Goal: Task Accomplishment & Management: Manage account settings

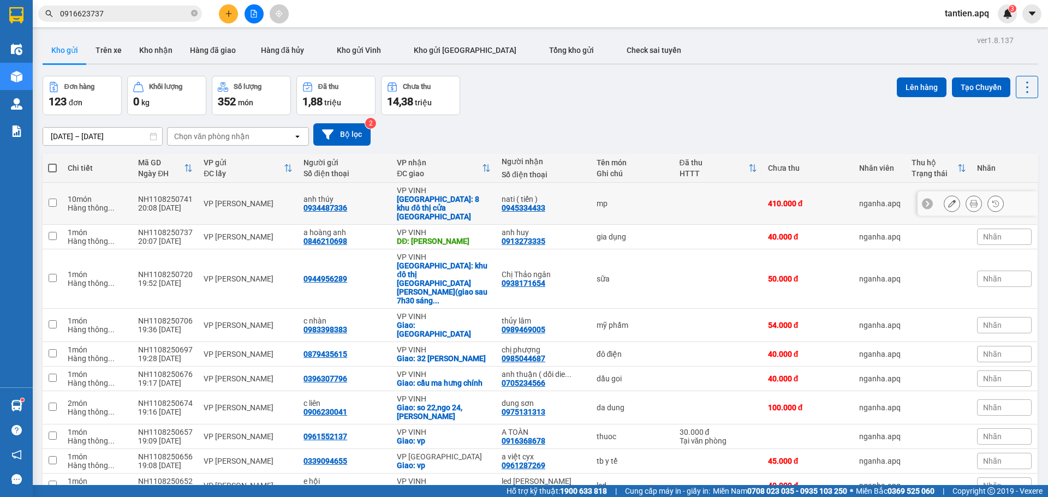
click at [604, 201] on div "mp" at bounding box center [633, 203] width 72 height 9
checkbox input "true"
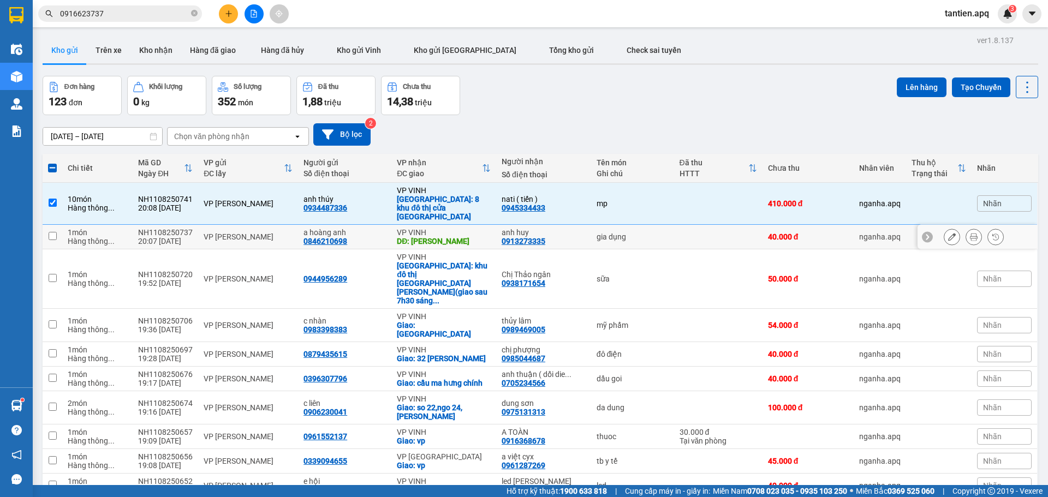
click at [464, 237] on div "DĐ: Kim liên" at bounding box center [444, 241] width 94 height 9
checkbox input "true"
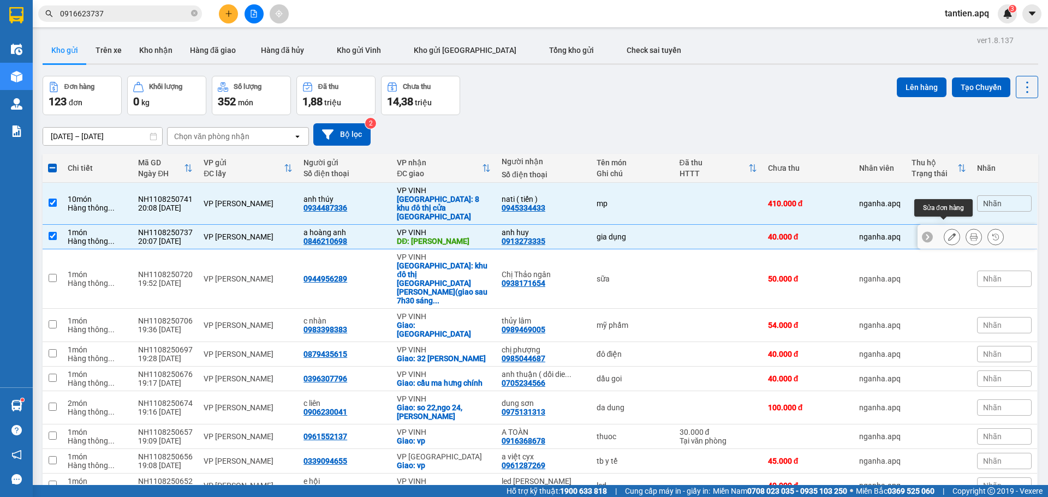
click at [948, 233] on icon at bounding box center [952, 237] width 8 height 8
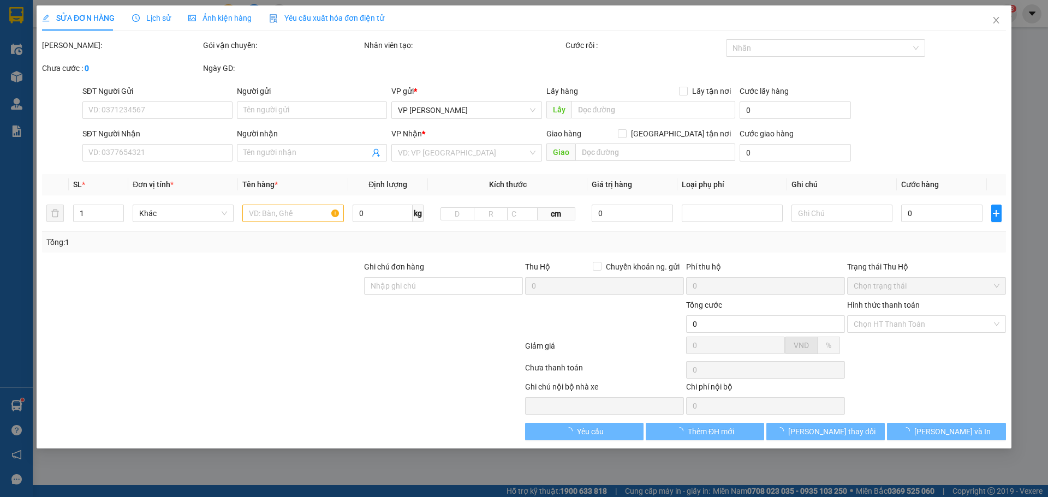
type input "0846210698"
type input "a hoàng anh"
type input "0913273335"
type input "anh huy"
type input "Kim liên"
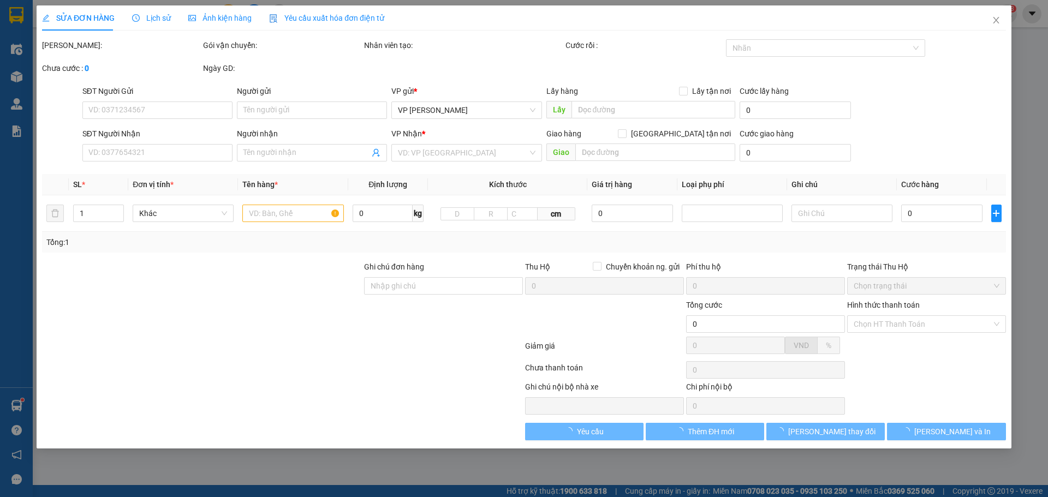
type input "40.000"
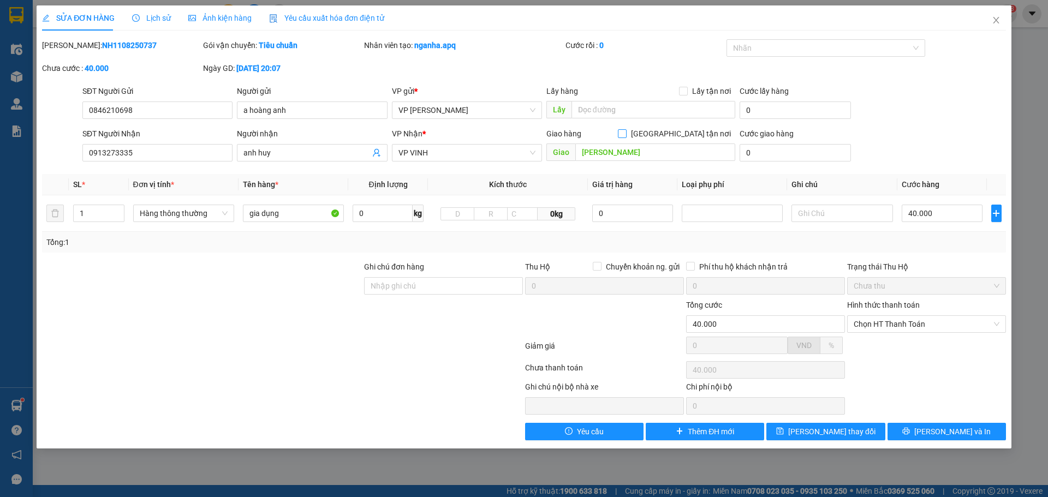
click at [686, 131] on span "[GEOGRAPHIC_DATA] tận nơi" at bounding box center [681, 134] width 109 height 12
click at [626, 131] on input "[GEOGRAPHIC_DATA] tận nơi" at bounding box center [622, 133] width 8 height 8
checkbox input "true"
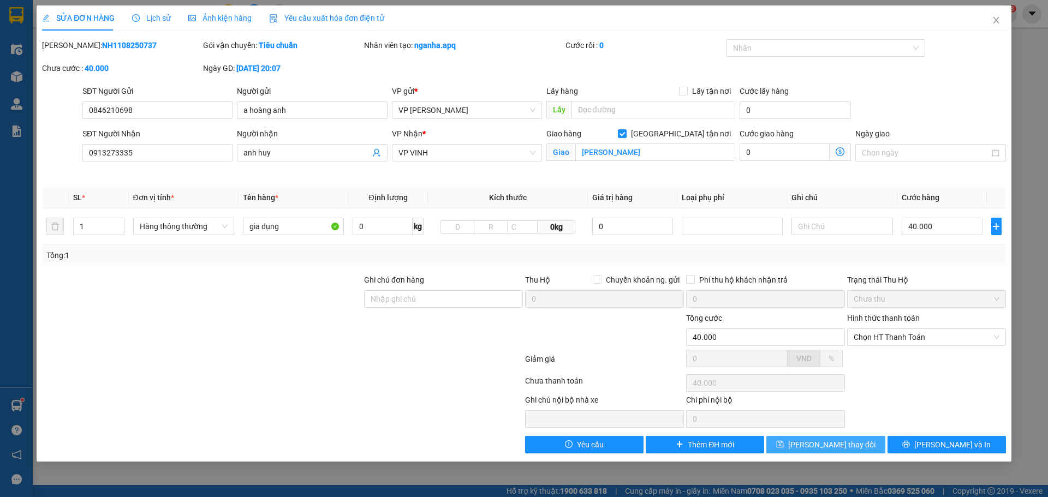
click at [853, 444] on button "[PERSON_NAME] thay đổi" at bounding box center [826, 444] width 118 height 17
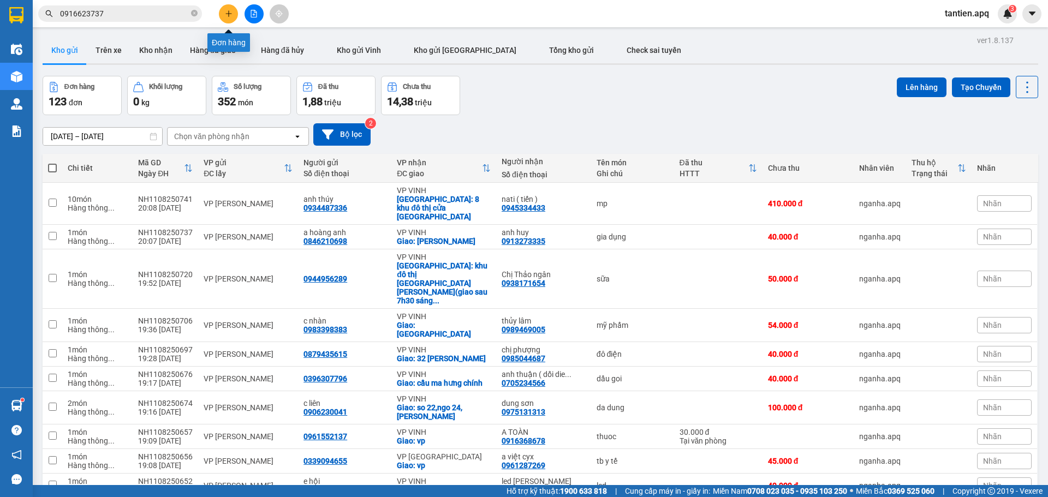
click at [233, 9] on button at bounding box center [228, 13] width 19 height 19
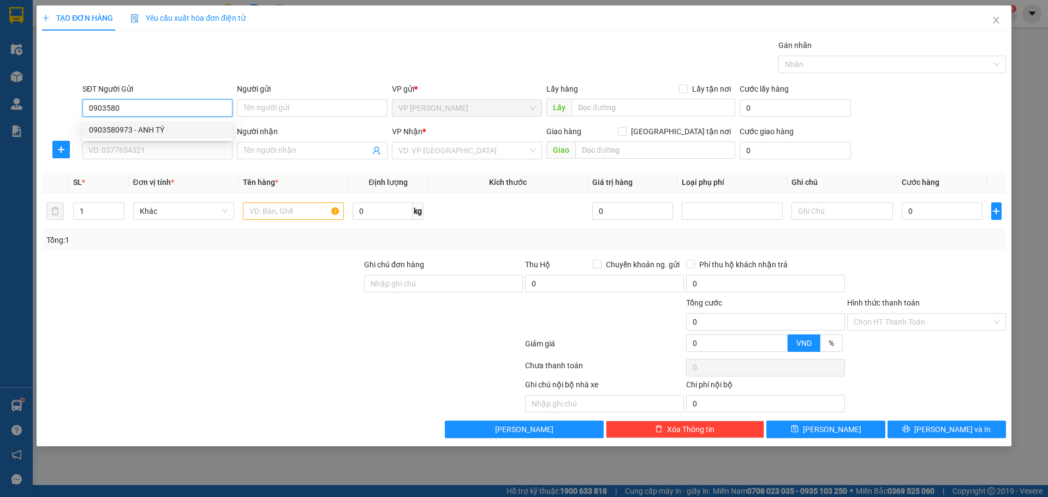
click at [153, 126] on div "0903580973 - ANH TÝ" at bounding box center [157, 130] width 137 height 12
type input "0903580973"
type input "ANH TÝ"
type input "0903580973"
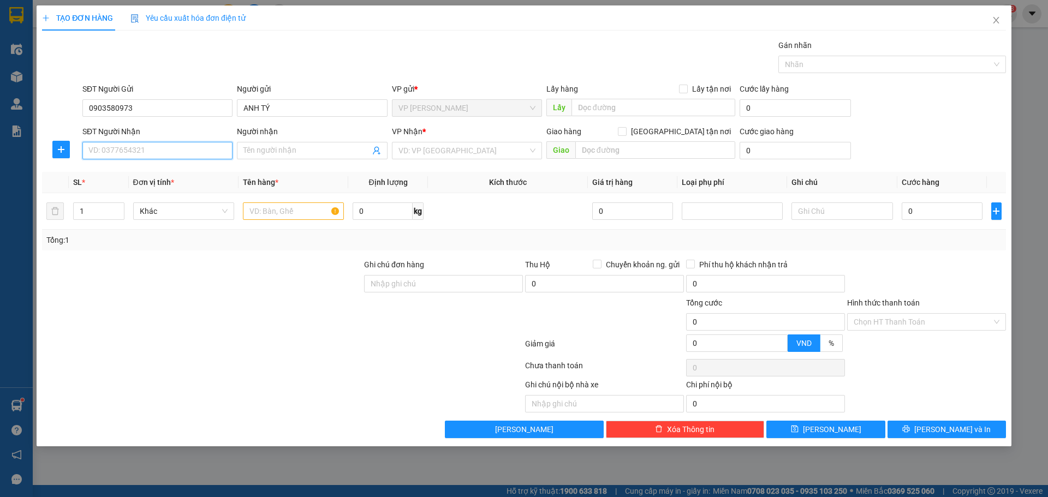
click at [146, 147] on input "SĐT Người Nhận" at bounding box center [157, 150] width 150 height 17
click at [143, 176] on div "0913550346 - a an" at bounding box center [157, 173] width 137 height 12
type input "0913550346"
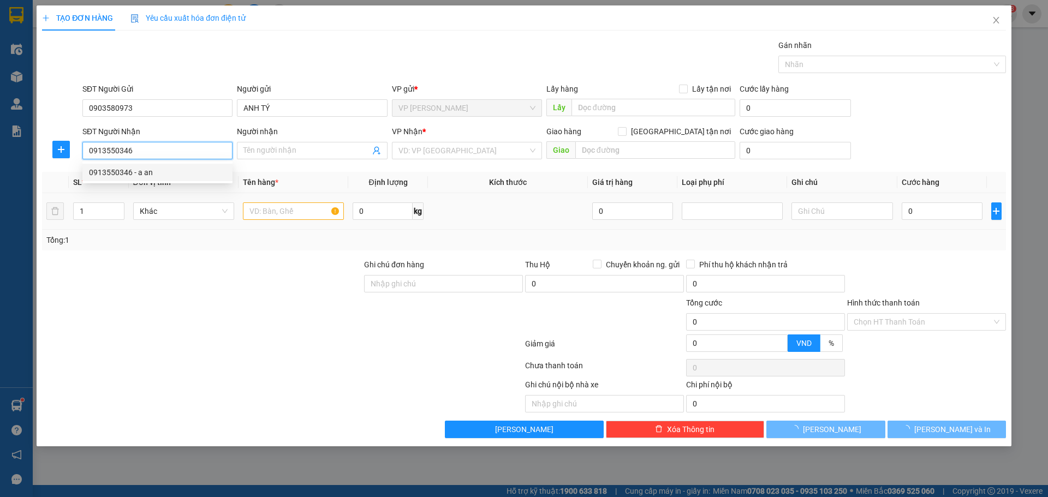
type input "a an"
checkbox input "true"
type input "71 phan bội châu"
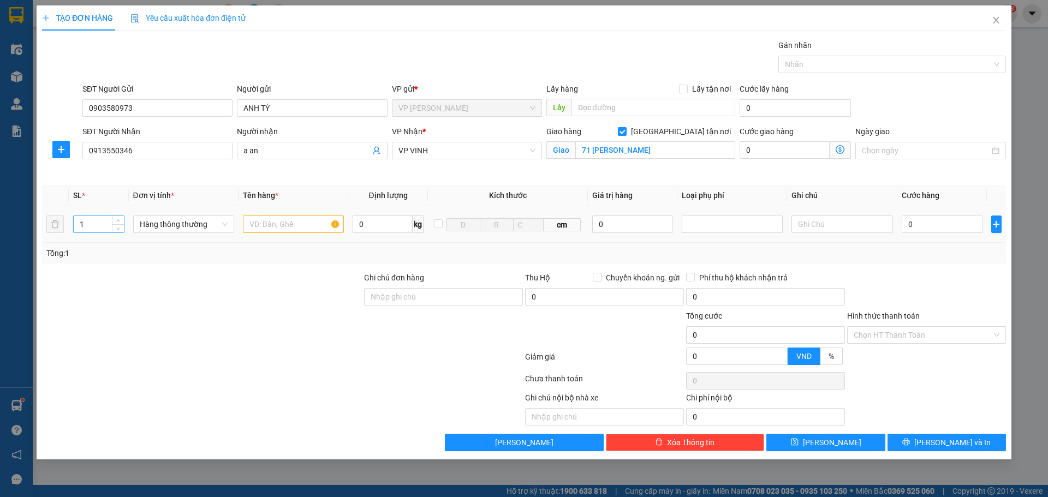
click at [94, 225] on input "1" at bounding box center [99, 224] width 50 height 16
type input "4"
click at [270, 226] on input "text" at bounding box center [293, 224] width 101 height 17
type input "sắt"
click at [934, 221] on input "0" at bounding box center [942, 224] width 81 height 17
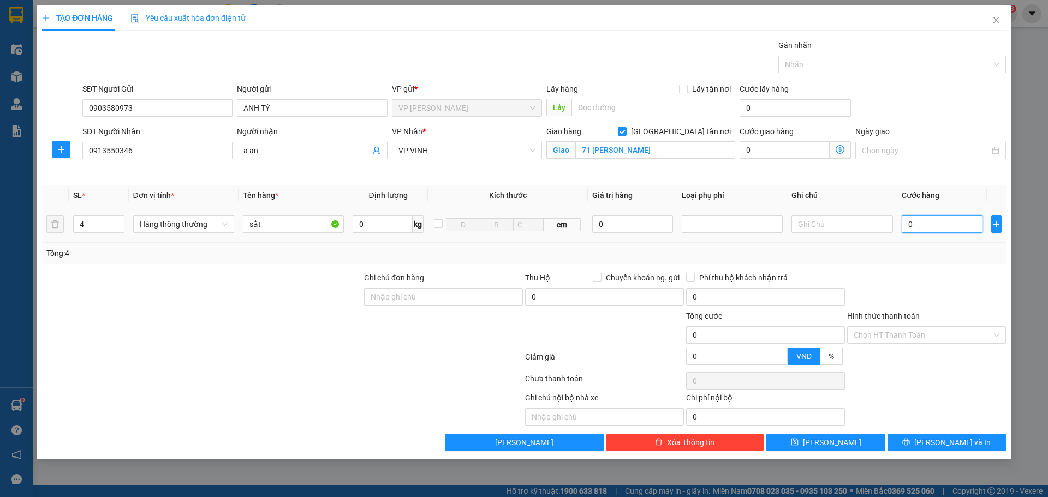
type input "1"
type input "16"
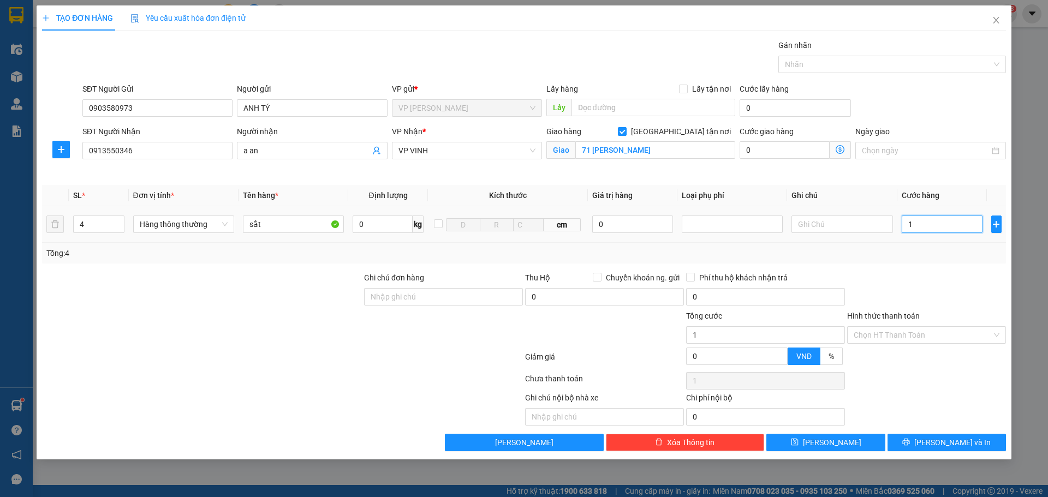
type input "16"
type input "160"
type input "160.000"
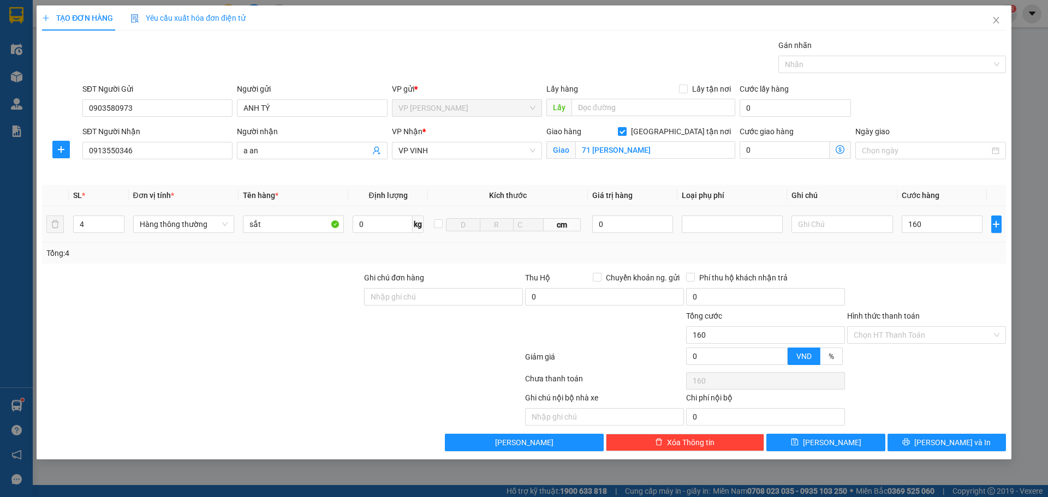
type input "160.000"
click at [927, 257] on div "Tổng: 4" at bounding box center [523, 253] width 955 height 12
click at [925, 441] on button "[PERSON_NAME] và In" at bounding box center [947, 442] width 118 height 17
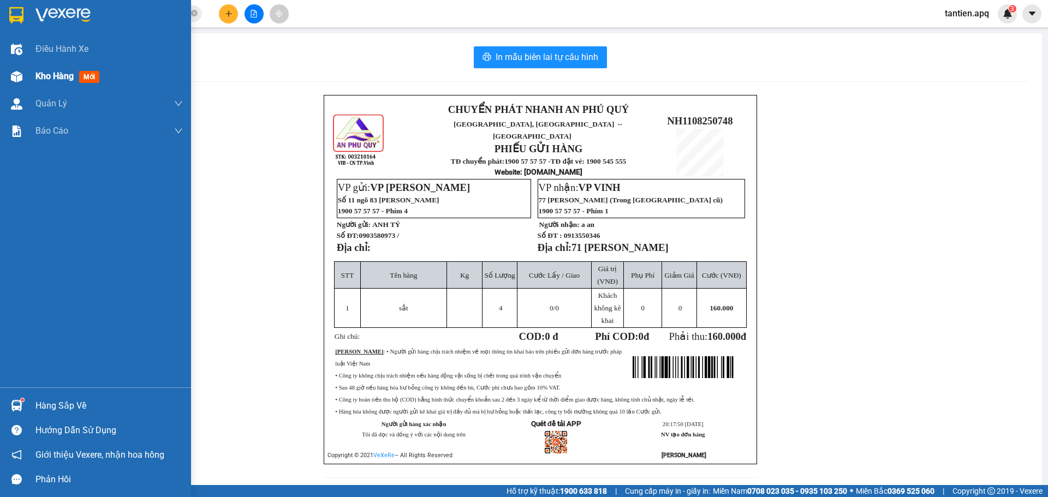
click at [46, 80] on span "Kho hàng" at bounding box center [54, 76] width 38 height 10
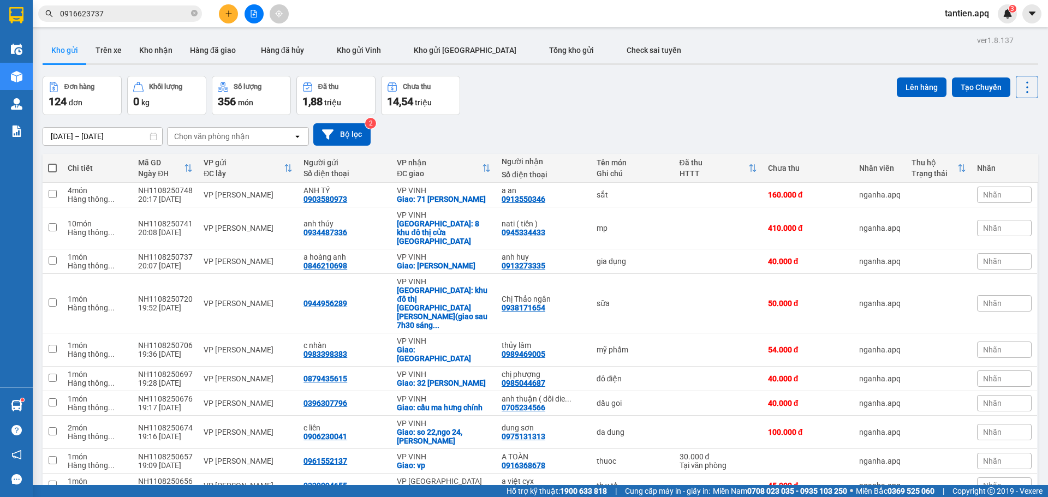
click at [592, 114] on div "Đơn hàng 124 đơn Khối lượng 0 kg Số lượng 356 món Đã thu 1,88 triệu Chưa thu 14…" at bounding box center [541, 95] width 996 height 39
click at [711, 108] on div "Đơn hàng 124 đơn Khối lượng 0 kg Số lượng 356 món Đã thu 1,88 triệu Chưa thu 14…" at bounding box center [541, 95] width 996 height 39
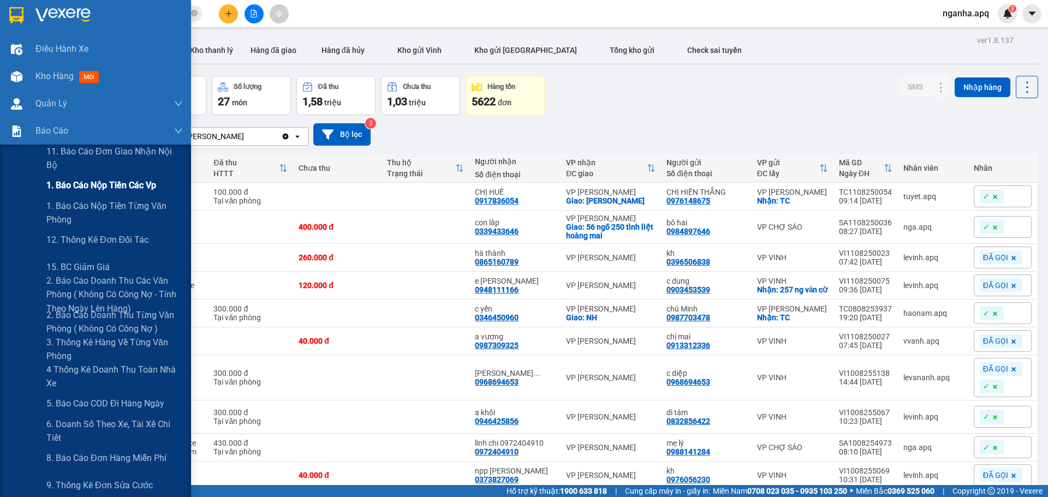
click at [82, 181] on span "1. Báo cáo nộp tiền các vp" at bounding box center [101, 186] width 110 height 14
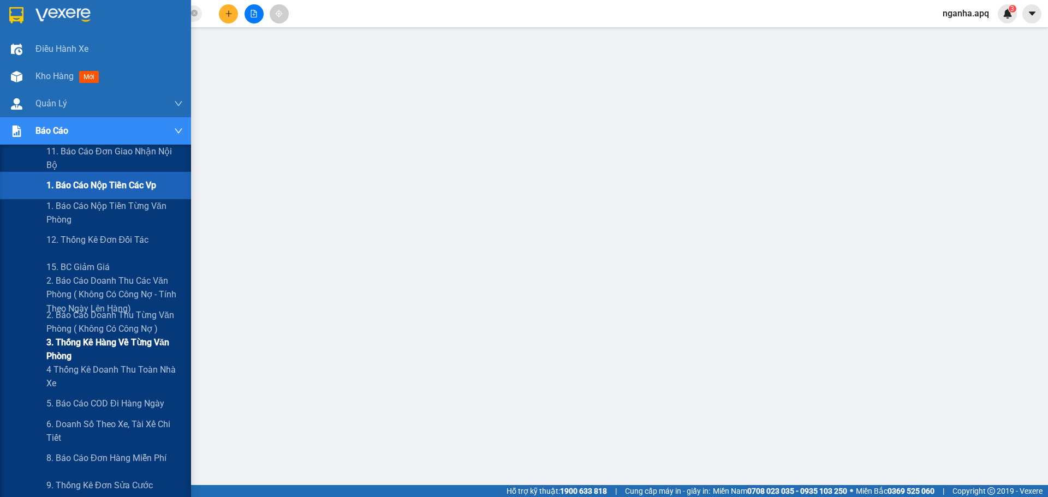
click at [78, 350] on span "3. Thống kê hàng về từng văn phòng" at bounding box center [114, 349] width 136 height 27
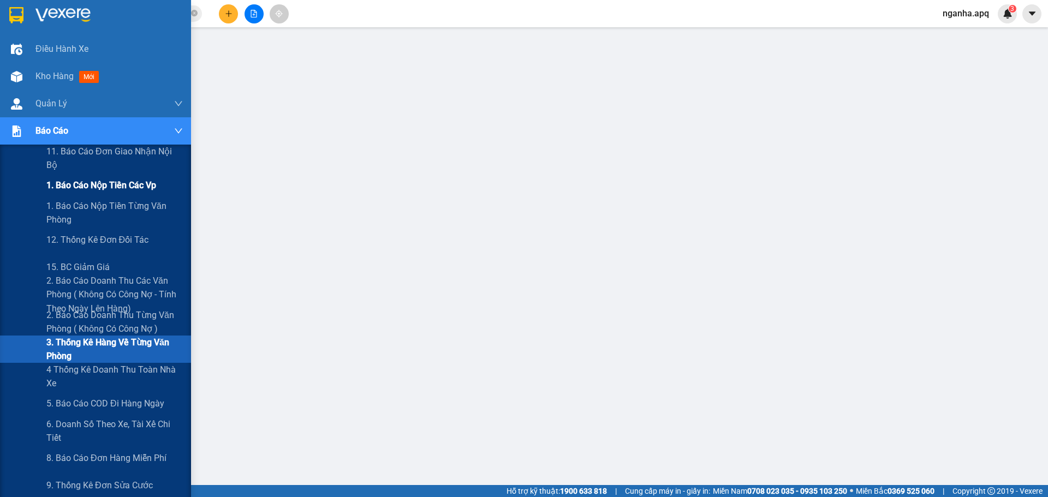
click at [79, 195] on div "1. Báo cáo nộp tiền các vp" at bounding box center [114, 185] width 136 height 27
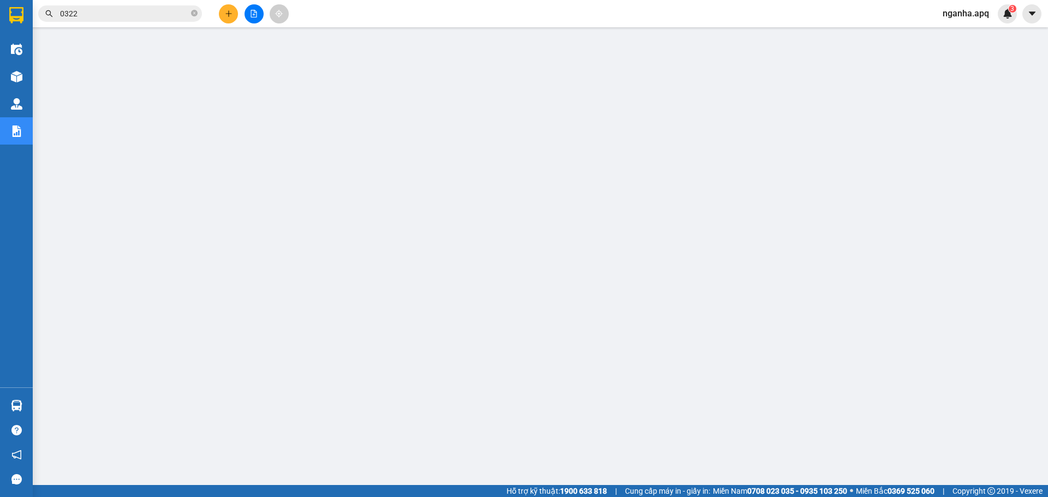
click at [133, 18] on input "0322" at bounding box center [124, 14] width 129 height 12
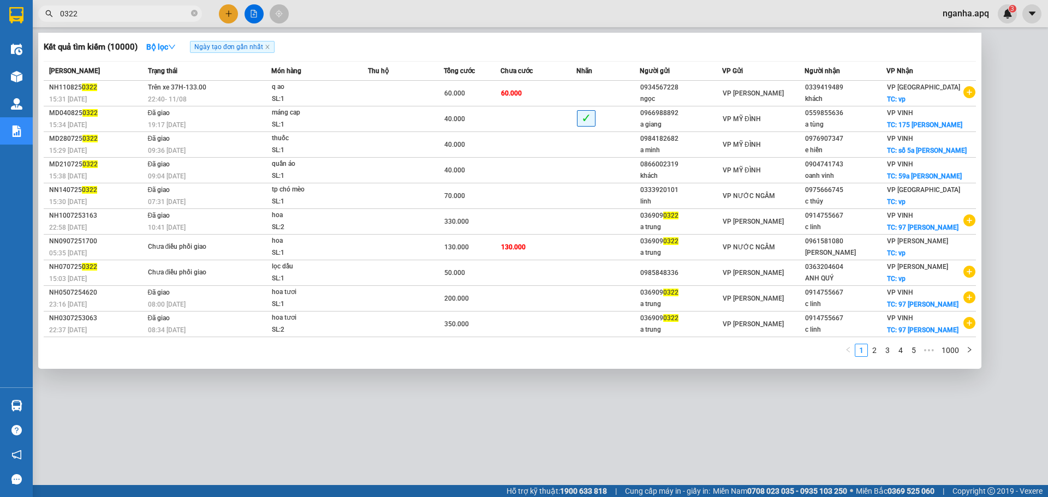
click at [133, 18] on input "0322" at bounding box center [124, 14] width 129 height 12
paste input "917692551"
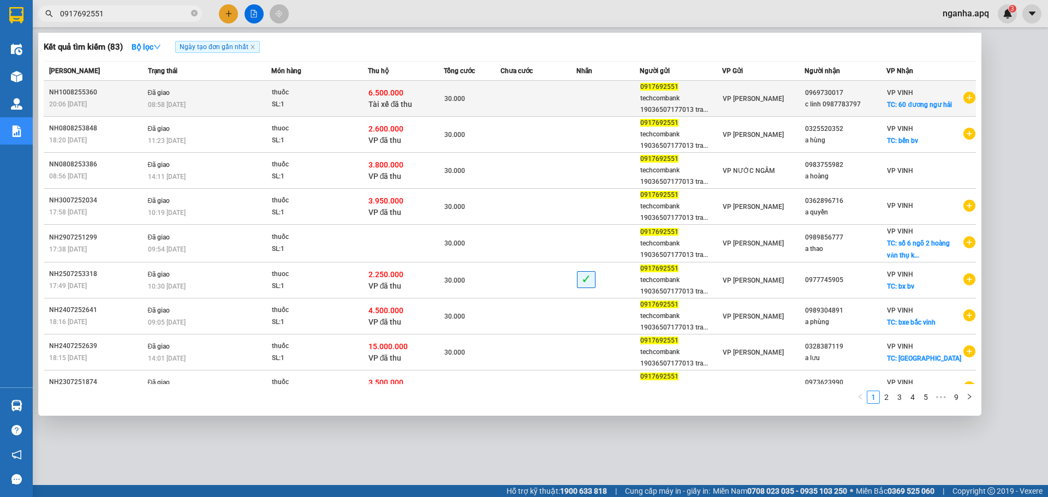
type input "0917692551"
click at [318, 102] on div "SL: 1" at bounding box center [313, 105] width 82 height 12
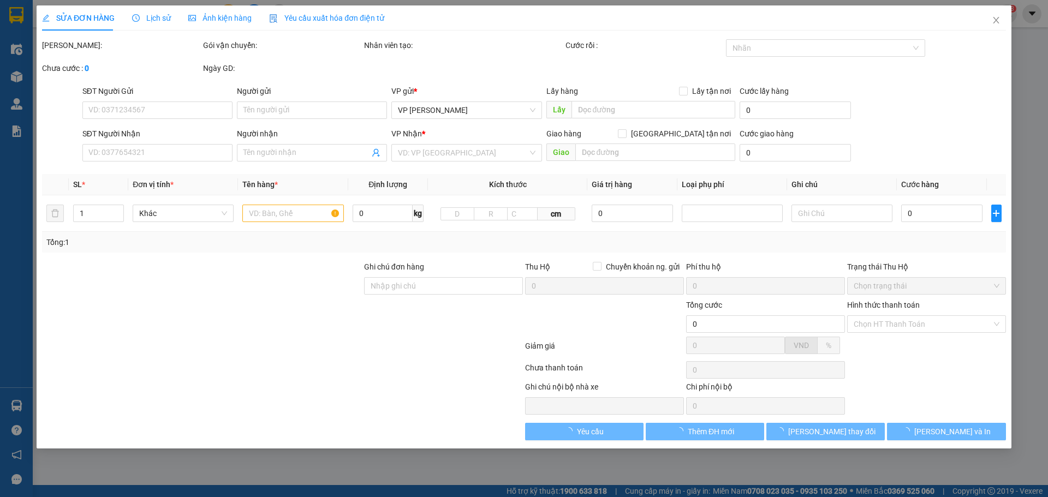
type input "0917692551"
type input "techcombank 19036507177013 tran van [PERSON_NAME]"
type input "0969730017"
type input "c linh 0987783797"
checkbox input "true"
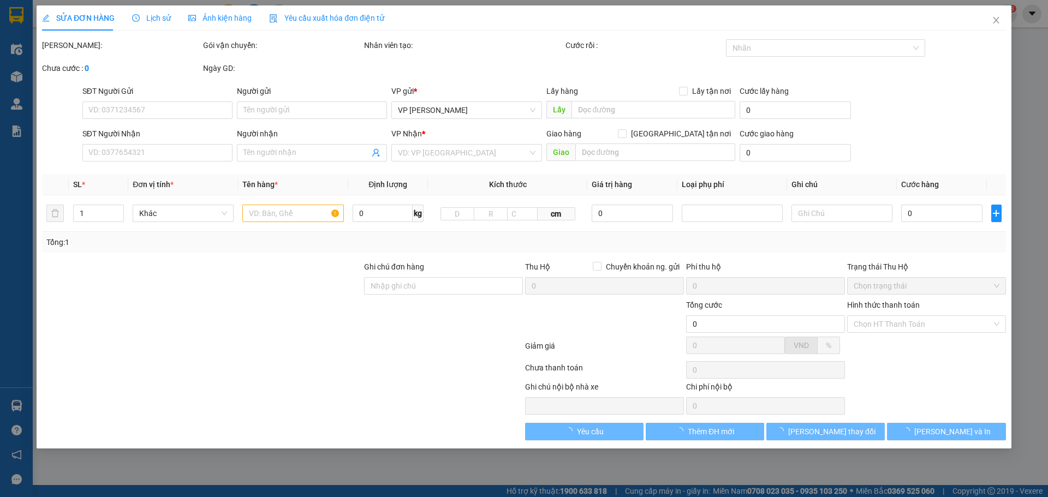
type input "60 đương ngư hải"
type input "6.500.000"
type input "45.000"
type input "30.000"
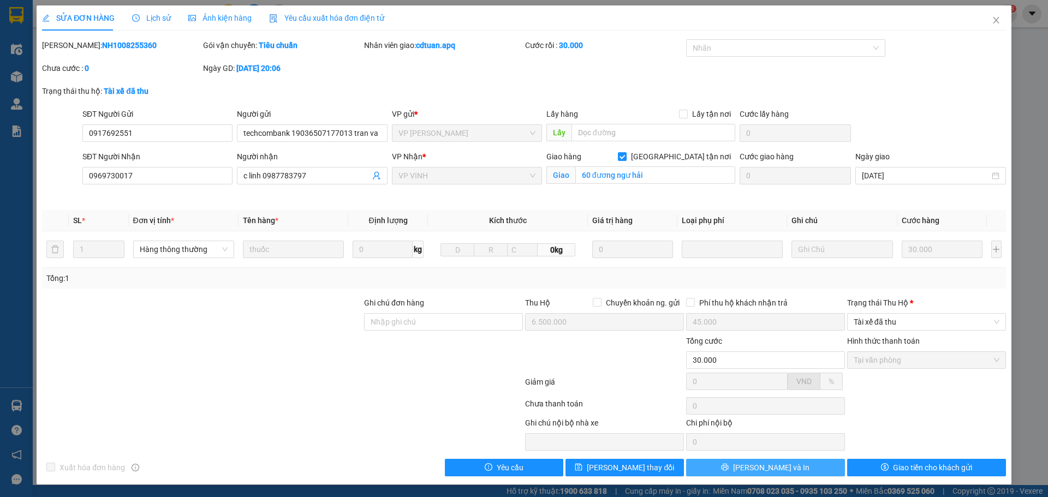
click at [773, 471] on span "[PERSON_NAME] và In" at bounding box center [771, 468] width 76 height 12
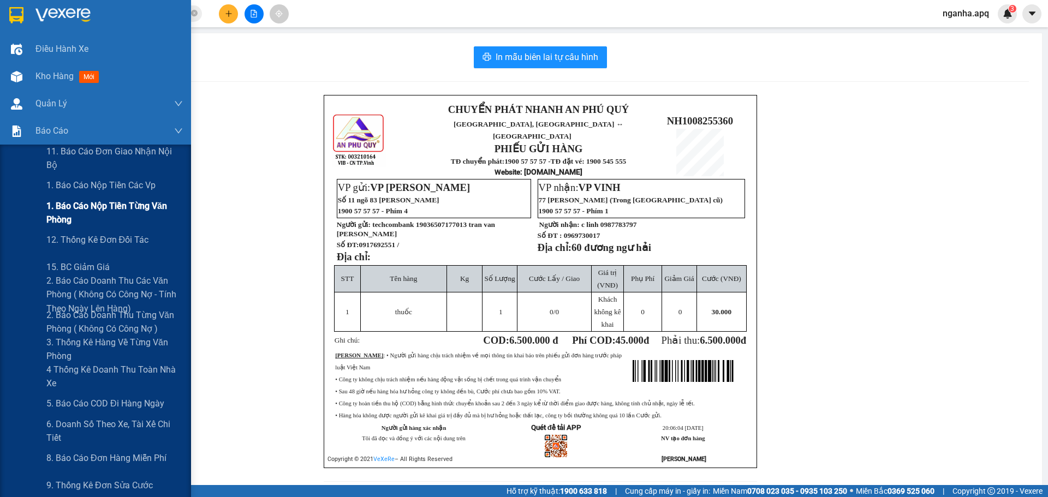
click at [92, 206] on span "1. Báo cáo nộp tiền từng văn phòng" at bounding box center [114, 212] width 136 height 27
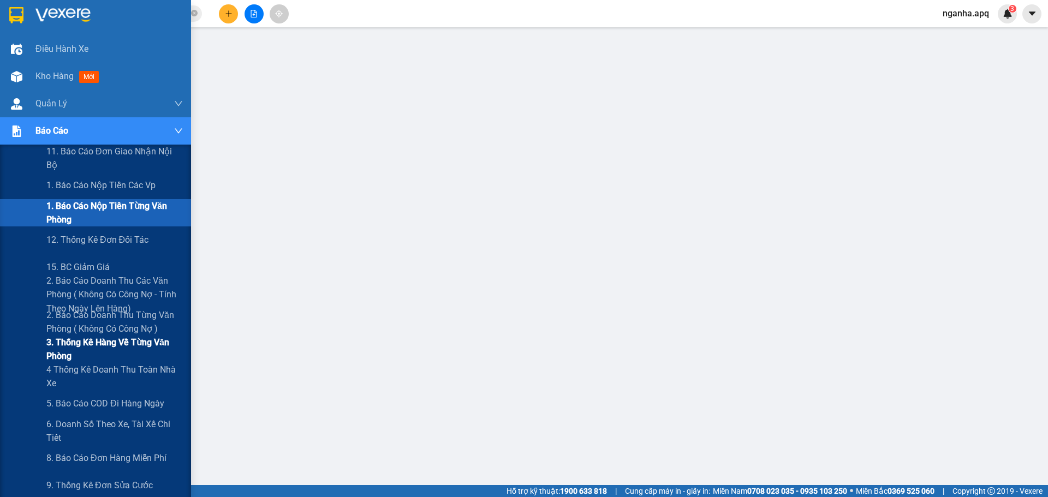
click at [85, 347] on span "3. Thống kê hàng về từng văn phòng" at bounding box center [114, 349] width 136 height 27
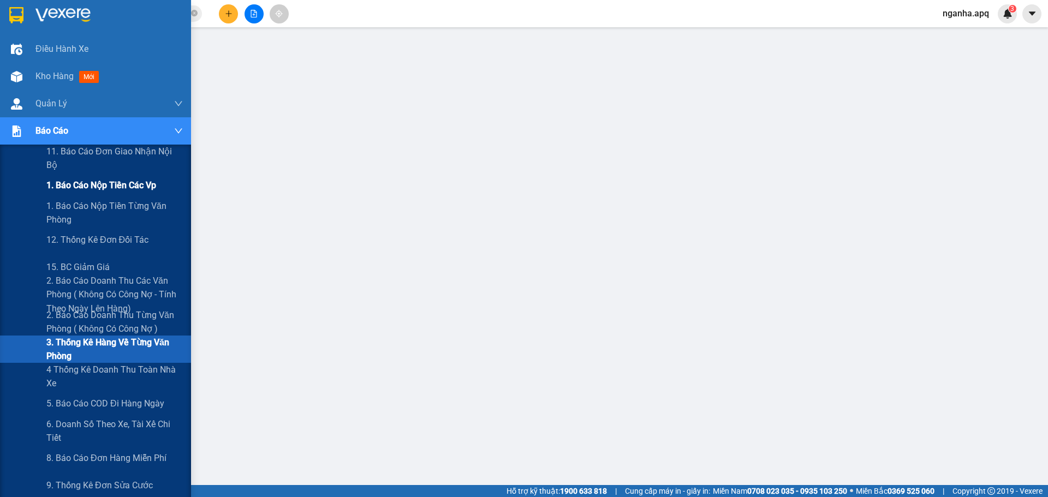
click at [98, 190] on span "1. Báo cáo nộp tiền các vp" at bounding box center [101, 186] width 110 height 14
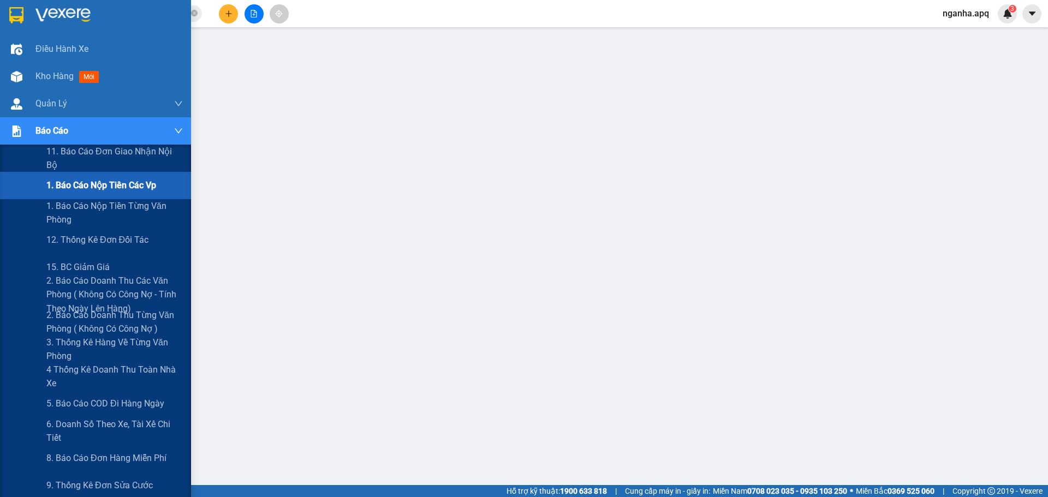
click at [84, 186] on span "1. Báo cáo nộp tiền các vp" at bounding box center [101, 186] width 110 height 14
click at [69, 343] on span "3. Thống kê hàng về từng văn phòng" at bounding box center [114, 349] width 136 height 27
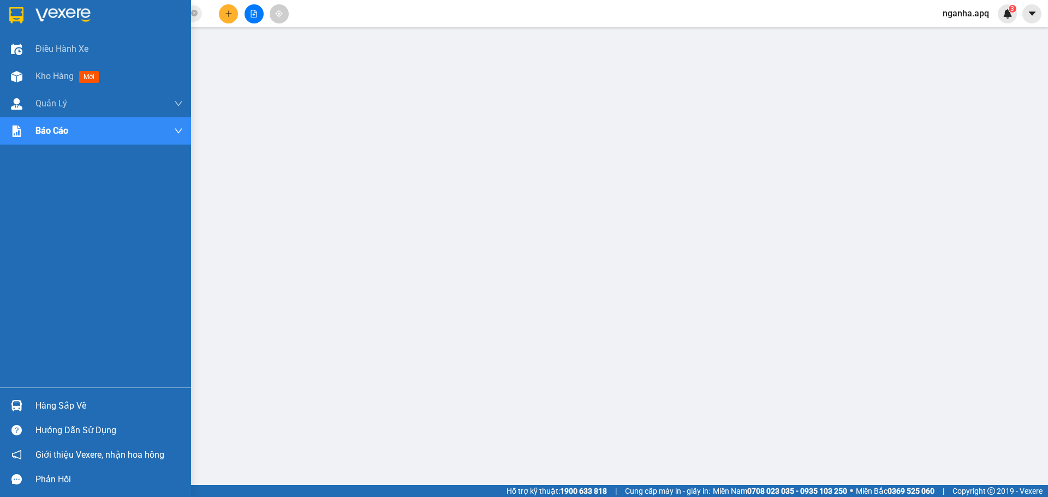
click at [43, 411] on div "Hàng sắp về" at bounding box center [108, 406] width 147 height 16
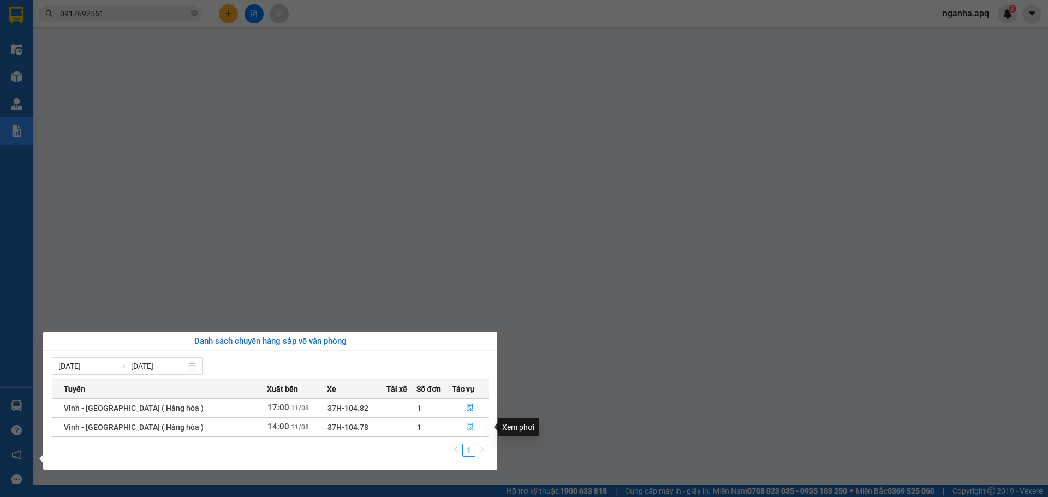
click at [466, 431] on icon "file-done" at bounding box center [470, 427] width 8 height 8
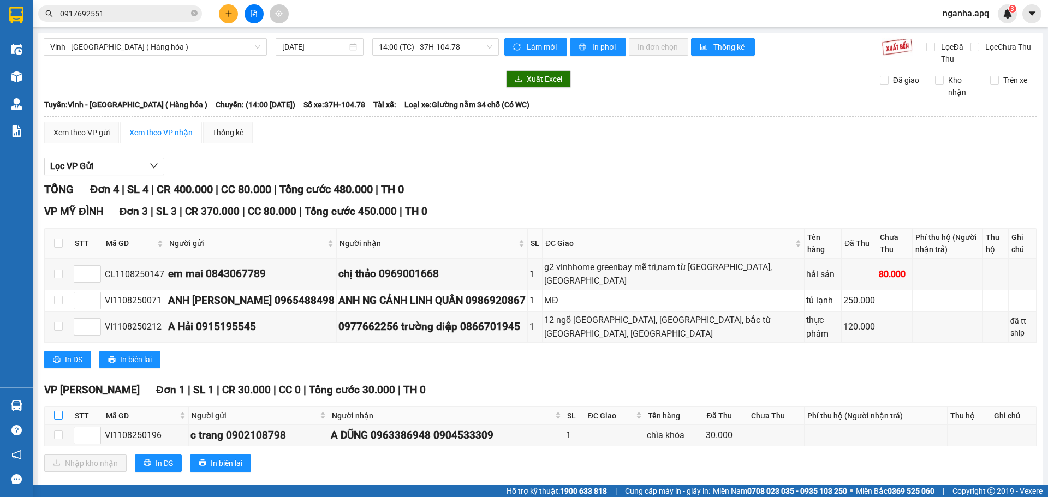
click at [59, 415] on input "checkbox" at bounding box center [58, 415] width 9 height 9
checkbox input "true"
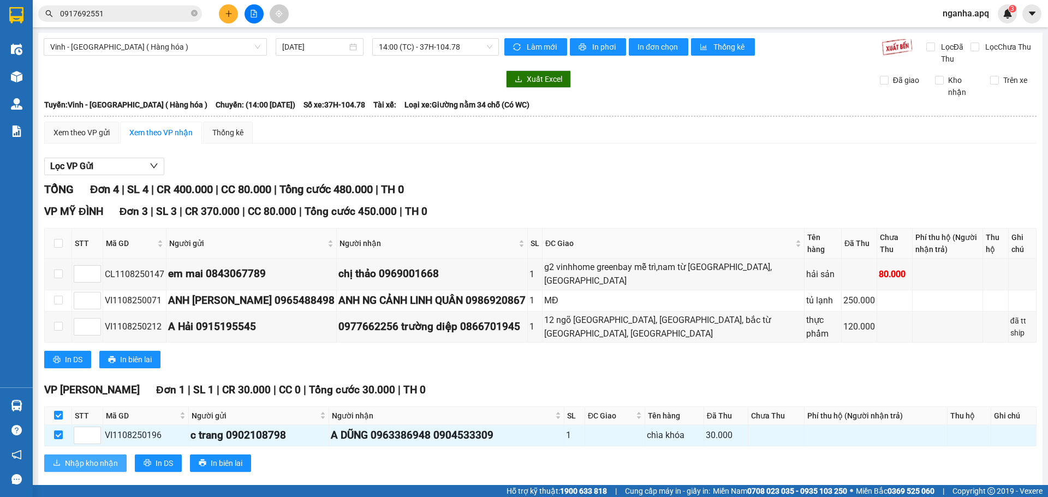
click at [84, 461] on span "Nhập kho nhận" at bounding box center [91, 464] width 53 height 12
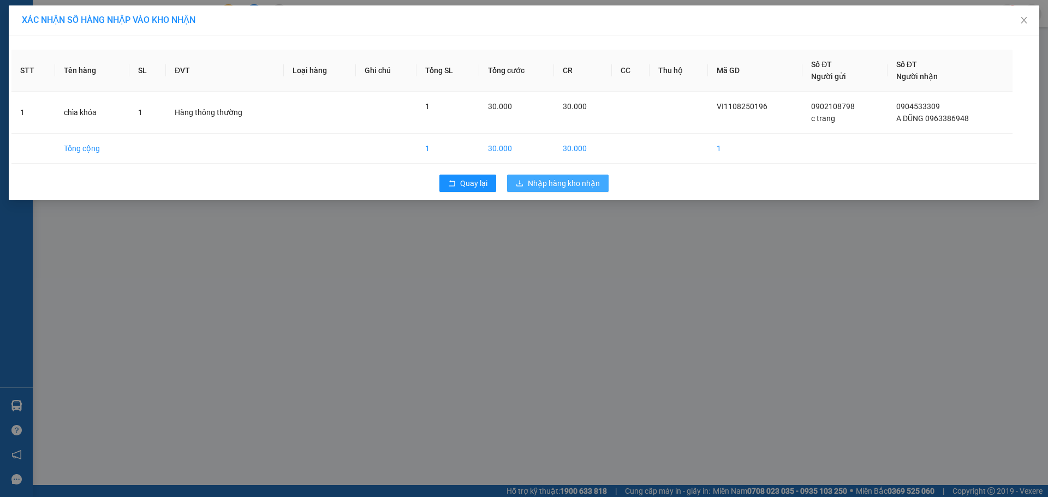
click at [584, 184] on span "Nhập hàng kho nhận" at bounding box center [564, 183] width 72 height 12
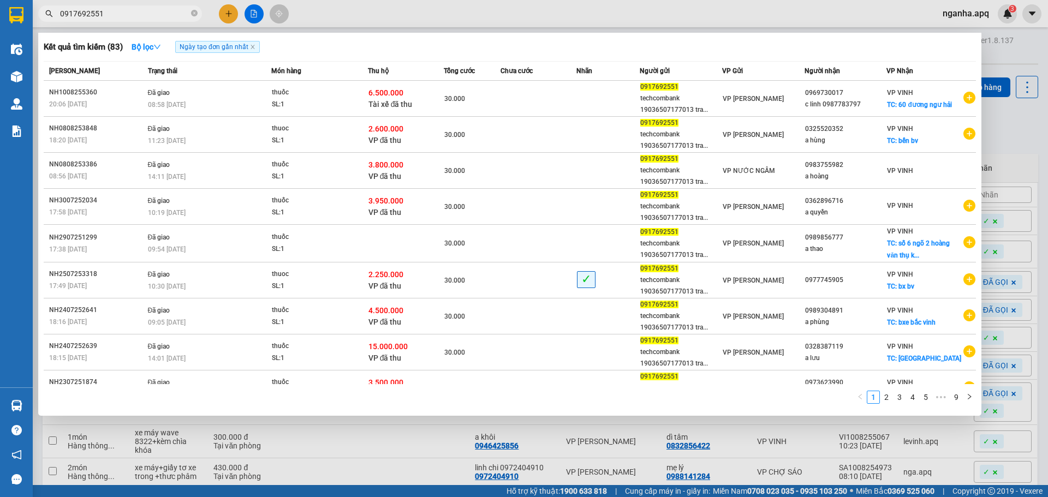
click at [114, 10] on input "0917692551" at bounding box center [124, 14] width 129 height 12
paste input "49680999"
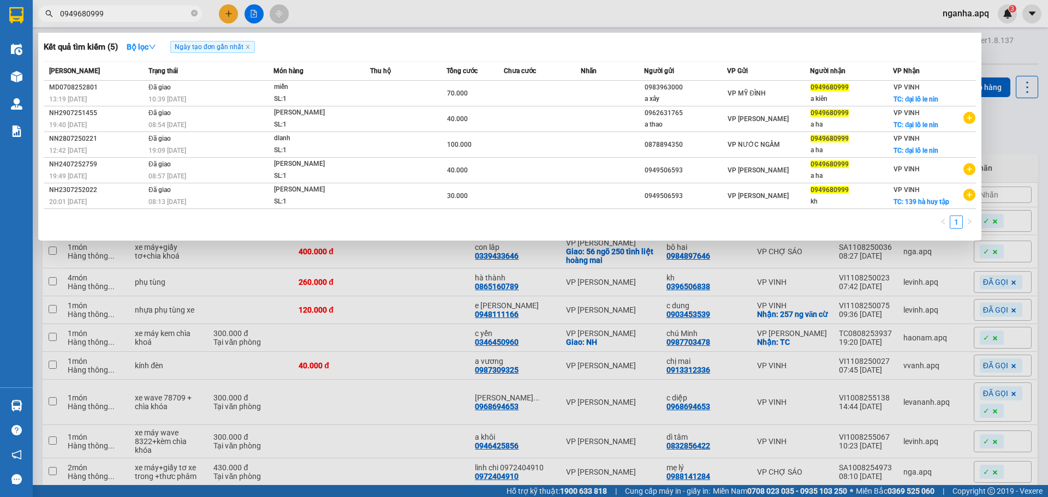
type input "0949680999"
click at [447, 4] on div at bounding box center [524, 248] width 1048 height 497
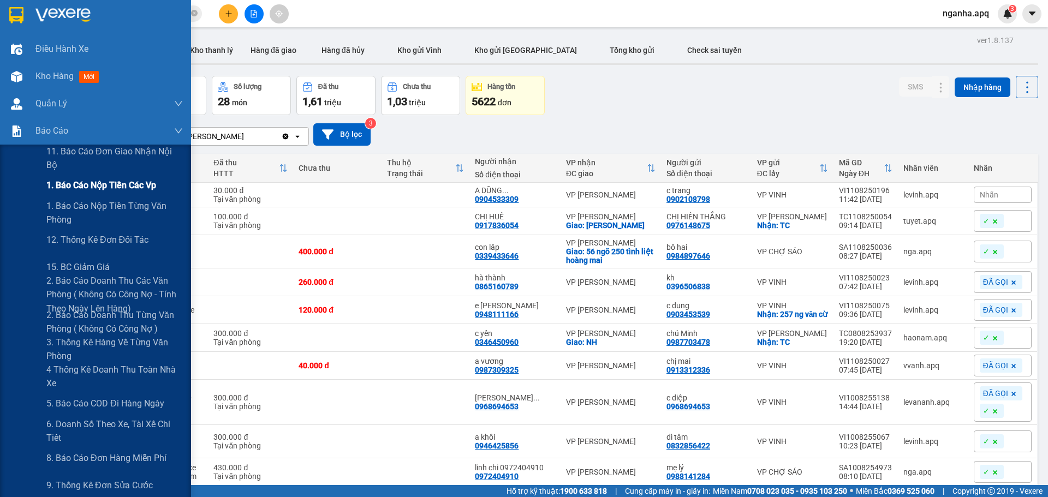
click at [100, 181] on span "1. Báo cáo nộp tiền các vp" at bounding box center [101, 186] width 110 height 14
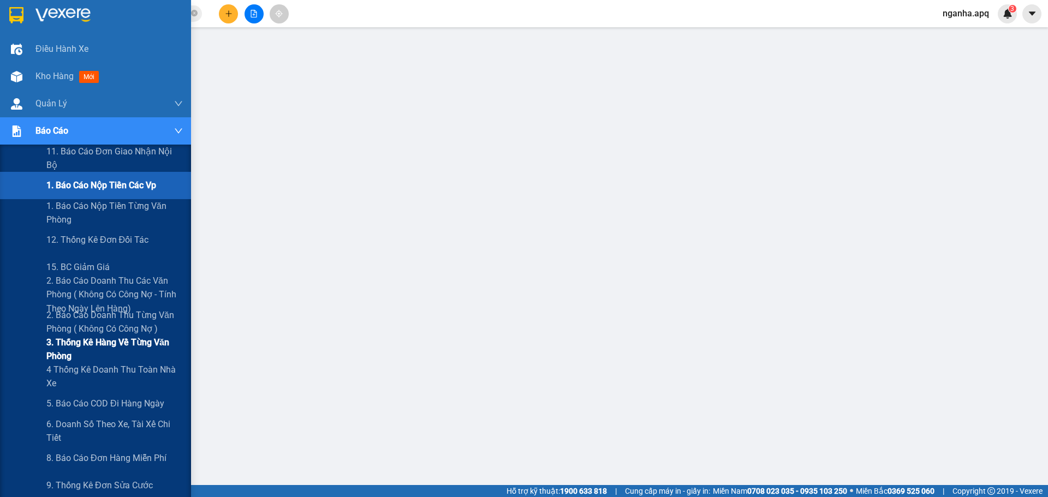
click at [93, 343] on span "3. Thống kê hàng về từng văn phòng" at bounding box center [114, 349] width 136 height 27
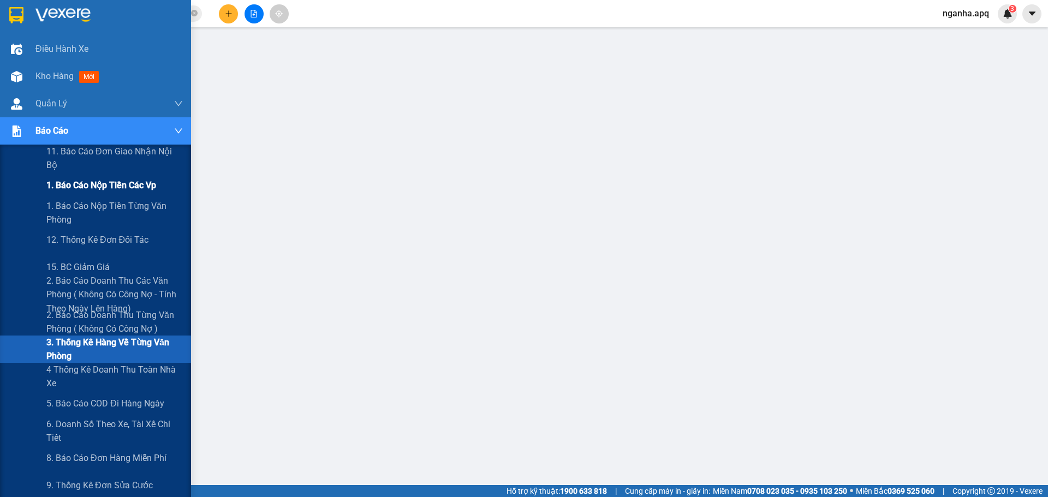
click at [92, 185] on span "1. Báo cáo nộp tiền các vp" at bounding box center [101, 186] width 110 height 14
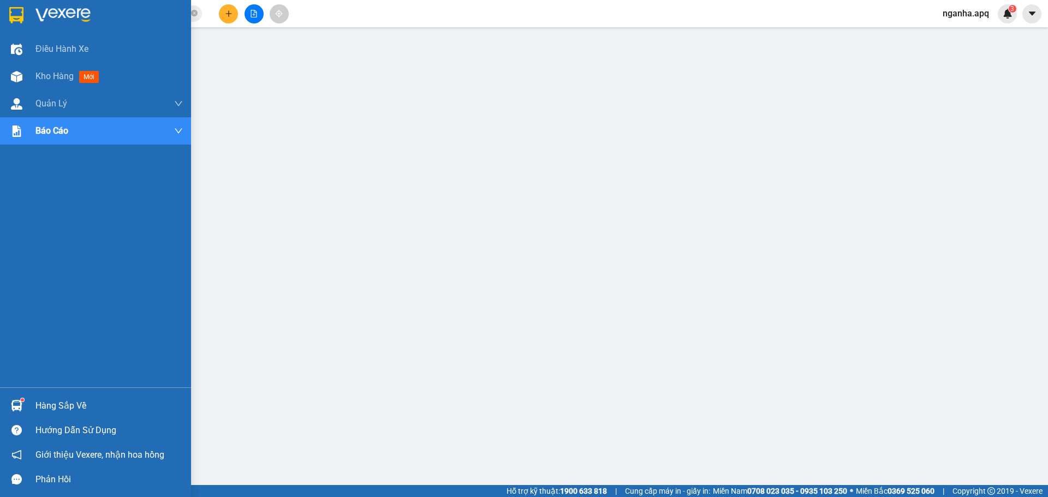
click at [72, 23] on div at bounding box center [95, 17] width 191 height 35
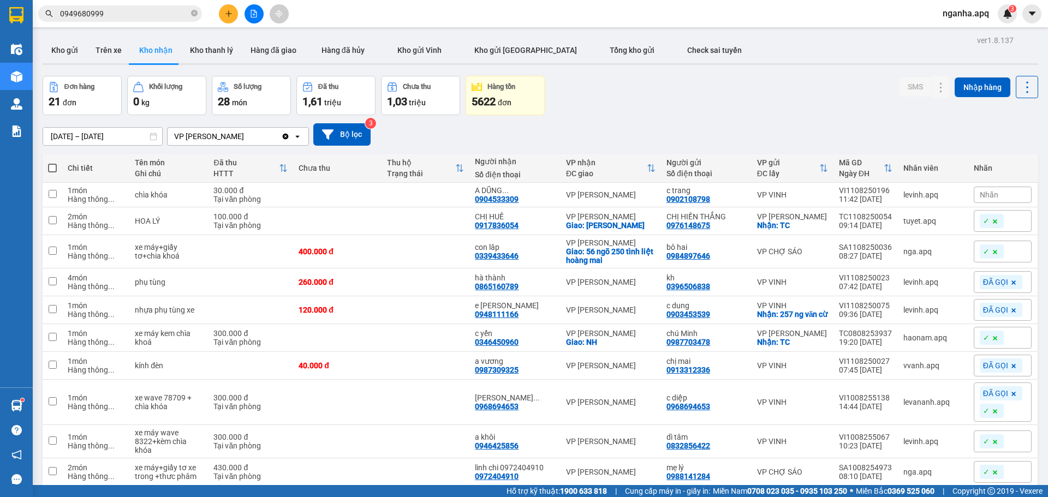
click at [115, 137] on input "[DATE] – [DATE]" at bounding box center [102, 136] width 119 height 17
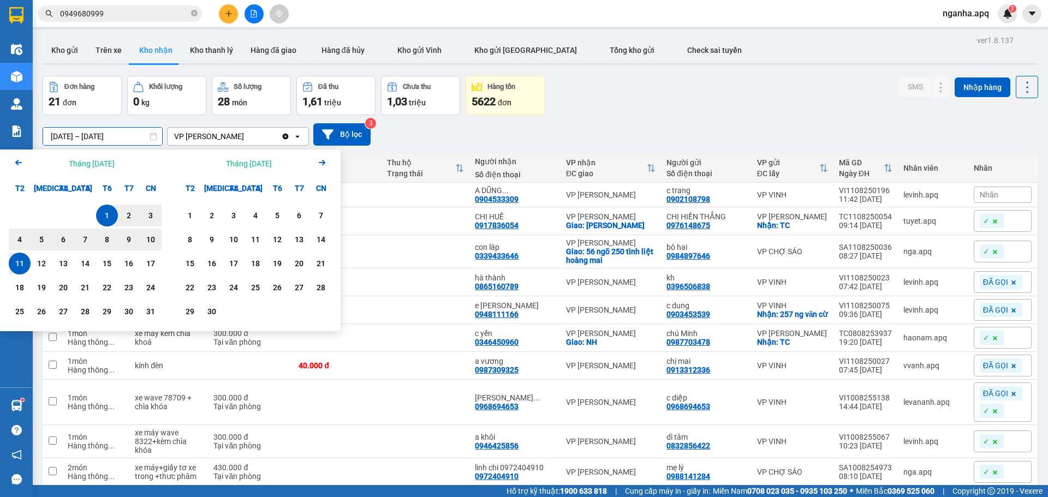
click at [21, 158] on icon "Arrow Left" at bounding box center [18, 162] width 13 height 13
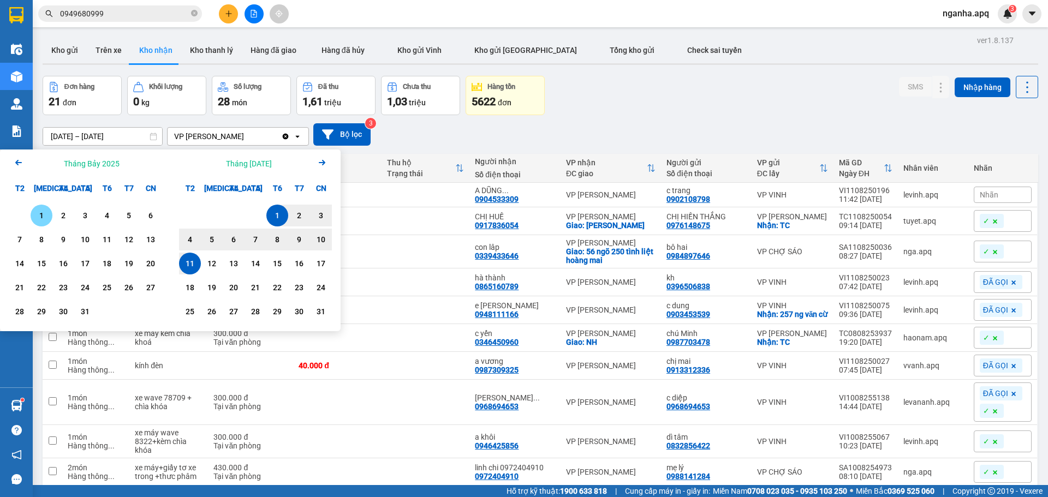
click at [21, 158] on icon "Arrow Left" at bounding box center [18, 162] width 13 height 13
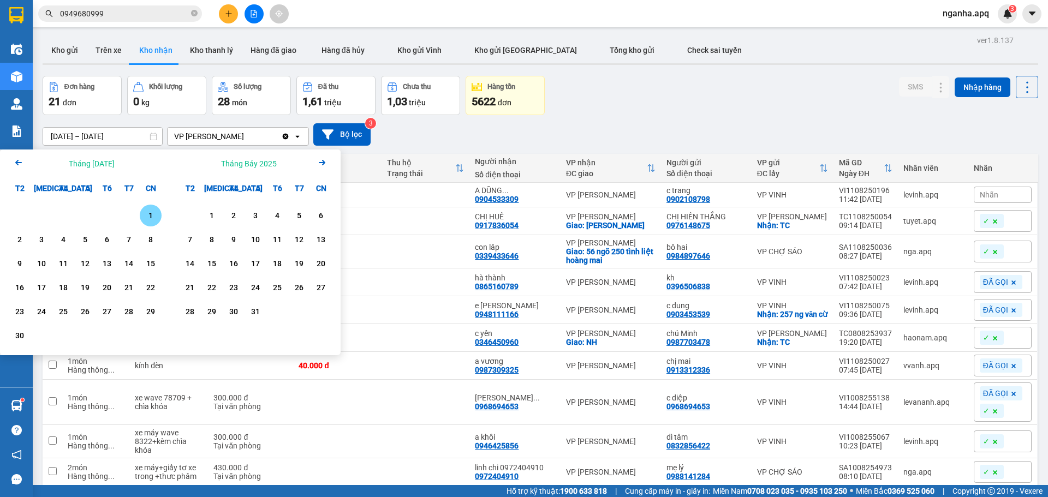
click at [21, 158] on icon "Arrow Left" at bounding box center [18, 162] width 13 height 13
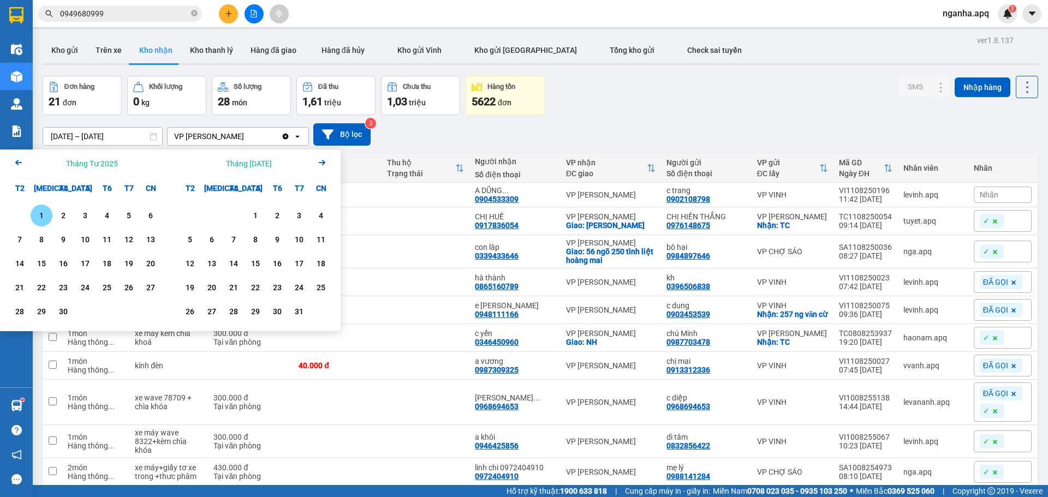
click at [21, 158] on icon "Arrow Left" at bounding box center [18, 162] width 13 height 13
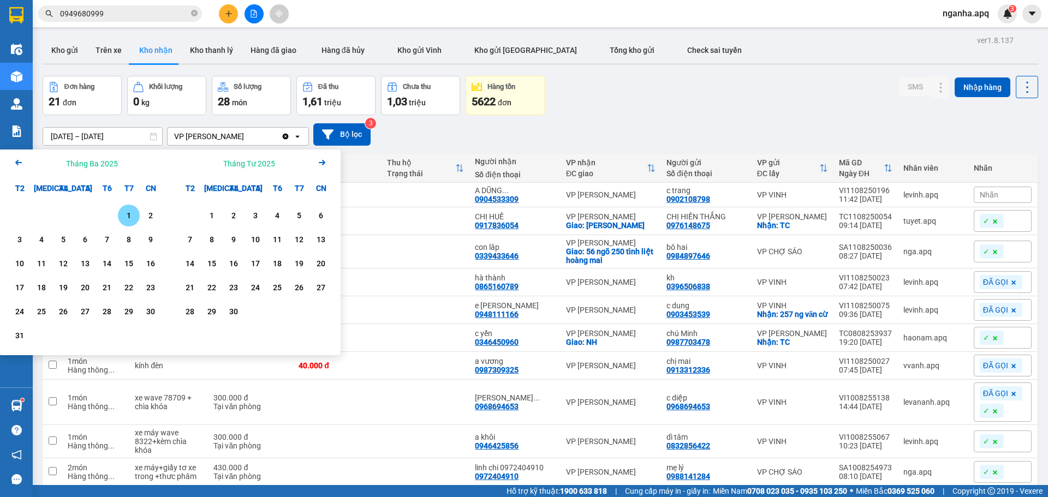
click at [21, 158] on icon "Arrow Left" at bounding box center [18, 162] width 13 height 13
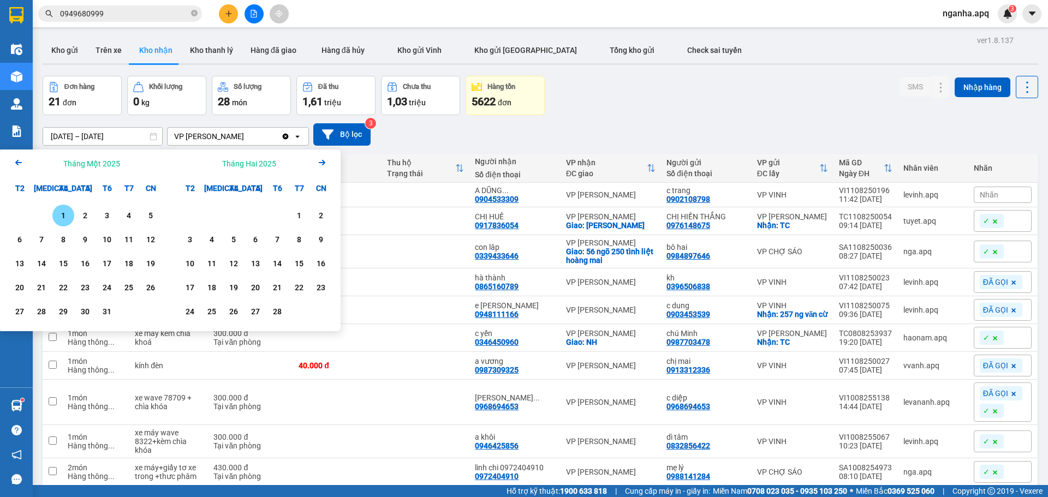
click at [68, 214] on div "1" at bounding box center [63, 215] width 15 height 13
click at [330, 163] on div "Tháng Hai 2025 Arrow Right" at bounding box center [255, 164] width 170 height 28
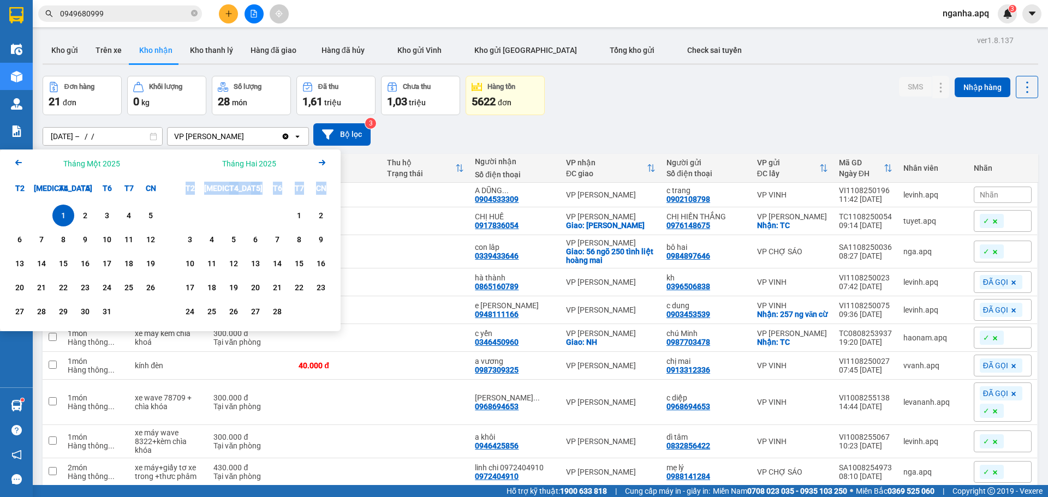
click at [325, 161] on icon "Arrow Right" at bounding box center [322, 162] width 13 height 13
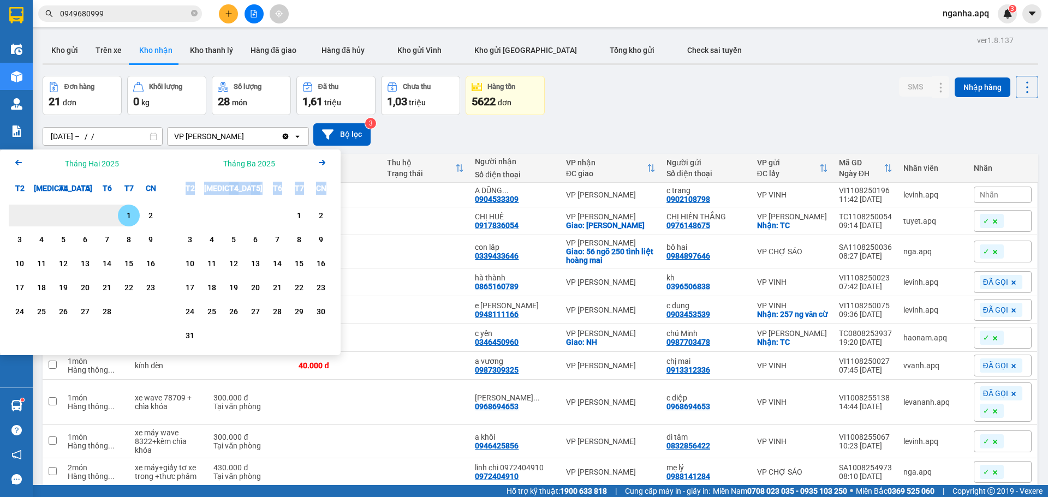
click at [325, 161] on icon "Arrow Right" at bounding box center [322, 162] width 13 height 13
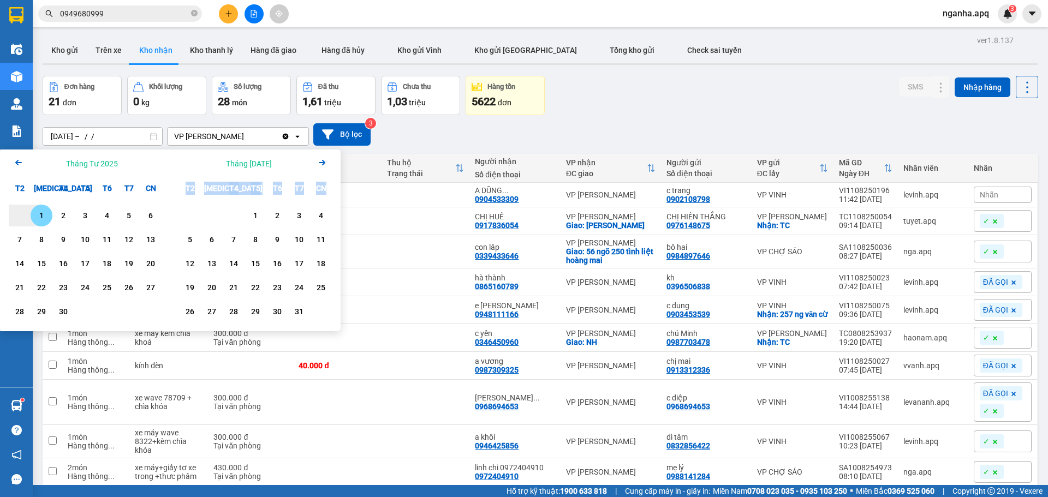
click at [325, 161] on icon "Arrow Right" at bounding box center [322, 162] width 13 height 13
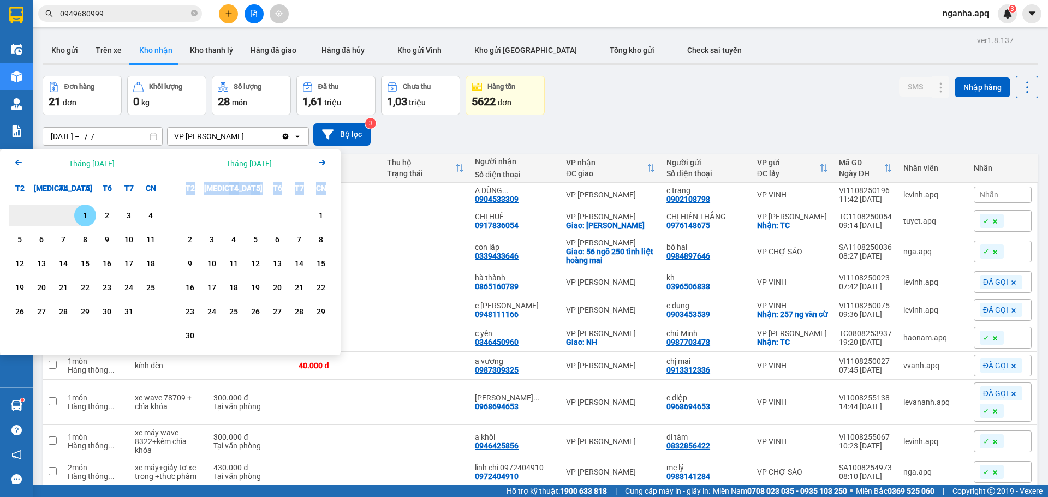
click at [325, 161] on icon "Arrow Right" at bounding box center [322, 162] width 13 height 13
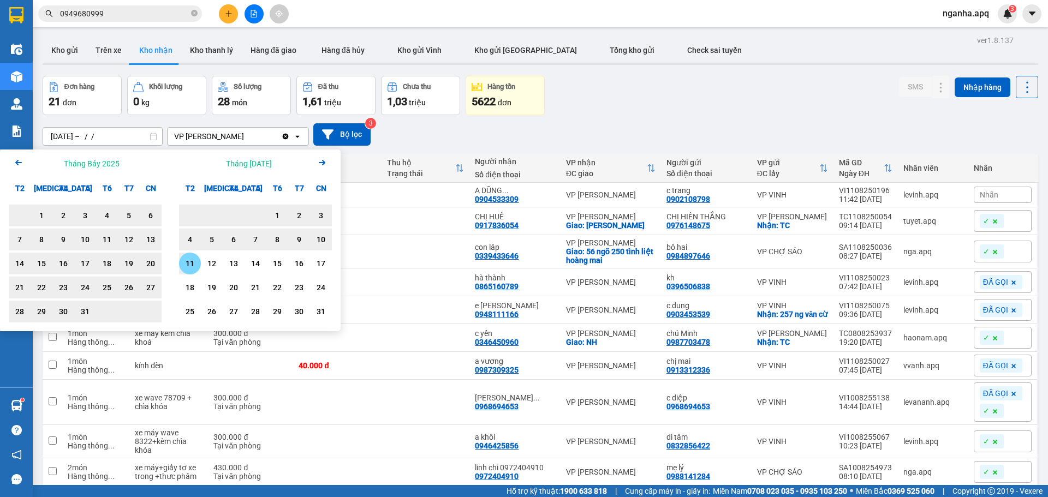
drag, startPoint x: 191, startPoint y: 263, endPoint x: 181, endPoint y: 256, distance: 12.5
click at [191, 264] on div "11" at bounding box center [189, 263] width 15 height 13
type input "01/01/2025 – 11/08/2025"
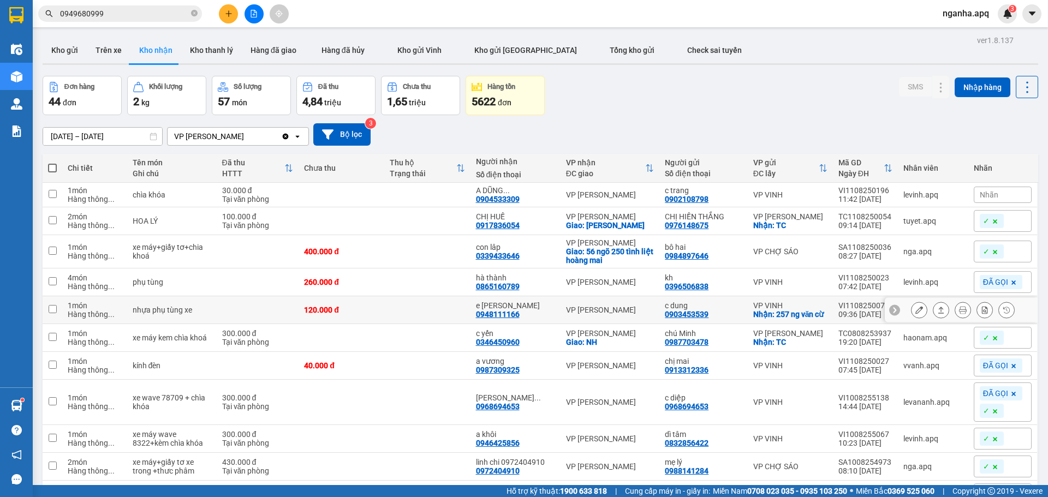
click at [415, 312] on td at bounding box center [427, 310] width 86 height 28
checkbox input "true"
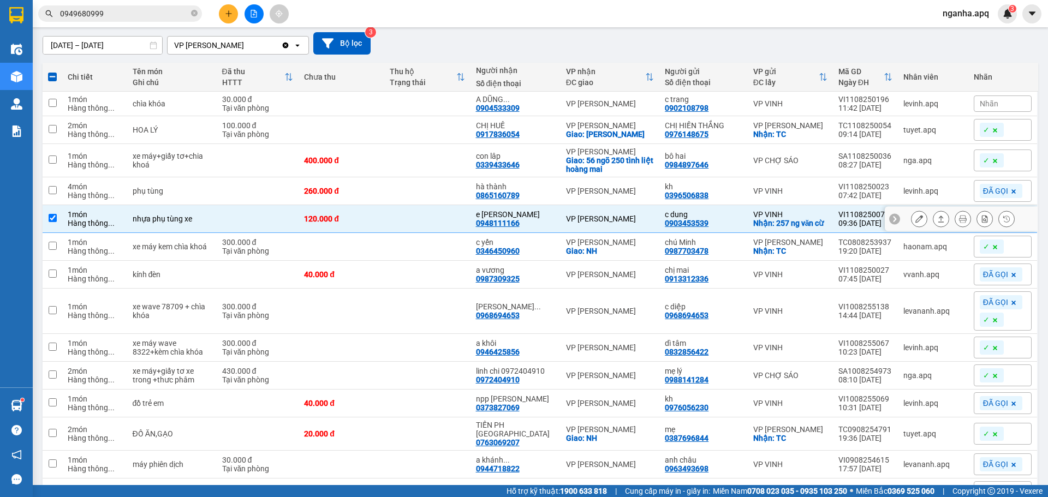
scroll to position [182, 0]
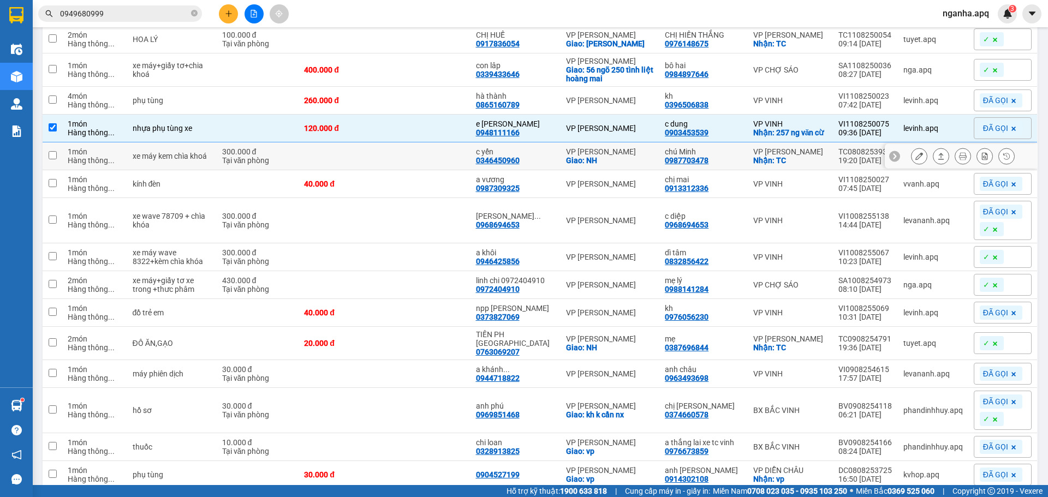
click at [418, 170] on td at bounding box center [427, 157] width 86 height 28
checkbox input "true"
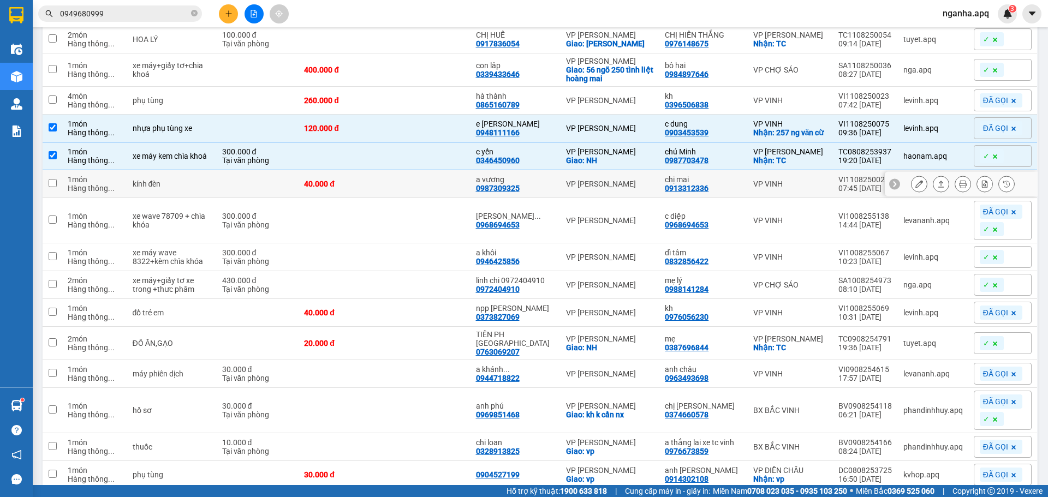
click at [425, 198] on td at bounding box center [427, 184] width 86 height 28
checkbox input "true"
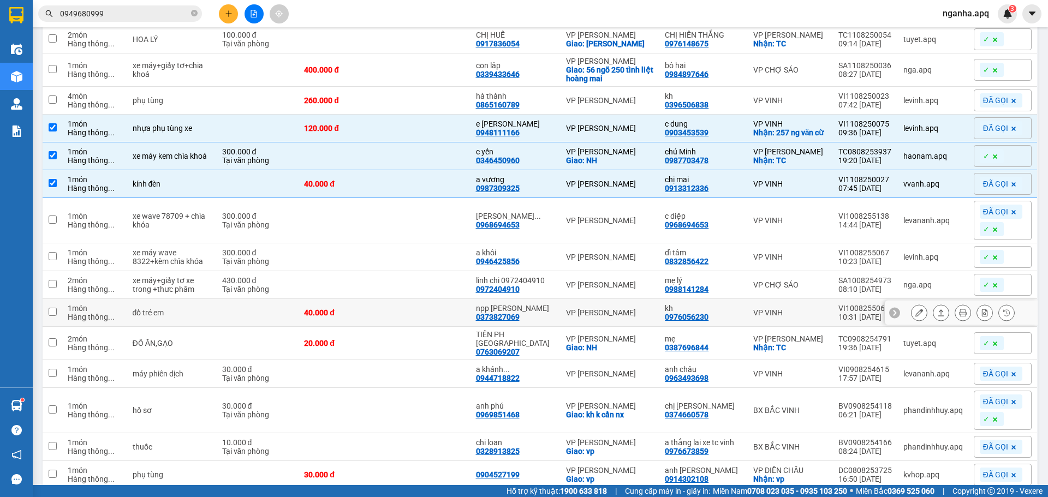
click at [408, 327] on td at bounding box center [427, 313] width 86 height 28
checkbox input "true"
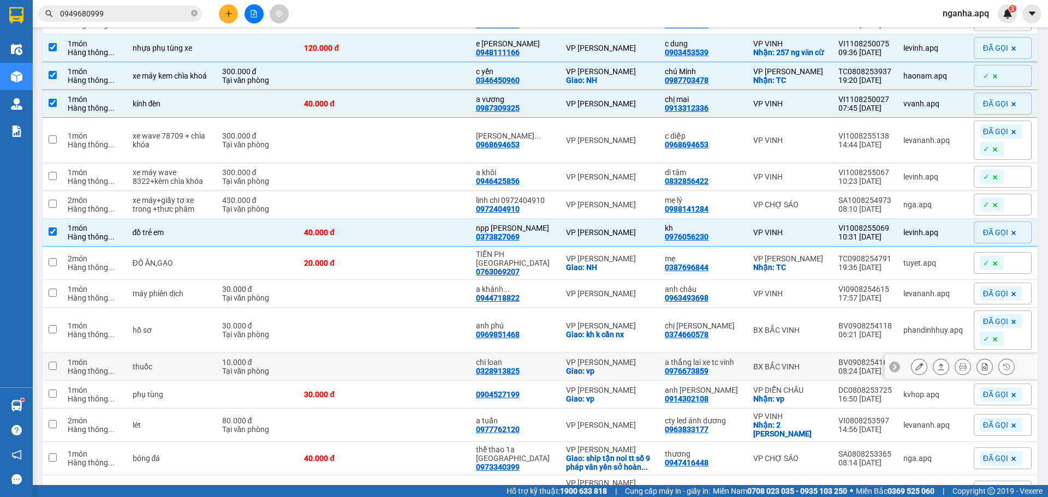
scroll to position [364, 0]
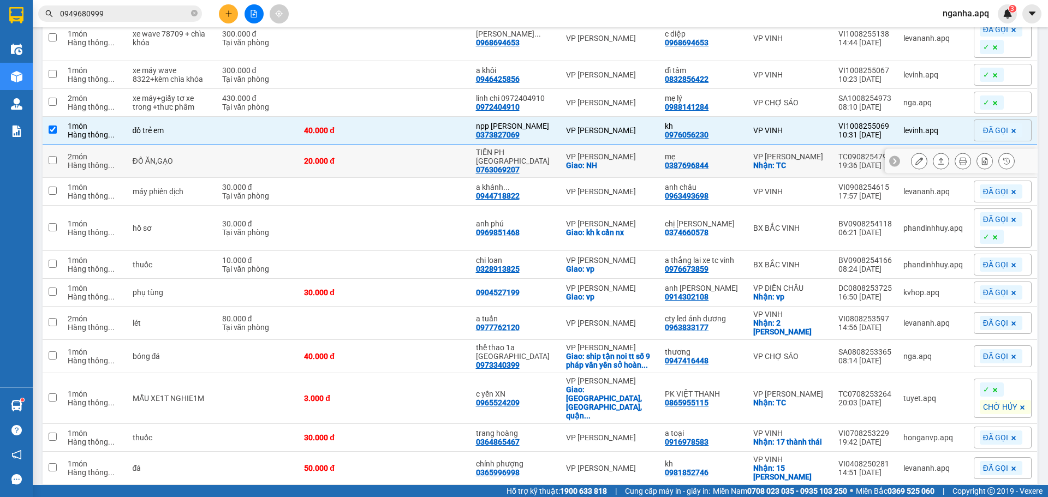
click at [422, 177] on td at bounding box center [427, 161] width 86 height 33
checkbox input "true"
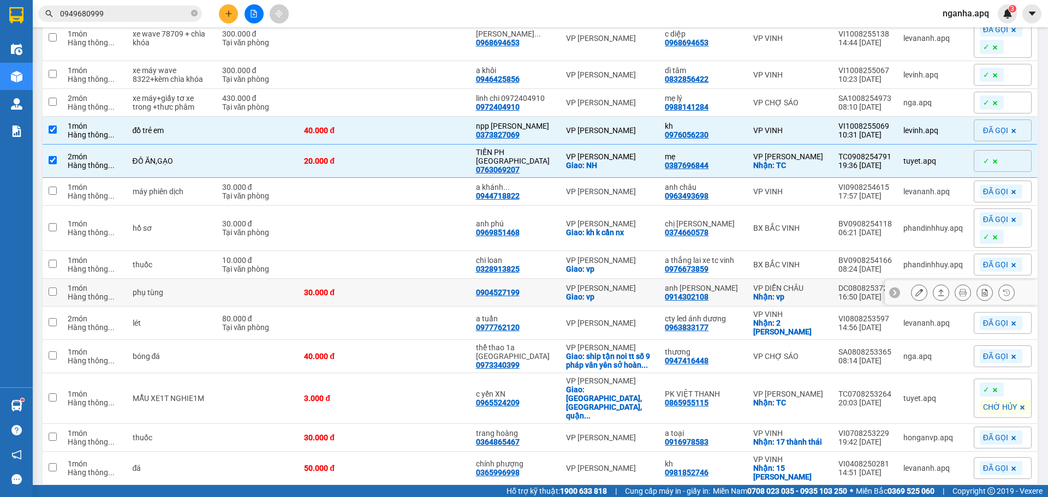
drag, startPoint x: 389, startPoint y: 312, endPoint x: 386, endPoint y: 362, distance: 49.8
click at [379, 297] on div "30.000 đ" at bounding box center [341, 292] width 75 height 9
checkbox input "true"
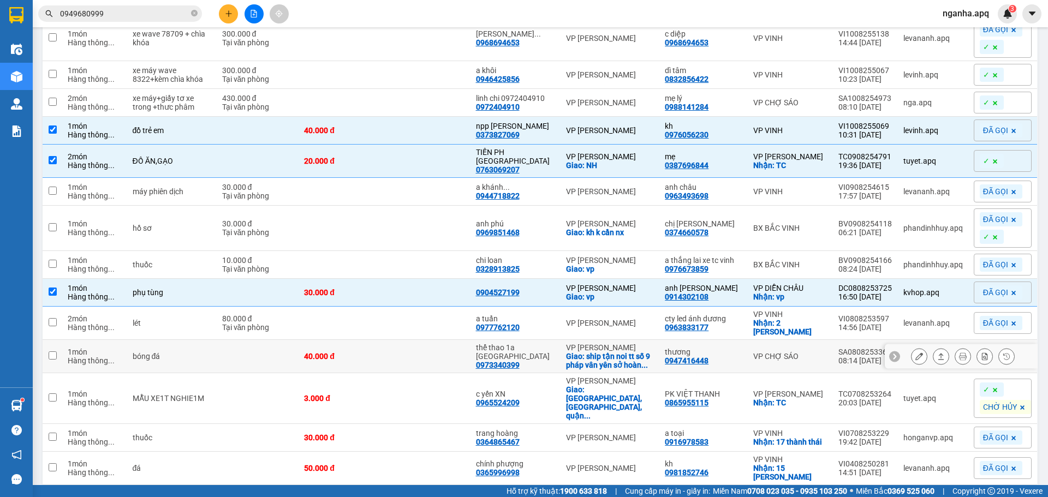
click at [379, 361] on div "40.000 đ" at bounding box center [341, 356] width 75 height 9
checkbox input "true"
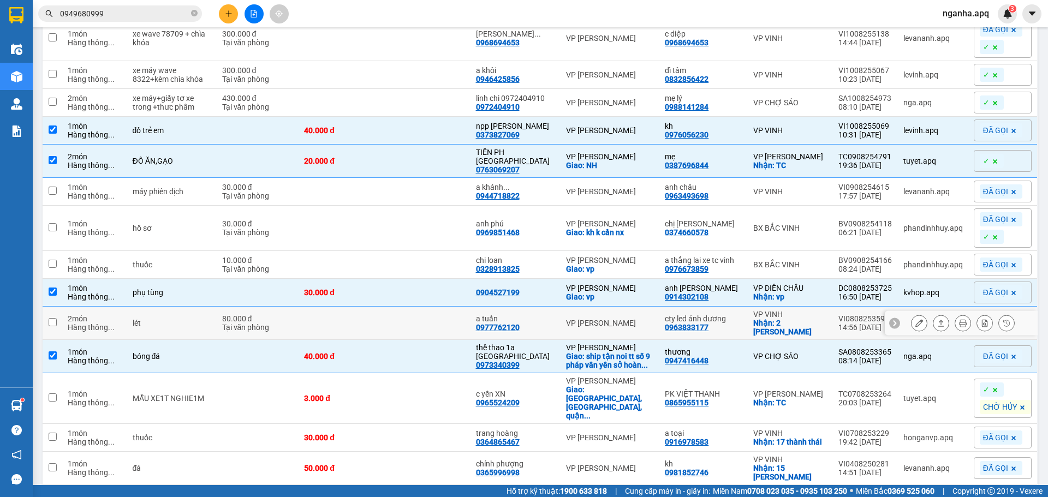
scroll to position [455, 0]
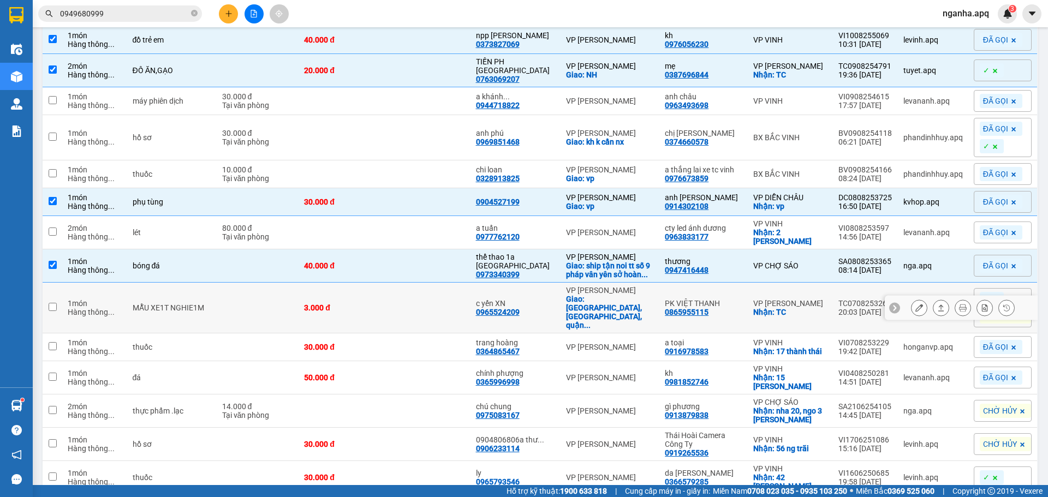
click at [406, 334] on td at bounding box center [427, 308] width 86 height 51
checkbox input "true"
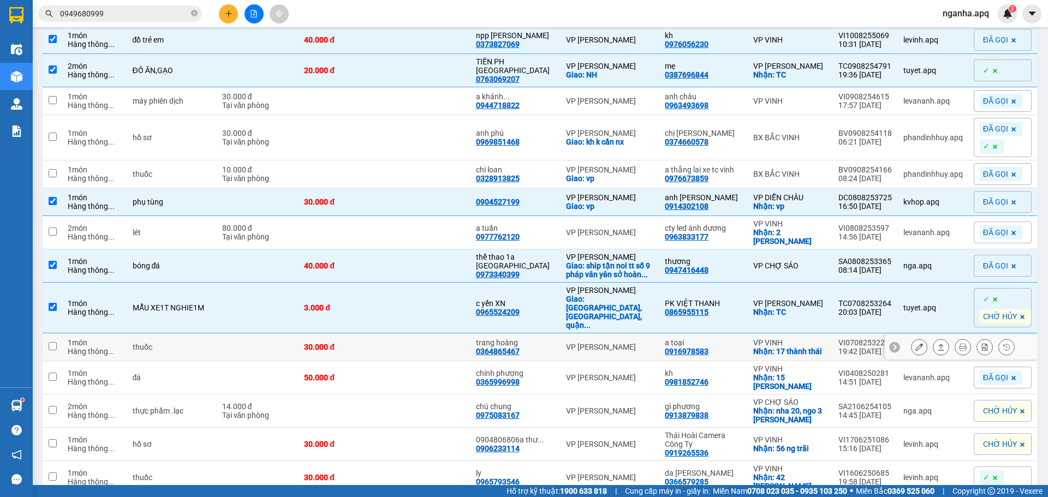
click at [352, 361] on td "30.000 đ" at bounding box center [342, 348] width 86 height 28
checkbox input "true"
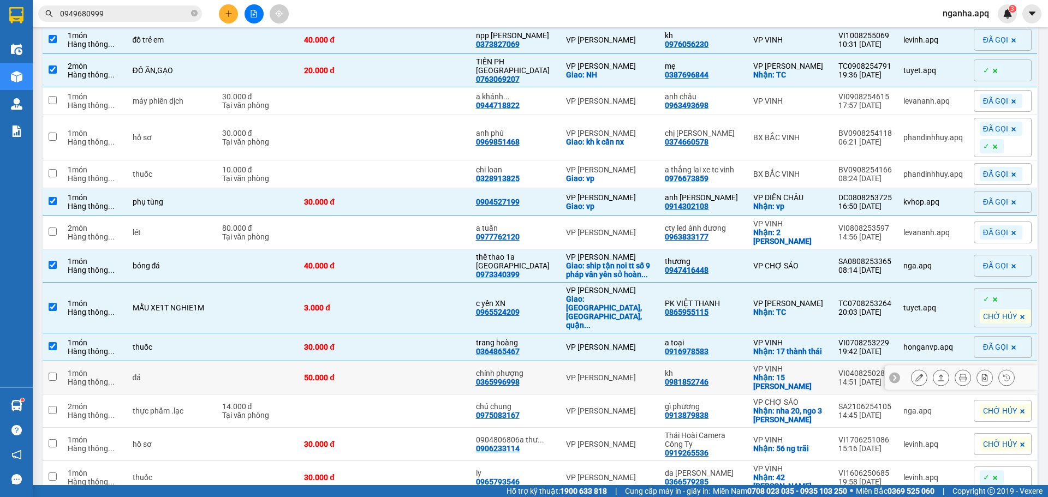
click at [355, 382] on div "50.000 đ" at bounding box center [341, 377] width 75 height 9
checkbox input "true"
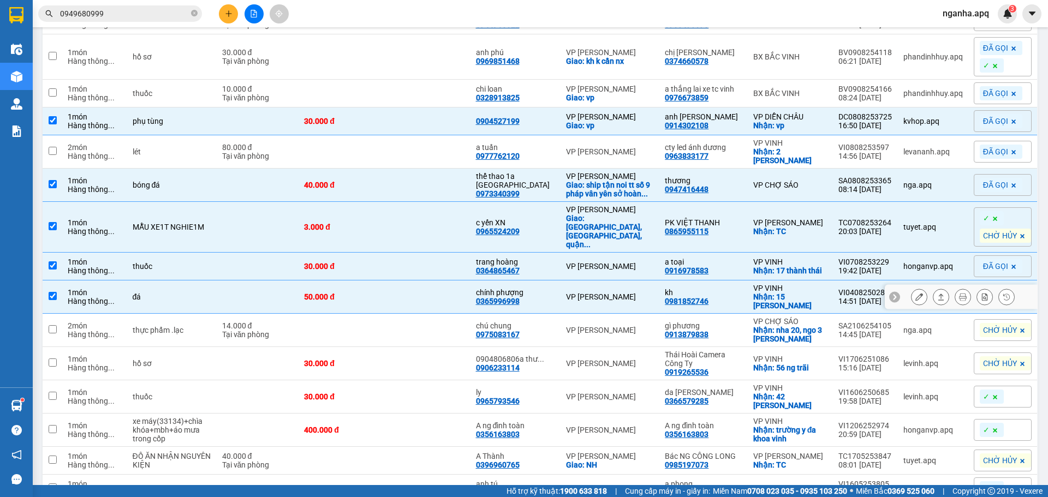
scroll to position [637, 0]
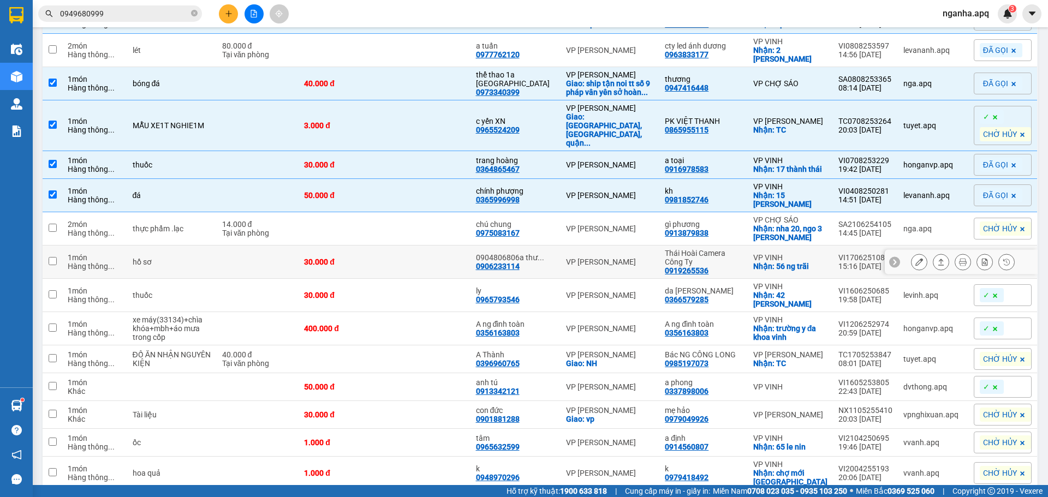
click at [384, 279] on td "30.000 đ" at bounding box center [342, 262] width 86 height 33
checkbox input "true"
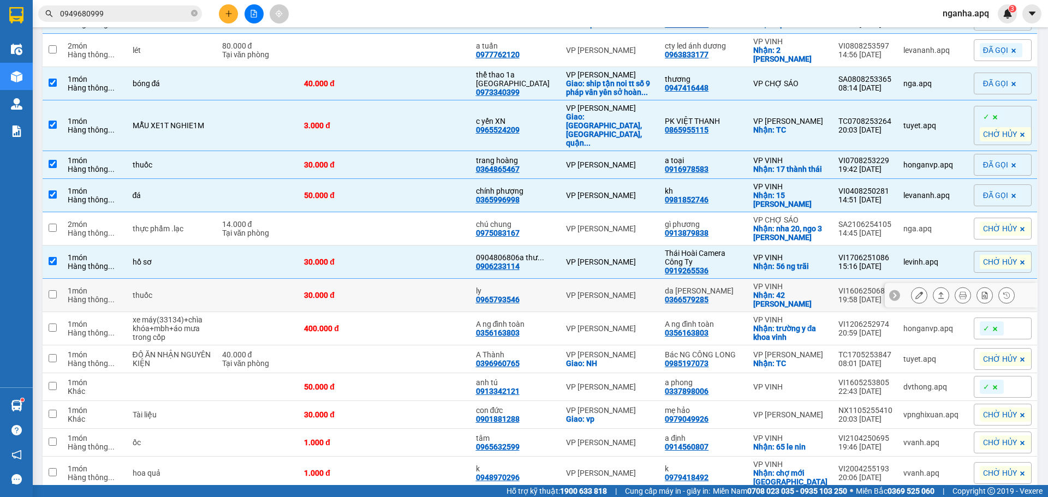
click at [379, 300] on div "30.000 đ" at bounding box center [341, 295] width 75 height 9
checkbox input "true"
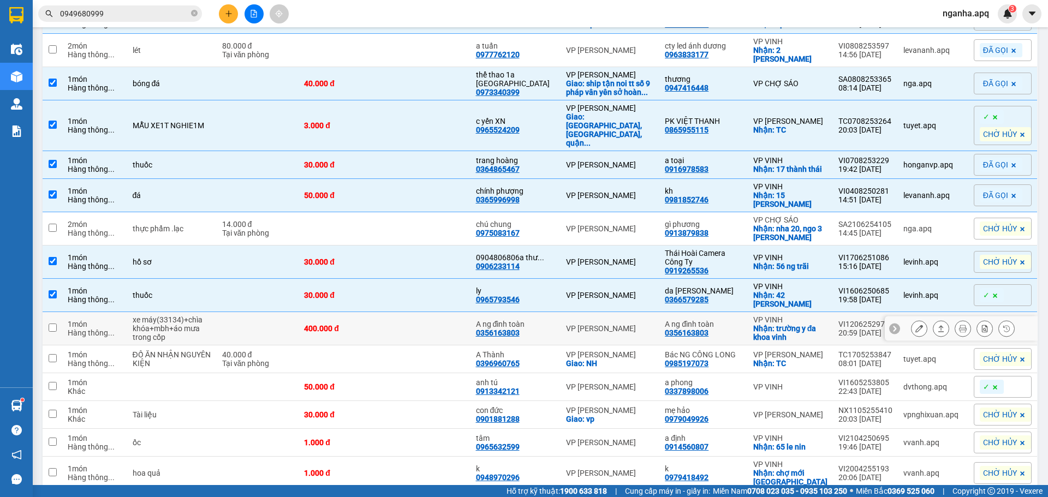
click at [379, 333] on div "400.000 đ" at bounding box center [341, 328] width 75 height 9
checkbox input "true"
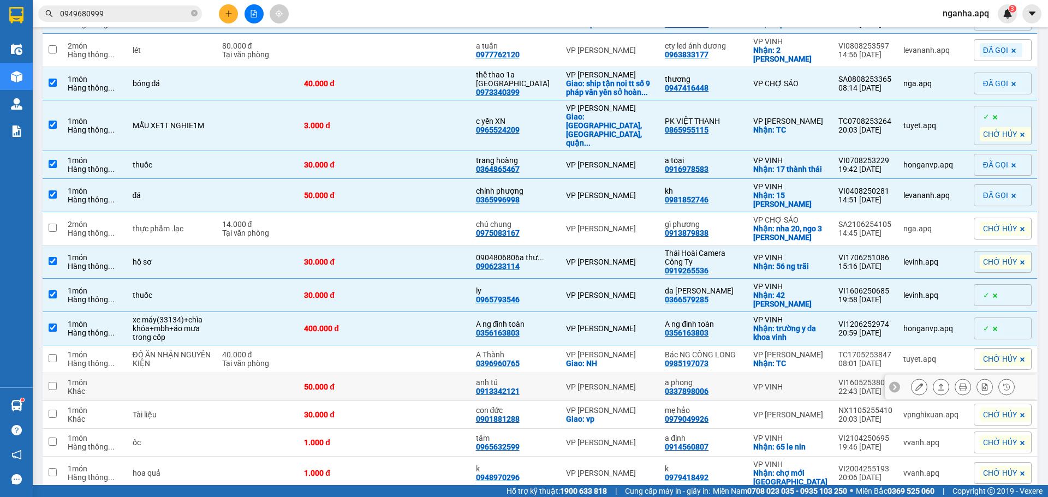
drag, startPoint x: 365, startPoint y: 417, endPoint x: 358, endPoint y: 446, distance: 29.7
click at [364, 401] on td "50.000 đ" at bounding box center [342, 387] width 86 height 28
checkbox input "true"
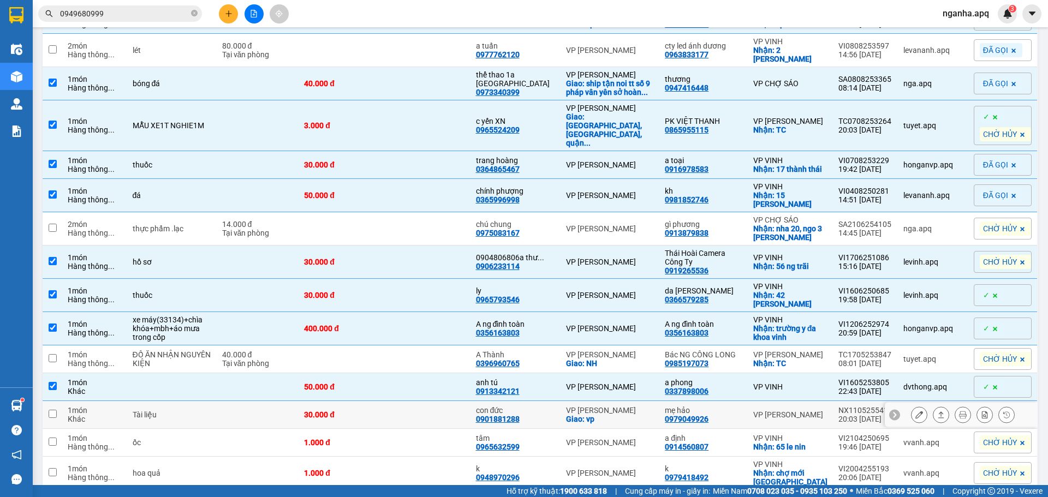
click at [358, 419] on div "30.000 đ" at bounding box center [341, 415] width 75 height 9
checkbox input "true"
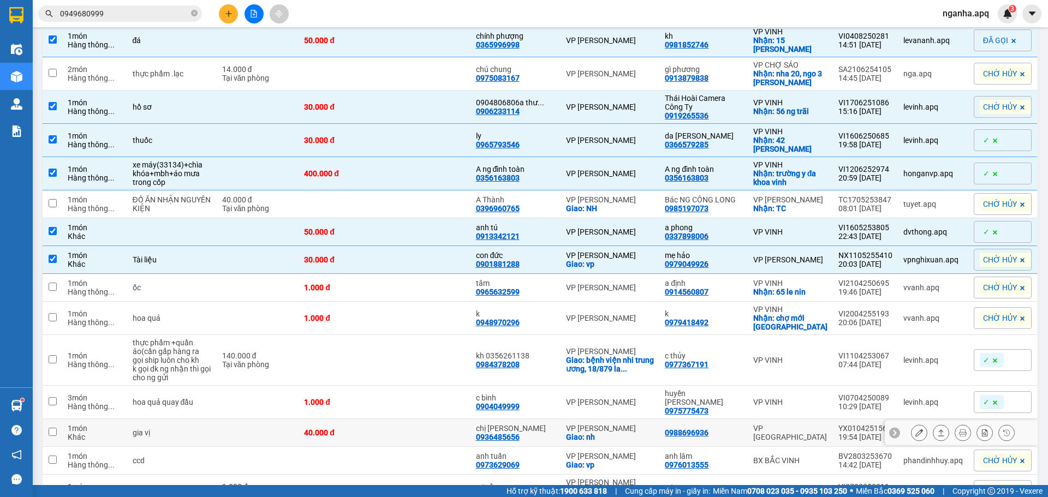
scroll to position [819, 0]
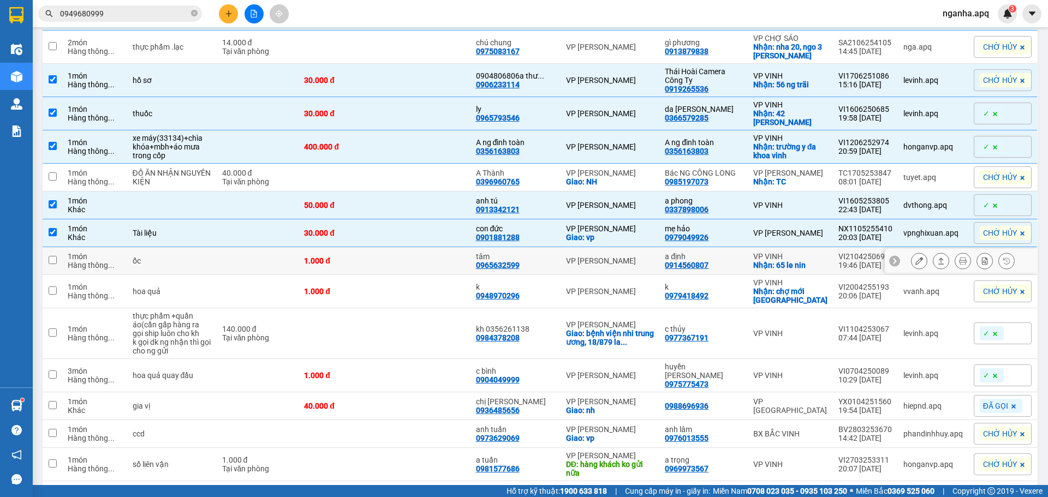
click at [378, 275] on td "1.000 đ" at bounding box center [342, 261] width 86 height 28
checkbox input "true"
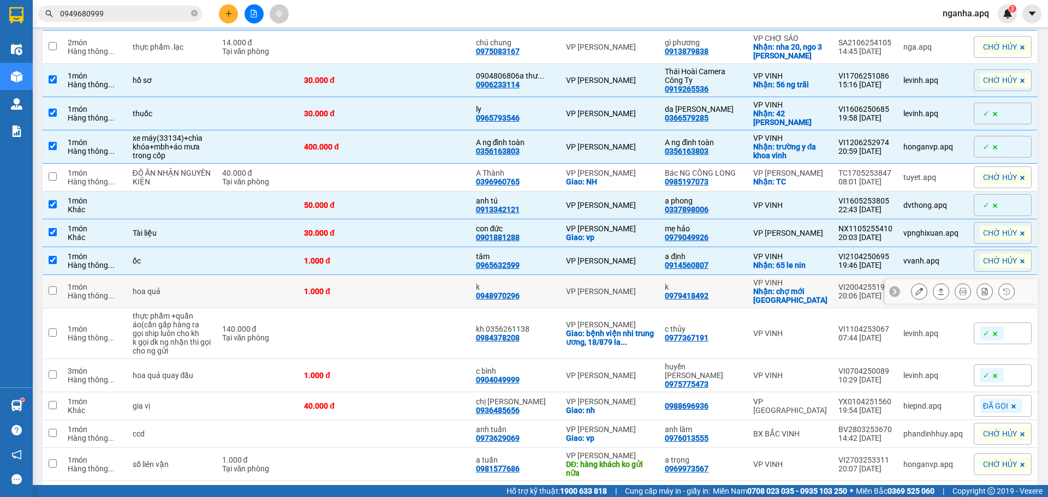
click at [373, 296] on div "1.000 đ" at bounding box center [341, 291] width 75 height 9
checkbox input "true"
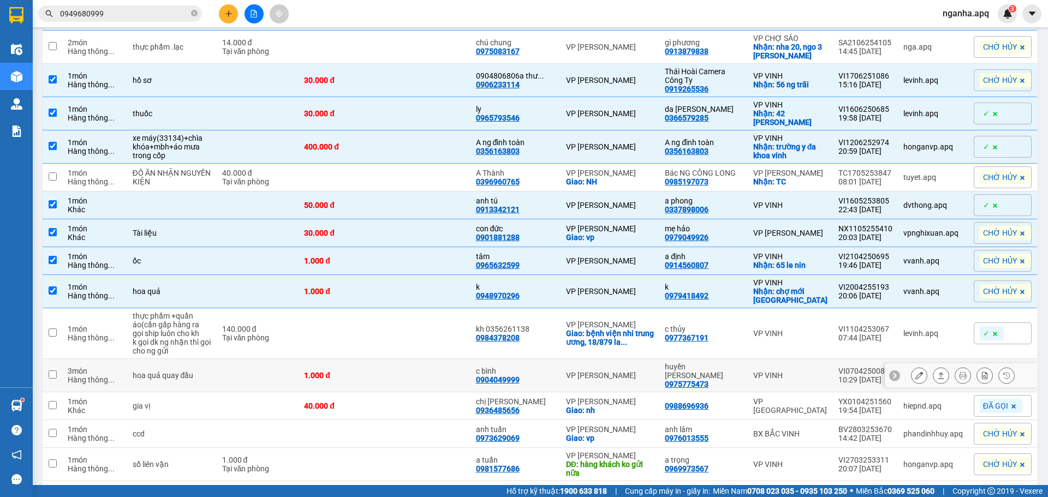
click at [365, 380] on div "1.000 đ" at bounding box center [341, 375] width 75 height 9
checkbox input "true"
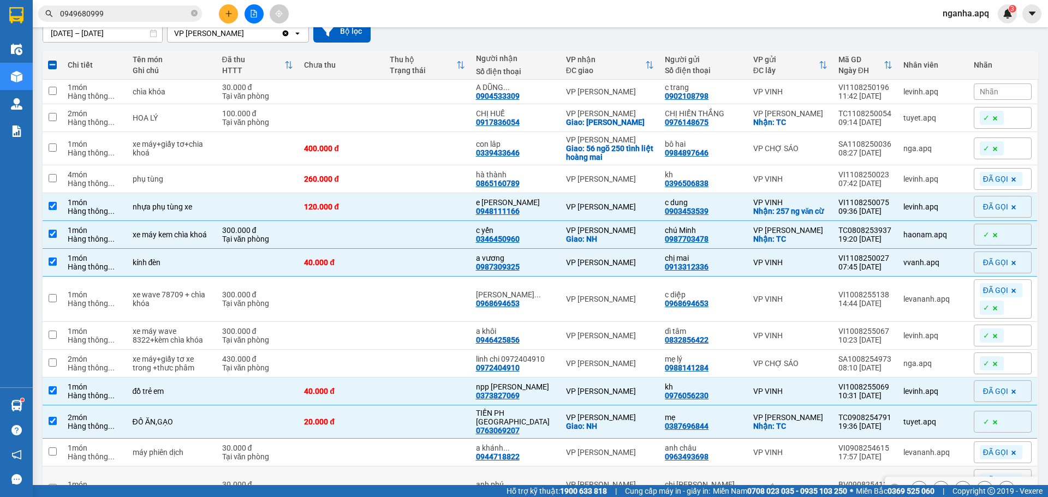
scroll to position [91, 0]
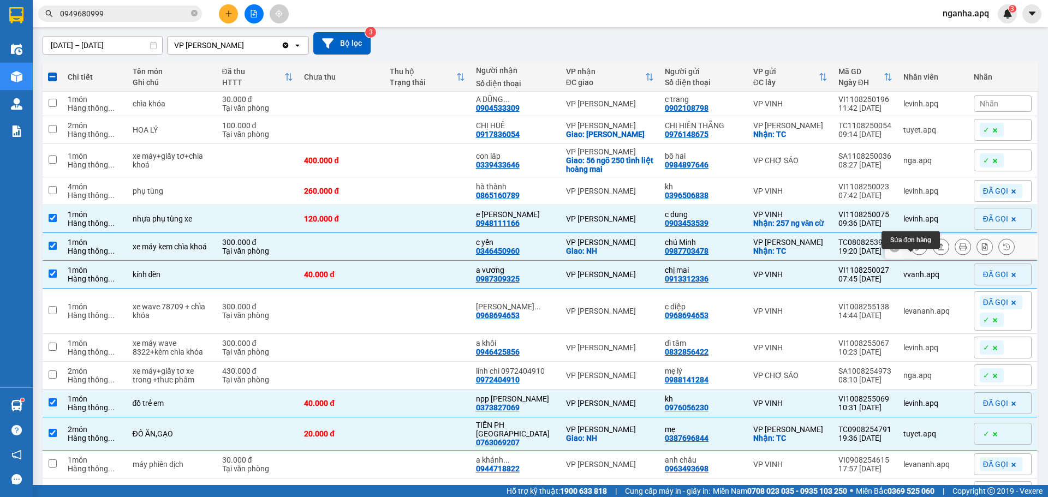
click at [916, 251] on icon at bounding box center [920, 247] width 8 height 8
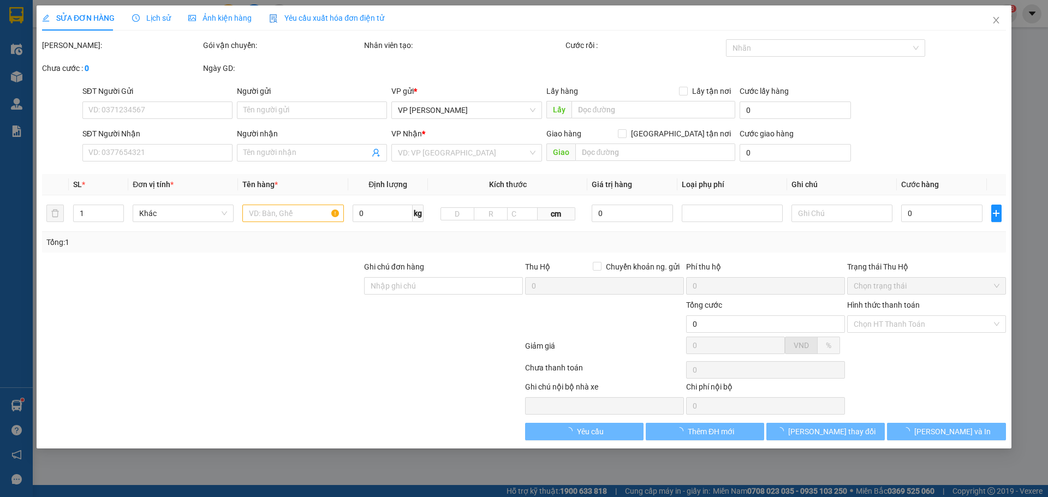
type input "0987703478"
type input "chú Minh"
checkbox input "true"
type input "TC"
type input "0346450960"
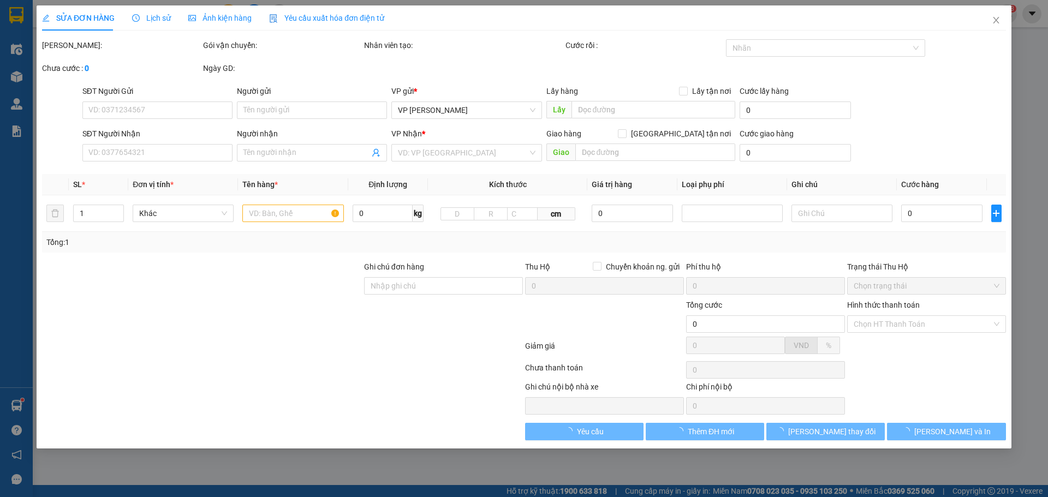
type input "c yến"
checkbox input "true"
type input "NH"
type input "00"
type input "300.000"
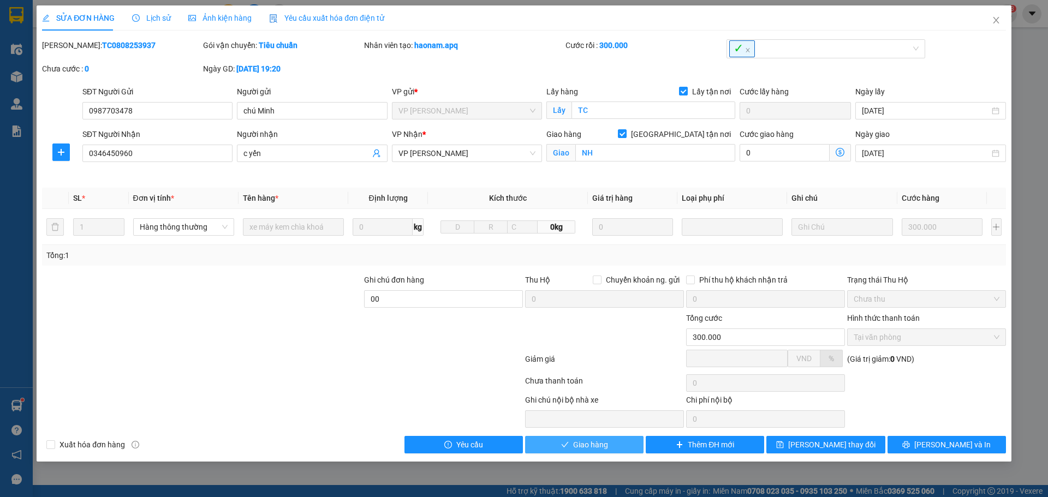
click at [599, 446] on span "Giao hàng" at bounding box center [590, 445] width 35 height 12
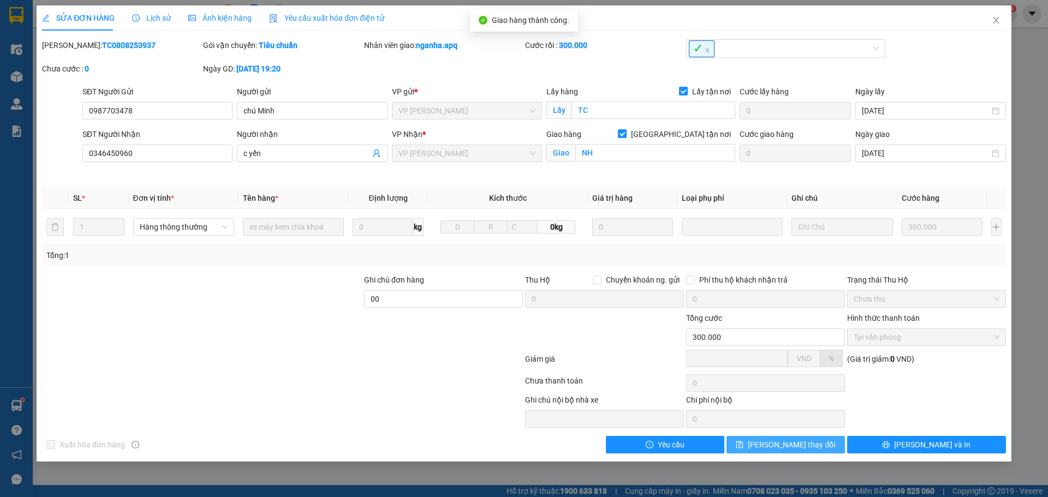
click at [823, 448] on button "Lưu thay đổi" at bounding box center [786, 444] width 118 height 17
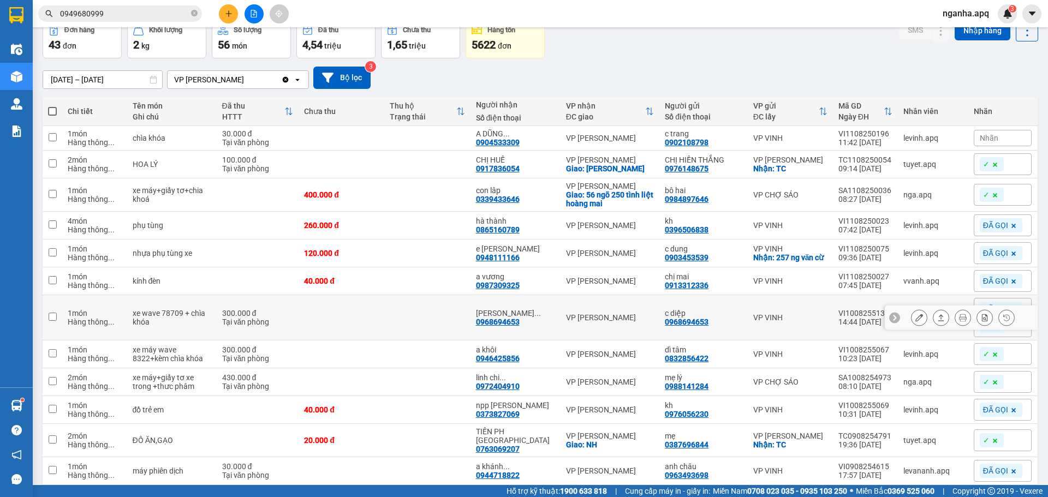
scroll to position [91, 0]
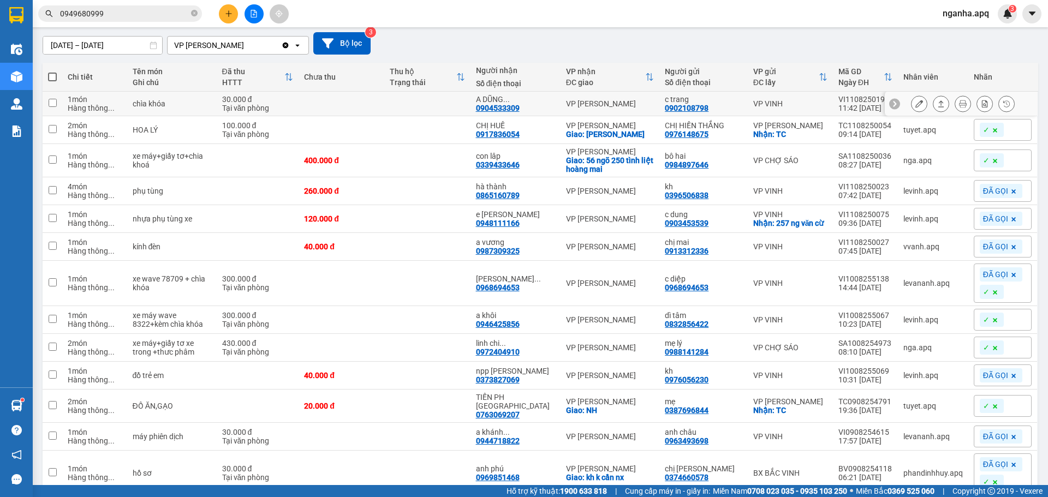
click at [446, 103] on td at bounding box center [427, 104] width 86 height 25
checkbox input "true"
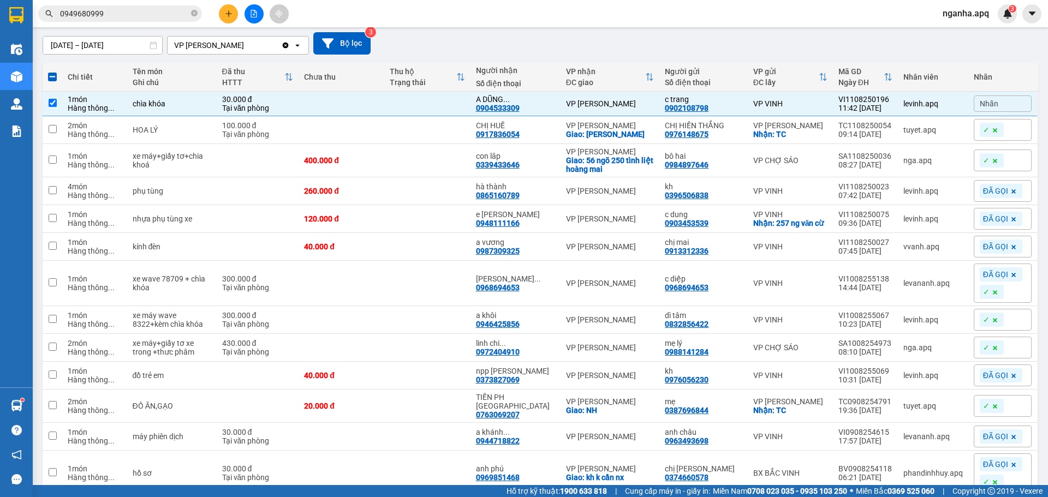
drag, startPoint x: 986, startPoint y: 102, endPoint x: 983, endPoint y: 108, distance: 6.6
click at [985, 102] on span "Nhãn" at bounding box center [989, 103] width 19 height 9
click at [961, 154] on div "✓" at bounding box center [963, 157] width 16 height 14
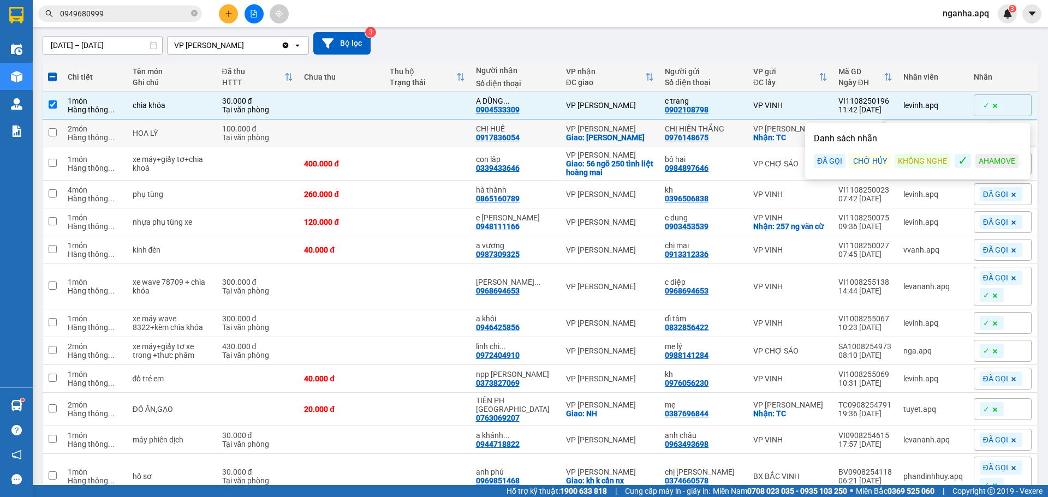
click at [451, 140] on td at bounding box center [427, 134] width 86 height 28
checkbox input "true"
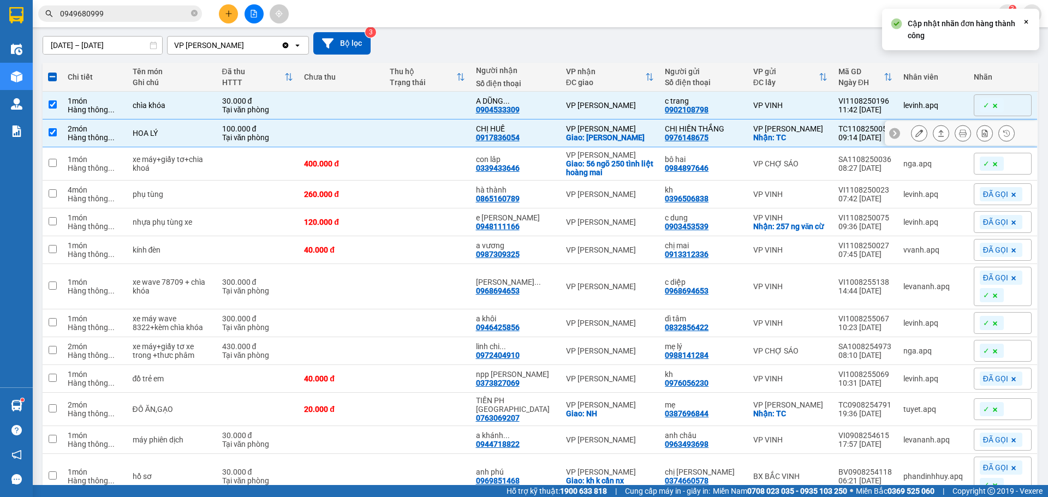
click at [916, 136] on icon at bounding box center [920, 133] width 8 height 8
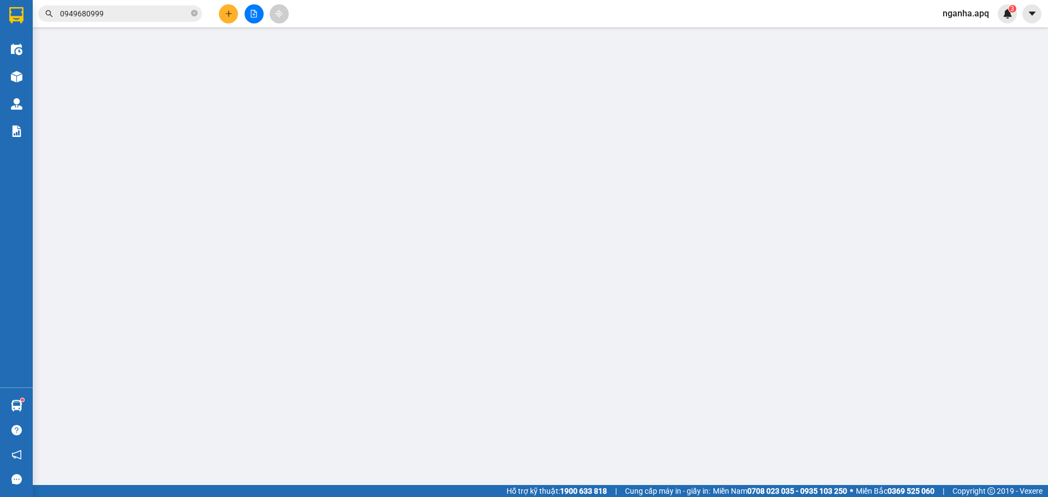
type input "0976148675"
type input "CHỊ HIỀN THẮNG"
checkbox input "true"
type input "TC"
type input "0917836054"
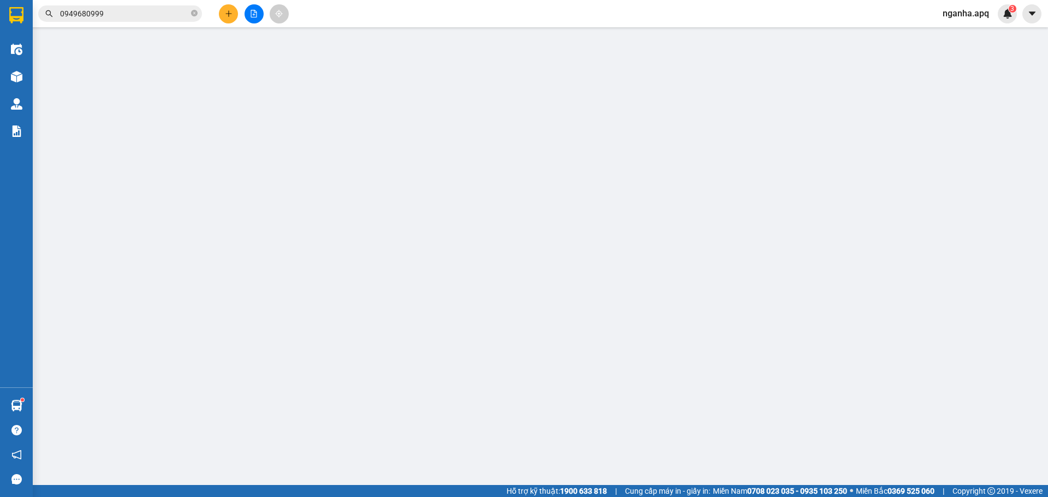
type input "CHỊ HUẾ"
checkbox input "true"
type input "NGỌC HỒI"
type input "100.000"
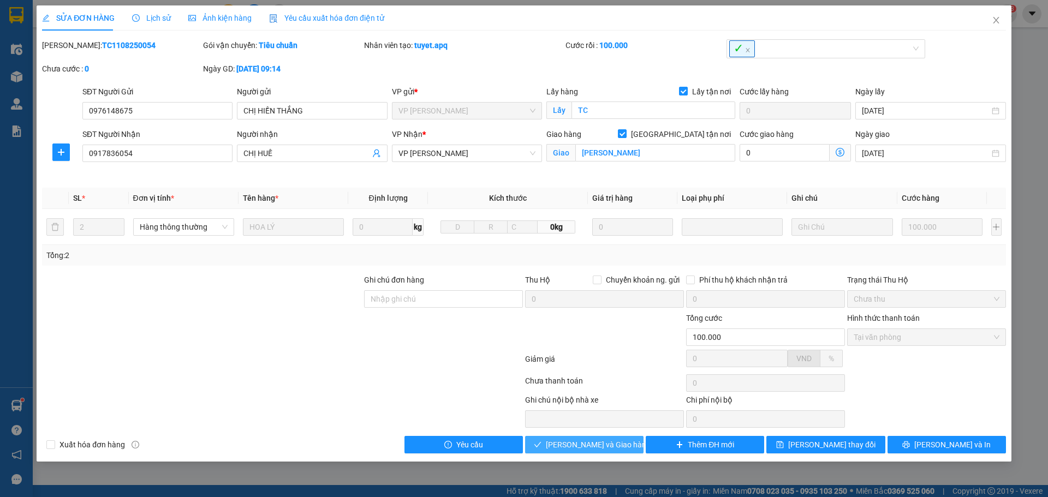
click at [608, 446] on span "Lưu và Giao hàng" at bounding box center [598, 445] width 105 height 12
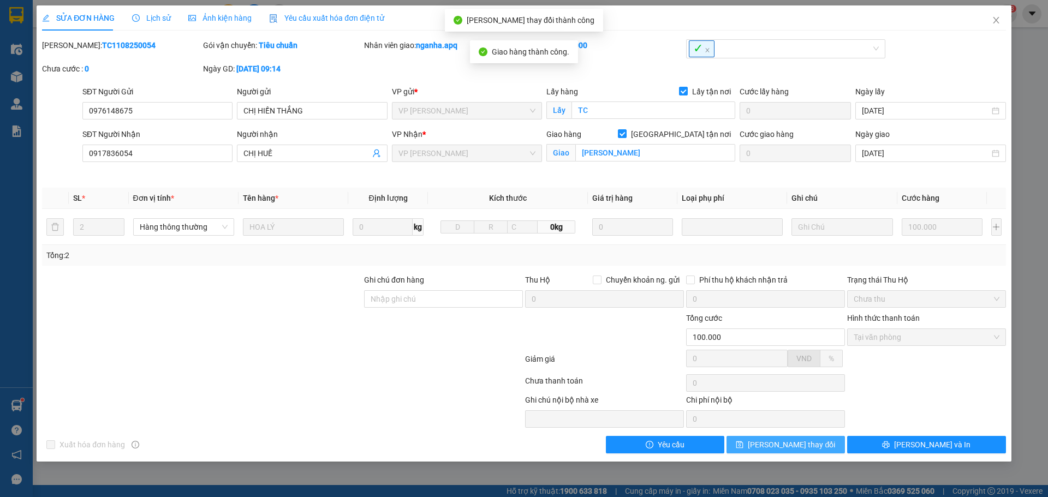
click at [782, 449] on span "Lưu thay đổi" at bounding box center [791, 445] width 87 height 12
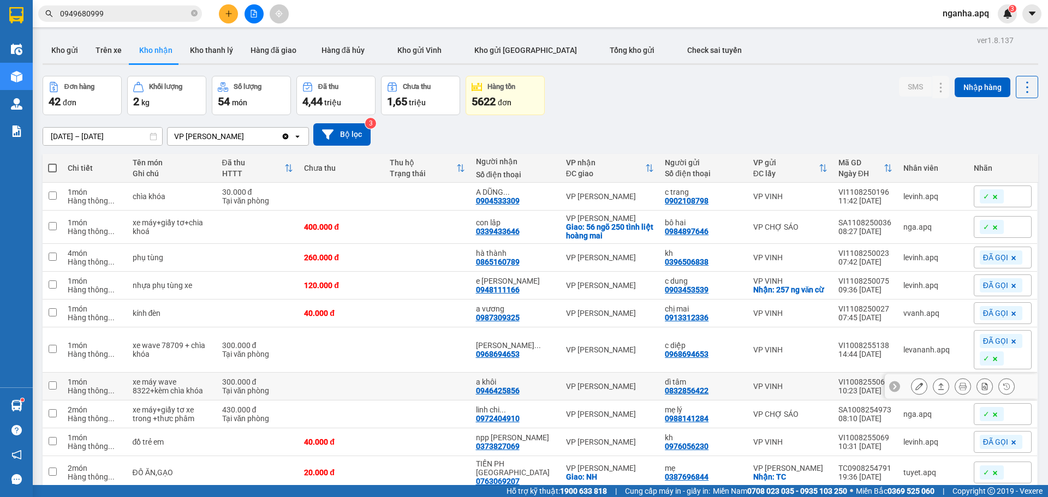
click at [442, 383] on td at bounding box center [427, 387] width 86 height 28
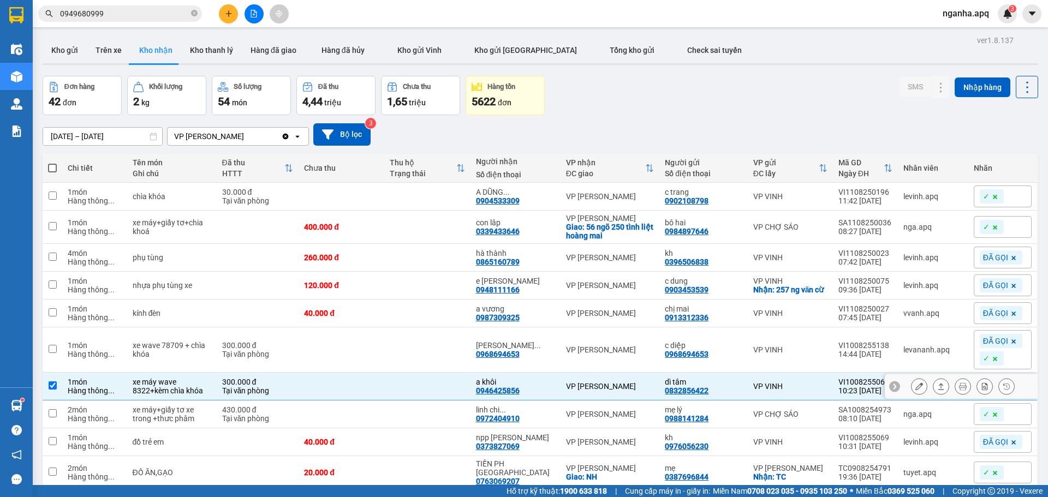
checkbox input "true"
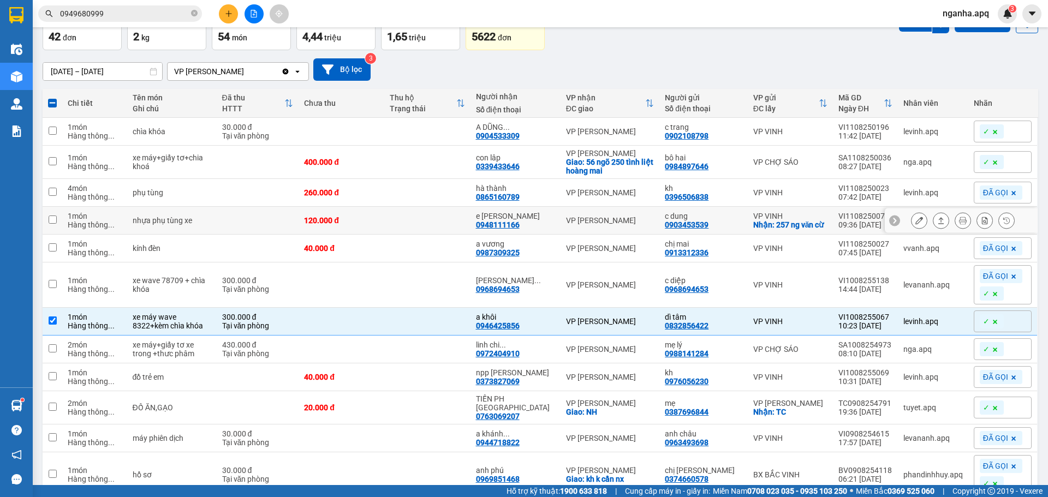
scroll to position [91, 0]
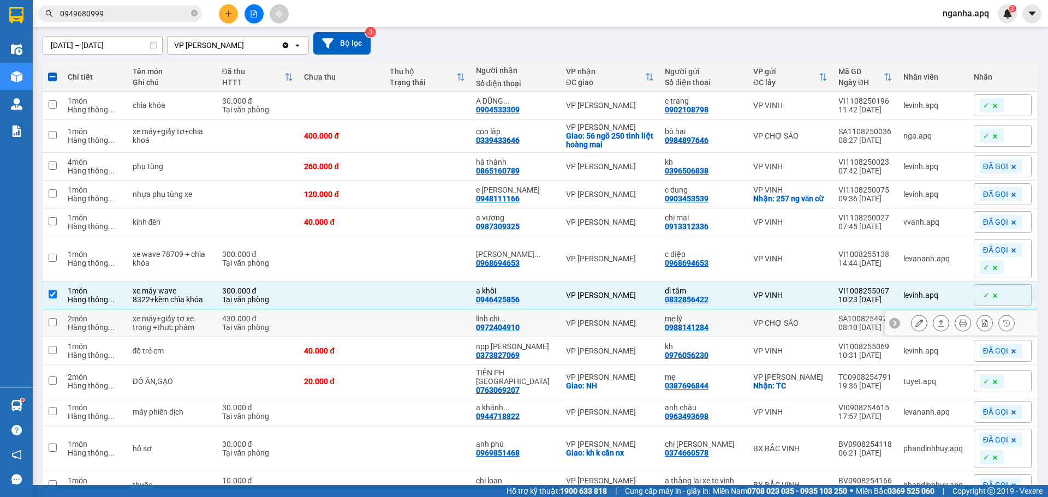
click at [454, 333] on td at bounding box center [427, 324] width 86 height 28
checkbox input "true"
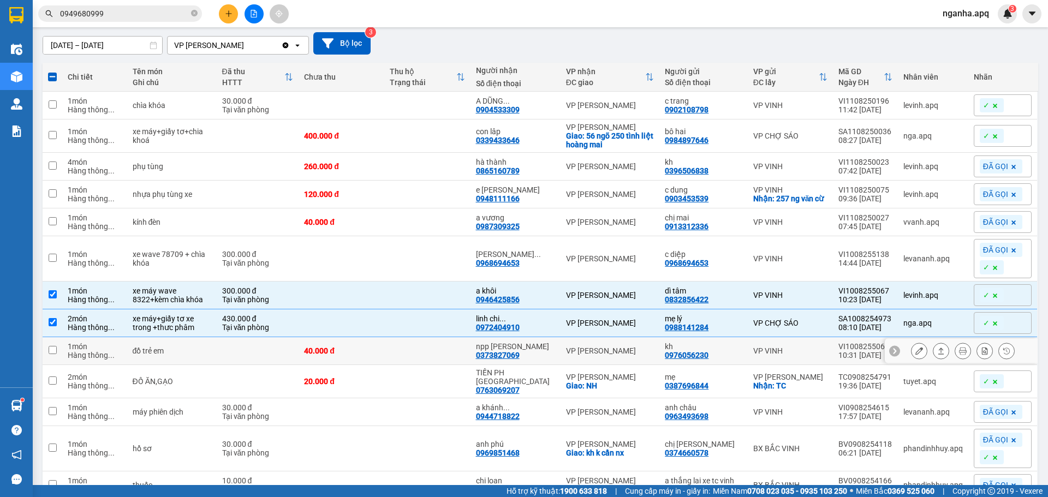
click at [456, 356] on td at bounding box center [427, 351] width 86 height 28
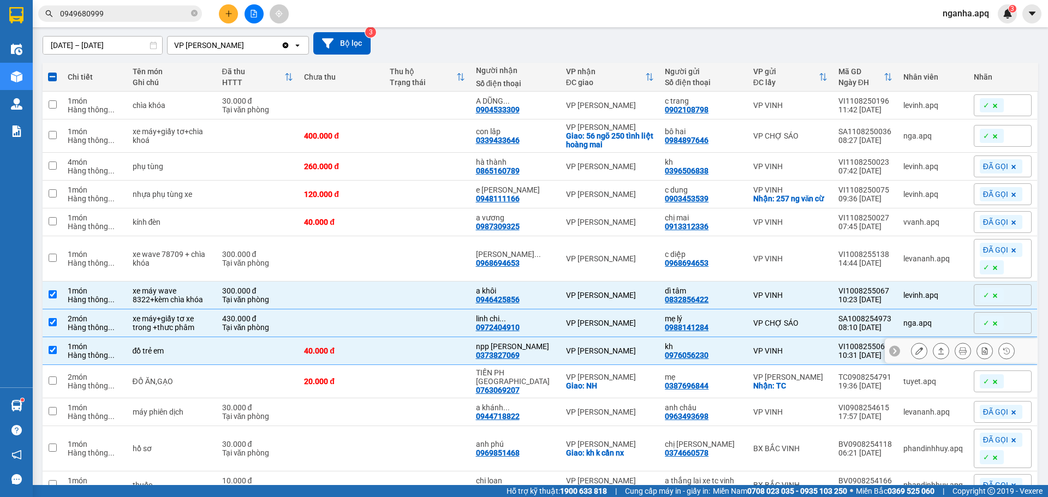
checkbox input "true"
click at [460, 380] on td at bounding box center [427, 381] width 86 height 33
checkbox input "true"
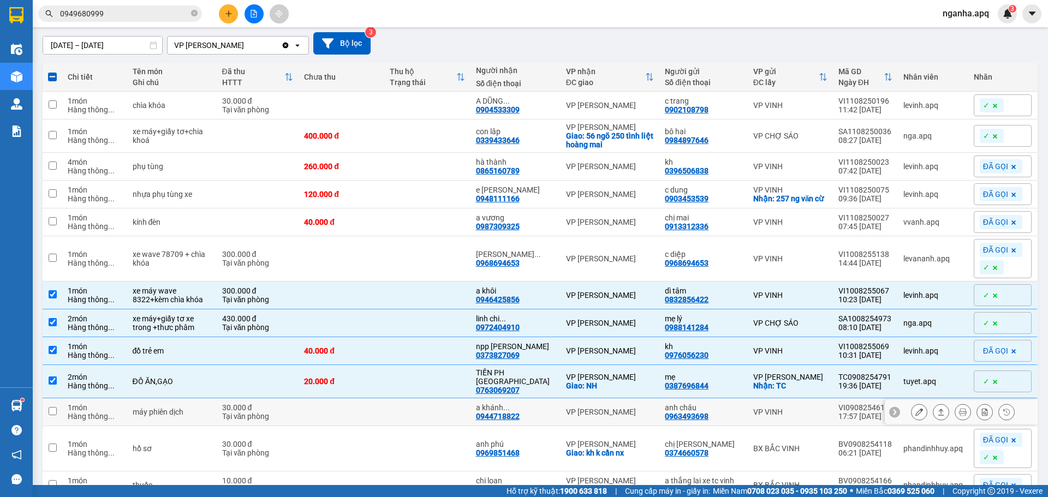
click at [460, 413] on td at bounding box center [427, 413] width 86 height 28
checkbox input "true"
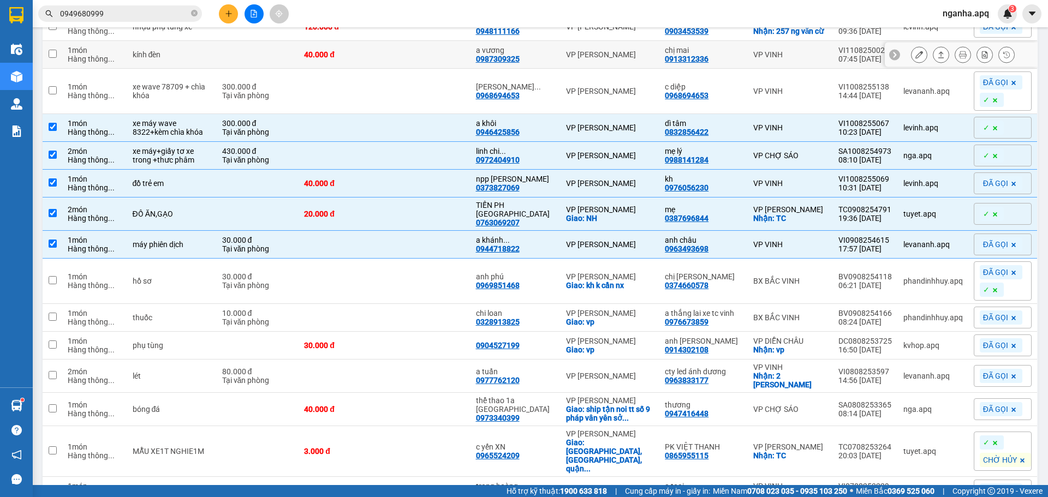
scroll to position [273, 0]
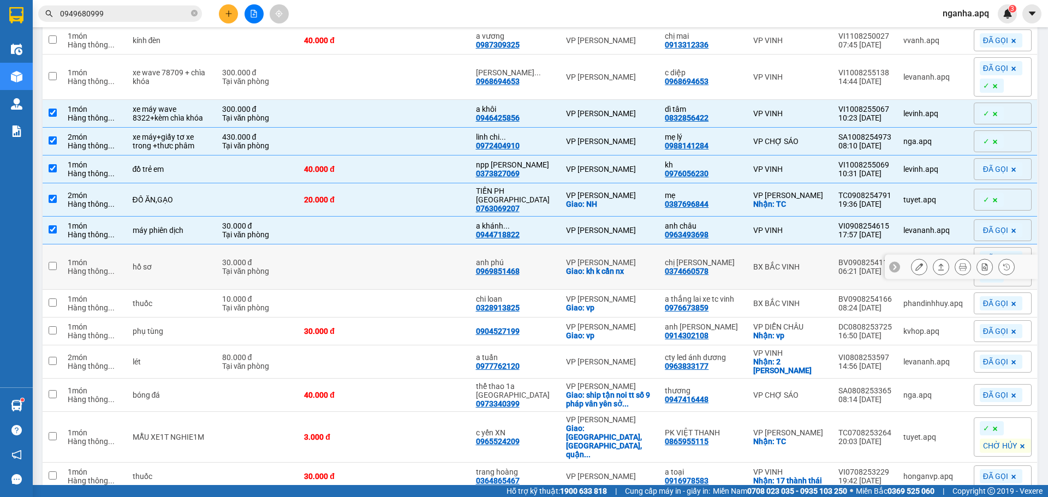
click at [440, 284] on td at bounding box center [427, 267] width 86 height 45
checkbox input "true"
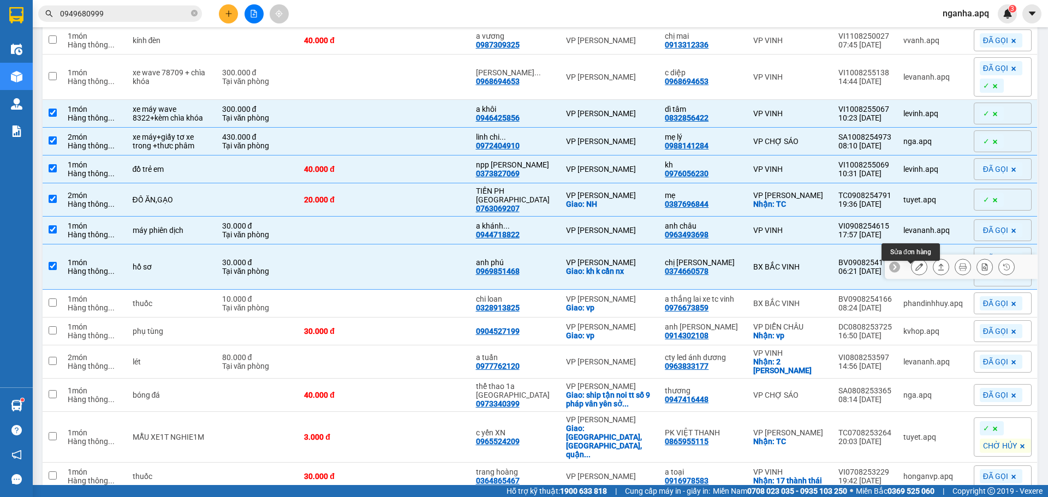
click at [916, 271] on icon at bounding box center [920, 267] width 8 height 8
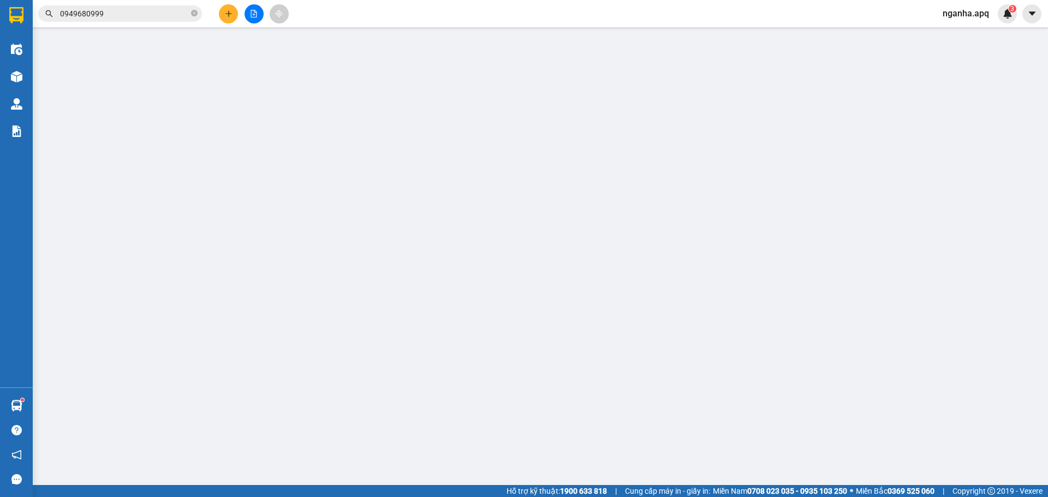
type input "0374660578"
type input "chị giang"
type input "0969851468"
type input "anh phú"
checkbox input "true"
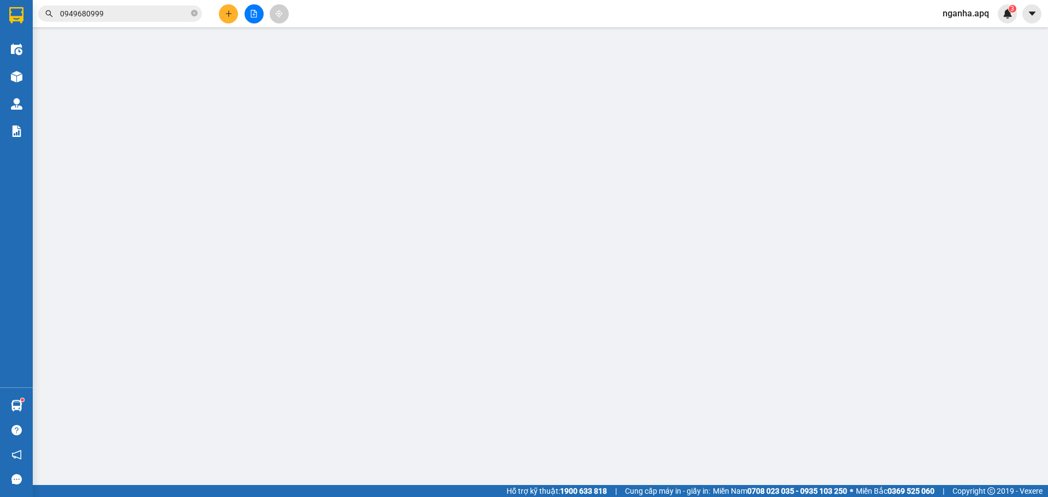
type input "kh k cần nx"
type input "30.000"
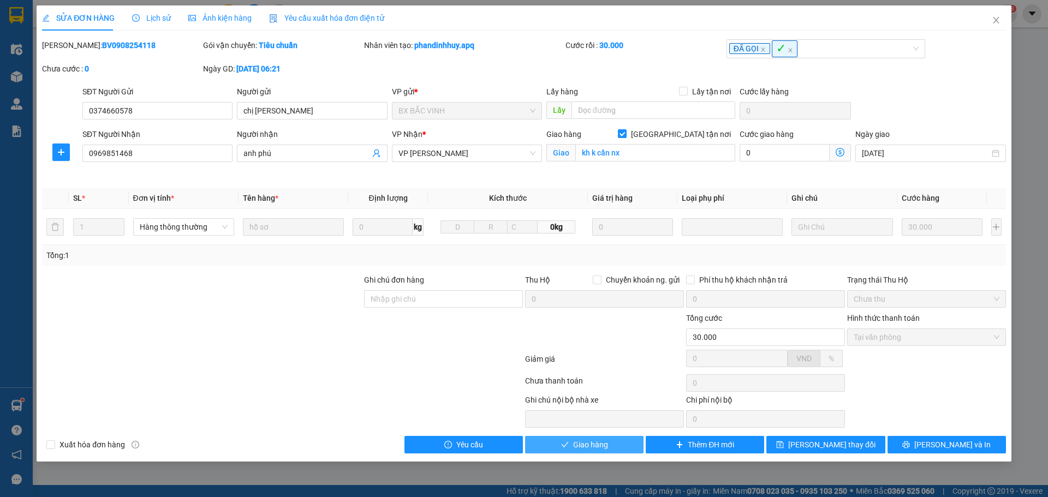
click at [578, 446] on span "Giao hàng" at bounding box center [590, 445] width 35 height 12
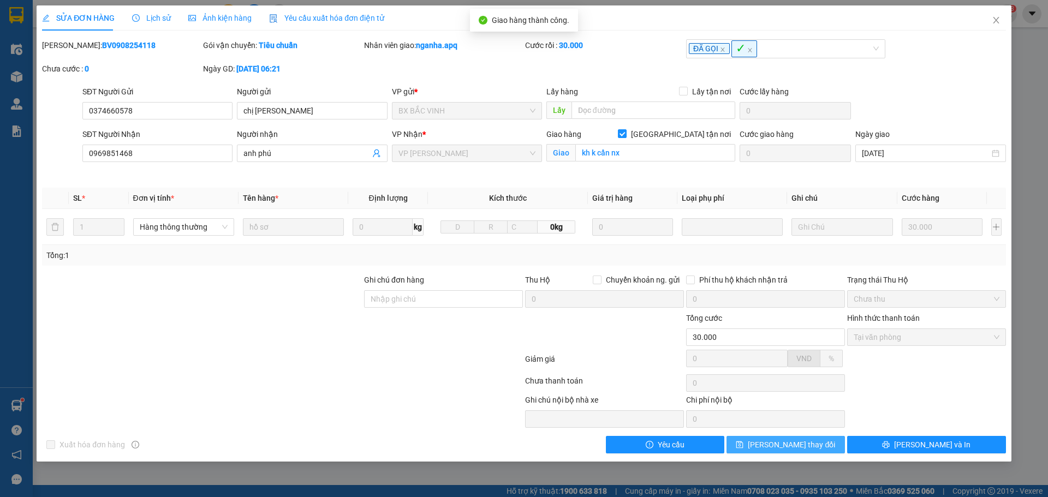
drag, startPoint x: 811, startPoint y: 449, endPoint x: 796, endPoint y: 442, distance: 17.4
click at [809, 450] on span "Lưu thay đổi" at bounding box center [791, 445] width 87 height 12
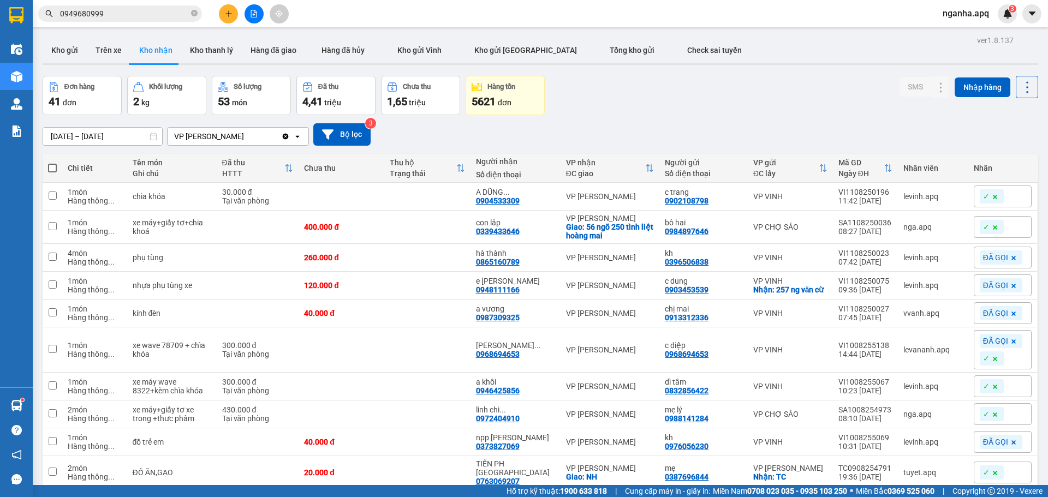
click at [738, 136] on div "01/01/2025 – 11/08/2025 Press the down arrow key to interact with the calendar …" at bounding box center [541, 134] width 996 height 22
click at [993, 195] on icon at bounding box center [995, 197] width 4 height 4
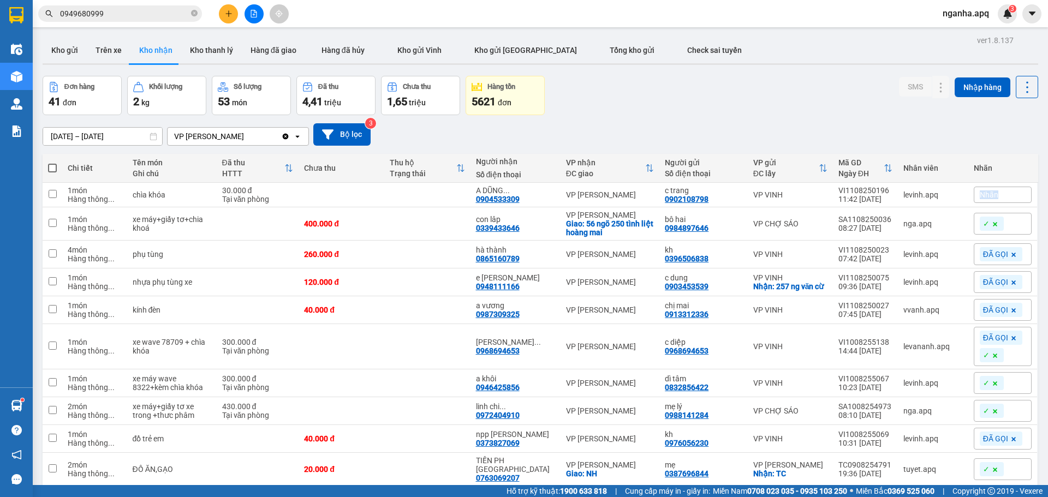
click at [988, 195] on span "Nhãn" at bounding box center [989, 195] width 19 height 9
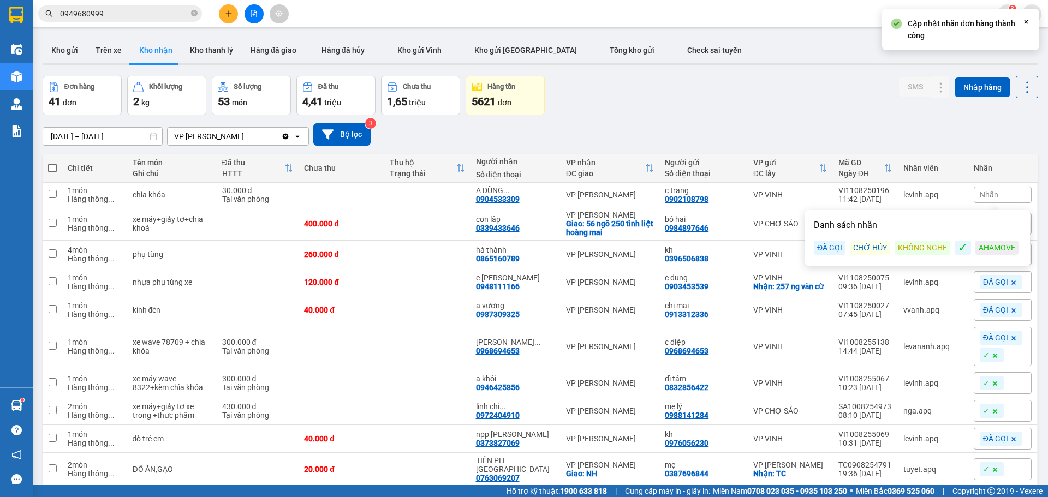
click at [929, 243] on div "KHÔNG NGHE" at bounding box center [923, 248] width 56 height 14
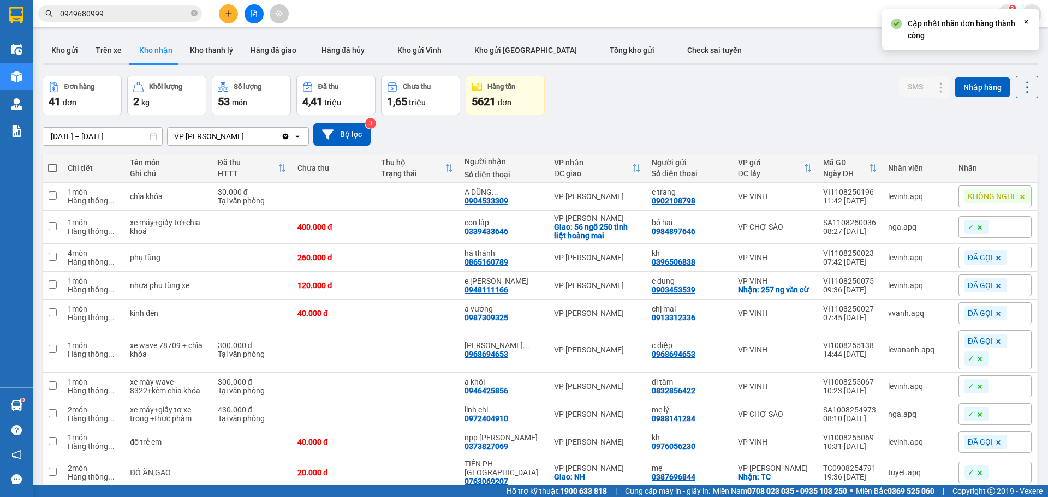
click at [811, 78] on div "Đơn hàng 41 đơn Khối lượng 2 kg Số lượng 53 món Đã thu 4,41 triệu Chưa thu 1,65…" at bounding box center [541, 95] width 996 height 39
click at [688, 105] on div "Đơn hàng 41 đơn Khối lượng 2 kg Số lượng 53 món Đã thu 4,41 triệu Chưa thu 1,65…" at bounding box center [541, 95] width 996 height 39
click at [73, 56] on button "Kho gửi" at bounding box center [65, 50] width 44 height 26
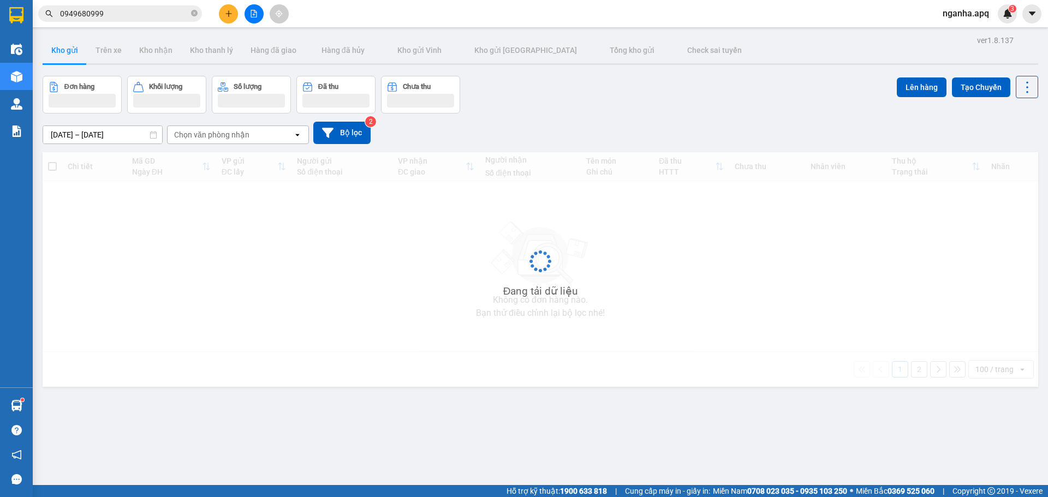
click at [582, 97] on div "Đơn hàng Khối lượng Số lượng Đã thu Chưa thu Lên hàng Tạo Chuyến" at bounding box center [541, 95] width 996 height 38
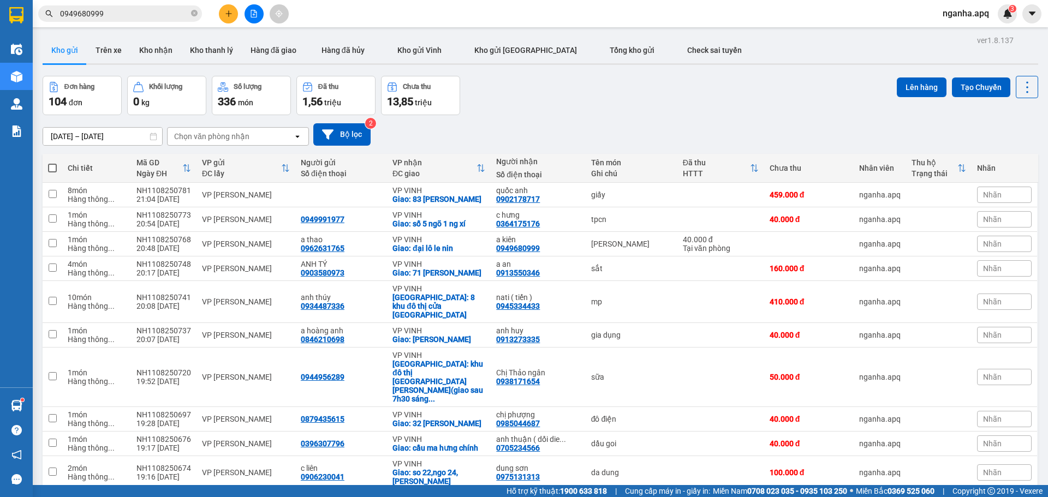
click at [586, 100] on div "Đơn hàng 104 đơn Khối lượng 0 kg Số lượng 336 món Đã thu 1,56 triệu Chưa thu 13…" at bounding box center [541, 95] width 996 height 39
click at [662, 92] on div "Đơn hàng 104 đơn Khối lượng 0 kg Số lượng 336 món Đã thu 1,56 triệu Chưa thu 13…" at bounding box center [541, 95] width 996 height 39
click at [566, 115] on div "09/08/2025 – 11/08/2025 Press the down arrow key to interact with the calendar …" at bounding box center [541, 134] width 996 height 39
click at [156, 52] on button "Kho nhận" at bounding box center [155, 50] width 51 height 26
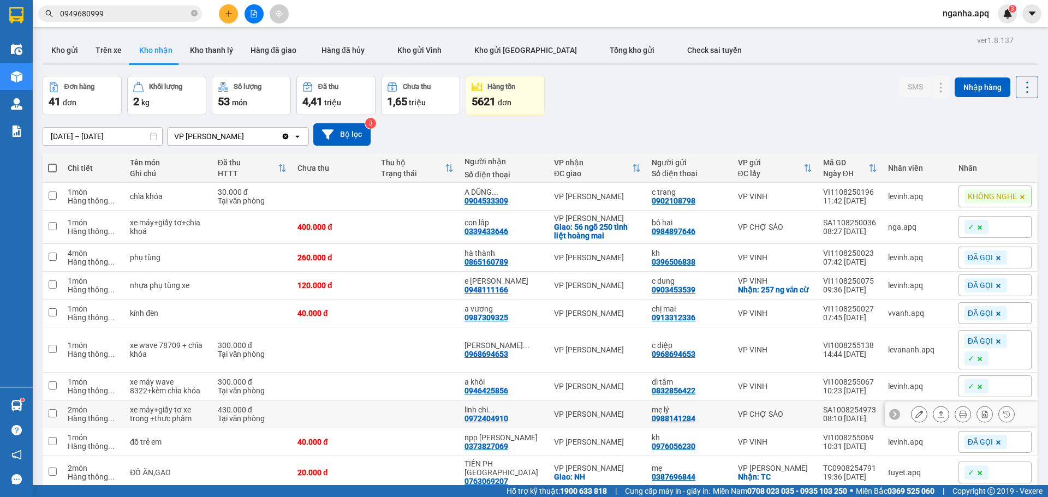
click at [717, 419] on div "mẹ lý 0988141284" at bounding box center [689, 414] width 75 height 17
checkbox input "true"
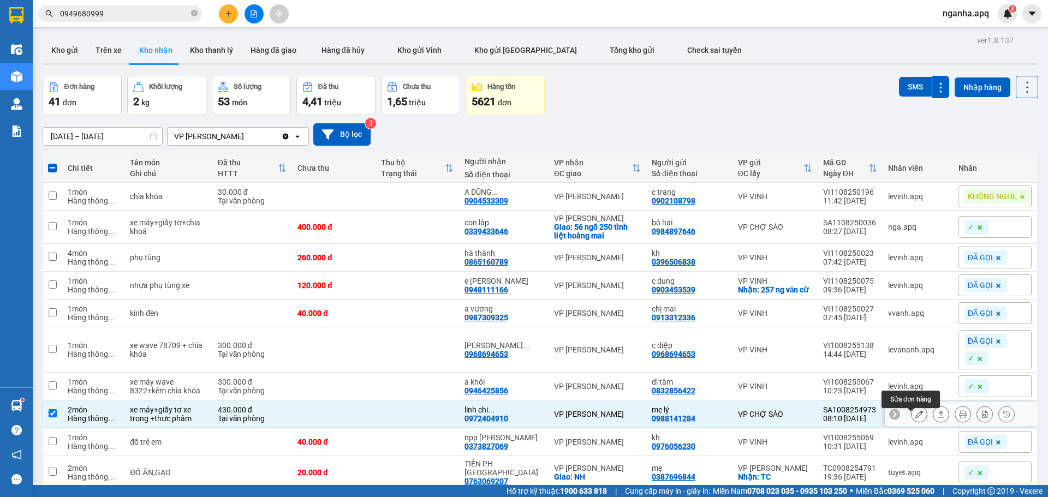
click at [916, 418] on icon at bounding box center [920, 415] width 8 height 8
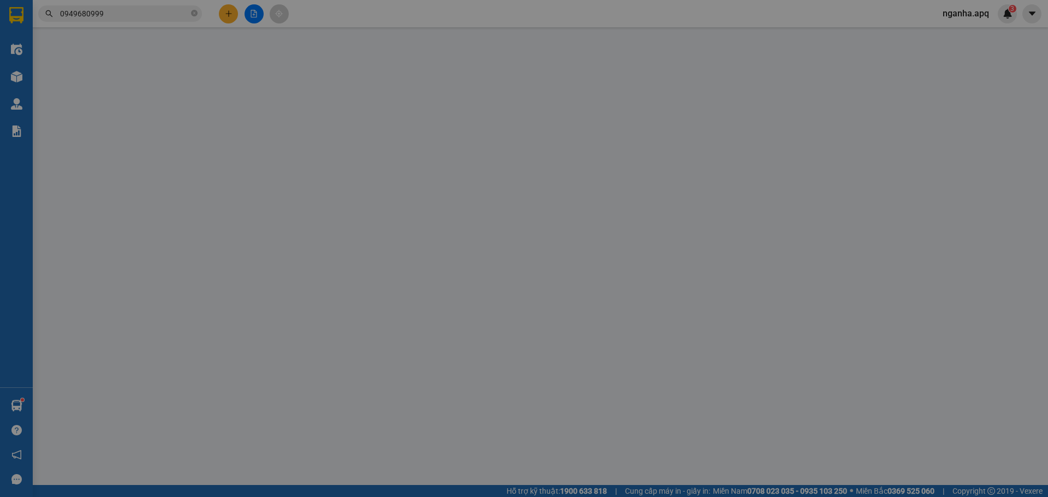
type input "0988141284"
type input "mẹ lý"
type input "0972404910"
type input "linh chi 0972404910"
type input "430.000"
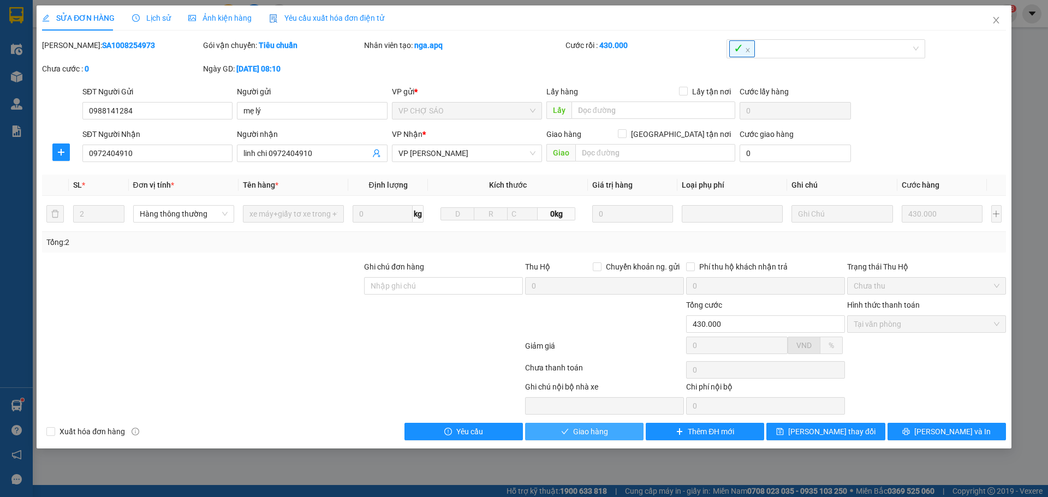
click at [601, 433] on span "Giao hàng" at bounding box center [590, 432] width 35 height 12
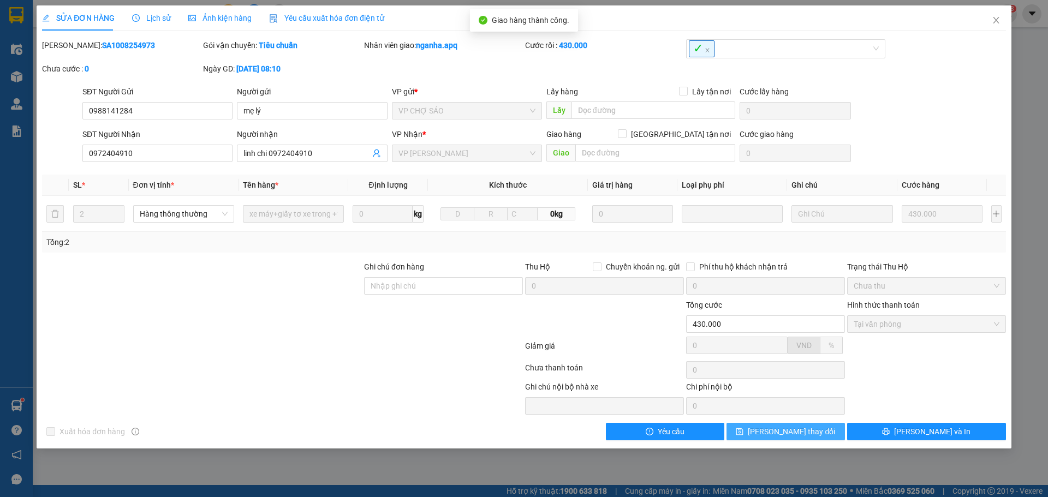
click at [806, 434] on span "Lưu thay đổi" at bounding box center [791, 432] width 87 height 12
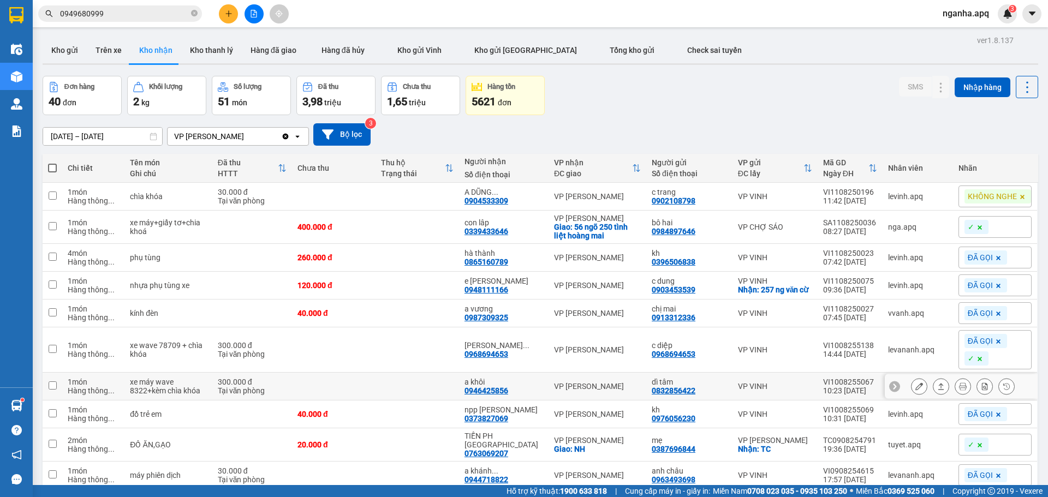
click at [714, 395] on div "dì tâm 0832856422" at bounding box center [689, 386] width 75 height 17
checkbox input "true"
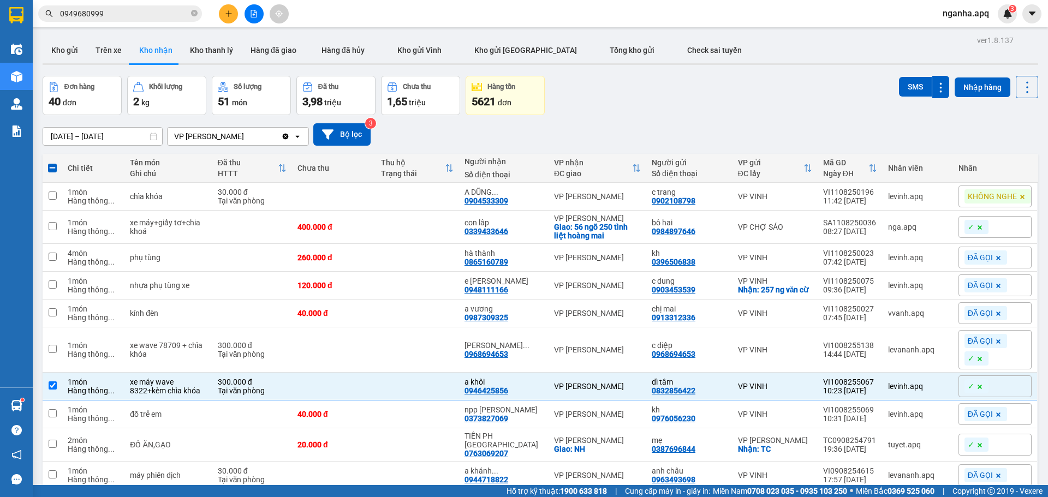
click at [787, 128] on div "01/01/2025 – 11/08/2025 Press the down arrow key to interact with the calendar …" at bounding box center [541, 134] width 996 height 22
click at [928, 139] on div "01/01/2025 – 11/08/2025 Press the down arrow key to interact with the calendar …" at bounding box center [541, 134] width 996 height 22
click at [740, 93] on div "Đơn hàng 40 đơn Khối lượng 2 kg Số lượng 51 món Đã thu 3,98 triệu Chưa thu 1,65…" at bounding box center [541, 95] width 996 height 39
click at [454, 197] on td at bounding box center [418, 197] width 84 height 28
checkbox input "true"
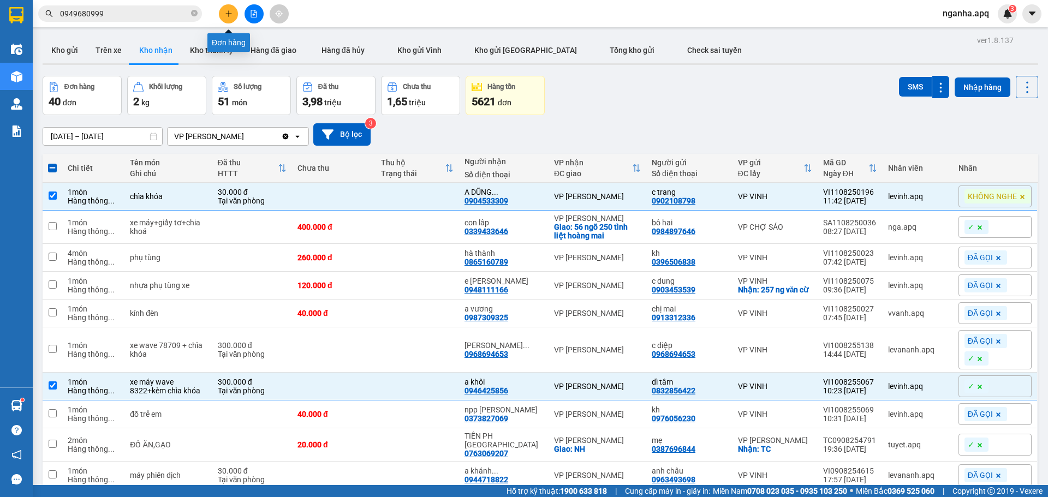
click at [231, 16] on icon "plus" at bounding box center [229, 14] width 8 height 8
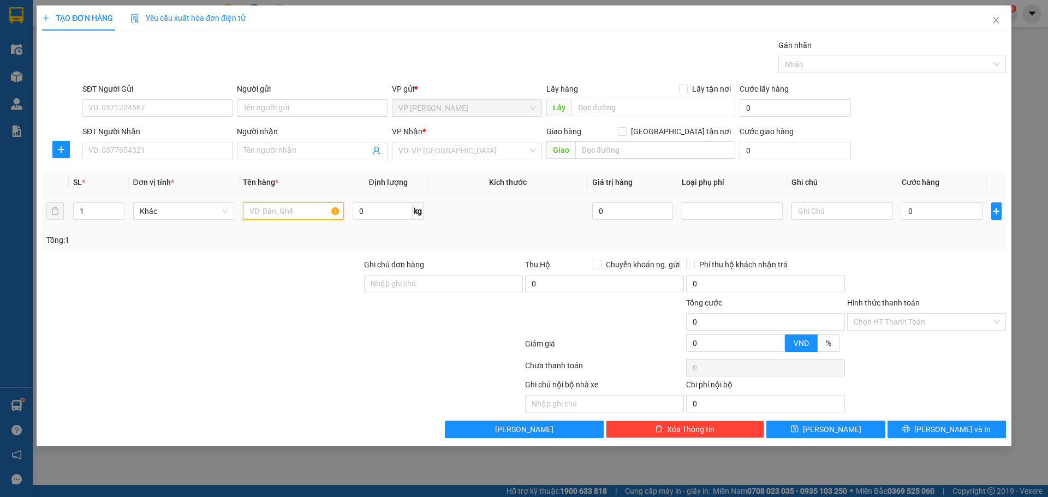
click at [264, 216] on input "text" at bounding box center [293, 211] width 101 height 17
type input "lkdt"
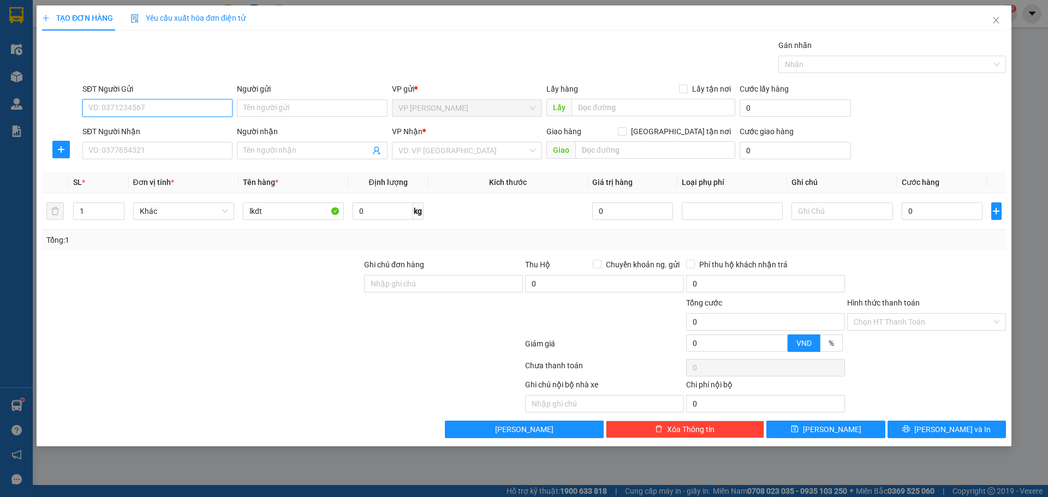
drag, startPoint x: 168, startPoint y: 104, endPoint x: 140, endPoint y: 85, distance: 33.9
click at [168, 105] on input "SĐT Người Gửi" at bounding box center [157, 107] width 150 height 17
click at [140, 126] on div "0983493689 - nhật nam" at bounding box center [157, 130] width 137 height 12
type input "0983493689"
type input "nhật nam"
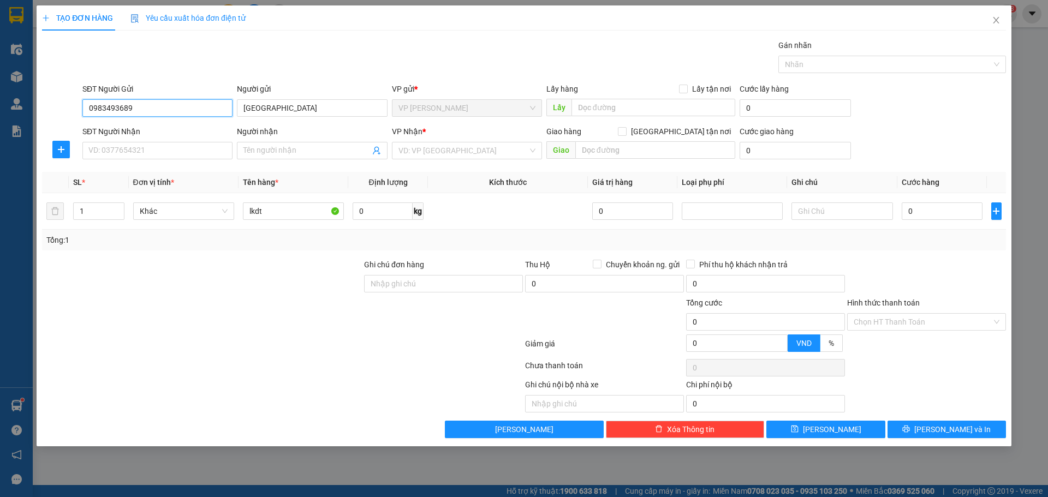
click at [155, 103] on input "0983493689" at bounding box center [157, 107] width 150 height 17
type input "0983493689"
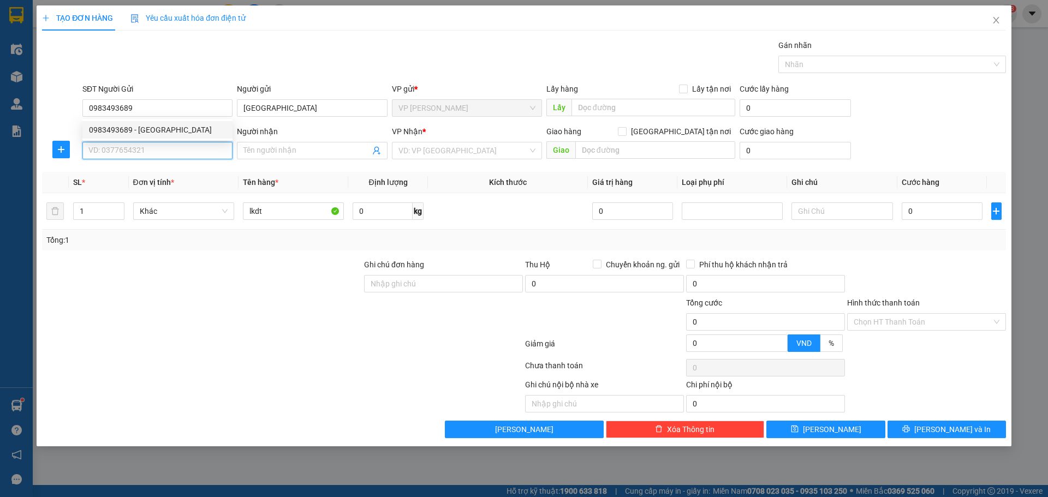
click at [150, 152] on input "SĐT Người Nhận" at bounding box center [157, 150] width 150 height 17
click at [154, 170] on div "0977183718 - a kính" at bounding box center [157, 173] width 137 height 12
type input "0977183718"
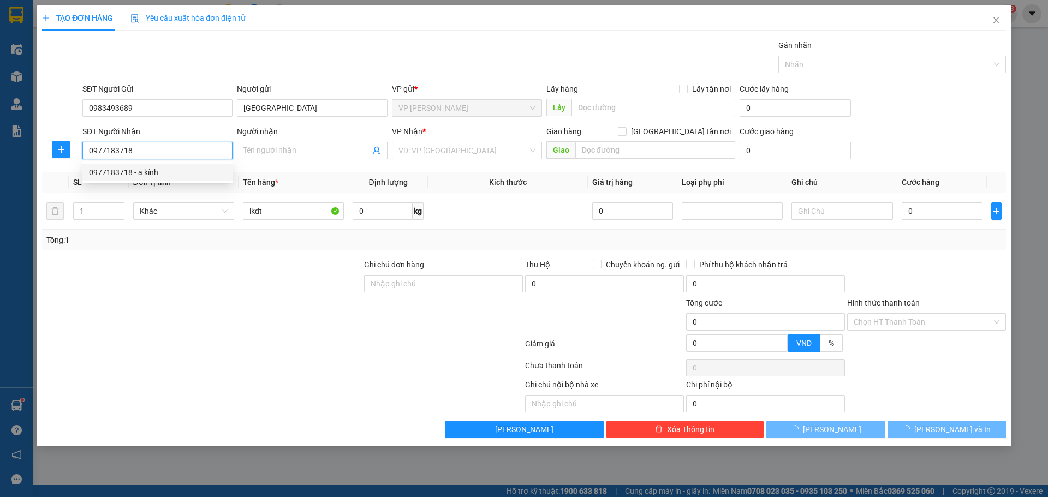
type input "a kính"
checkbox input "true"
type input "36 hoàng trọng trì"
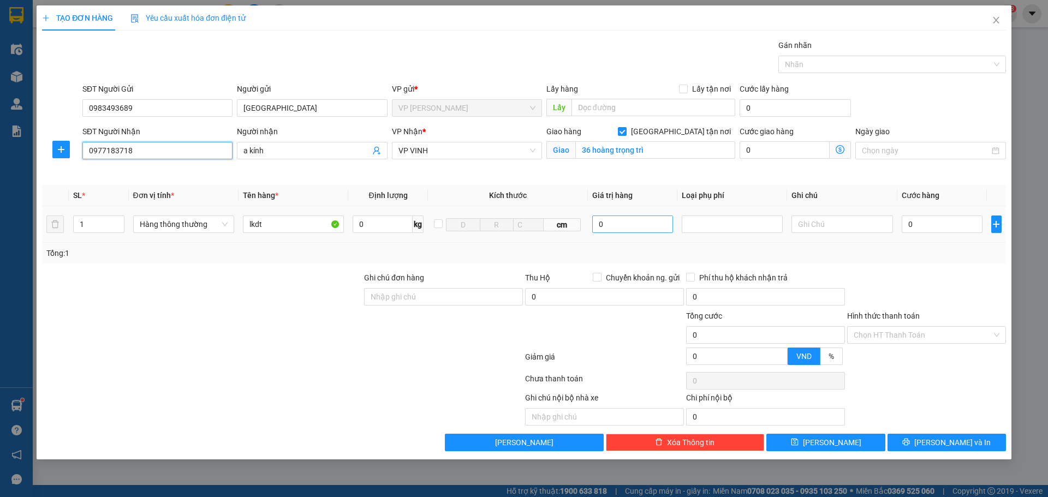
type input "0977183718"
click at [615, 228] on input "0" at bounding box center [632, 224] width 81 height 17
click at [714, 225] on div at bounding box center [733, 224] width 96 height 13
type input "2.000.000"
click at [711, 243] on div "Hàng giá trị cao" at bounding box center [732, 246] width 88 height 12
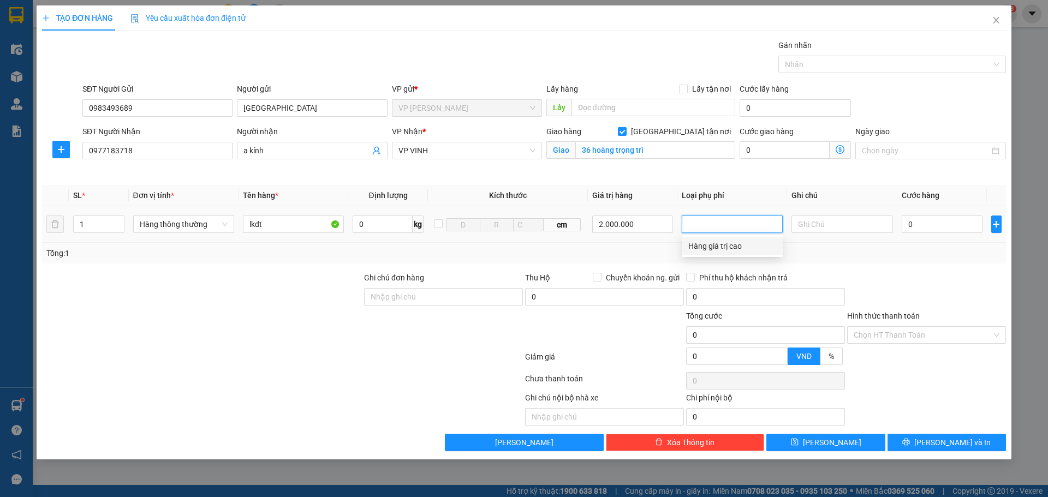
type input "10.000"
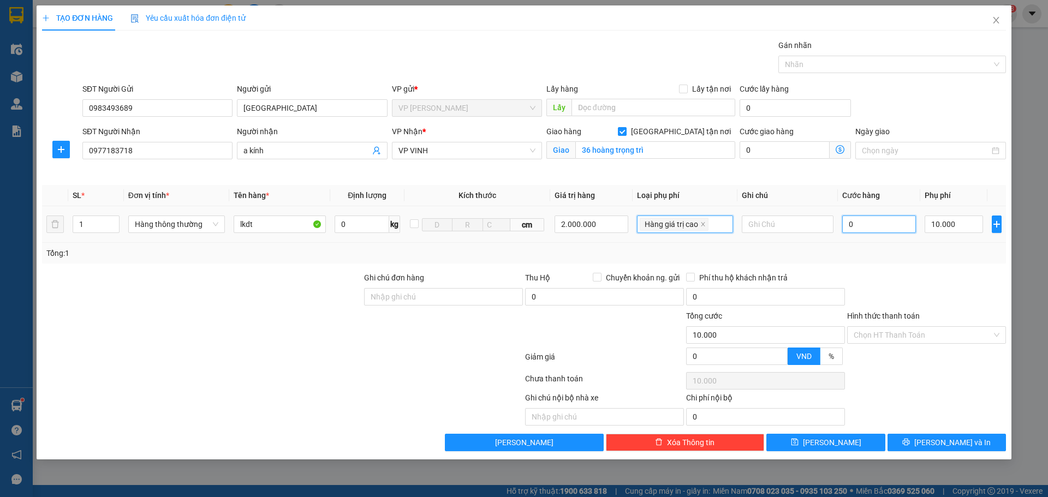
click at [876, 222] on input "0" at bounding box center [879, 224] width 74 height 17
type input "5"
type input "10.005"
type input "50"
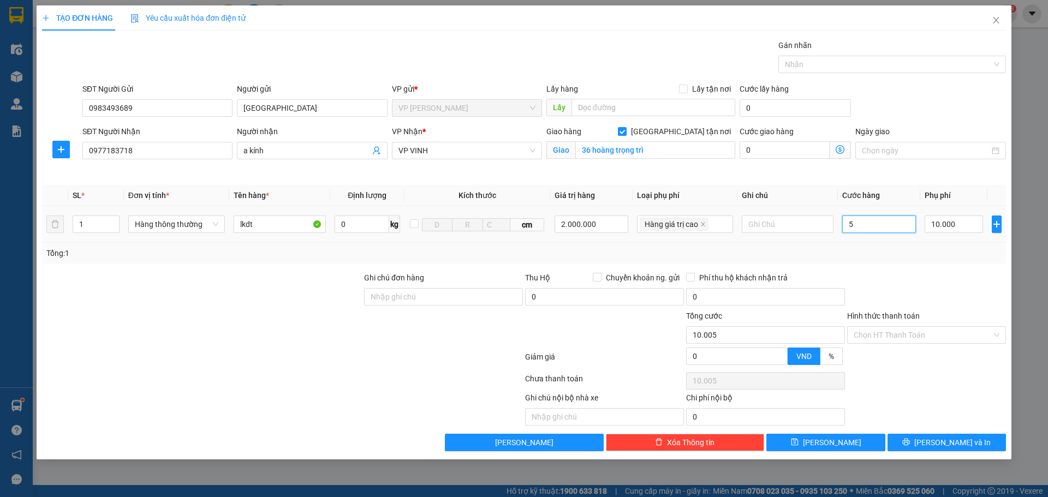
type input "10.050"
type input "50.000"
type input "60.000"
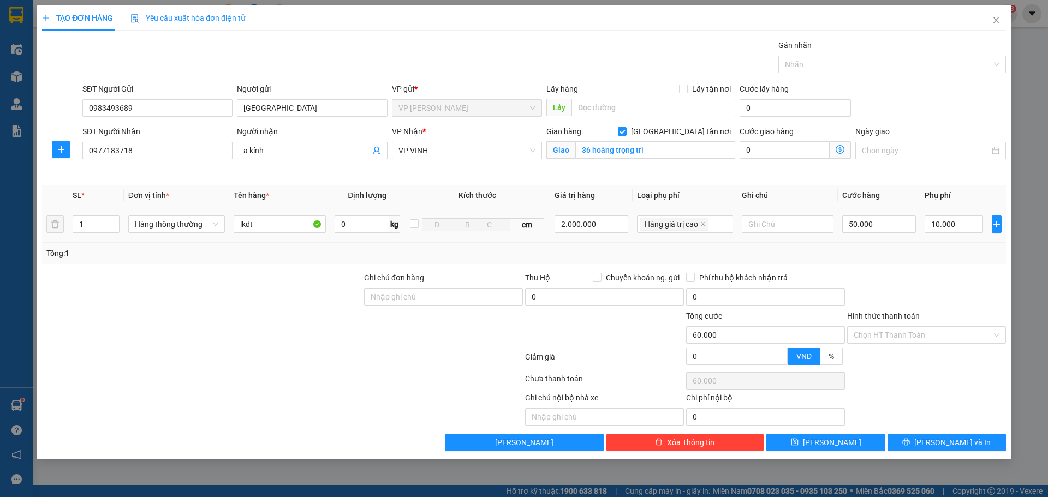
click at [886, 259] on div "Tổng: 1" at bounding box center [523, 253] width 955 height 12
click at [907, 438] on button "Lưu và In" at bounding box center [947, 442] width 118 height 17
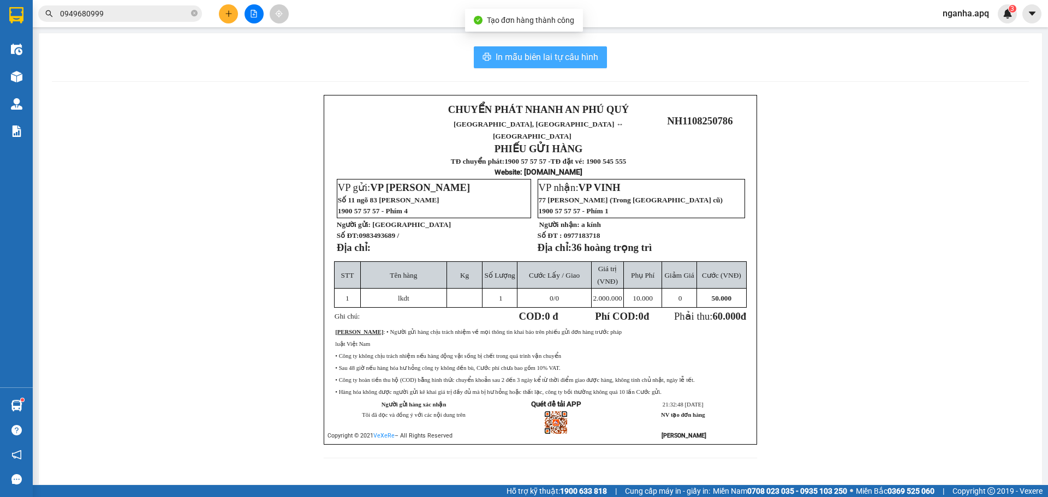
click at [519, 56] on span "In mẫu biên lai tự cấu hình" at bounding box center [547, 57] width 103 height 14
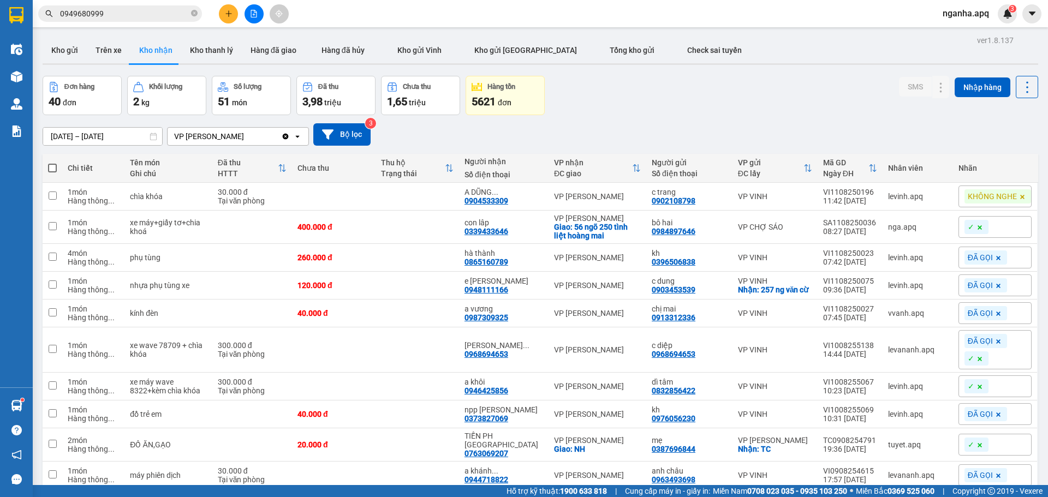
click at [231, 19] on button at bounding box center [228, 13] width 19 height 19
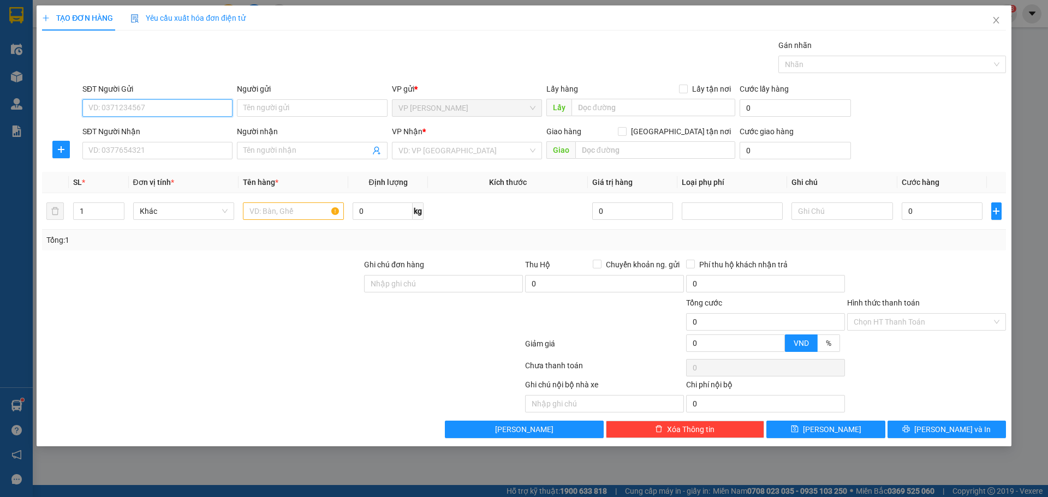
click at [168, 110] on input "SĐT Người Gửi" at bounding box center [157, 107] width 150 height 17
paste input "0975014021"
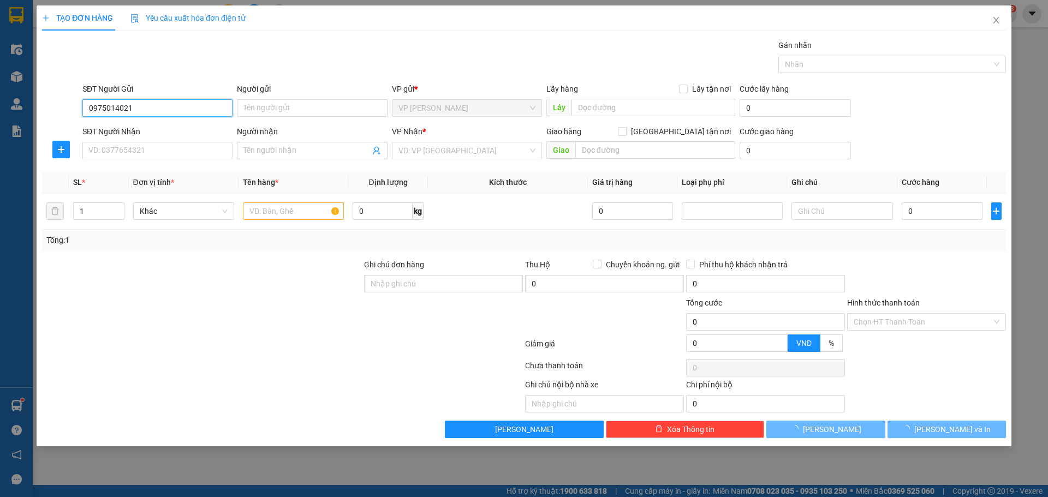
click at [150, 108] on input "0975014021" at bounding box center [157, 107] width 150 height 17
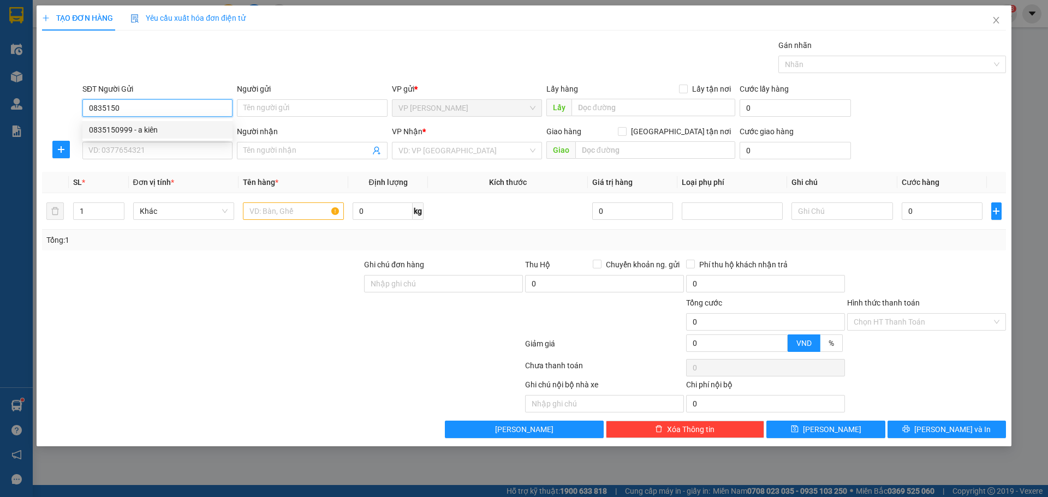
click at [149, 127] on div "0835150999 - a kiên" at bounding box center [157, 130] width 137 height 12
type input "0835150999"
type input "a kiên"
type input "0835150999"
click at [161, 155] on input "SĐT Người Nhận" at bounding box center [157, 150] width 150 height 17
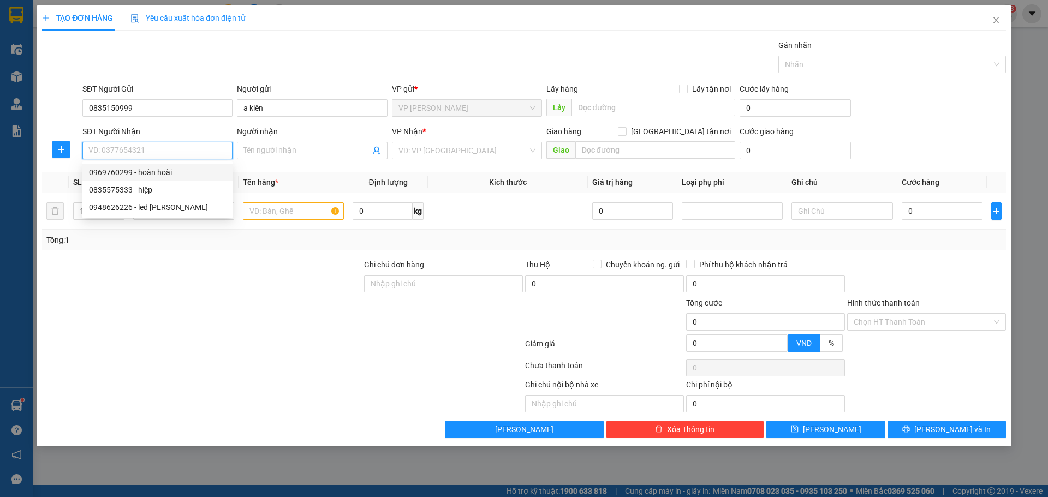
click at [127, 168] on div "0969760299 - hoàn hoài" at bounding box center [157, 173] width 137 height 12
type input "0969760299"
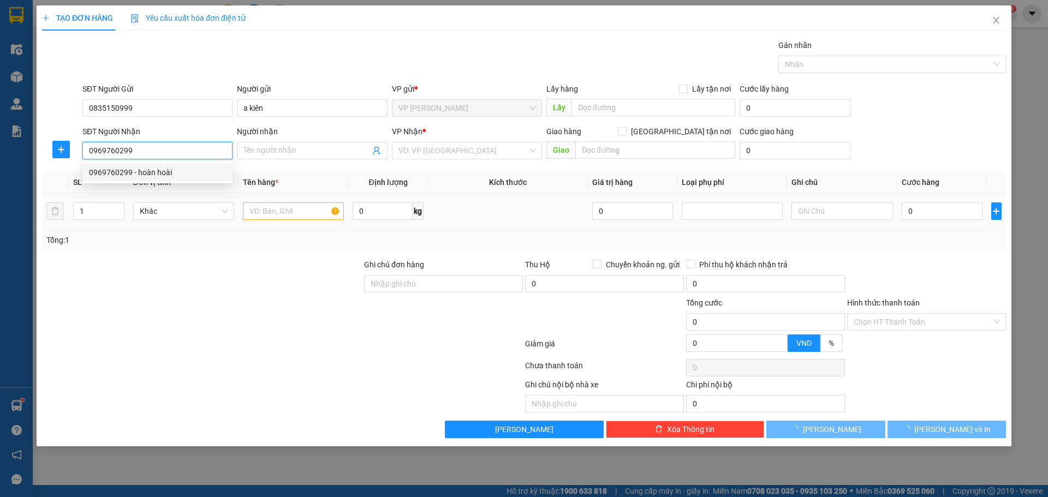
type input "hoàn hoài"
checkbox input "true"
type input "12 đại lô lê nin"
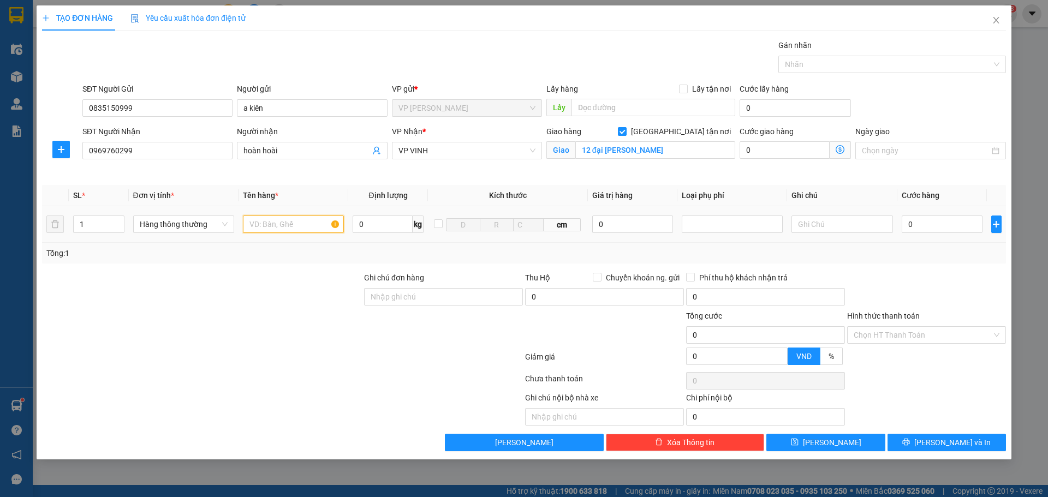
click at [270, 218] on input "text" at bounding box center [293, 224] width 101 height 17
type input "led"
click at [942, 224] on input "0" at bounding box center [942, 224] width 81 height 17
type input "4"
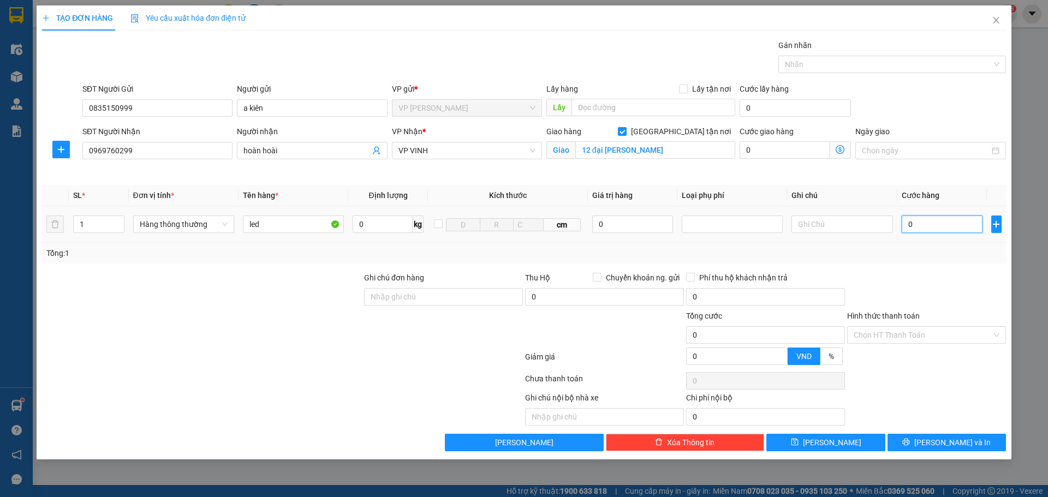
type input "4"
type input "40"
type input "40.000"
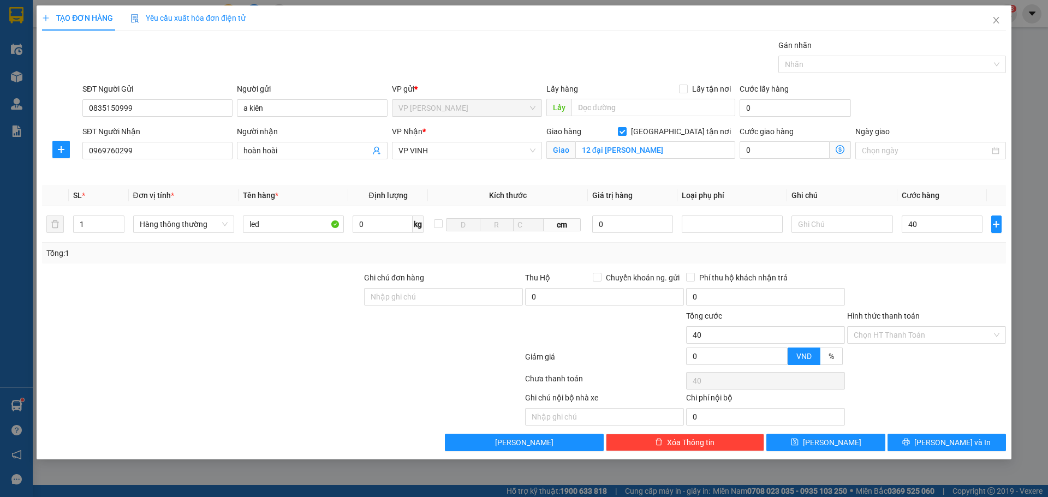
type input "40.000"
click at [953, 275] on div at bounding box center [926, 291] width 161 height 38
click at [947, 441] on span "Lưu và In" at bounding box center [953, 443] width 76 height 12
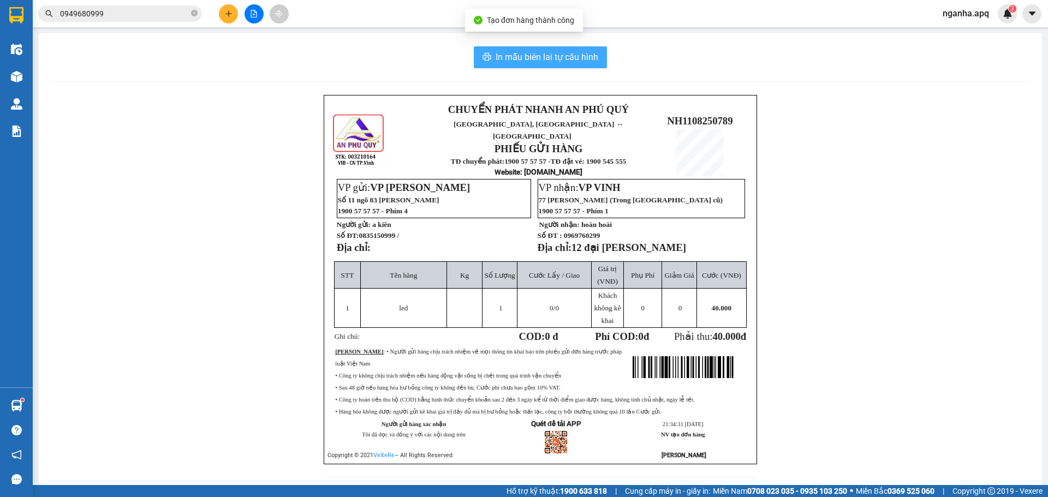
click at [571, 48] on button "In mẫu biên lai tự cấu hình" at bounding box center [540, 57] width 133 height 22
click at [589, 55] on span "In mẫu biên lai tự cấu hình" at bounding box center [547, 57] width 103 height 14
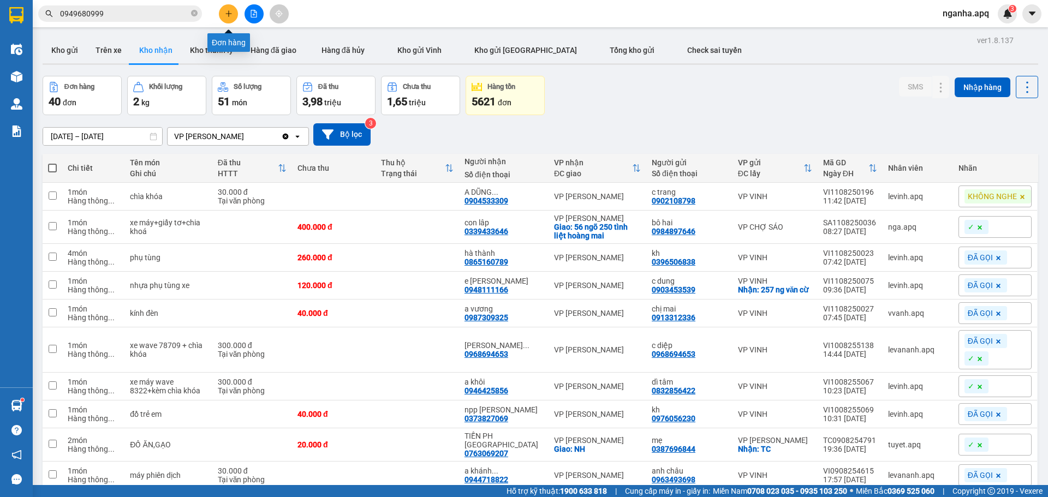
click at [225, 15] on icon "plus" at bounding box center [229, 14] width 8 height 8
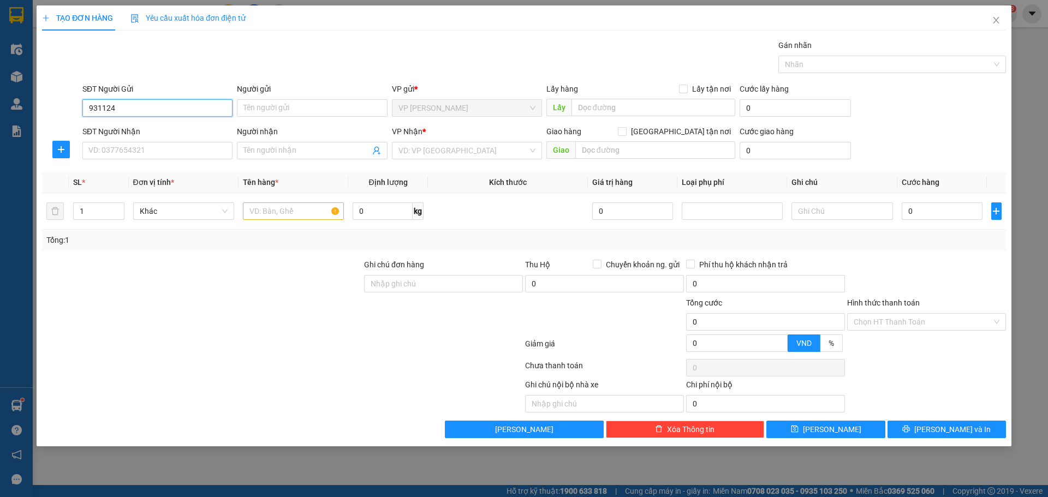
click at [88, 112] on input "931124" at bounding box center [157, 107] width 150 height 17
drag, startPoint x: 121, startPoint y: 107, endPoint x: 126, endPoint y: 115, distance: 9.3
click at [121, 108] on input "0931124" at bounding box center [157, 107] width 150 height 17
click at [165, 110] on input "0931124" at bounding box center [157, 107] width 150 height 17
click at [104, 106] on input "0931124" at bounding box center [157, 107] width 150 height 17
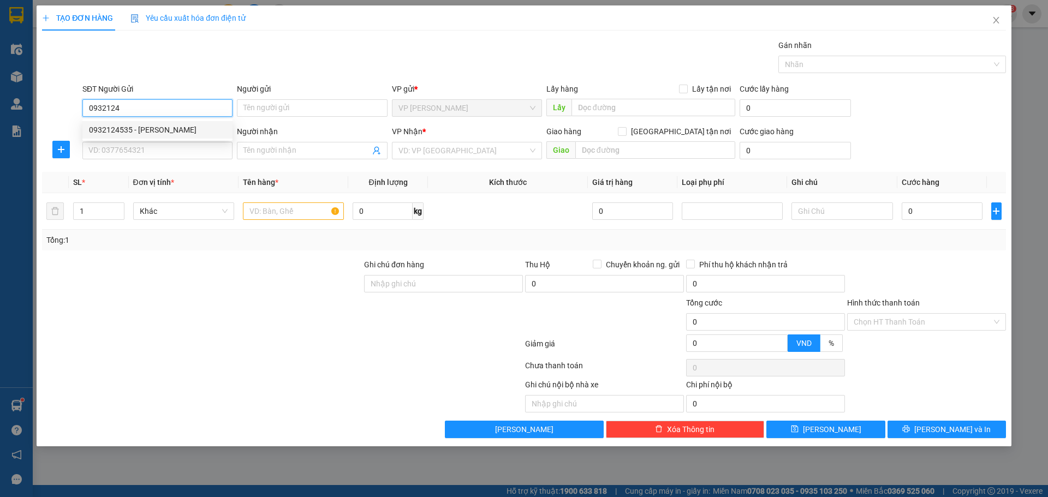
click at [131, 135] on div "0932124535 - dung hà" at bounding box center [157, 130] width 137 height 12
type input "0932124535"
type input "dung hà"
type input "0932124535"
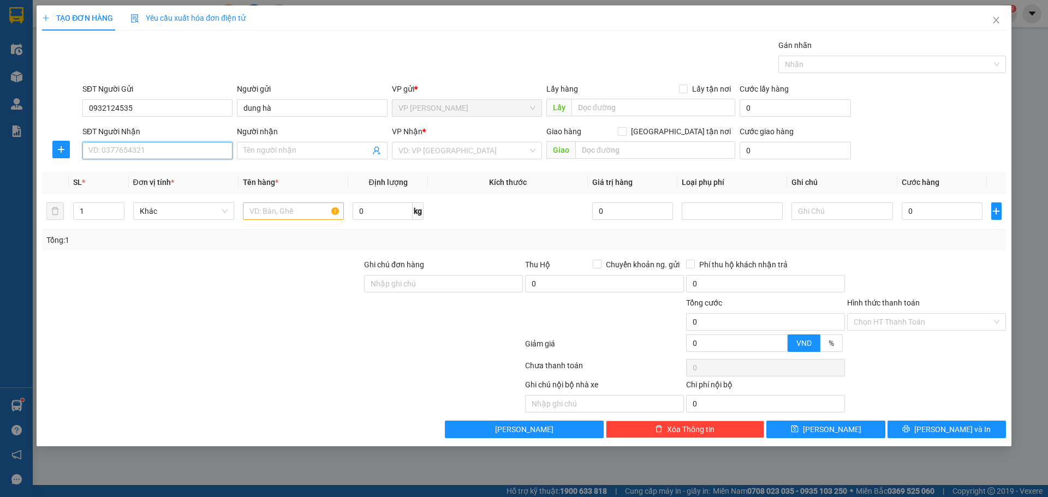
click at [138, 156] on input "SĐT Người Nhận" at bounding box center [157, 150] width 150 height 17
click at [151, 171] on div "0935854568 - hiền đức" at bounding box center [157, 173] width 137 height 12
type input "0935854568"
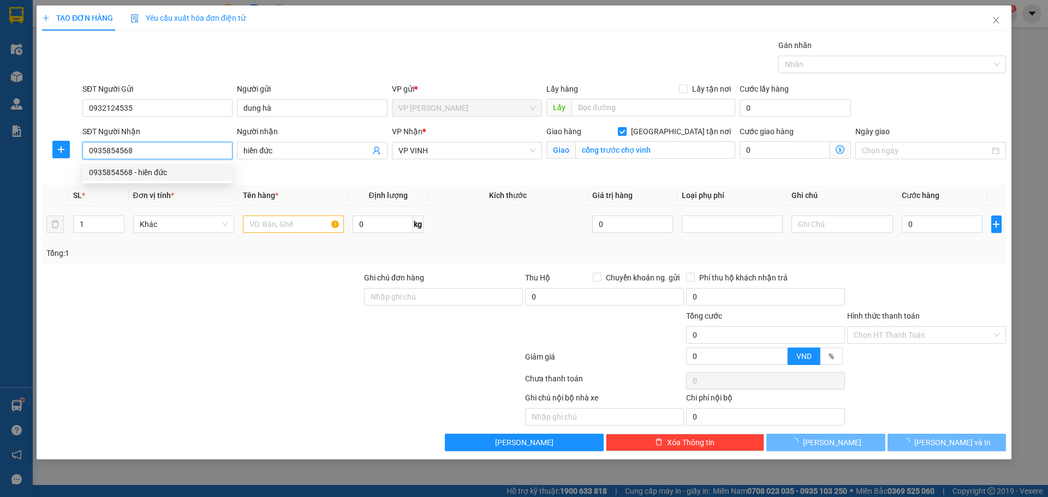
type input "hiền đức"
checkbox input "true"
type input "cổng trước chợ vinh"
click at [295, 214] on div at bounding box center [293, 224] width 101 height 22
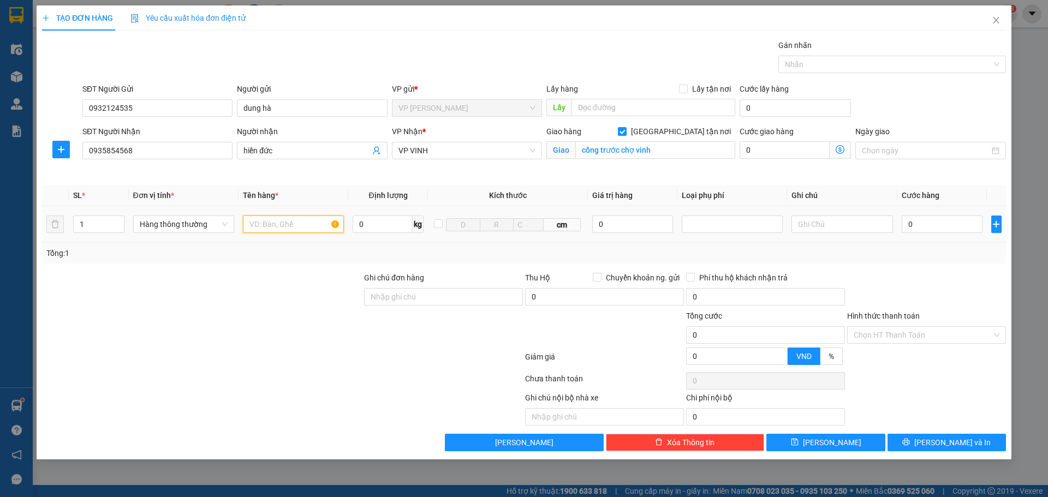
click at [284, 225] on input "text" at bounding box center [293, 224] width 101 height 17
type input "q ao"
click at [942, 221] on input "0" at bounding box center [942, 224] width 81 height 17
type input "5"
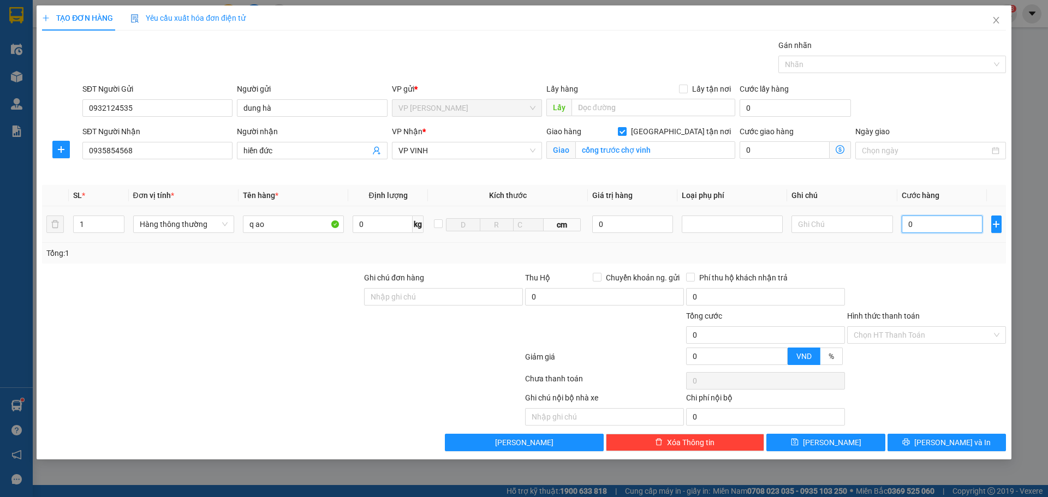
type input "5"
type input "50"
type input "50.000"
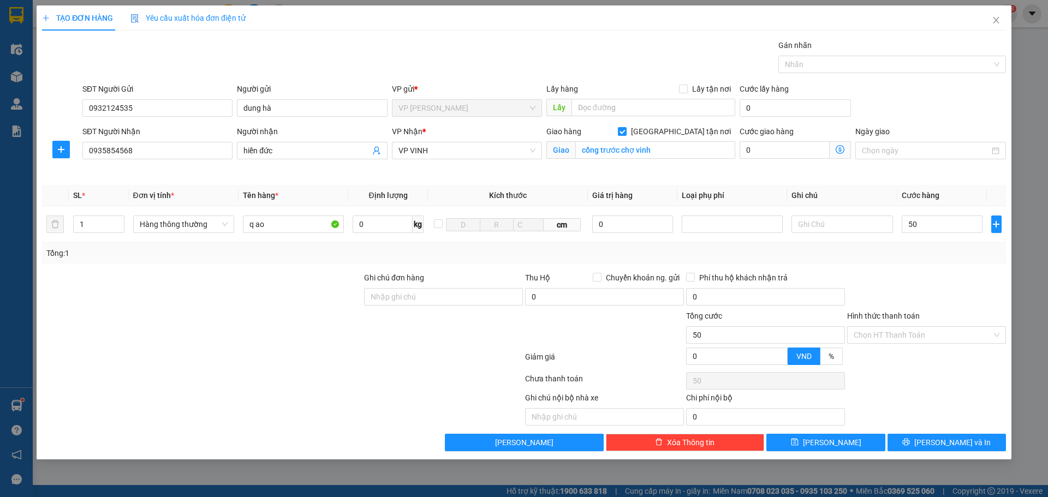
type input "50.000"
click at [953, 268] on div "Transit Pickup Surcharge Ids Transit Deliver Surcharge Ids Transit Deliver Surc…" at bounding box center [524, 245] width 964 height 412
click at [910, 442] on icon "printer" at bounding box center [906, 442] width 7 height 7
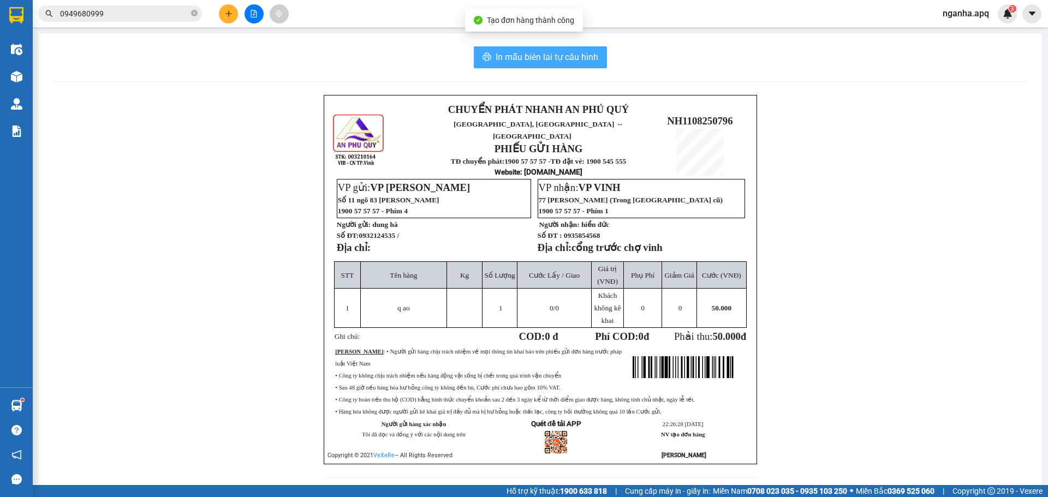
click at [589, 61] on span "In mẫu biên lai tự cấu hình" at bounding box center [547, 57] width 103 height 14
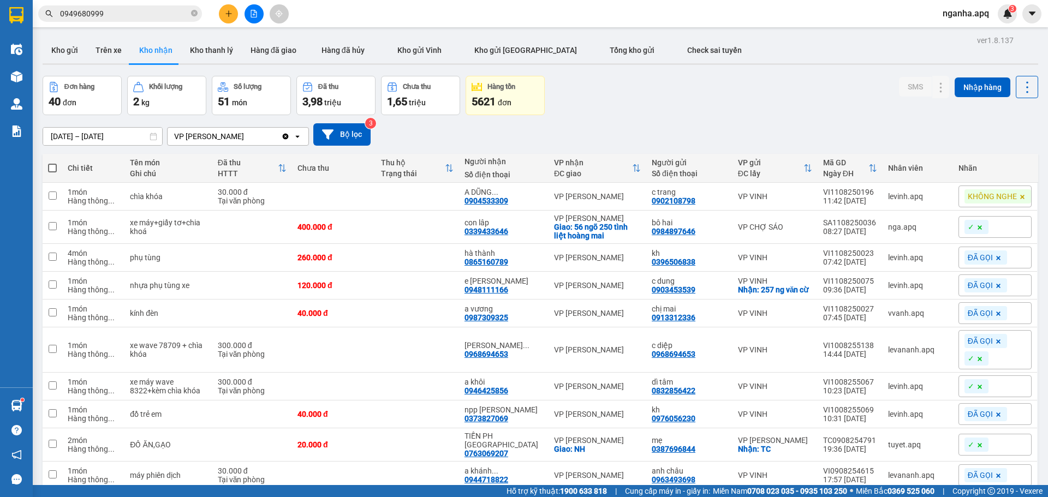
click at [681, 89] on div "Đơn hàng 40 đơn Khối lượng 2 kg Số lượng 51 món Đã thu 3,98 triệu Chưa thu 1,65…" at bounding box center [541, 95] width 996 height 39
click at [668, 132] on div "01/01/2025 – 11/08/2025 Press the down arrow key to interact with the calendar …" at bounding box center [541, 134] width 996 height 22
click at [70, 51] on button "Kho gửi" at bounding box center [65, 50] width 44 height 26
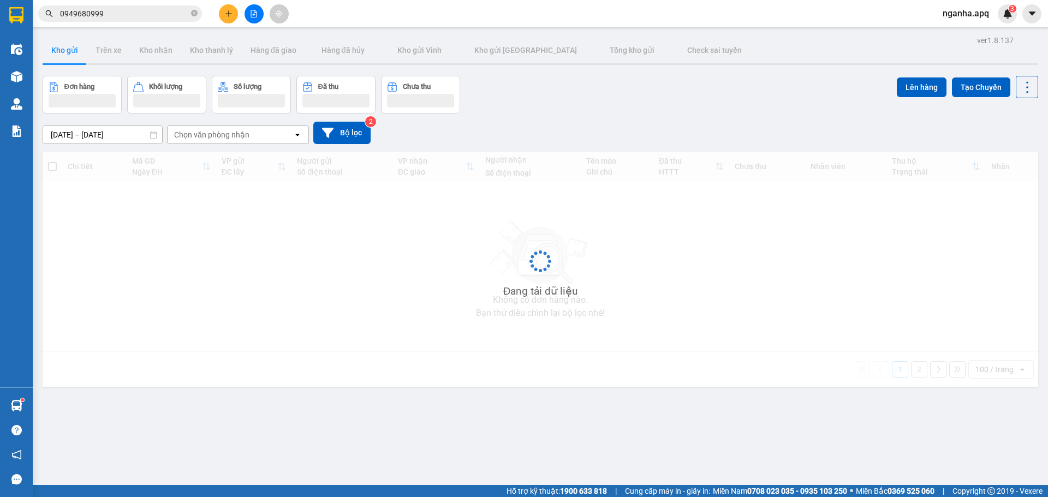
click at [670, 103] on div "Đơn hàng Khối lượng Số lượng Đã thu Chưa thu Lên hàng Tạo Chuyến" at bounding box center [541, 95] width 996 height 38
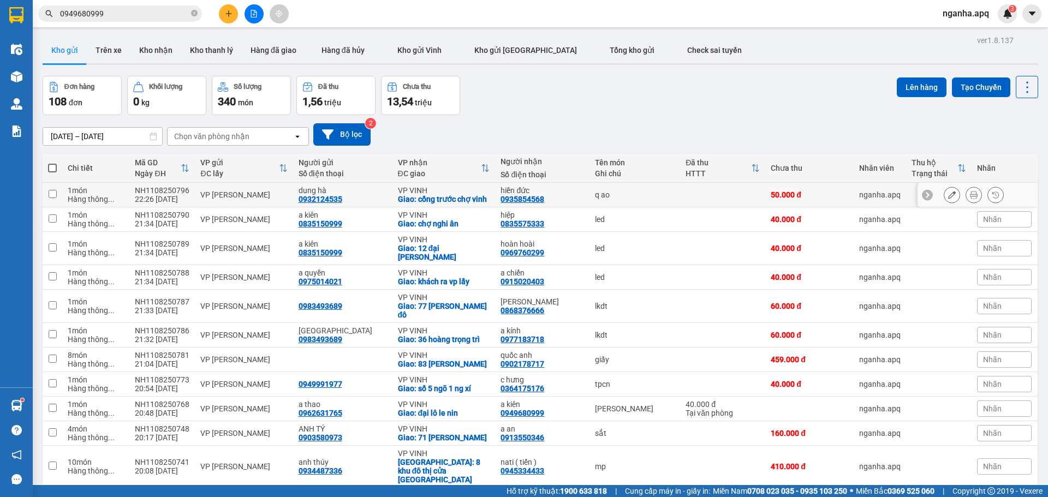
click at [633, 195] on div "q ao" at bounding box center [635, 195] width 80 height 9
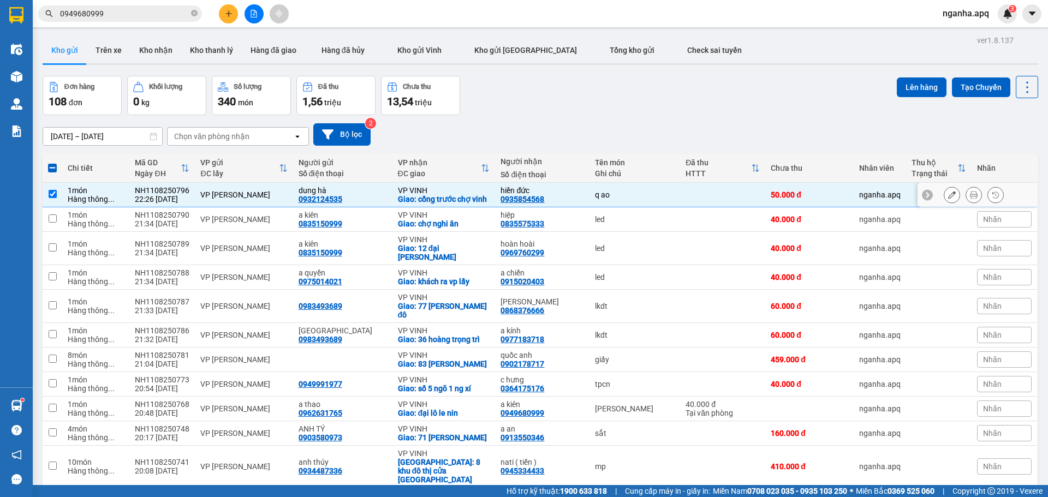
click at [970, 199] on icon at bounding box center [974, 195] width 8 height 8
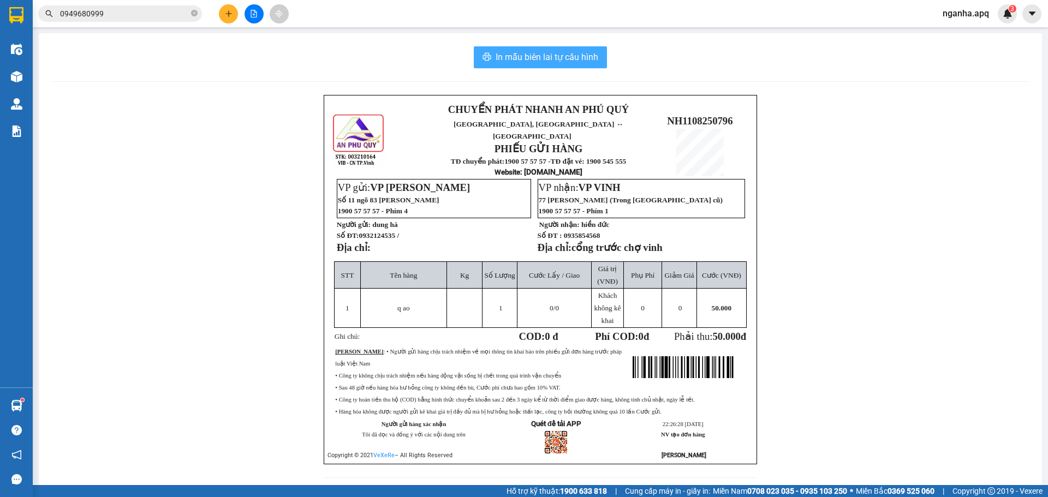
click at [583, 61] on span "In mẫu biên lai tự cấu hình" at bounding box center [547, 57] width 103 height 14
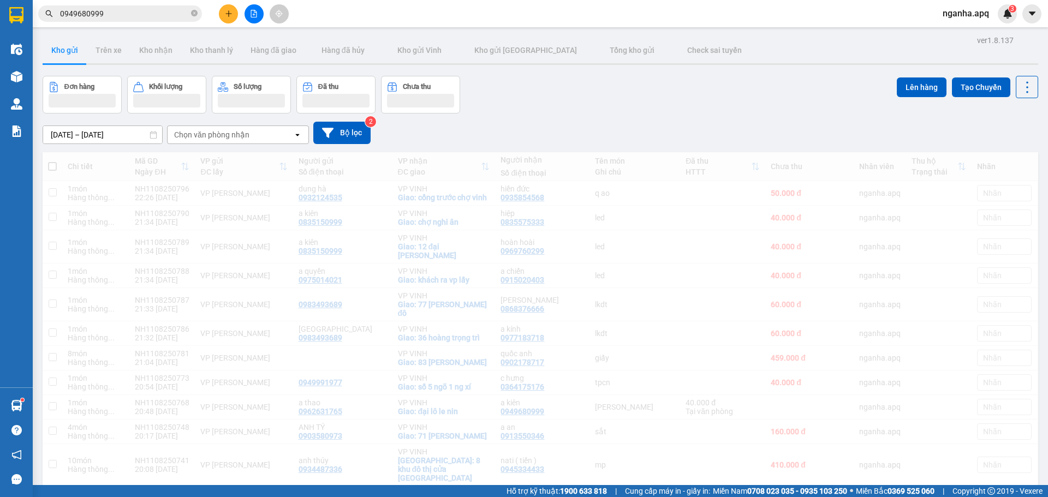
click at [794, 99] on div "Đơn hàng Khối lượng Số lượng Đã thu Chưa thu Lên hàng Tạo Chuyến" at bounding box center [541, 95] width 996 height 38
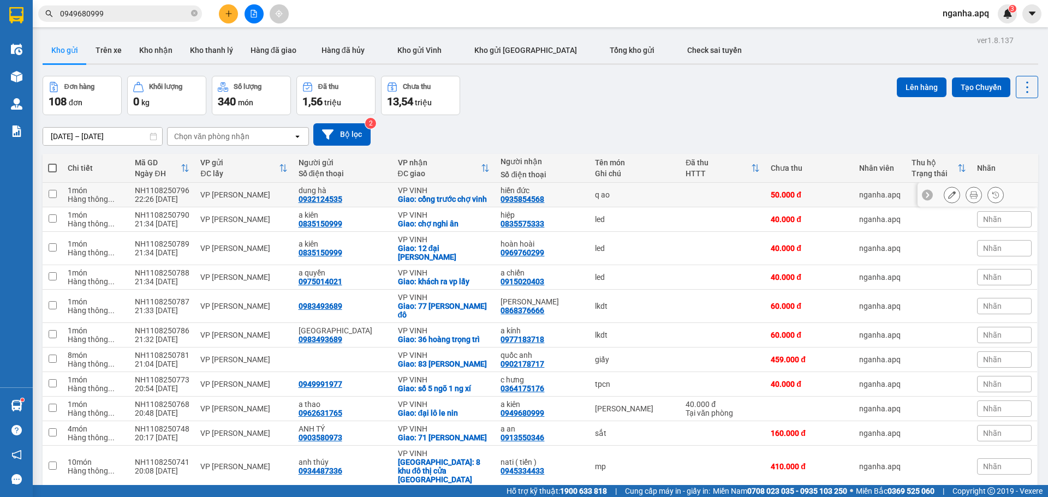
click at [771, 197] on div "50.000 đ" at bounding box center [810, 195] width 78 height 9
checkbox input "true"
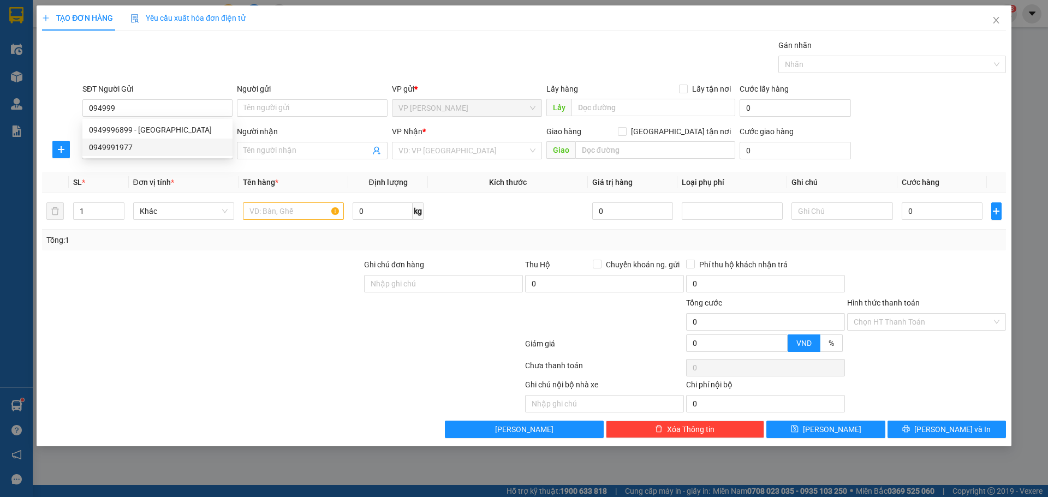
click at [134, 144] on div "0949991977" at bounding box center [157, 147] width 137 height 12
type input "0949991977"
click at [132, 147] on input "SĐT Người Nhận" at bounding box center [157, 150] width 150 height 17
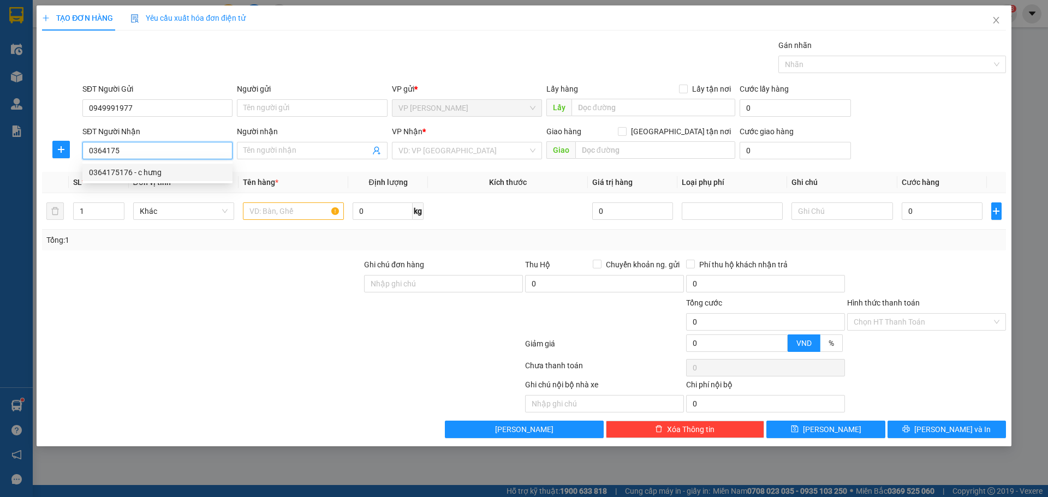
click at [138, 170] on div "0364175176 - c hưng" at bounding box center [157, 173] width 137 height 12
type input "0364175176"
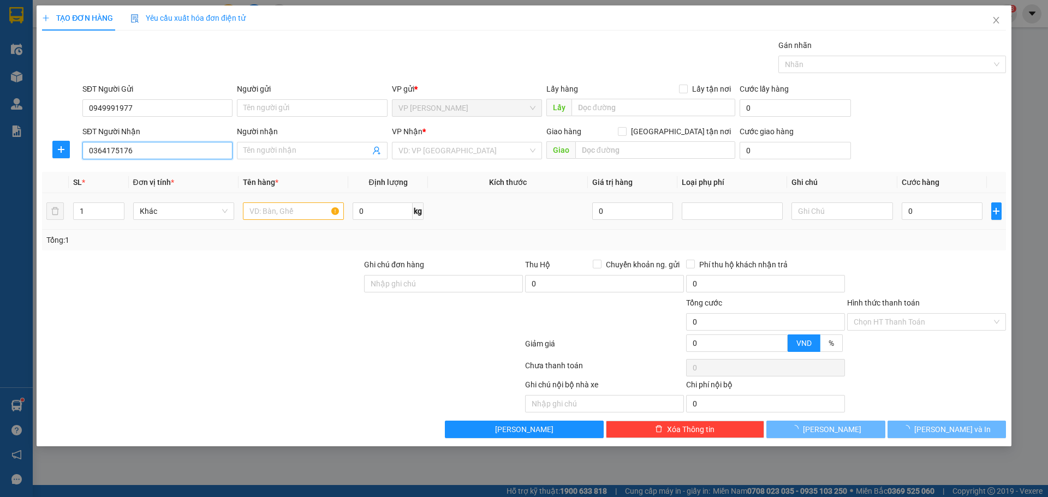
type input "c hưng"
checkbox input "true"
type input "số 5 ngõ 1 ng xí"
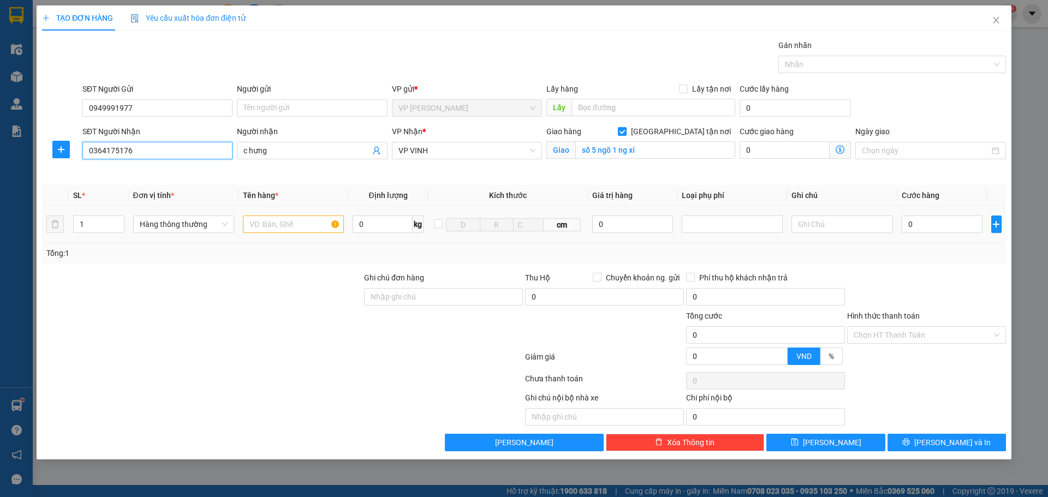
type input "0364175176"
click at [293, 224] on input "text" at bounding box center [293, 224] width 101 height 17
type input "tpcn"
click at [936, 227] on input "0" at bounding box center [942, 224] width 81 height 17
type input "4"
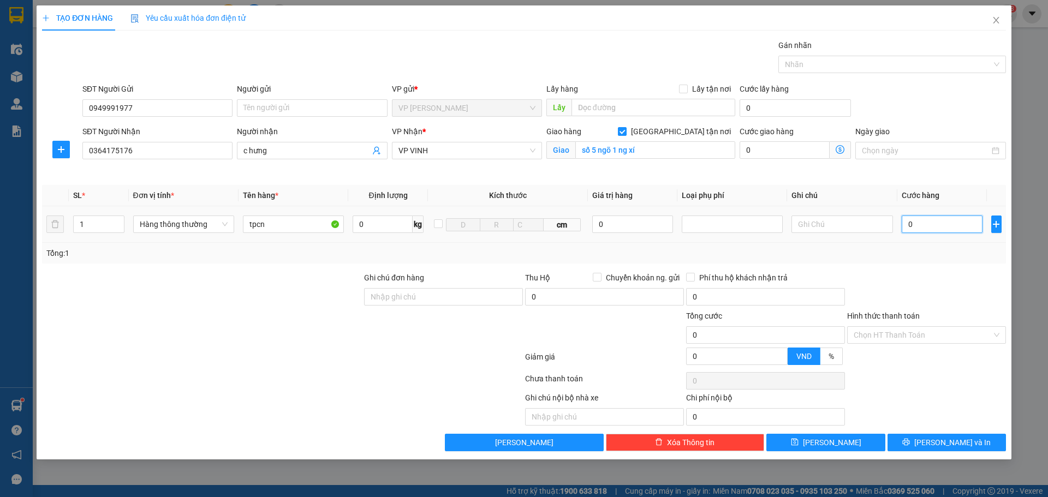
type input "4"
type input "40"
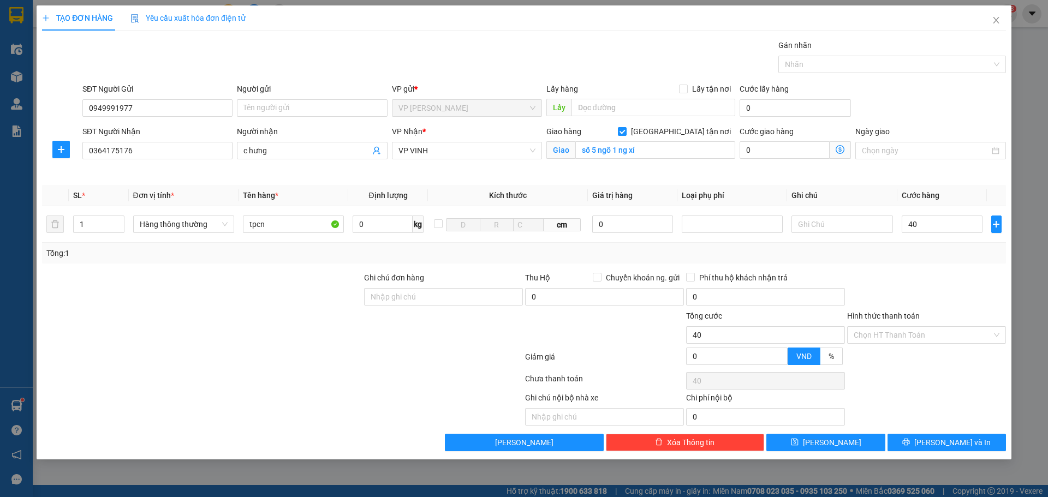
type input "40.000"
click at [949, 296] on div at bounding box center [926, 291] width 161 height 38
click at [949, 442] on span "[PERSON_NAME] và In" at bounding box center [953, 443] width 76 height 12
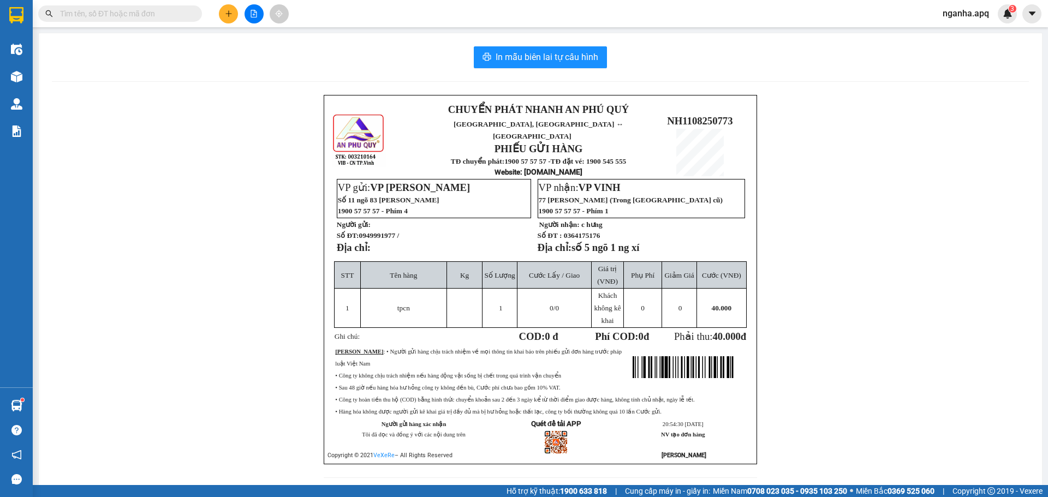
click at [936, 121] on div "CHUYỂN PHÁT NHANH AN PHÚ QUÝ NGHỆ AN, HÀ TĨNH ↔ HÀ NỘI PHIẾU GỬI HÀNG TĐ chuyển…" at bounding box center [540, 293] width 977 height 396
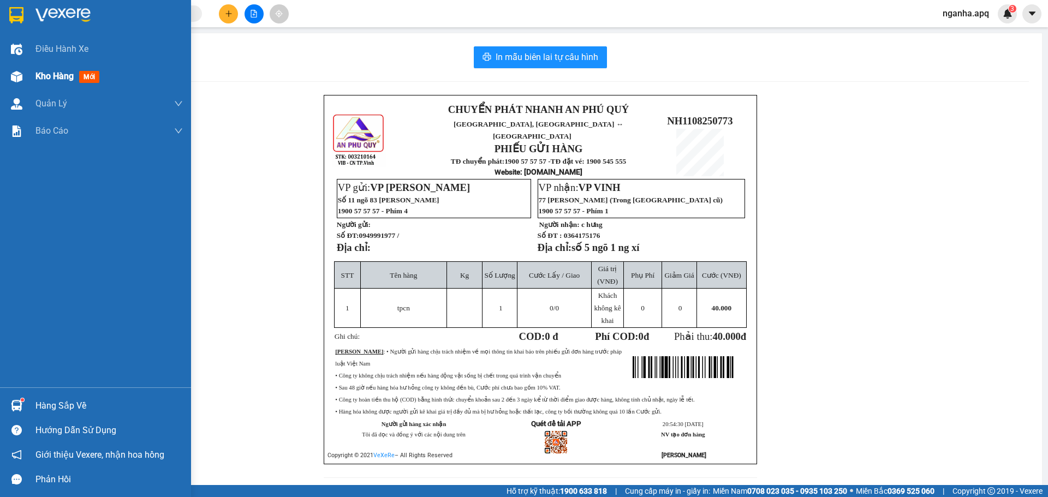
click at [56, 75] on span "Kho hàng" at bounding box center [54, 76] width 38 height 10
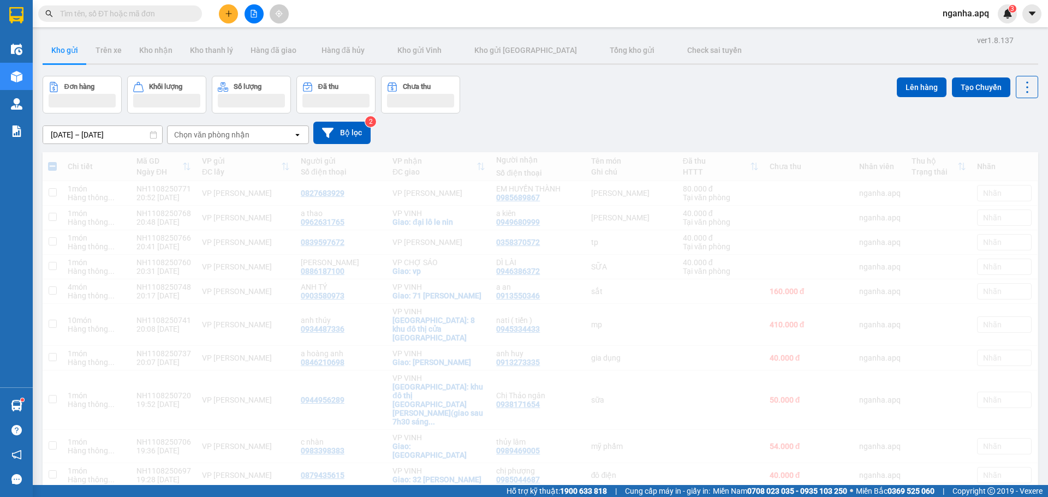
click at [660, 114] on div "[DATE] – [DATE] Press the down arrow key to interact with the calendar and sele…" at bounding box center [541, 133] width 996 height 39
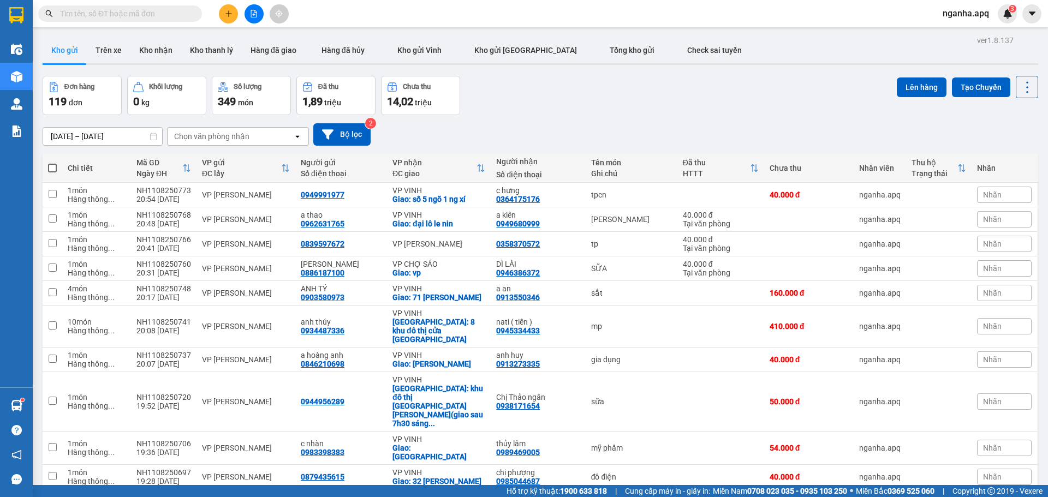
click at [660, 114] on div "Đơn hàng 119 đơn Khối lượng 0 kg Số lượng 349 món Đã thu 1,89 triệu Chưa thu 14…" at bounding box center [541, 95] width 996 height 39
click at [702, 98] on div "Đơn hàng 119 đơn Khối lượng 0 kg Số lượng 349 món Đã thu 1,89 triệu Chưa thu 14…" at bounding box center [541, 95] width 996 height 39
click at [697, 92] on div "Đơn hàng 119 đơn Khối lượng 0 kg Số lượng 349 món Đã thu 1,89 triệu Chưa thu 14…" at bounding box center [541, 95] width 996 height 39
click at [621, 117] on div "[DATE] – [DATE] Press the down arrow key to interact with the calendar and sele…" at bounding box center [541, 134] width 996 height 39
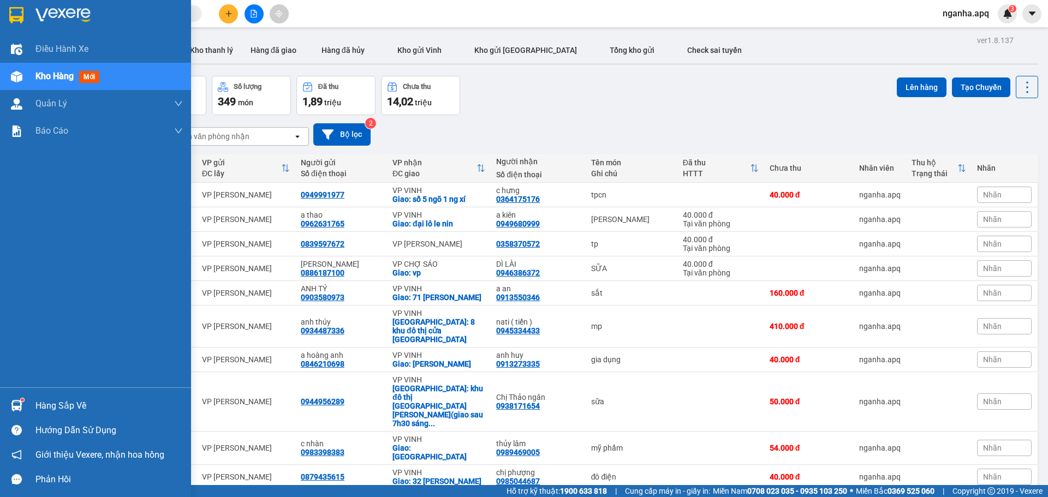
click at [58, 407] on div "Hàng sắp về" at bounding box center [108, 406] width 147 height 16
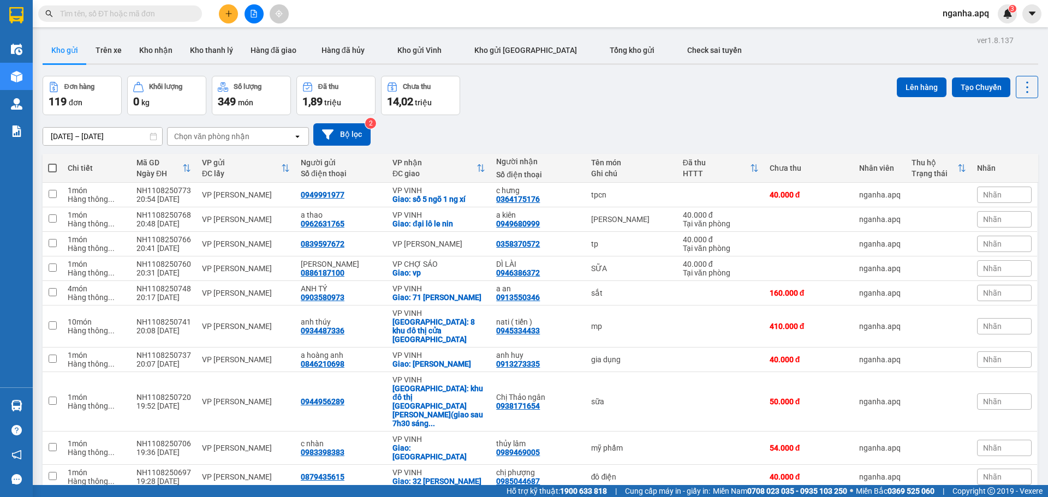
click at [559, 123] on section "Kết quả tìm kiếm ( 0 ) Bộ lọc Ngày tạo đơn gần nhất No Data nganha.apq 3 Điều h…" at bounding box center [524, 248] width 1048 height 497
click at [167, 49] on button "Kho nhận" at bounding box center [155, 50] width 51 height 26
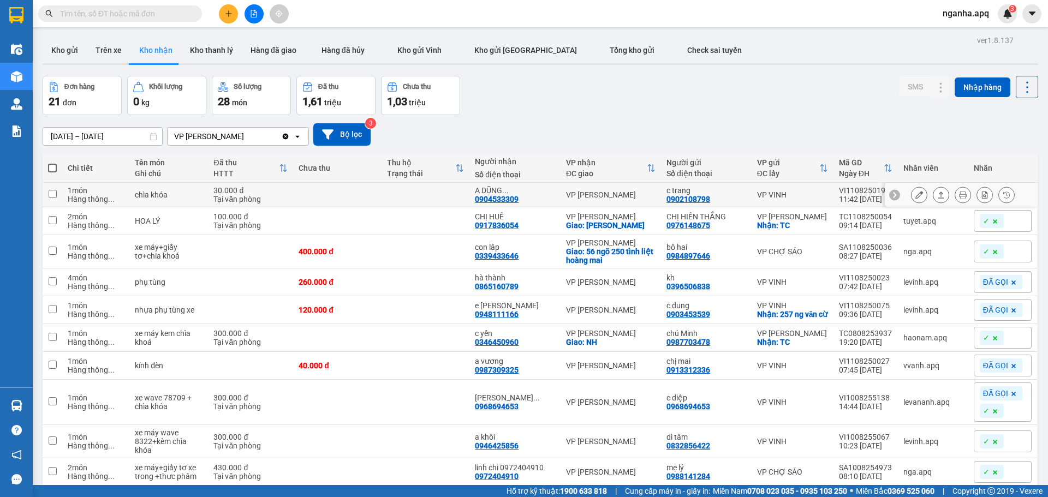
click at [245, 195] on div "Tại văn phòng" at bounding box center [250, 199] width 74 height 9
checkbox input "true"
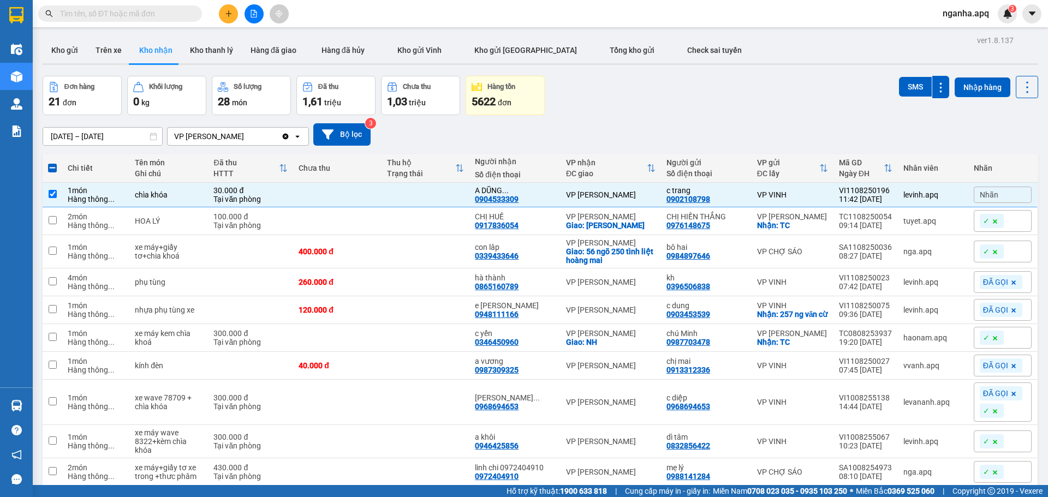
click at [674, 131] on div "01/08/2025 – 11/08/2025 Press the down arrow key to interact with the calendar …" at bounding box center [541, 134] width 996 height 22
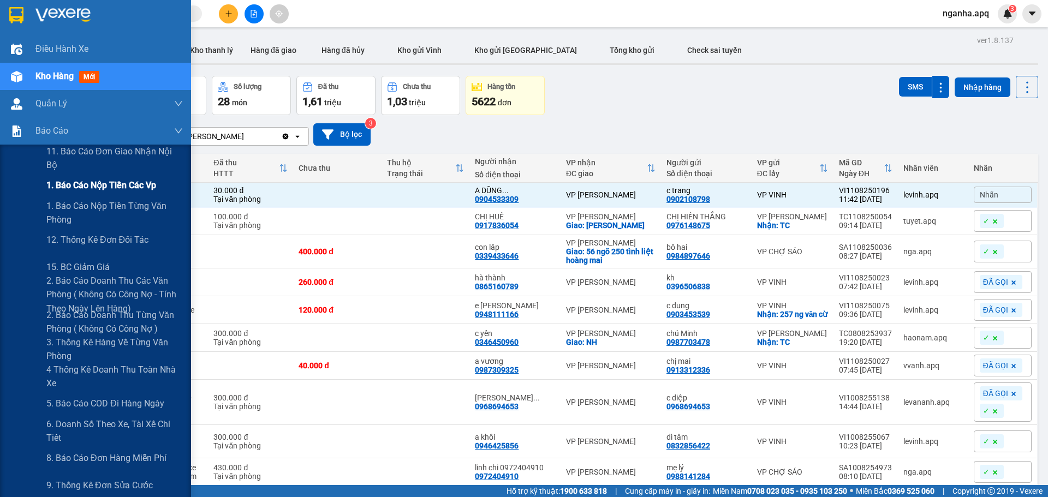
click at [90, 196] on div "1. Báo cáo nộp tiền các vp" at bounding box center [114, 185] width 136 height 27
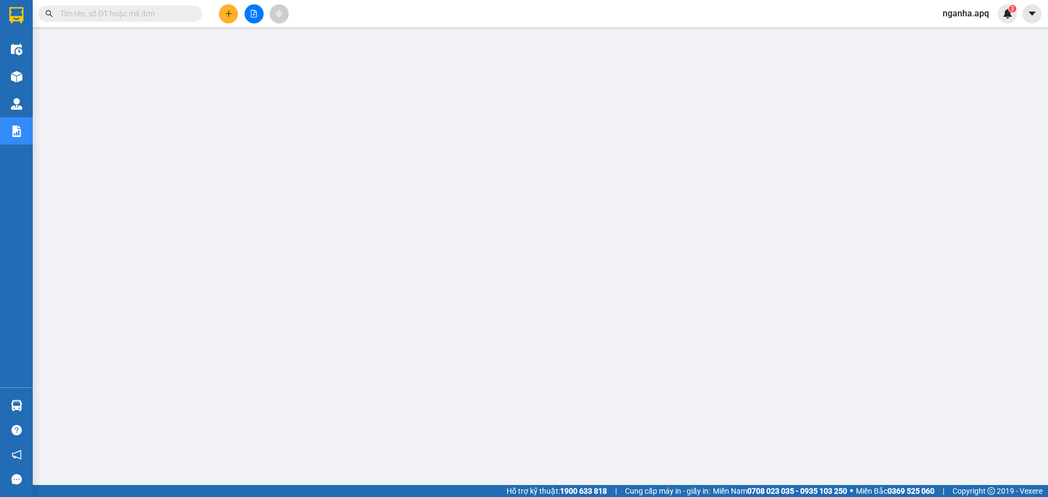
click at [252, 16] on icon "file-add" at bounding box center [254, 14] width 8 height 8
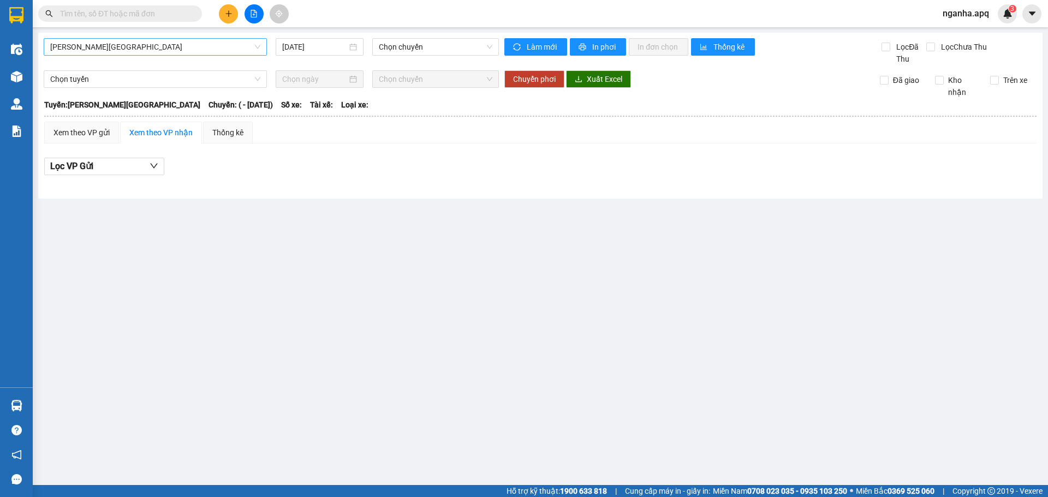
click at [219, 50] on span "Gia Lâm - Mỹ Đình" at bounding box center [155, 47] width 210 height 16
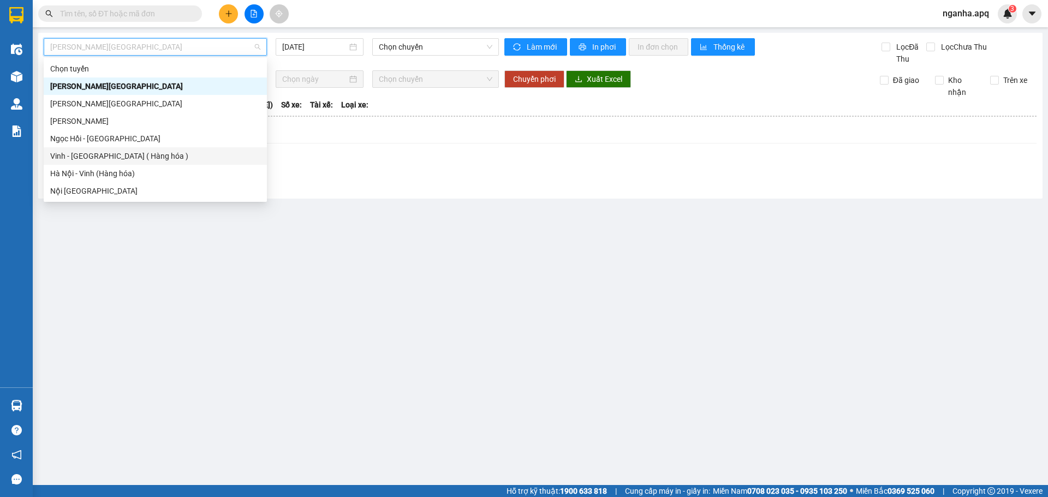
click at [139, 160] on div "Vinh - Hà Nội ( Hàng hóa )" at bounding box center [155, 156] width 210 height 12
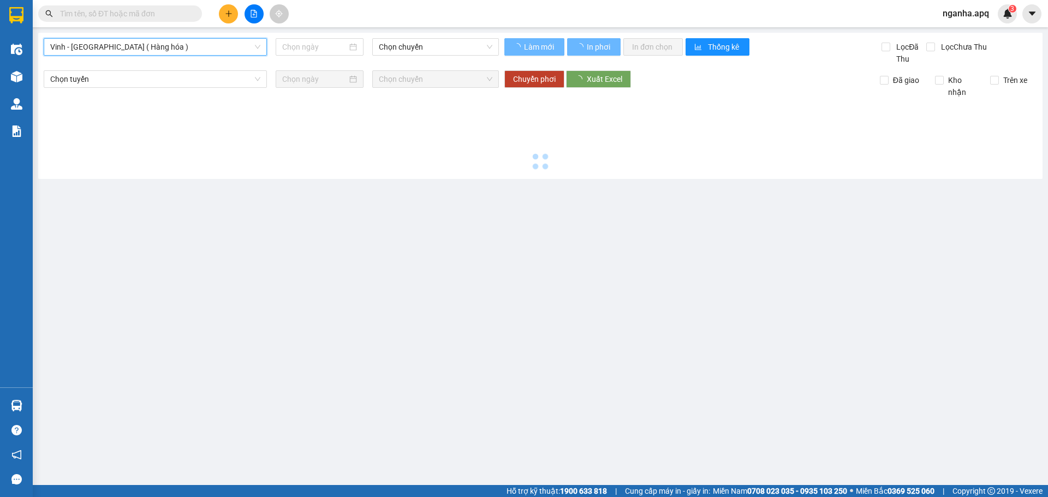
type input "11/08/2025"
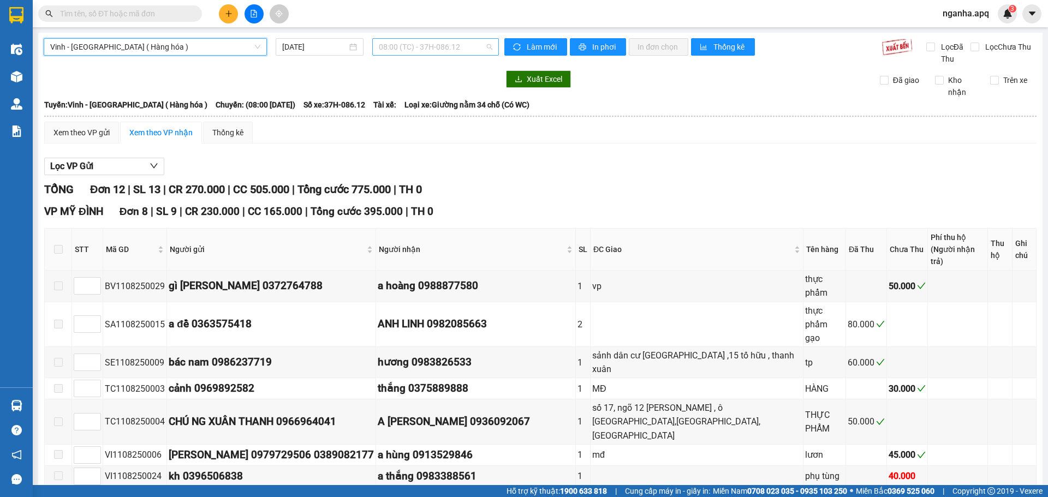
click at [479, 48] on span "08:00 (TC) - 37H-086.12" at bounding box center [436, 47] width 114 height 16
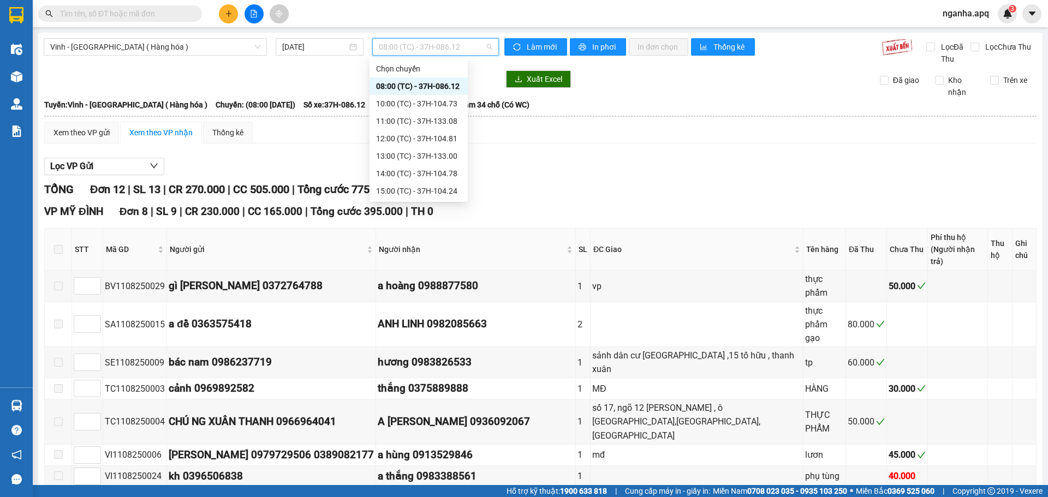
click at [417, 86] on div "08:00 (TC) - 37H-086.12" at bounding box center [418, 86] width 85 height 12
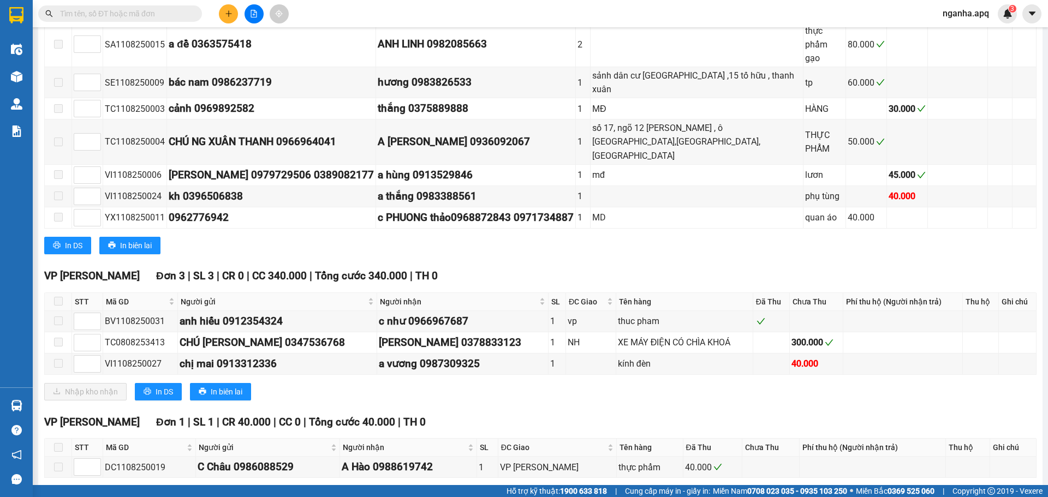
scroll to position [7, 0]
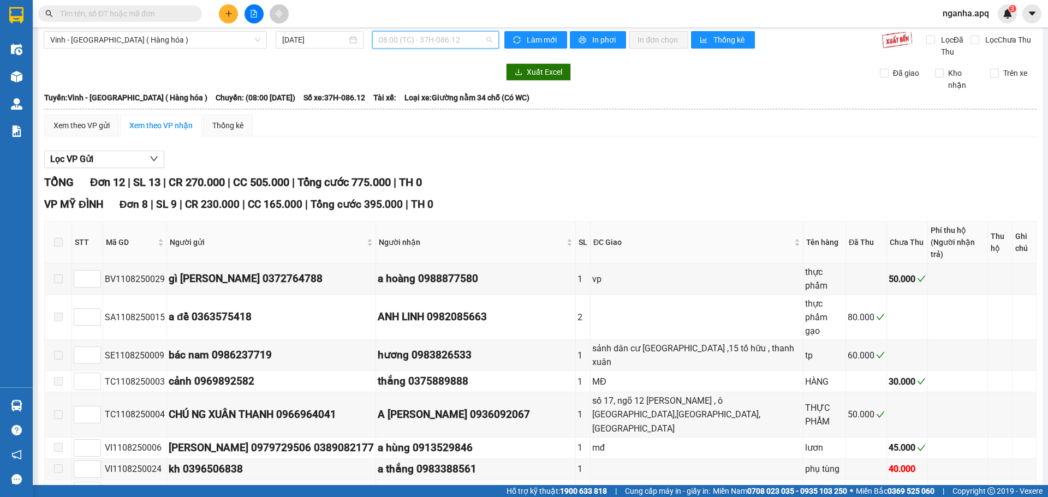
click at [440, 41] on span "08:00 (TC) - 37H-086.12" at bounding box center [436, 40] width 114 height 16
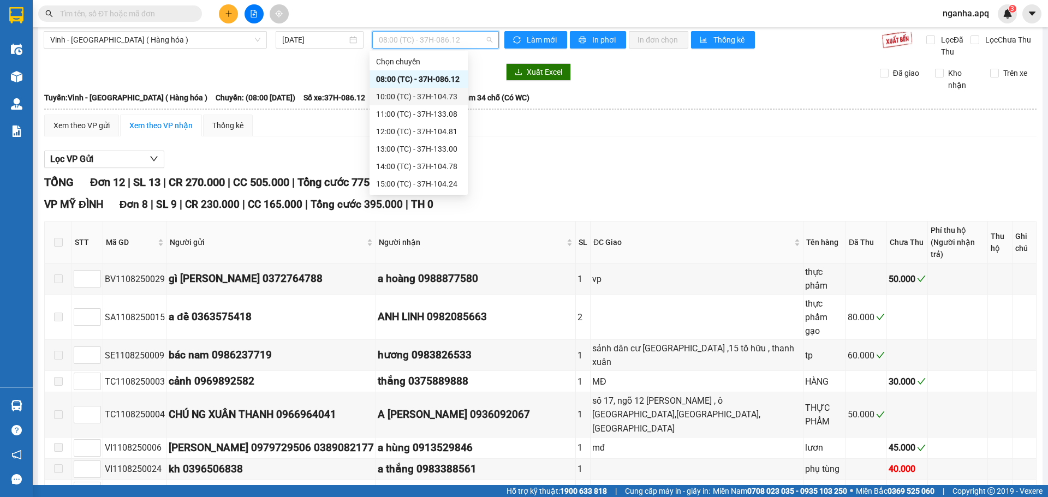
click at [448, 100] on div "10:00 (TC) - 37H-104.73" at bounding box center [418, 97] width 85 height 12
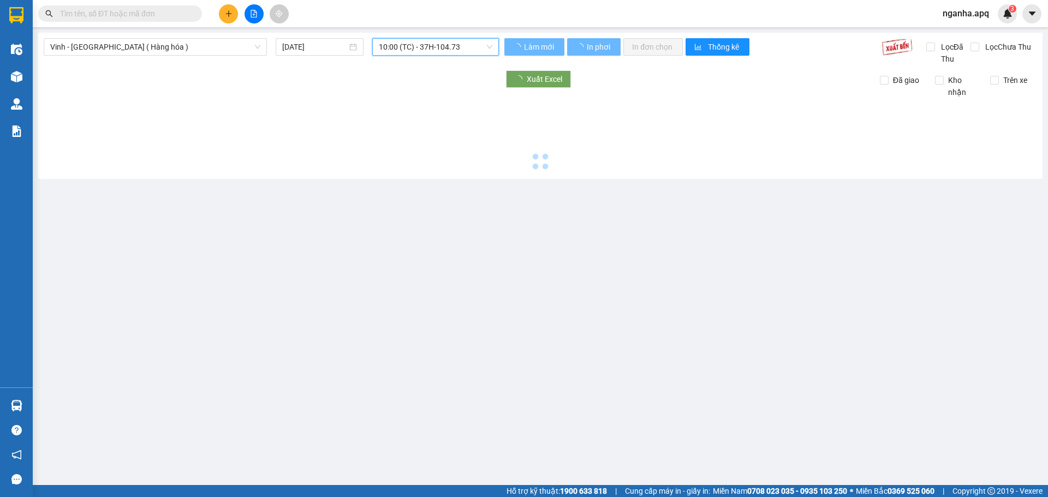
scroll to position [0, 0]
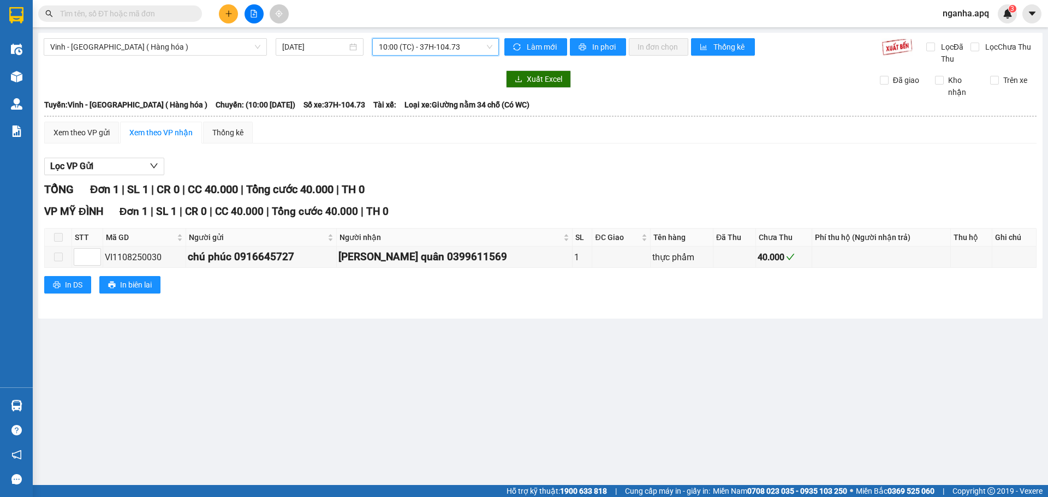
click at [438, 46] on span "10:00 (TC) - 37H-104.73" at bounding box center [436, 47] width 114 height 16
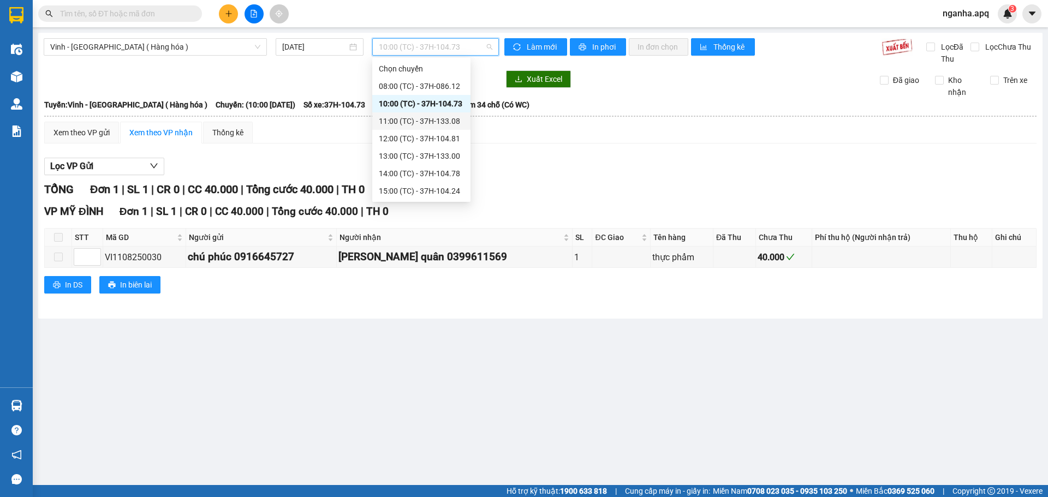
click at [418, 119] on div "11:00 (TC) - 37H-133.08" at bounding box center [421, 121] width 85 height 12
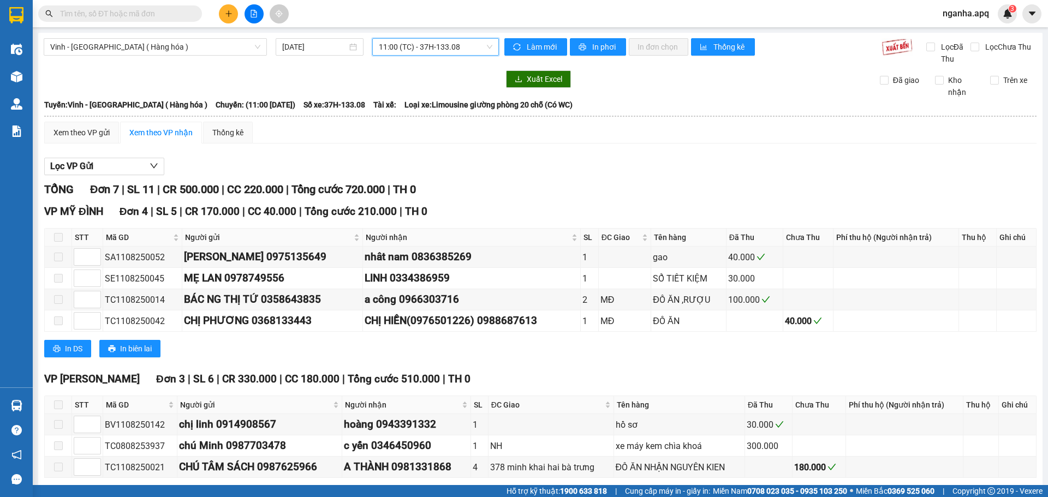
click at [471, 38] on div "11:00 (TC) - 37H-133.08" at bounding box center [435, 46] width 127 height 17
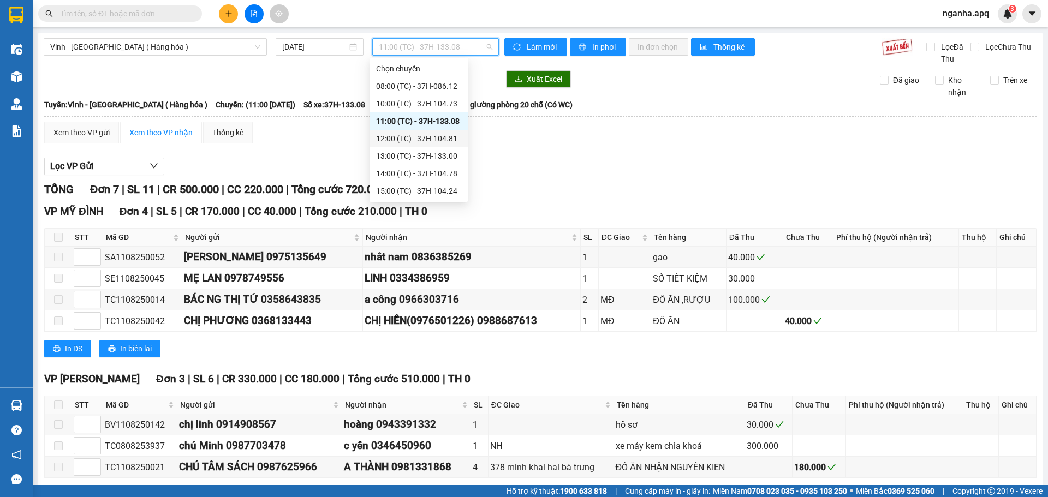
click at [429, 142] on div "12:00 (TC) - 37H-104.81" at bounding box center [418, 139] width 85 height 12
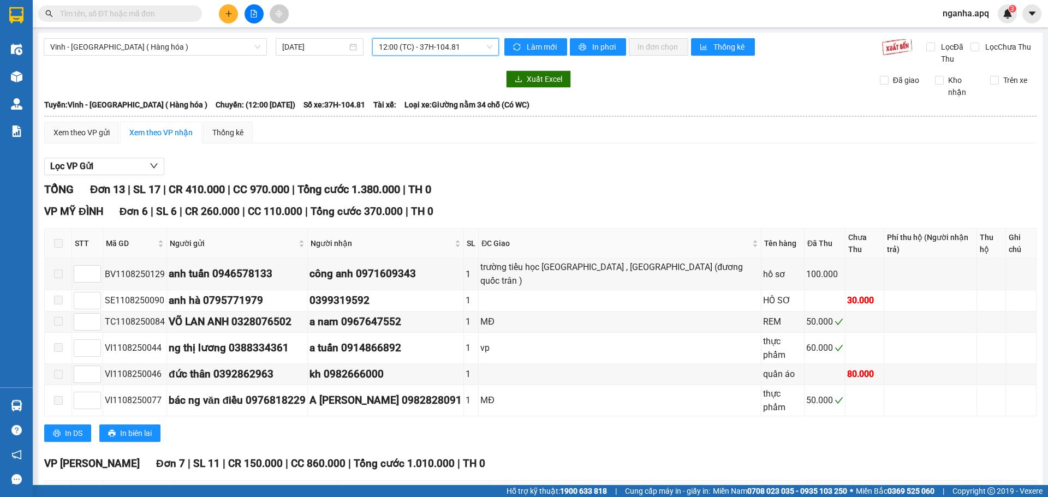
click at [456, 46] on span "12:00 (TC) - 37H-104.81" at bounding box center [436, 47] width 114 height 16
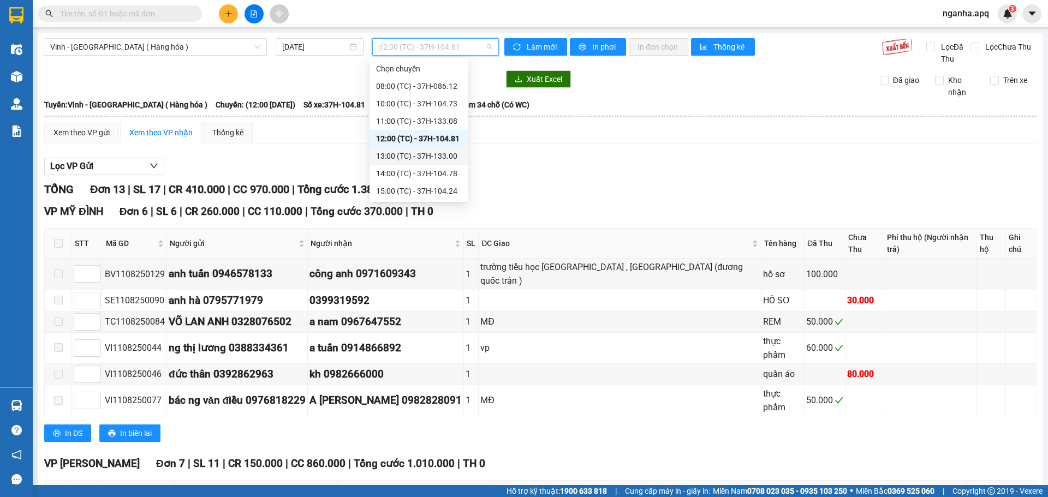
click at [436, 151] on div "13:00 (TC) - 37H-133.00" at bounding box center [418, 156] width 85 height 12
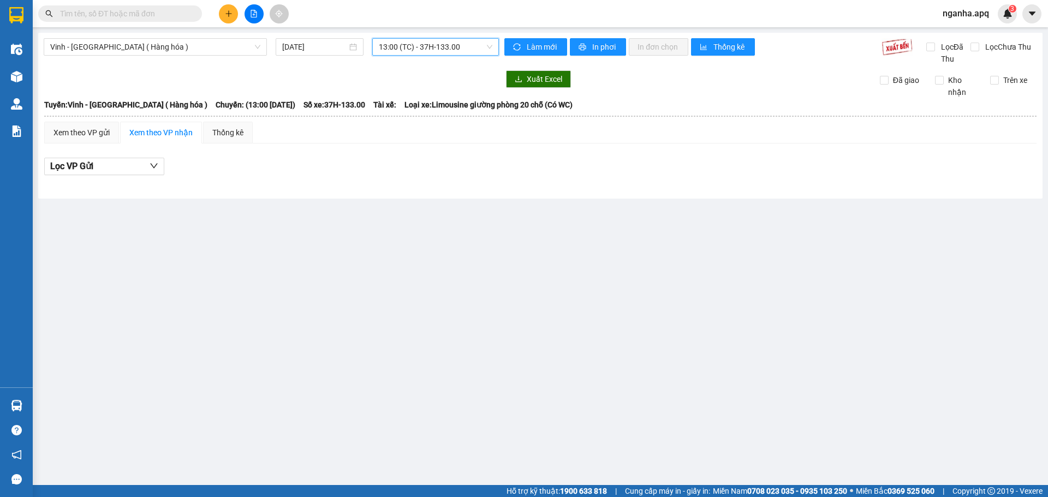
click at [445, 54] on span "13:00 (TC) - 37H-133.00" at bounding box center [436, 47] width 114 height 16
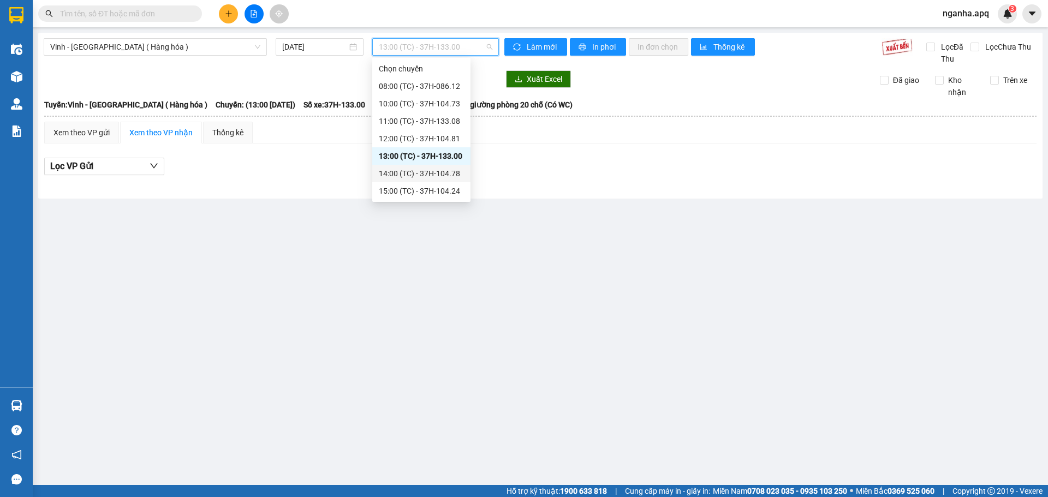
click at [402, 170] on div "14:00 (TC) - 37H-104.78" at bounding box center [421, 174] width 85 height 12
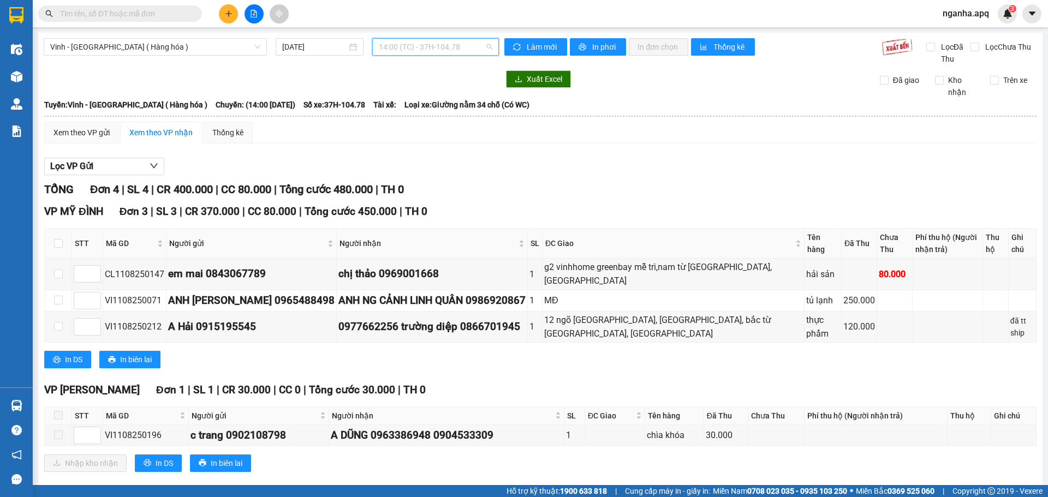
click at [413, 49] on span "14:00 (TC) - 37H-104.78" at bounding box center [436, 47] width 114 height 16
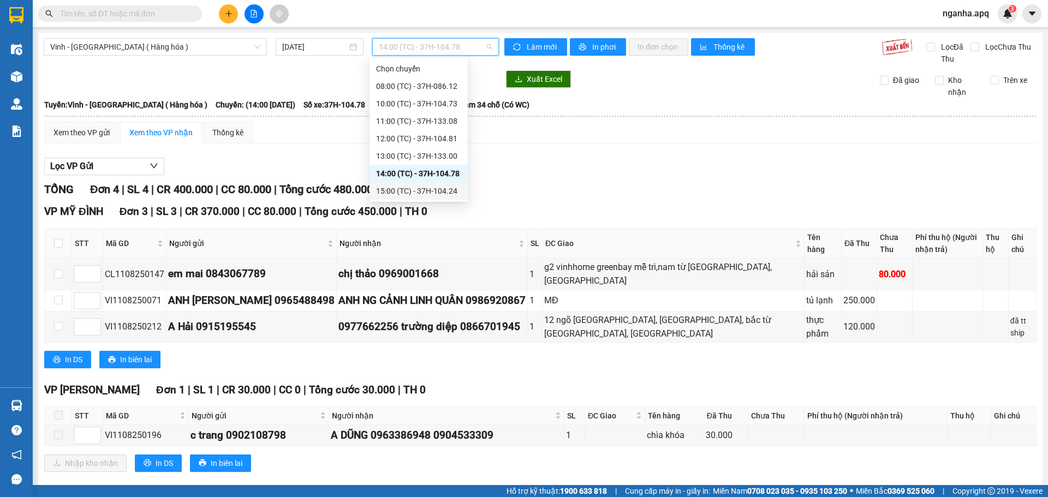
click at [402, 188] on div "15:00 (TC) - 37H-104.24" at bounding box center [418, 191] width 85 height 12
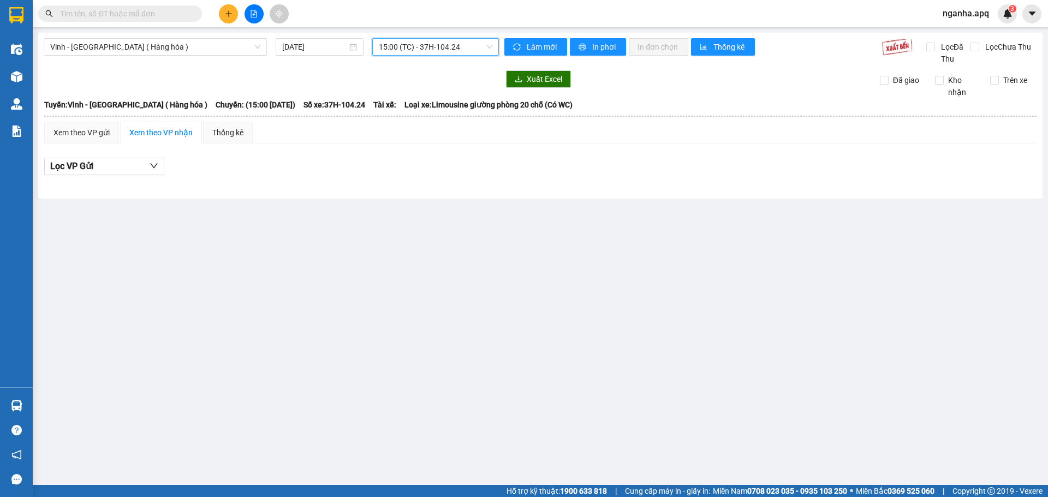
click at [438, 38] on div "15:00 (TC) - 37H-104.24" at bounding box center [435, 46] width 127 height 17
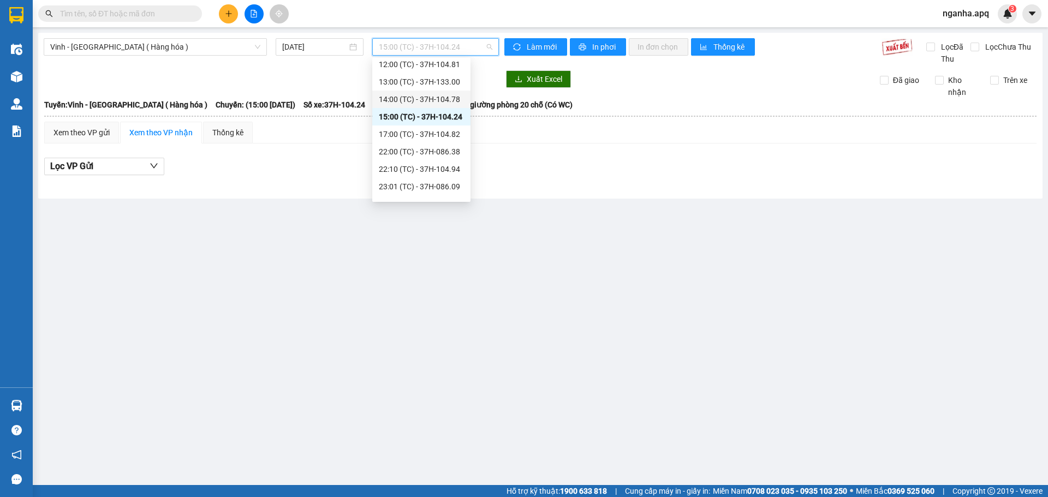
scroll to position [91, 0]
click at [402, 118] on div "17:00 (TC) - 37H-104.82" at bounding box center [421, 117] width 85 height 12
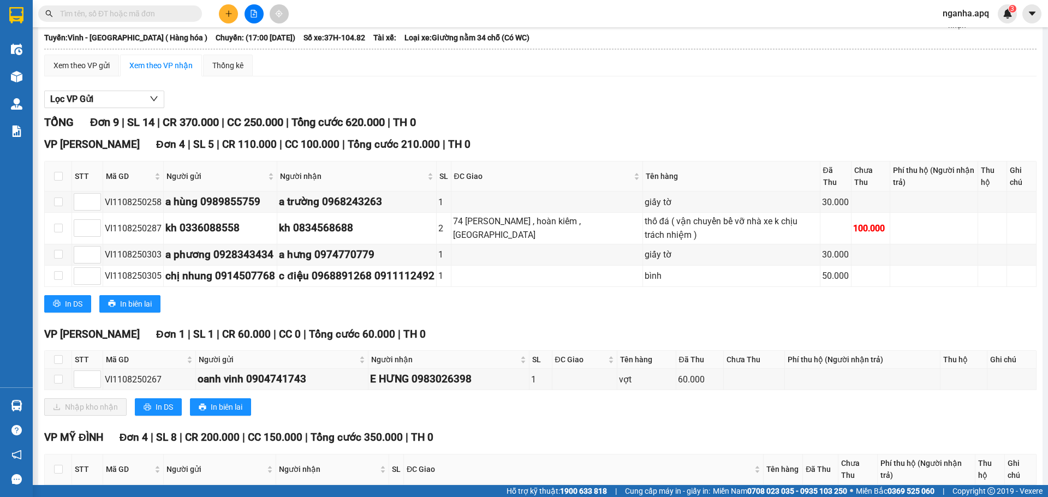
scroll to position [91, 0]
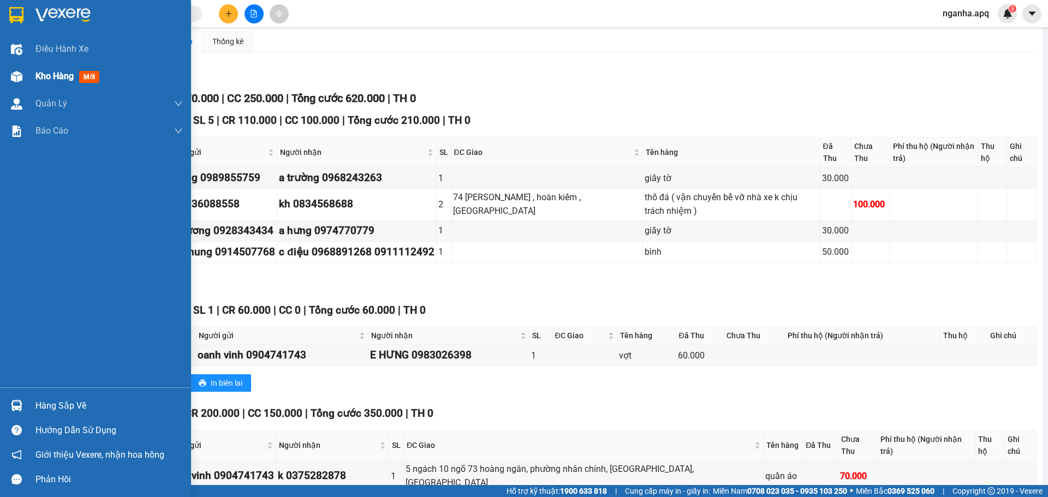
click at [71, 72] on span "Kho hàng" at bounding box center [54, 76] width 38 height 10
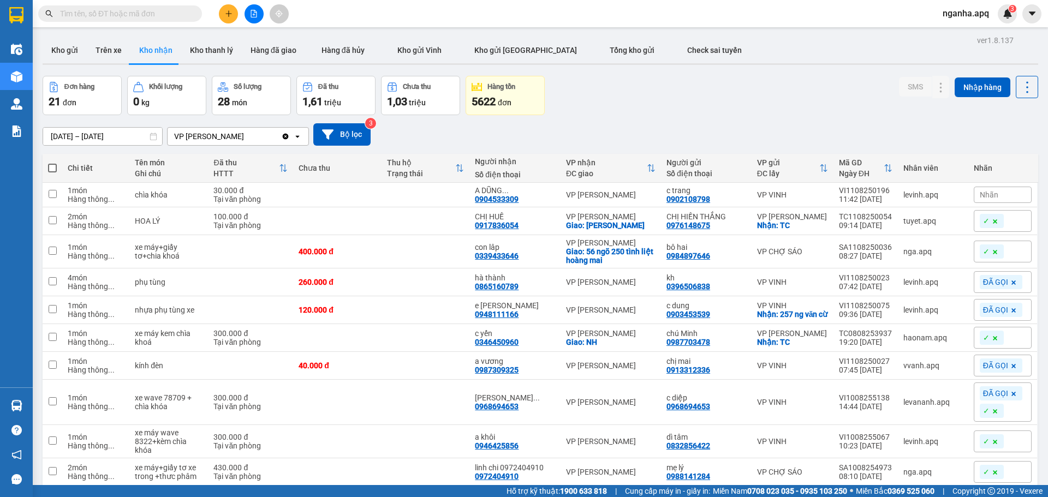
click at [95, 135] on input "01/08/2025 – 11/08/2025" at bounding box center [102, 136] width 119 height 17
click at [226, 16] on icon "plus" at bounding box center [229, 14] width 8 height 8
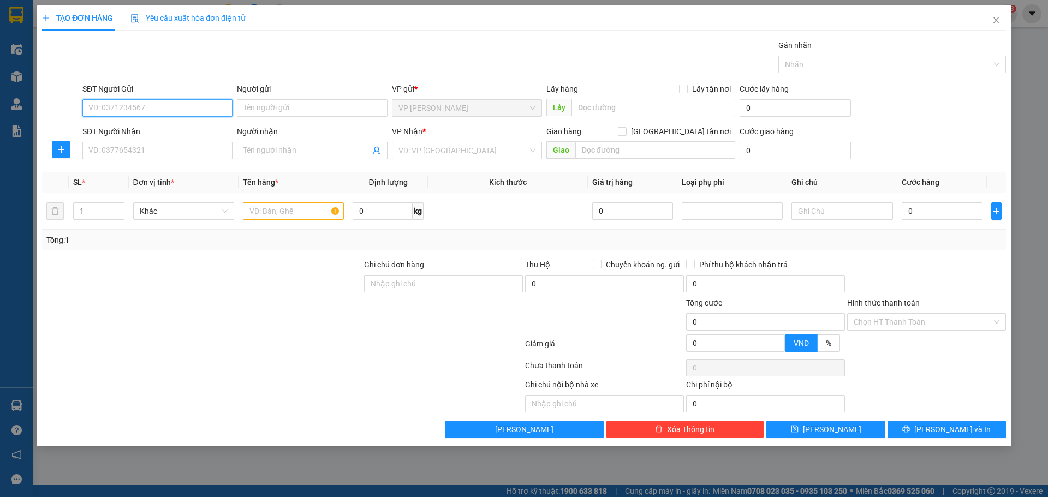
click at [190, 106] on input "SĐT Người Gửi" at bounding box center [157, 107] width 150 height 17
type input "0902178"
click at [143, 149] on input "SĐT Người Nhận" at bounding box center [157, 150] width 150 height 17
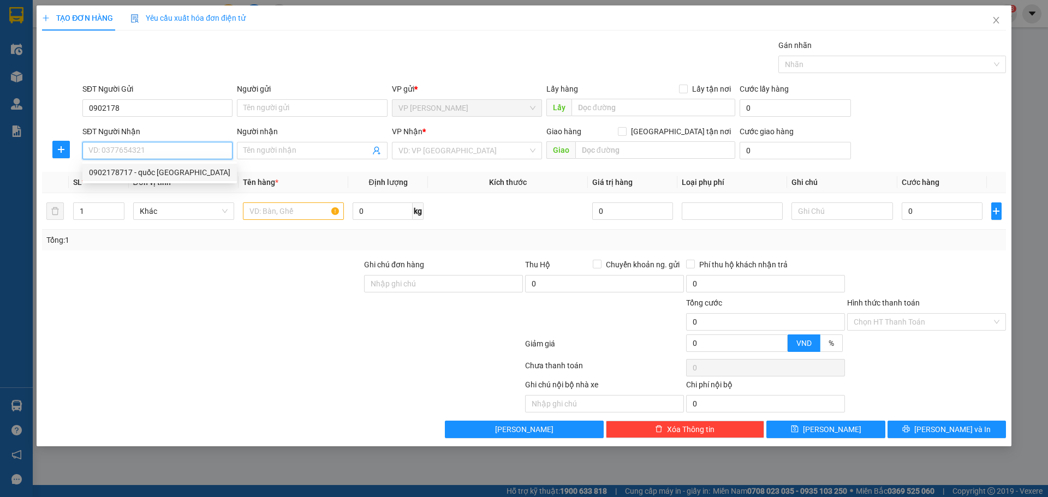
click at [146, 168] on div "0902178717 - quốc anh" at bounding box center [159, 173] width 141 height 12
type input "0902178717"
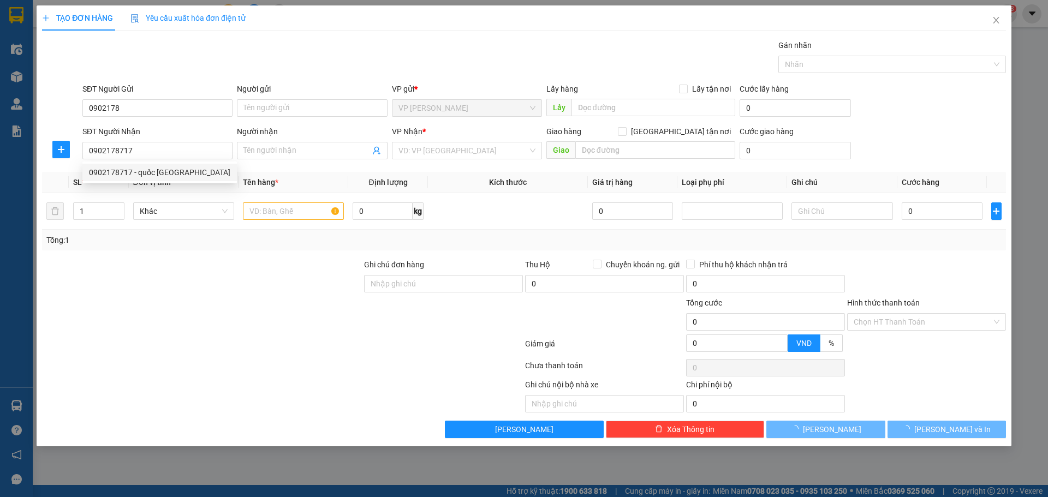
click at [170, 97] on div "SĐT Người Gửi" at bounding box center [157, 91] width 150 height 16
type input "quốc anh"
checkbox input "true"
type input "83 trần thủ độ"
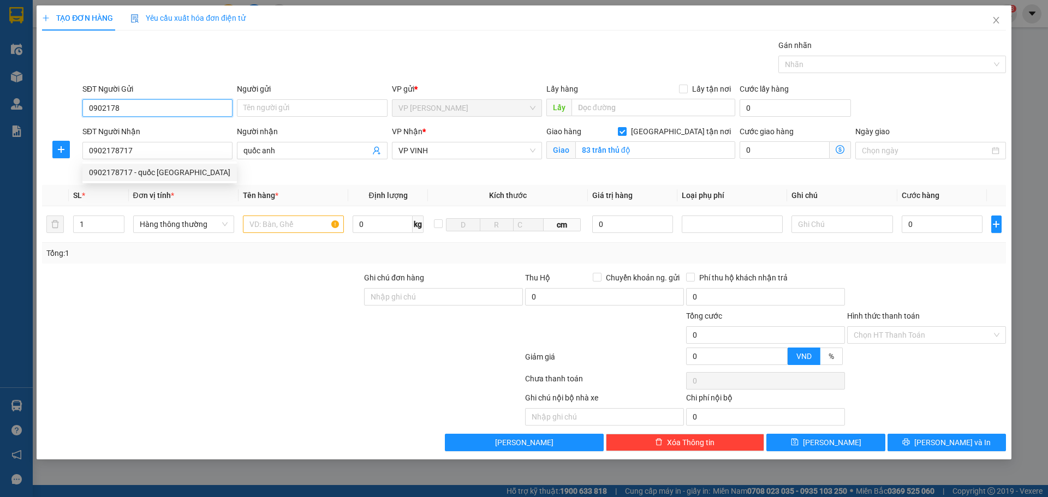
click at [170, 100] on input "0902178" at bounding box center [157, 107] width 150 height 17
type input "10"
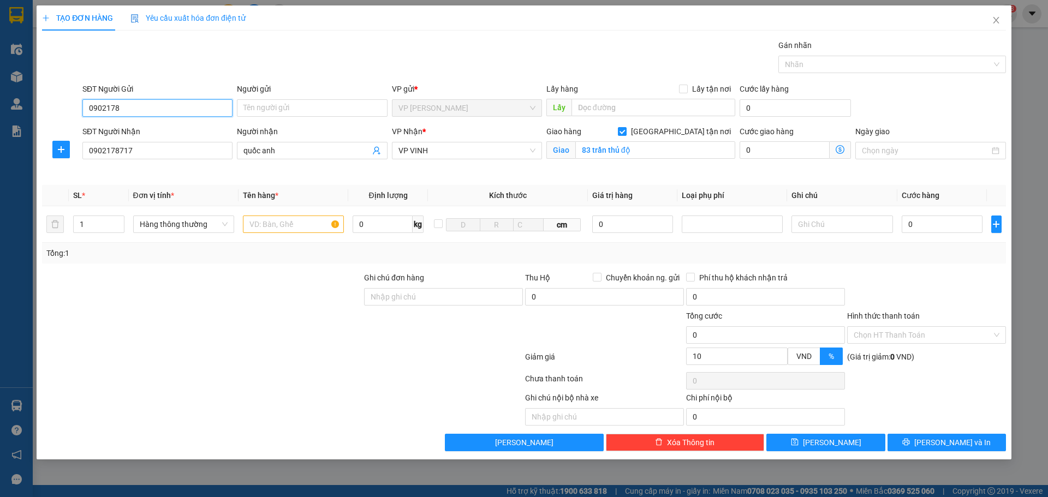
click at [170, 100] on input "0902178" at bounding box center [157, 107] width 150 height 17
drag, startPoint x: 226, startPoint y: 74, endPoint x: 227, endPoint y: 88, distance: 13.7
click at [227, 74] on div "Gói vận chuyển * Tiêu chuẩn Gán nhãn Nhãn" at bounding box center [544, 58] width 928 height 38
drag, startPoint x: 88, startPoint y: 226, endPoint x: 0, endPoint y: 236, distance: 89.0
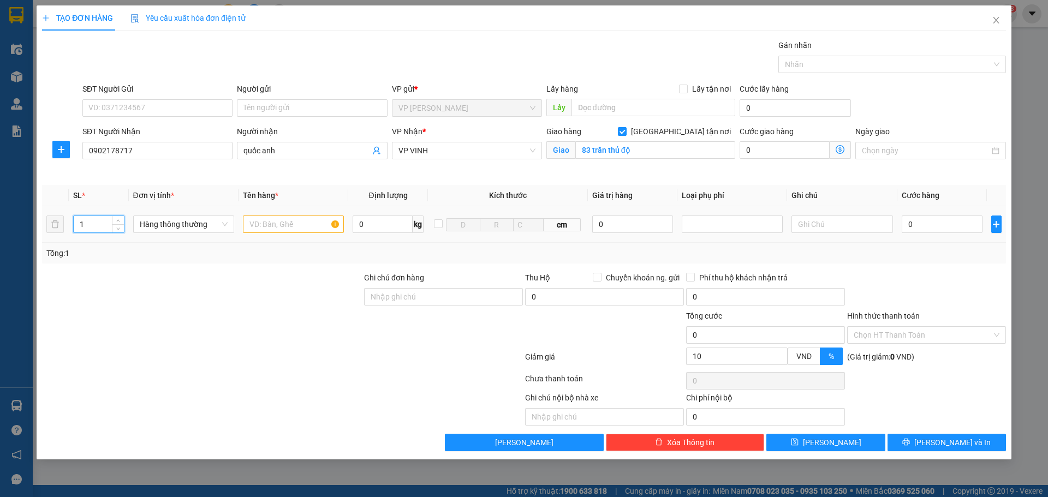
click at [21, 238] on div "TẠO ĐƠN HÀNG Yêu cầu xuất hóa đơn điện tử Transit Pickup Surcharge Ids Transit …" at bounding box center [524, 248] width 1048 height 497
type input "8"
click at [266, 229] on input "text" at bounding box center [293, 224] width 101 height 17
type input "giấy"
drag, startPoint x: 948, startPoint y: 228, endPoint x: 930, endPoint y: 216, distance: 22.4
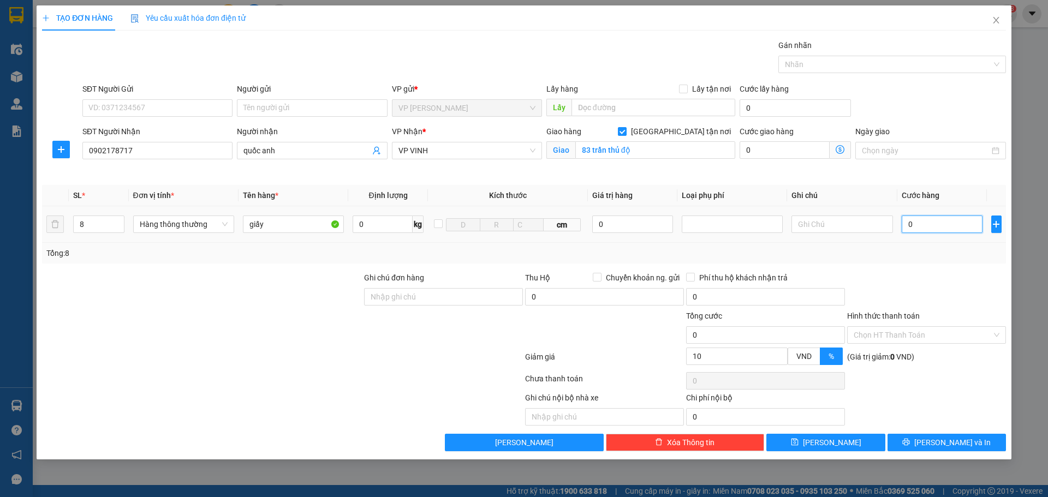
click at [947, 228] on input "0" at bounding box center [942, 224] width 81 height 17
click at [931, 224] on input "0" at bounding box center [942, 224] width 81 height 17
type input "05"
type input "5"
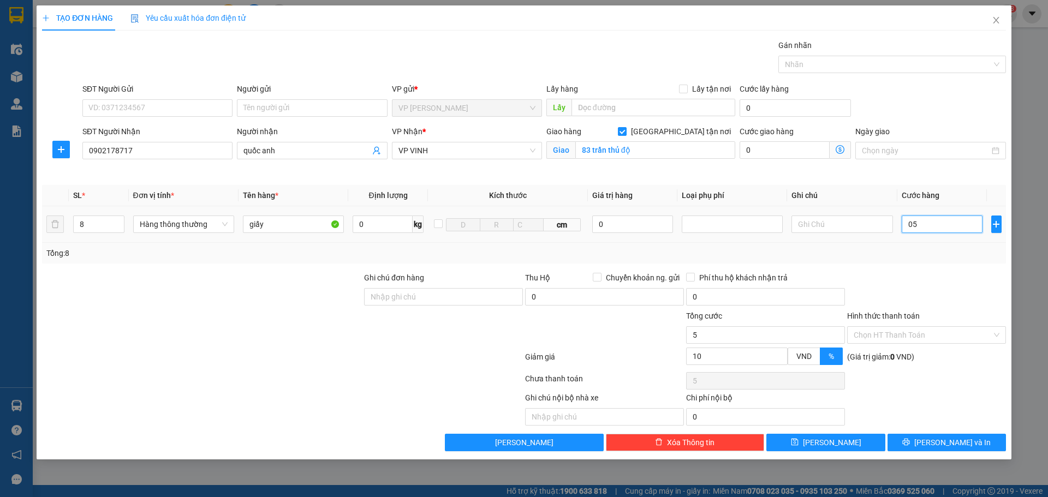
type input "051"
type input "51"
type input "0.510"
type input "510"
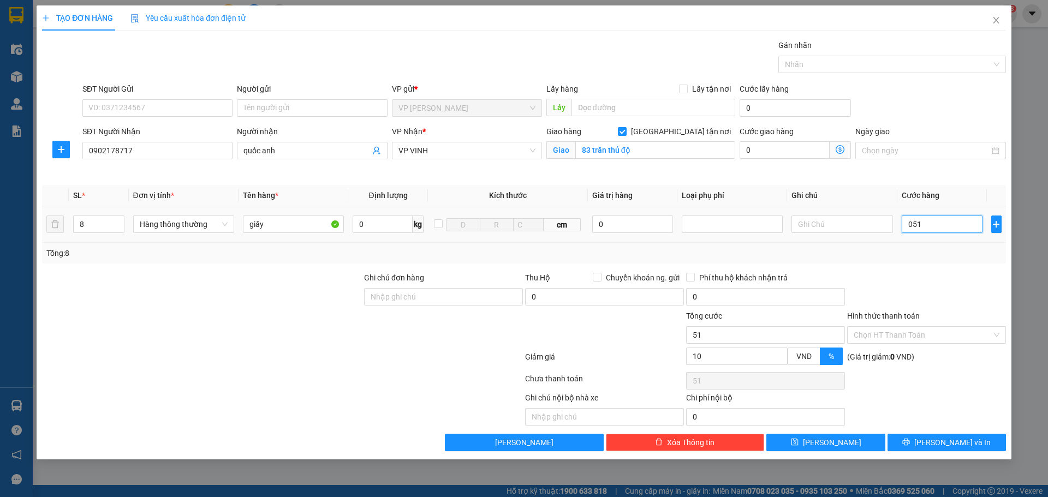
type input "510"
type input "510.000"
type input "459.000"
click at [957, 277] on div at bounding box center [926, 291] width 161 height 38
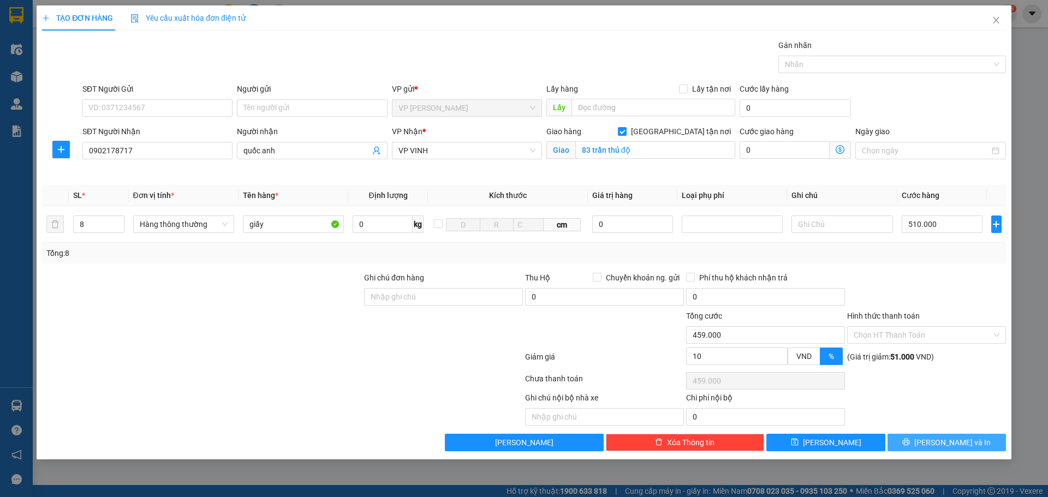
click at [963, 448] on span "Lưu và In" at bounding box center [953, 443] width 76 height 12
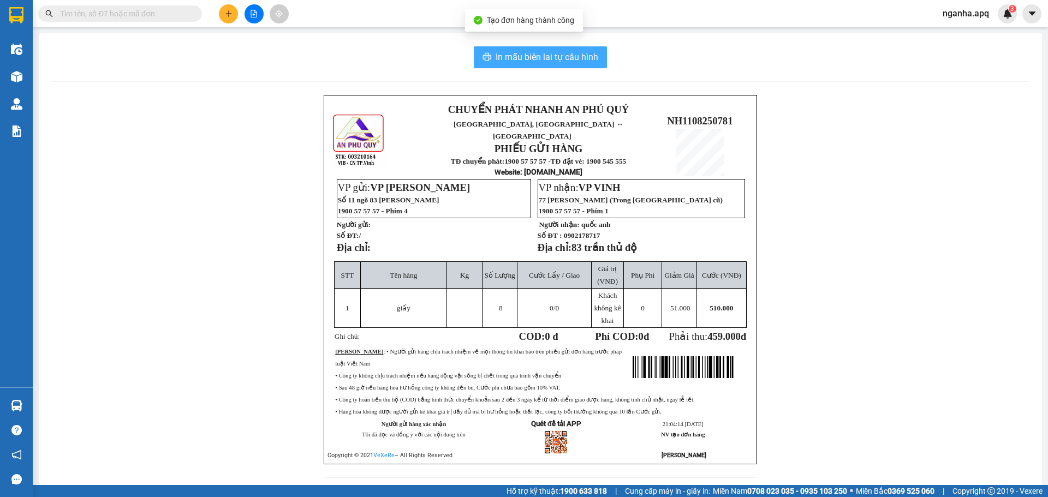
click at [595, 55] on button "In mẫu biên lai tự cấu hình" at bounding box center [540, 57] width 133 height 22
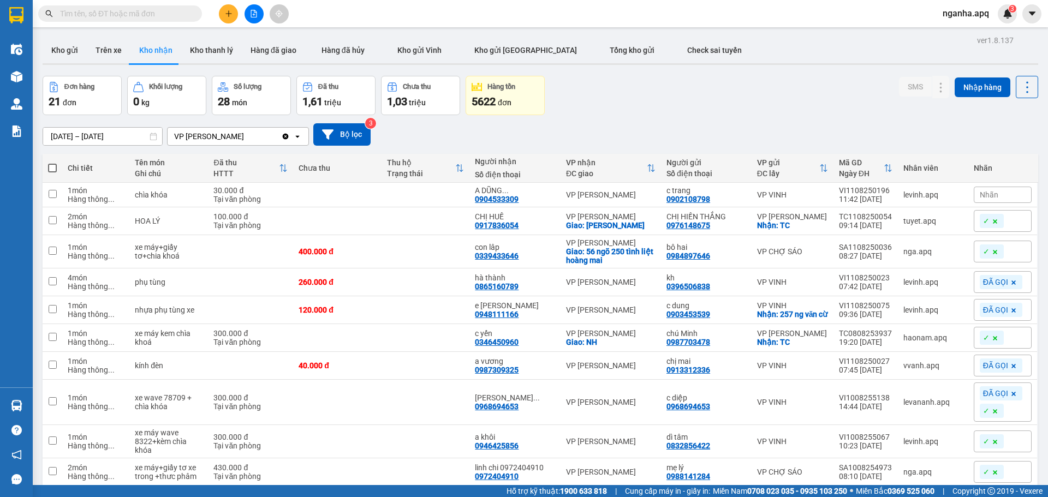
click at [674, 114] on div "Đơn hàng 21 đơn Khối lượng 0 kg Số lượng 28 món Đã thu 1,61 triệu Chưa thu 1,03…" at bounding box center [541, 95] width 996 height 39
click at [71, 47] on button "Kho gửi" at bounding box center [65, 50] width 44 height 26
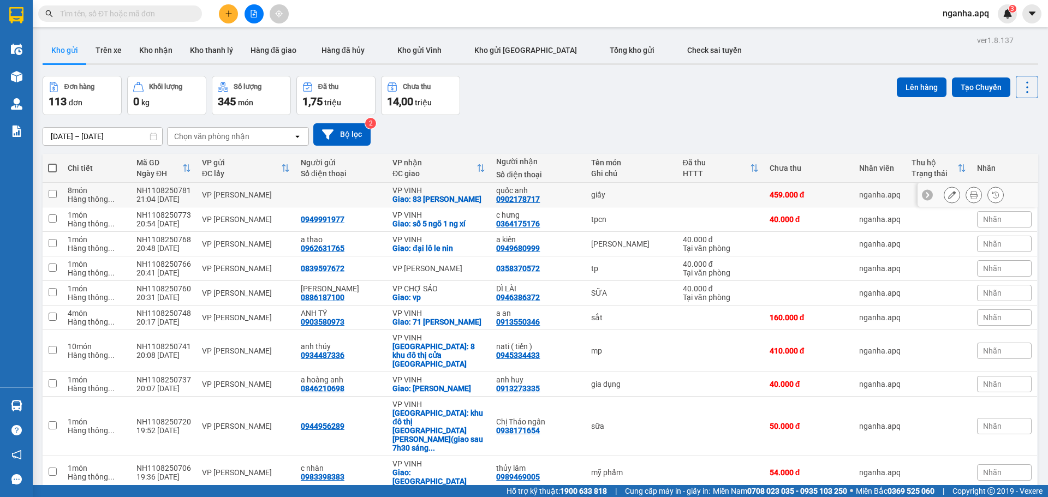
click at [625, 198] on div "giấy" at bounding box center [631, 195] width 81 height 9
checkbox input "true"
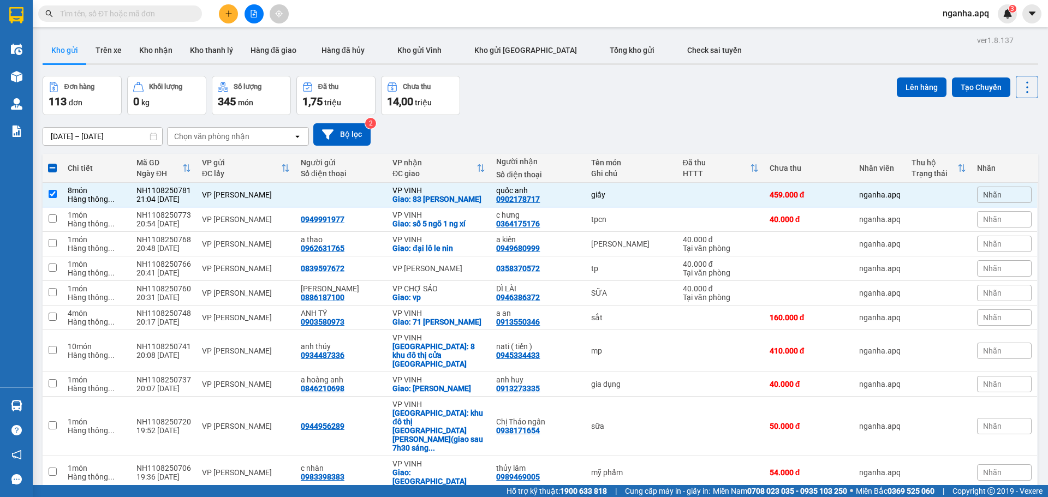
click at [672, 110] on div "Đơn hàng 113 đơn Khối lượng 0 kg Số lượng 345 món Đã thu 1,75 triệu Chưa thu 14…" at bounding box center [541, 95] width 996 height 39
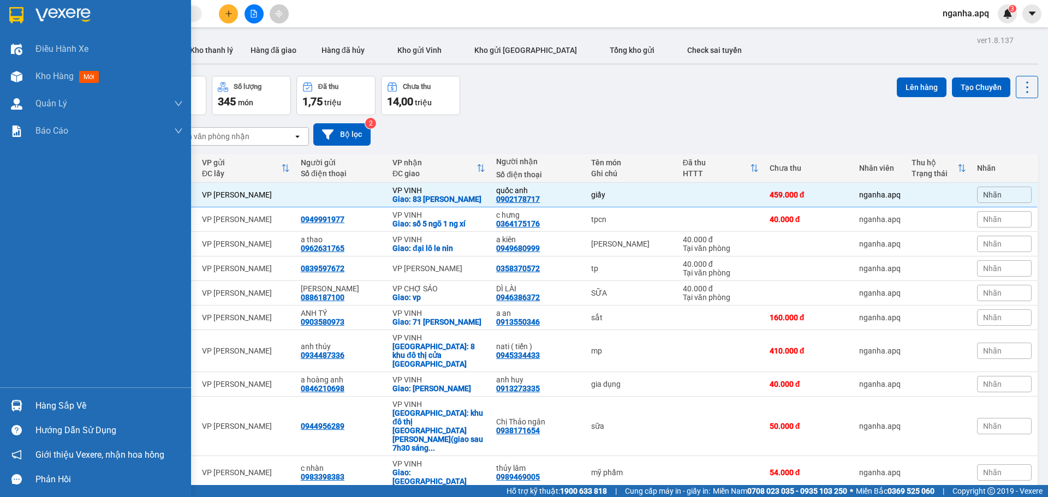
click at [79, 5] on div at bounding box center [95, 17] width 191 height 35
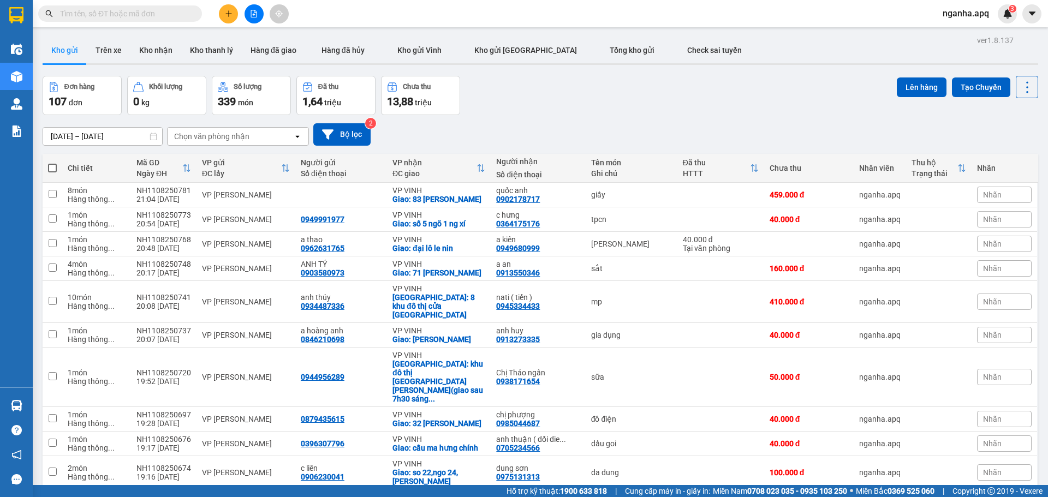
click at [745, 84] on div "Đơn hàng 107 đơn Khối lượng 0 kg Số lượng 339 món Đã thu 1,64 triệu Chưa thu 13…" at bounding box center [541, 95] width 996 height 39
click at [609, 116] on div "09/08/2025 – 11/08/2025 Press the down arrow key to interact with the calendar …" at bounding box center [541, 134] width 996 height 39
click at [220, 16] on button at bounding box center [228, 13] width 19 height 19
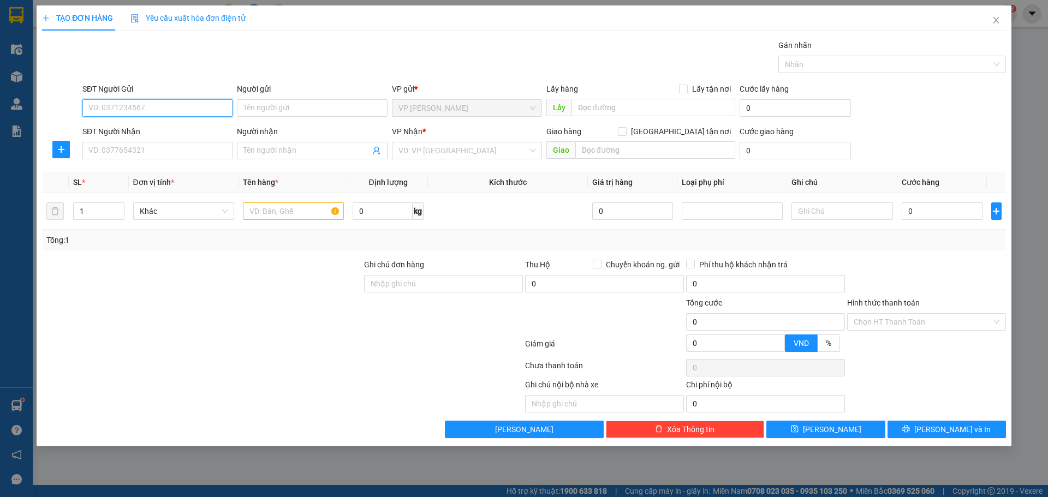
click at [193, 103] on input "SĐT Người Gửi" at bounding box center [157, 107] width 150 height 17
paste input "0983493689"
type input "0983493689"
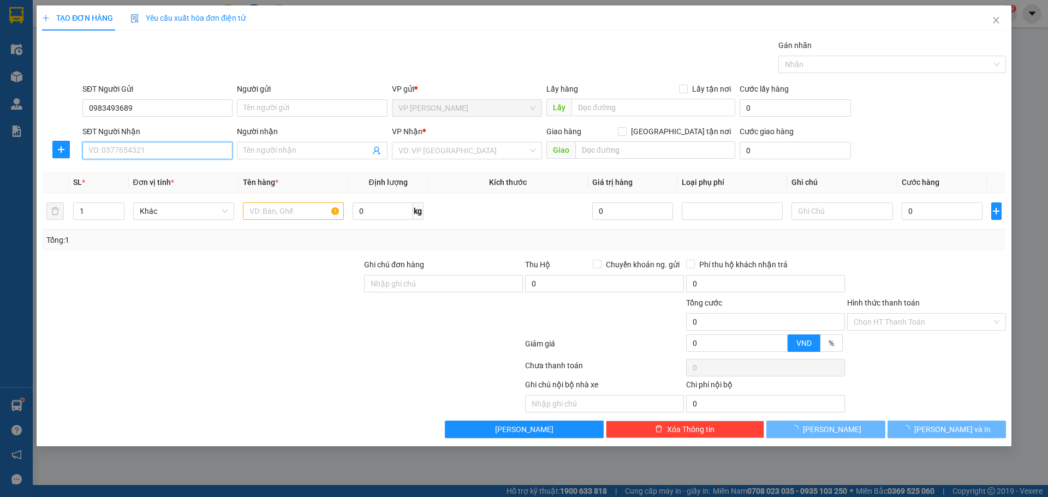
click at [180, 149] on input "SĐT Người Nhận" at bounding box center [157, 150] width 150 height 17
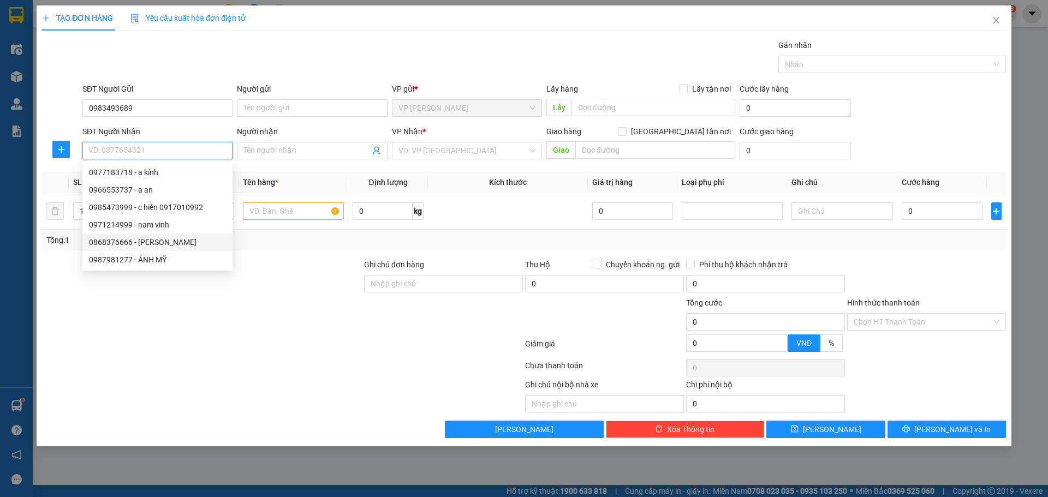
click at [146, 245] on div "0868376666 - ngoc vũ" at bounding box center [157, 242] width 137 height 12
type input "0868376666"
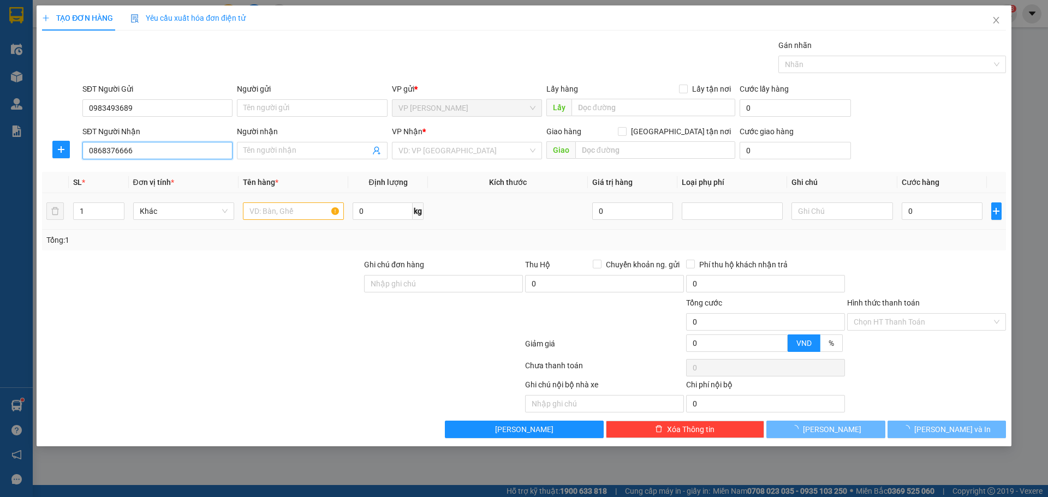
type input "ngoc vũ"
checkbox input "true"
type input "77 nguyễn du trung đô"
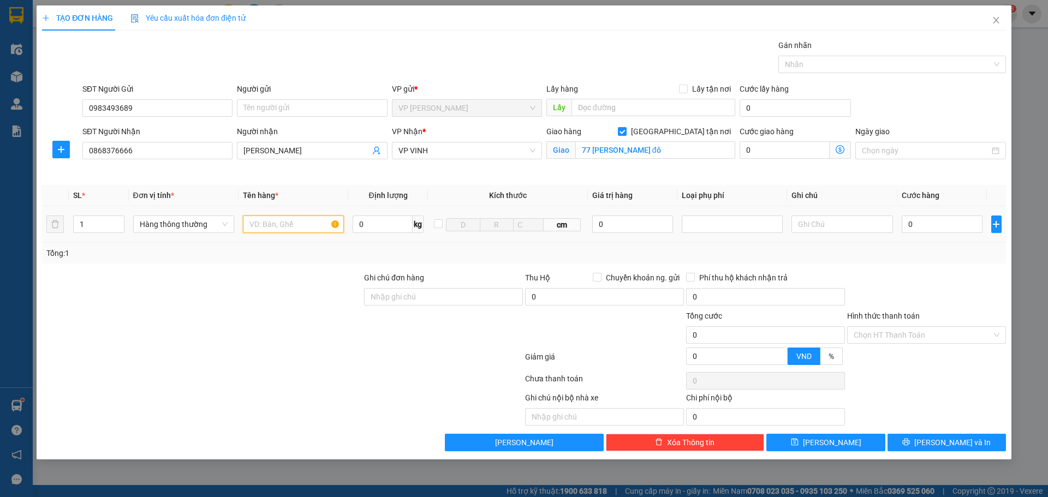
click at [288, 225] on input "text" at bounding box center [293, 224] width 101 height 17
type input "lkdt"
click at [621, 222] on input "0" at bounding box center [632, 224] width 81 height 17
click at [702, 227] on div at bounding box center [733, 224] width 96 height 13
type input "2.000.000"
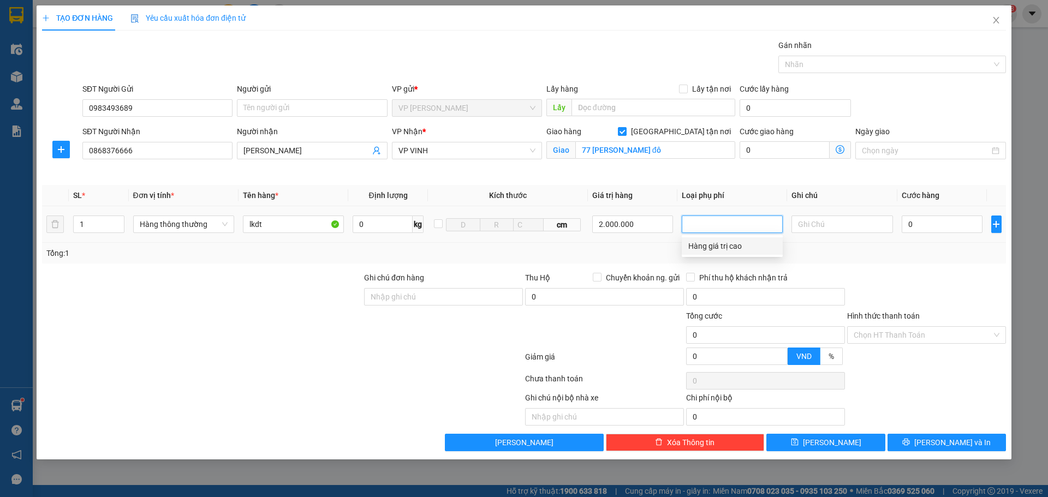
click at [712, 248] on div "Hàng giá trị cao" at bounding box center [732, 246] width 88 height 12
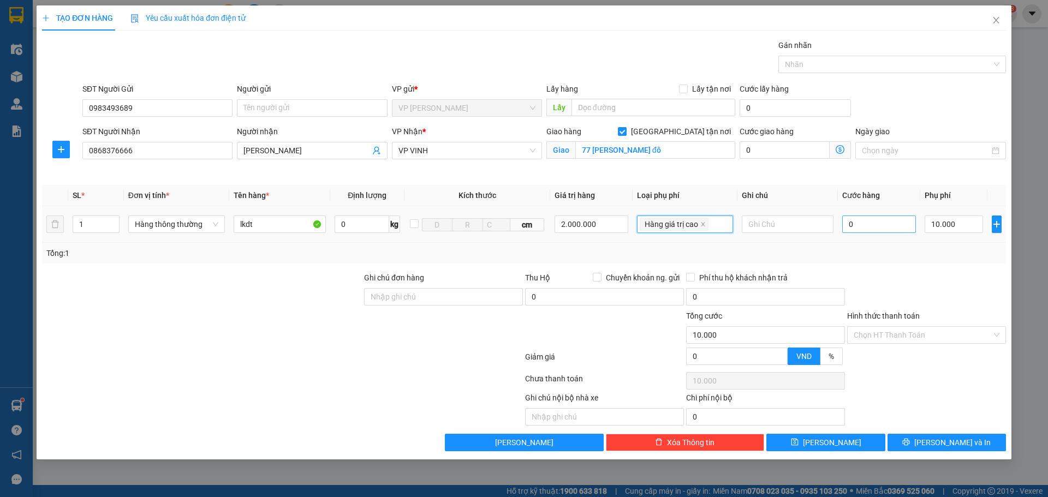
type input "10.000"
click at [873, 229] on input "0" at bounding box center [879, 224] width 74 height 17
type input "5"
type input "10.005"
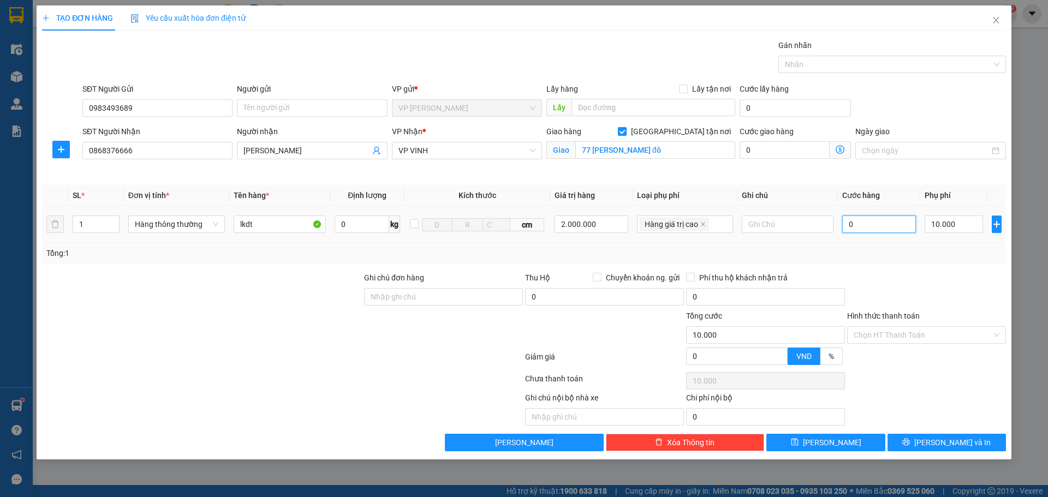
type input "10.005"
type input "50"
type input "10.050"
type input "50.000"
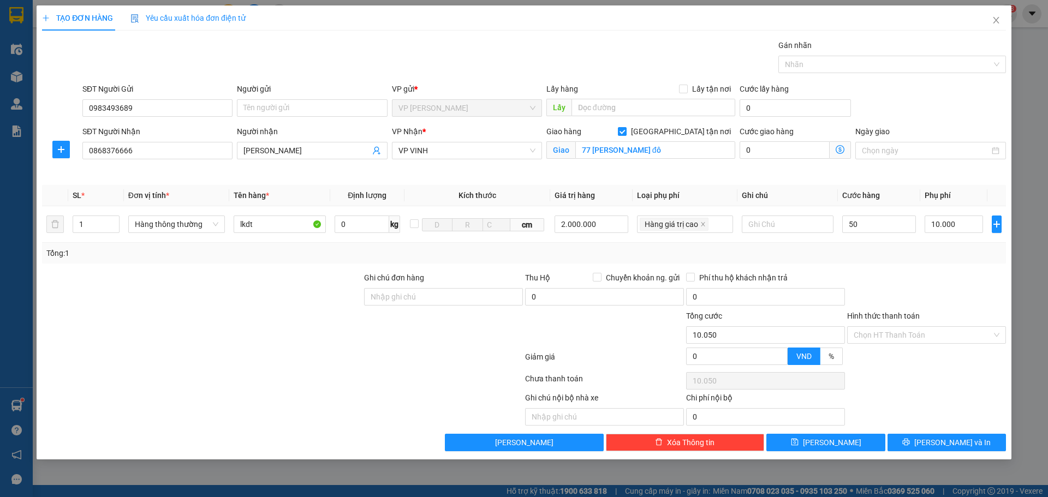
type input "60.000"
click at [876, 257] on div "Tổng: 1" at bounding box center [523, 253] width 955 height 12
click at [913, 440] on button "Lưu và In" at bounding box center [947, 442] width 118 height 17
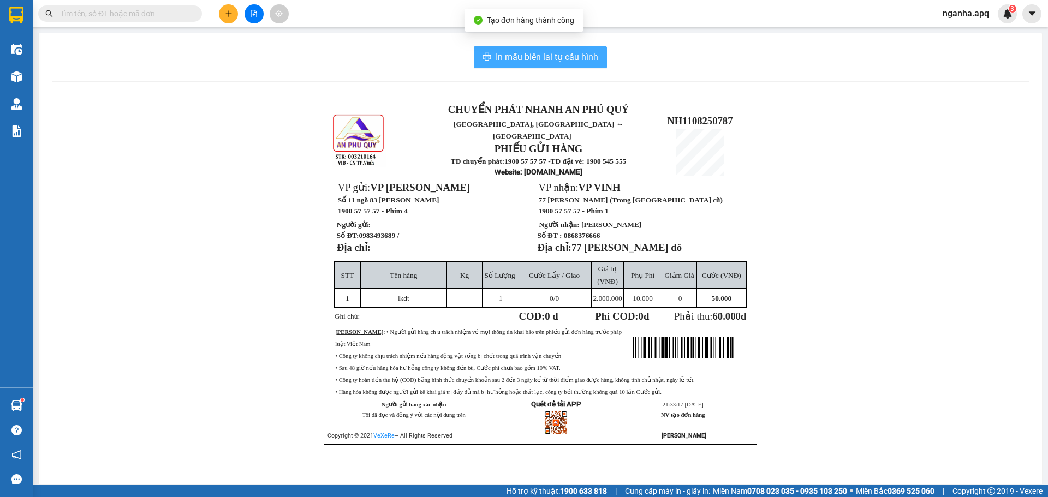
click at [577, 56] on span "In mẫu biên lai tự cấu hình" at bounding box center [547, 57] width 103 height 14
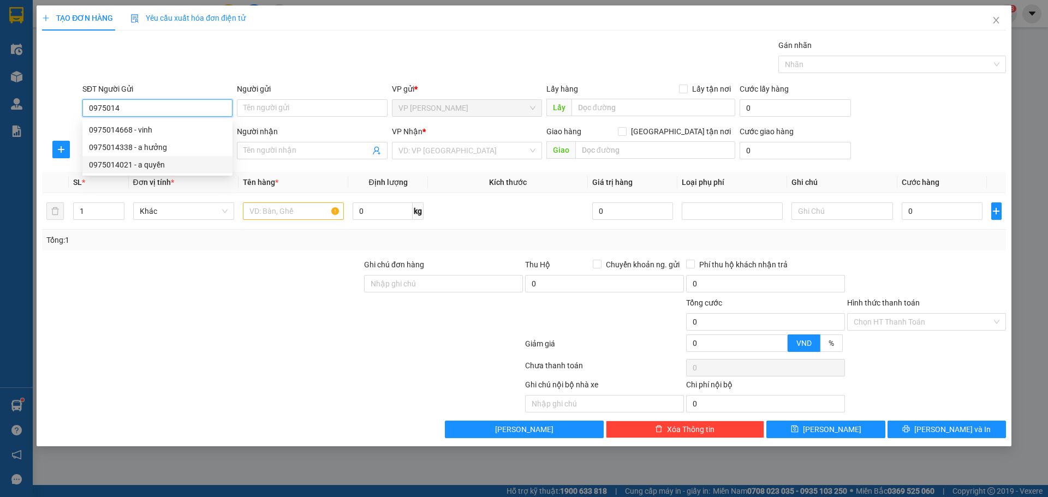
click at [132, 168] on div "0975014021 - a quyền" at bounding box center [157, 165] width 137 height 12
type input "0975014021"
type input "a quyền"
type input "0975014021"
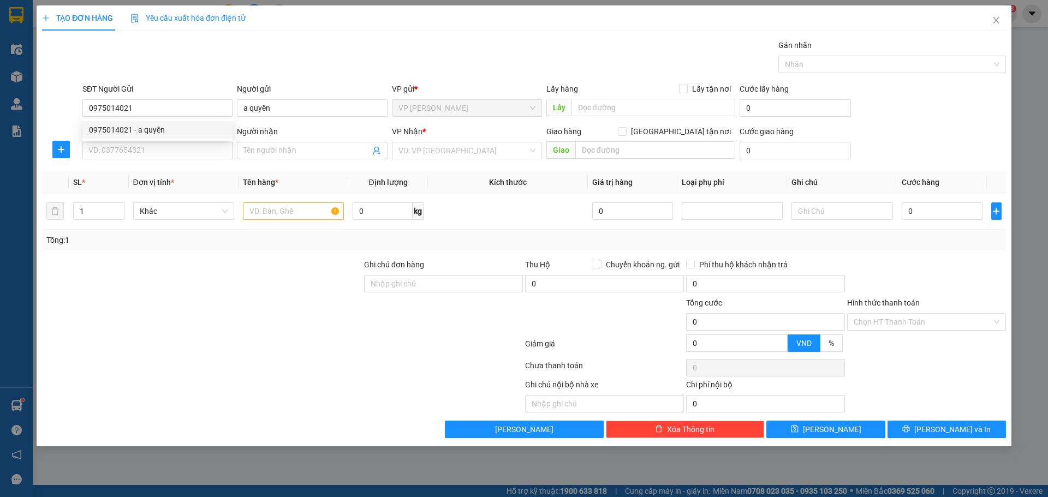
click at [151, 98] on div "SĐT Người Gửi" at bounding box center [157, 91] width 150 height 16
click at [153, 108] on input "0975014021" at bounding box center [157, 107] width 150 height 17
click at [157, 151] on input "SĐT Người Nhận" at bounding box center [157, 150] width 150 height 17
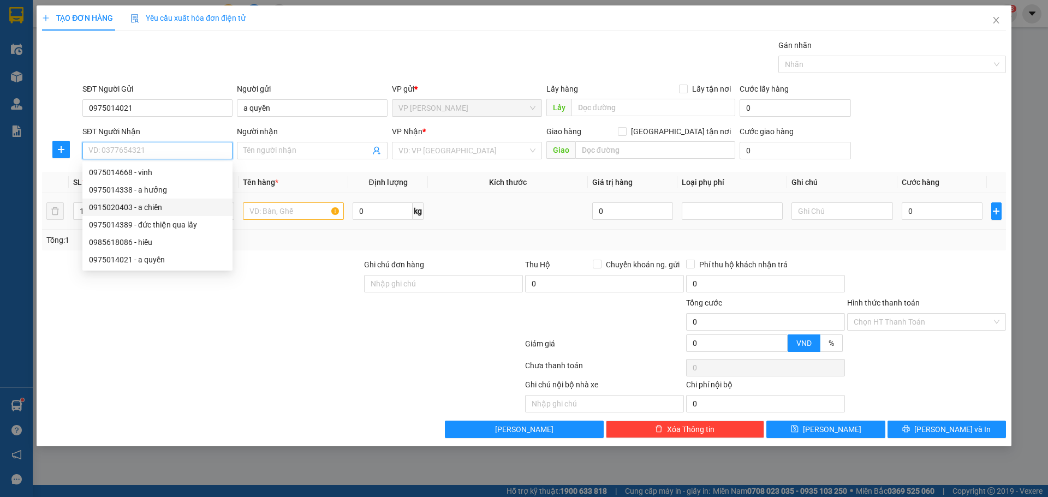
drag, startPoint x: 112, startPoint y: 209, endPoint x: 97, endPoint y: 196, distance: 20.6
click at [110, 206] on div "0915020403 - a chiến" at bounding box center [157, 207] width 137 height 12
type input "0915020403"
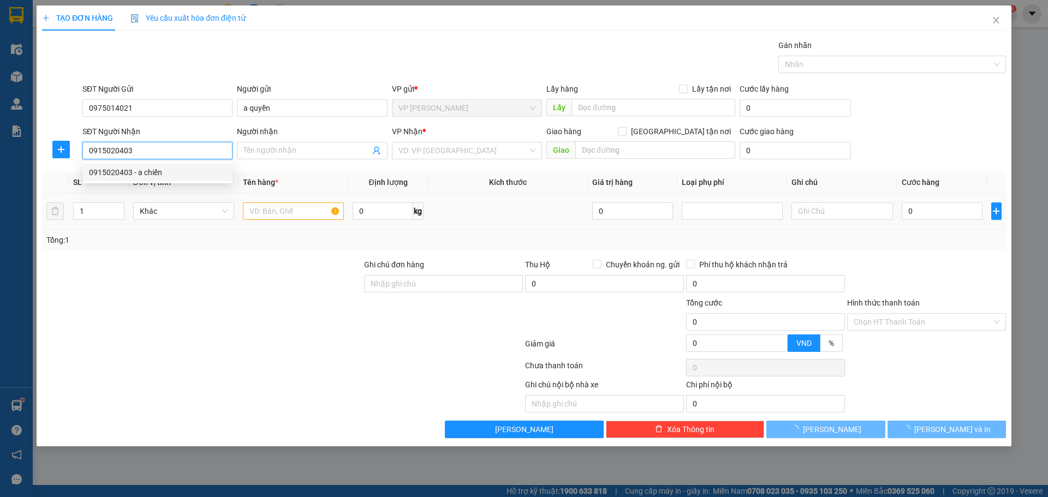
type input "a chiến"
checkbox input "true"
type input "khách ra vp lấy"
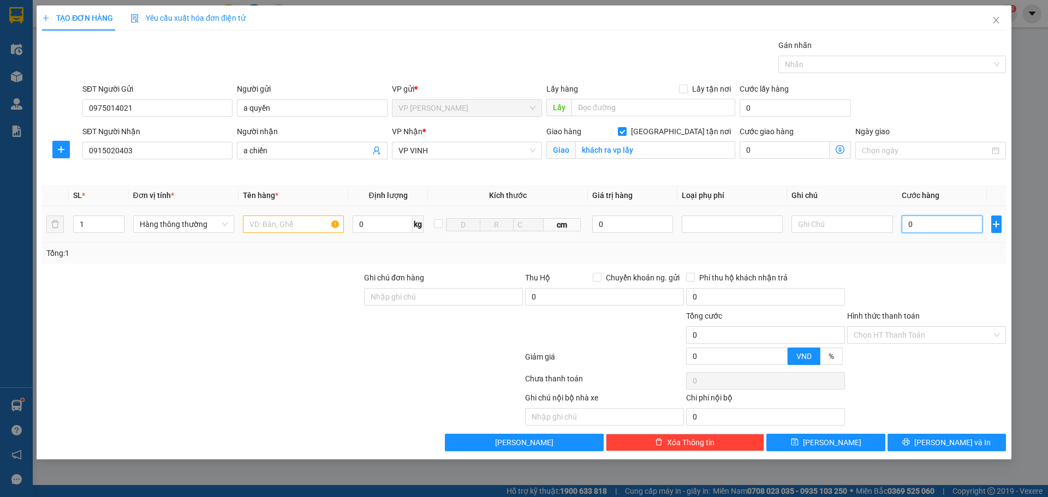
click at [903, 225] on input "0" at bounding box center [942, 224] width 81 height 17
type input "4"
type input "40"
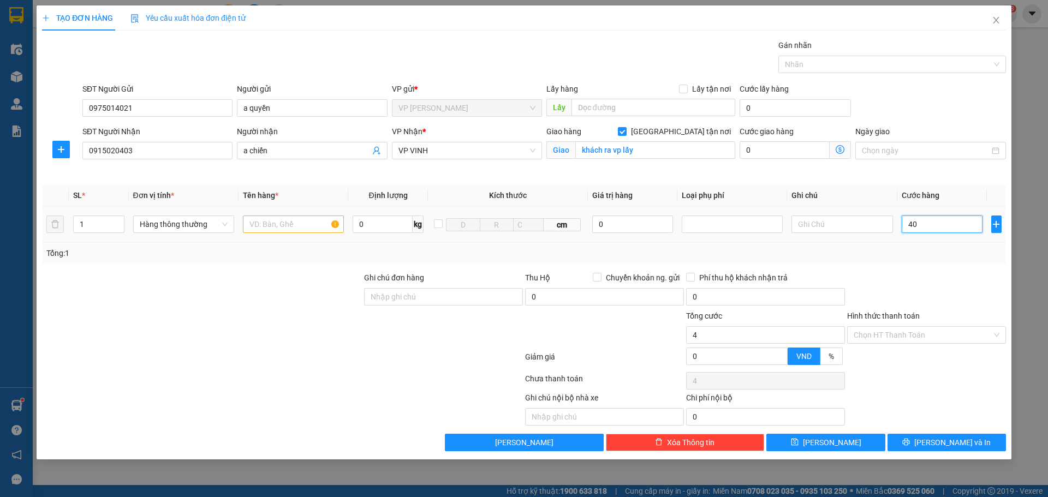
type input "40"
type input "40.000"
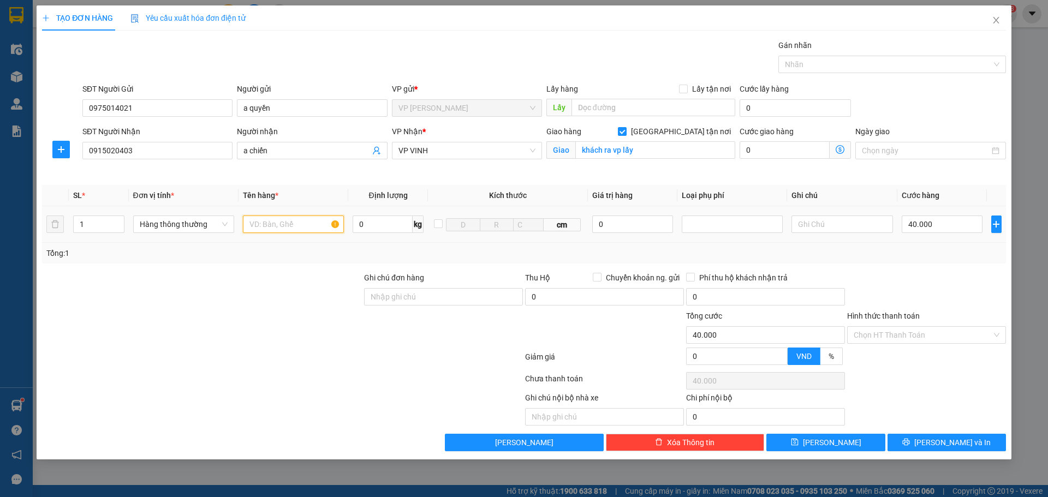
click at [299, 222] on input "text" at bounding box center [293, 224] width 101 height 17
type input "led"
click at [947, 445] on span "Lưu và In" at bounding box center [953, 443] width 76 height 12
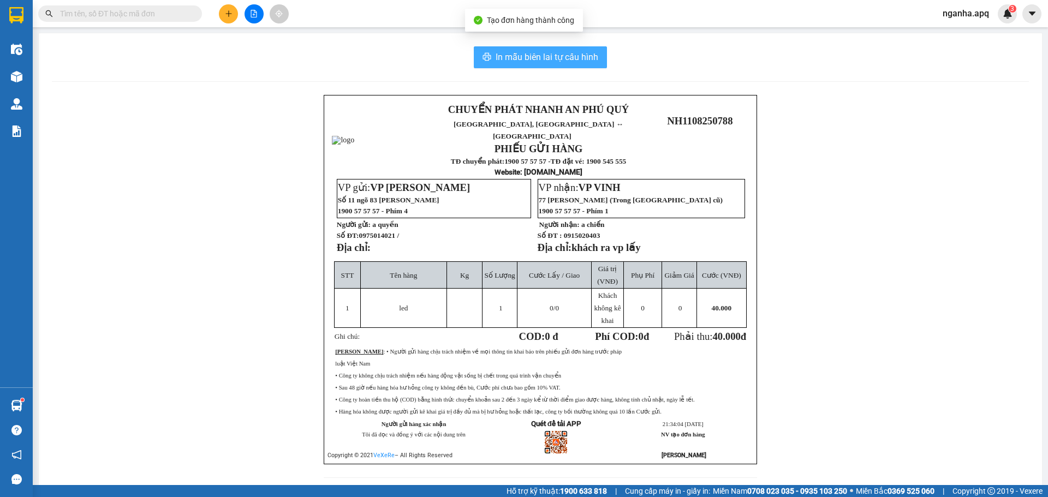
click at [574, 51] on span "In mẫu biên lai tự cấu hình" at bounding box center [547, 57] width 103 height 14
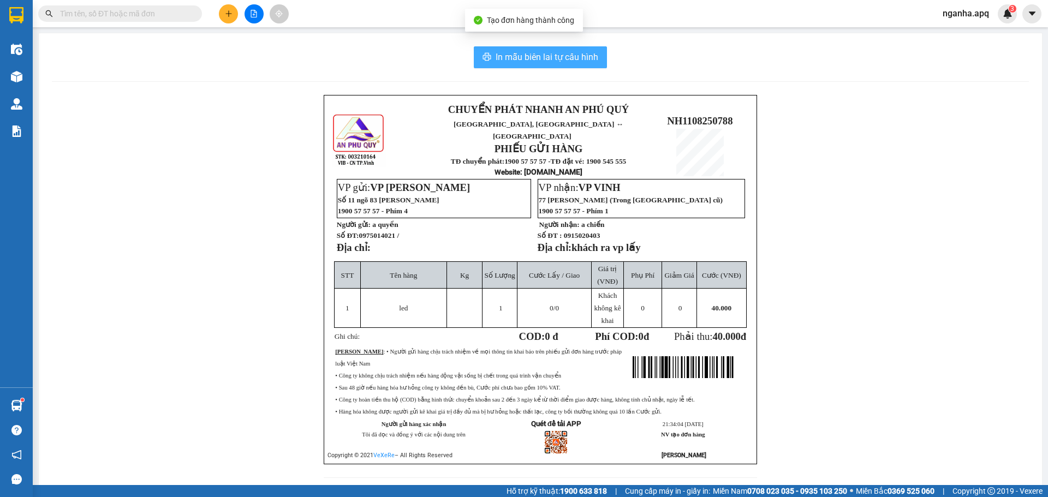
click at [590, 61] on span "In mẫu biên lai tự cấu hình" at bounding box center [547, 57] width 103 height 14
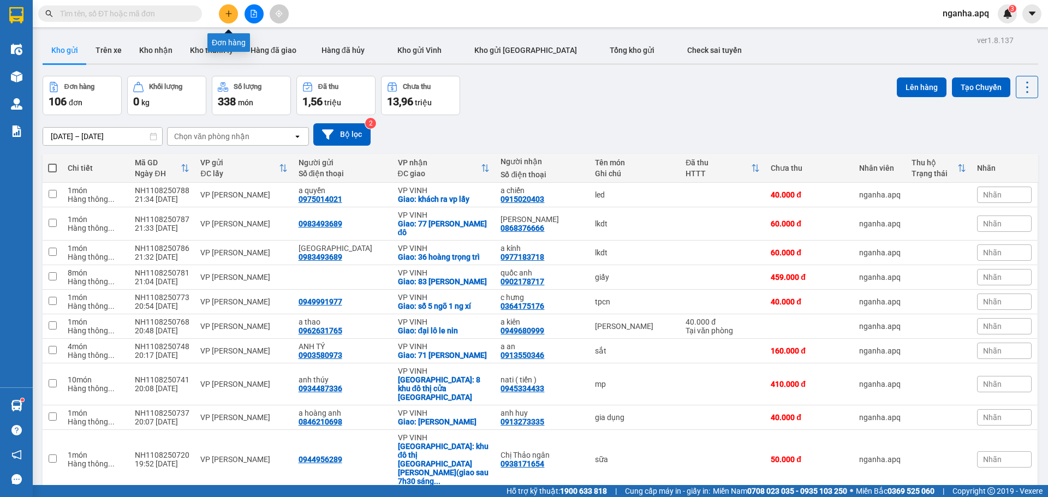
click at [224, 16] on button at bounding box center [228, 13] width 19 height 19
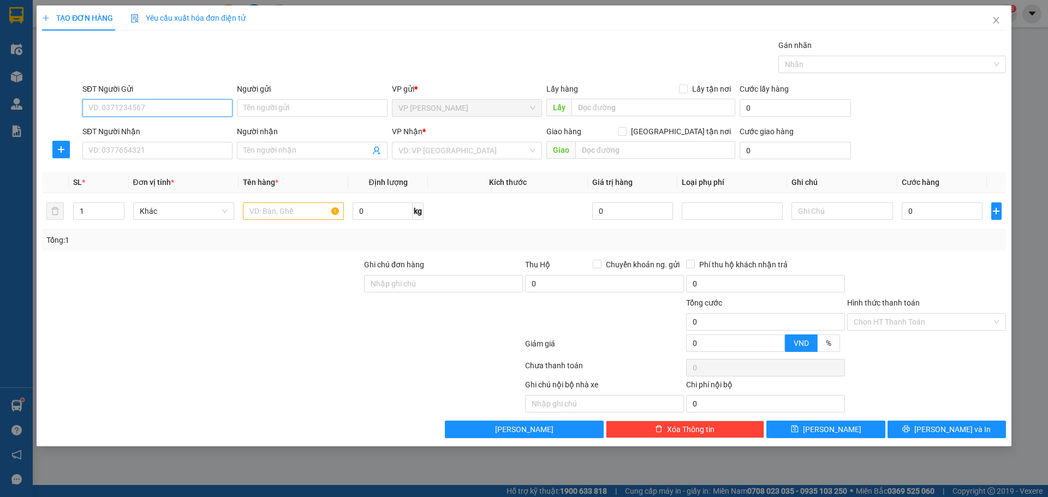
click at [217, 108] on input "SĐT Người Gửi" at bounding box center [157, 107] width 150 height 17
click at [135, 129] on div "0835150999 - a kiên" at bounding box center [157, 130] width 137 height 12
type input "0835150999"
type input "a kiên"
type input "0835150999"
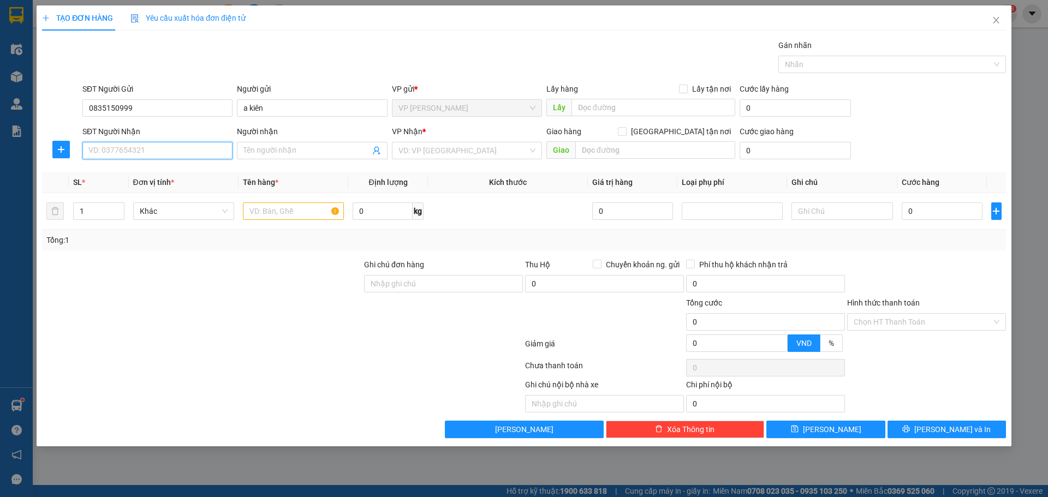
click at [138, 146] on input "SĐT Người Nhận" at bounding box center [157, 150] width 150 height 17
click at [130, 183] on div "0835575333 - hiệp" at bounding box center [157, 189] width 150 height 17
type input "0835575333"
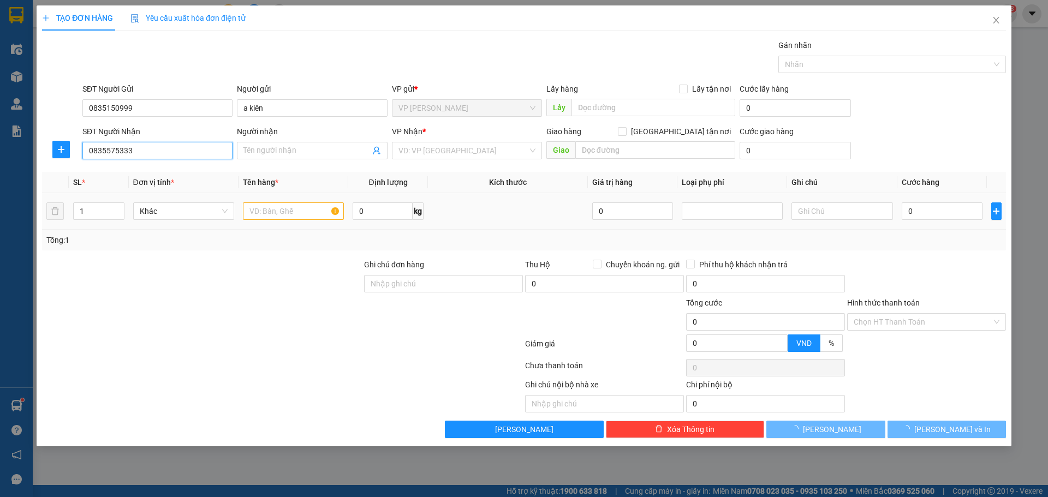
type input "hiệp"
checkbox input "true"
type input "chợ nghi ân"
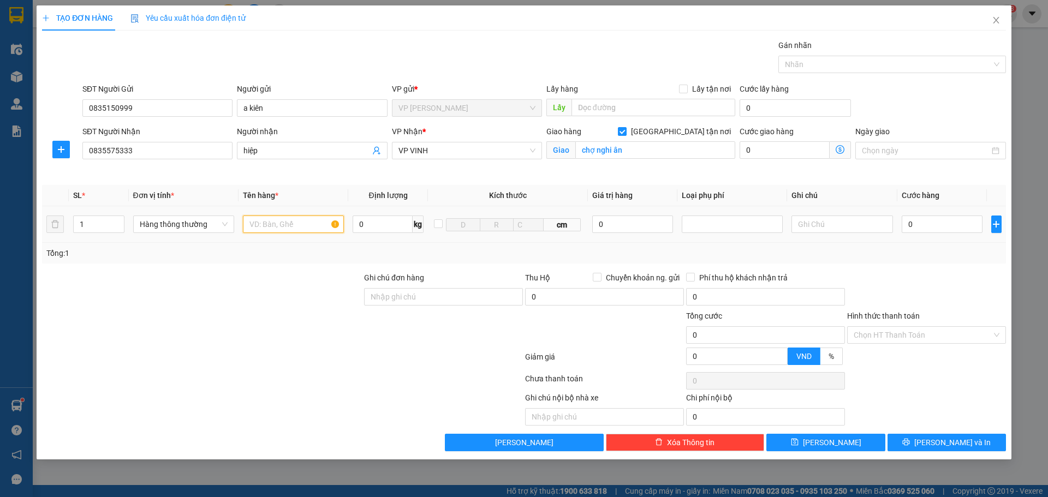
click at [277, 217] on input "text" at bounding box center [293, 224] width 101 height 17
type input "led"
click at [951, 228] on input "0" at bounding box center [942, 224] width 81 height 17
type input "4"
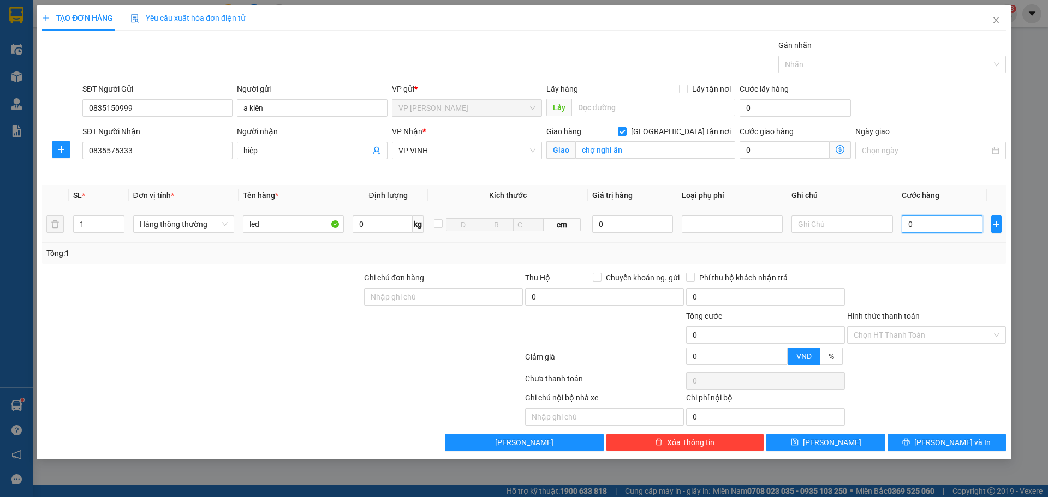
type input "4"
type input "40"
type input "40.000"
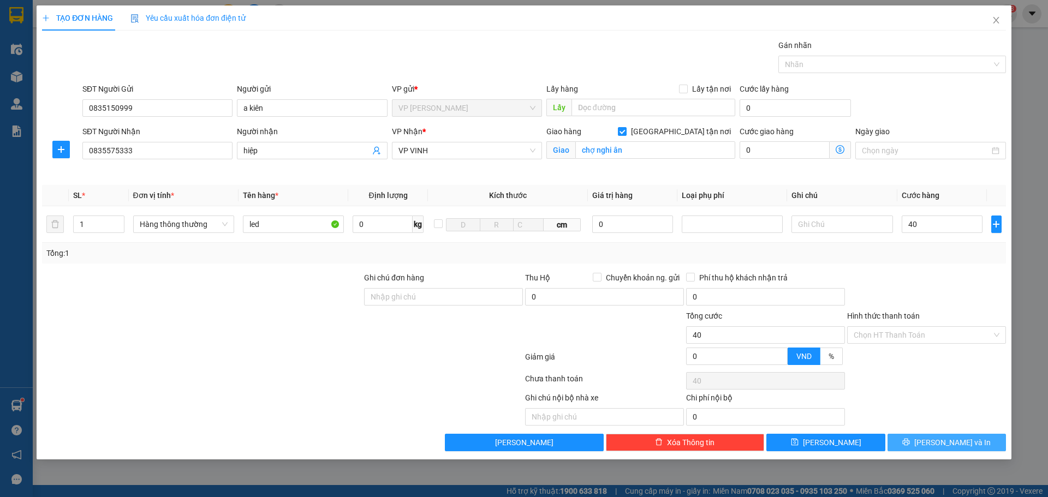
type input "40.000"
click at [942, 449] on button "Lưu và In" at bounding box center [947, 442] width 118 height 17
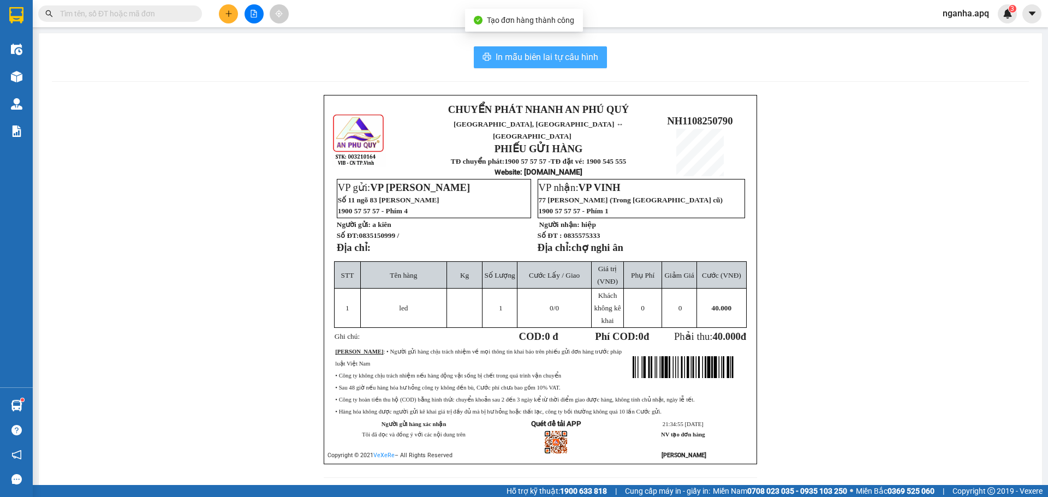
click at [584, 55] on span "In mẫu biên lai tự cấu hình" at bounding box center [547, 57] width 103 height 14
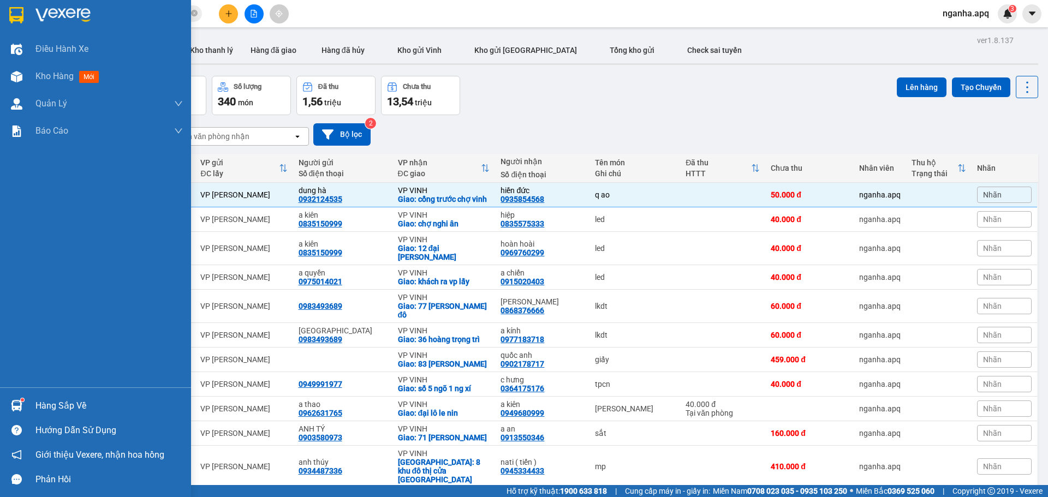
click at [34, 405] on div "Hàng sắp về" at bounding box center [95, 406] width 191 height 25
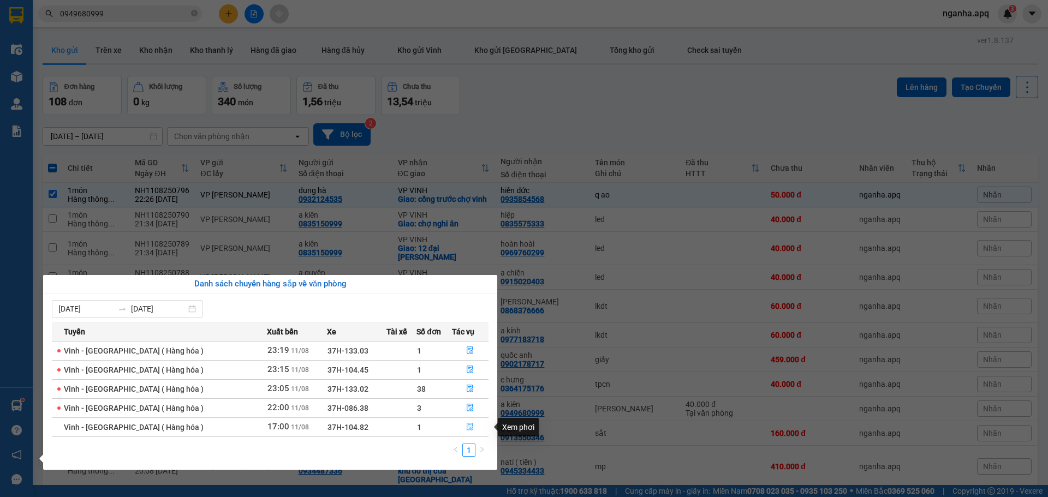
click at [472, 428] on button "button" at bounding box center [471, 427] width 36 height 17
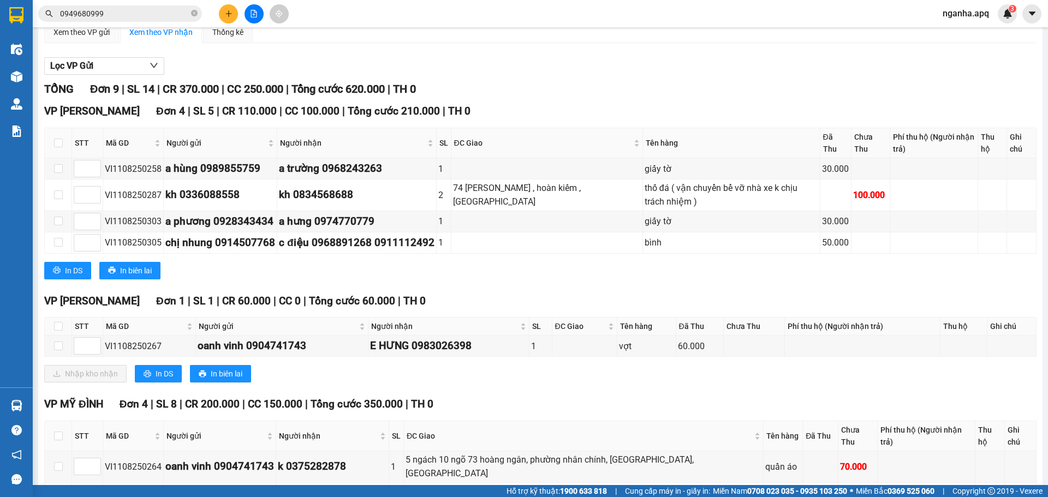
scroll to position [196, 0]
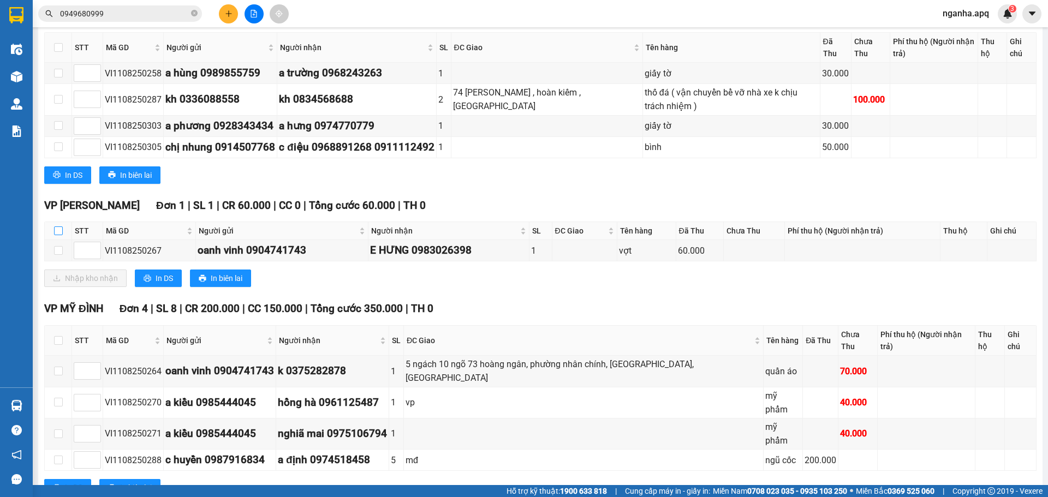
click at [57, 233] on input "checkbox" at bounding box center [58, 231] width 9 height 9
checkbox input "true"
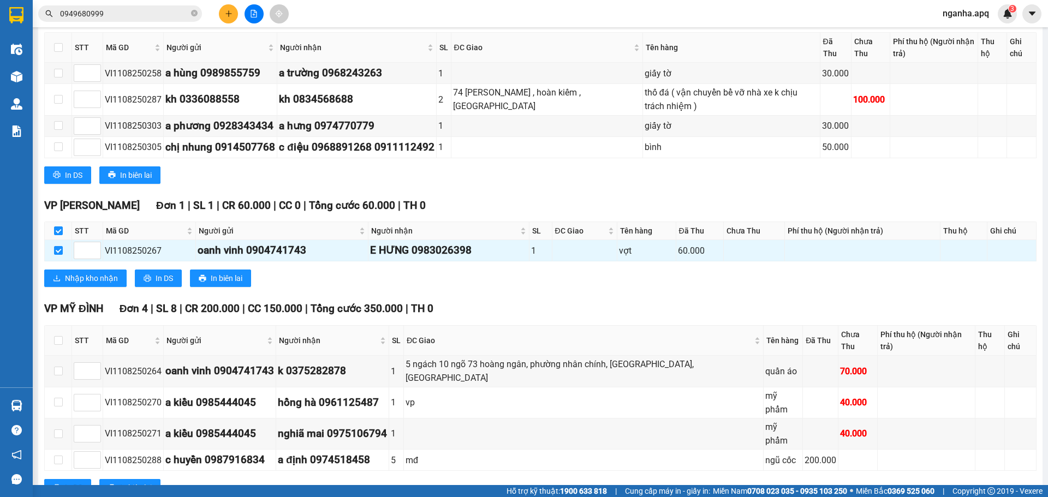
click at [495, 274] on div "Nhập kho nhận In DS In biên lai" at bounding box center [540, 278] width 993 height 17
click at [618, 283] on div "Nhập kho nhận In DS In biên lai" at bounding box center [540, 278] width 993 height 17
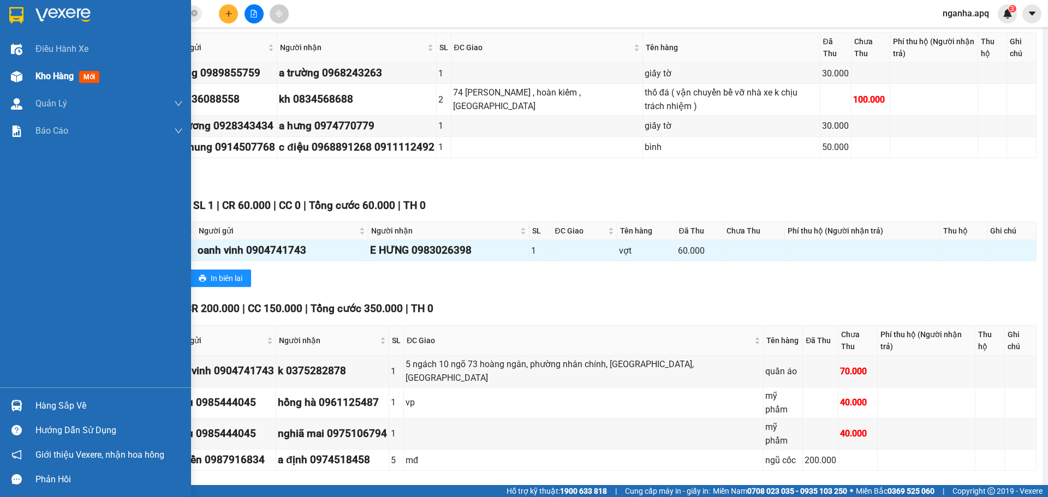
click at [45, 80] on span "Kho hàng" at bounding box center [54, 76] width 38 height 10
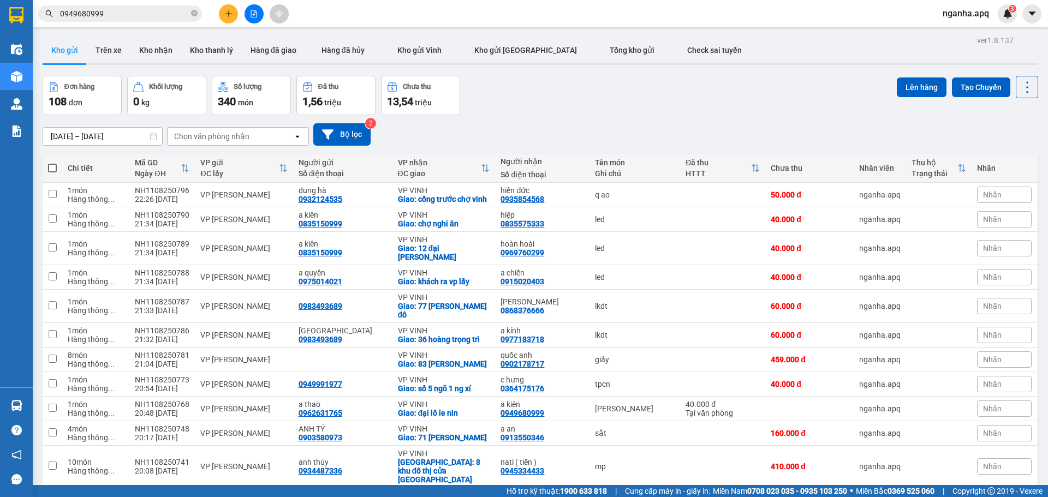
click at [668, 118] on div "[DATE] – [DATE] Press the down arrow key to interact with the calendar and sele…" at bounding box center [541, 134] width 996 height 39
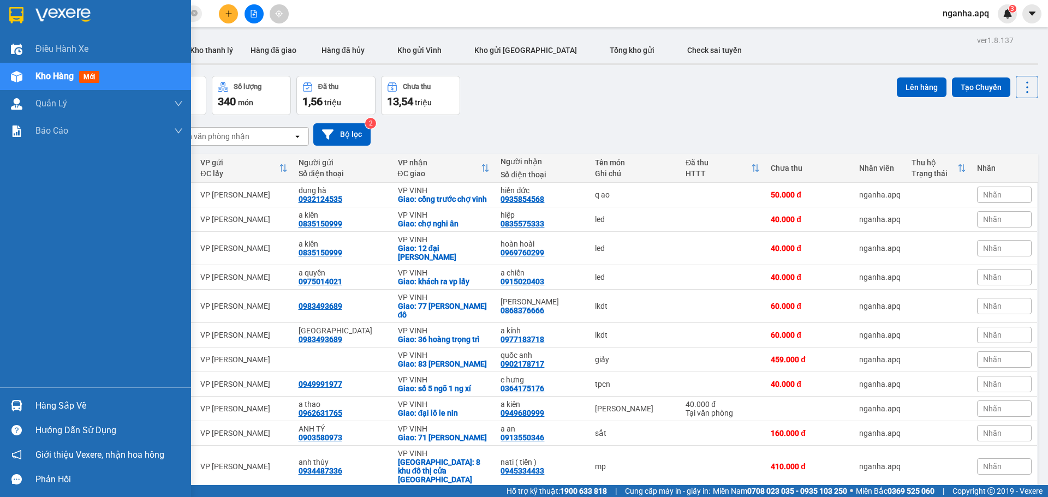
click at [51, 407] on div "Hàng sắp về" at bounding box center [108, 406] width 147 height 16
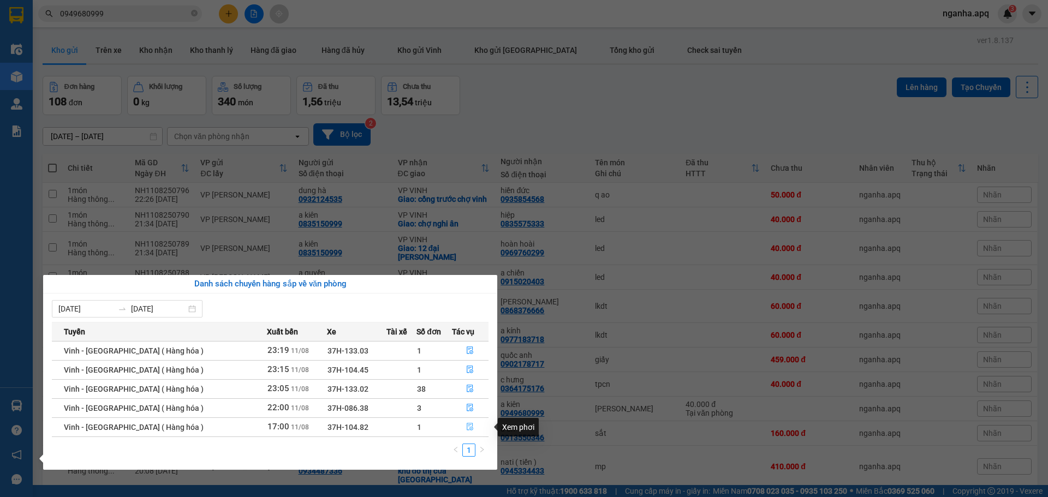
click at [470, 425] on icon "file-done" at bounding box center [470, 428] width 7 height 8
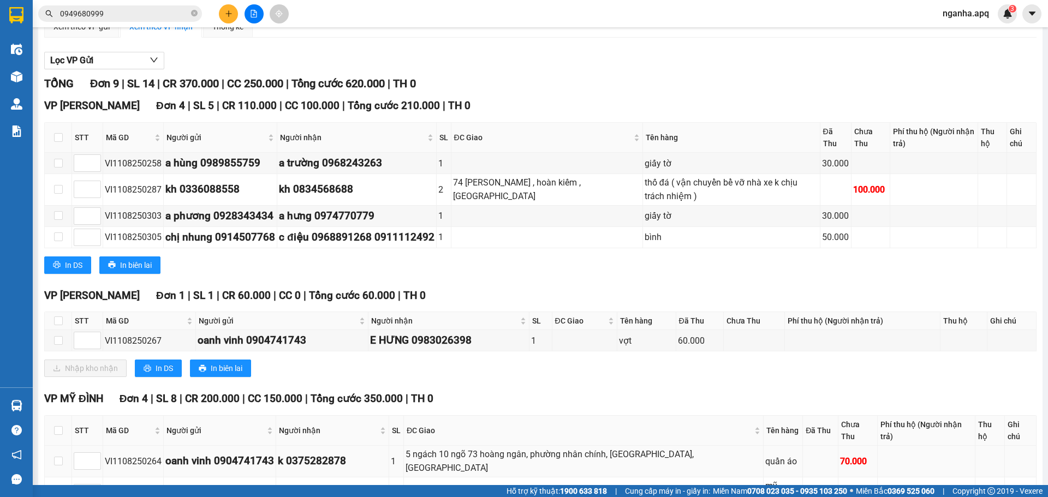
scroll to position [91, 0]
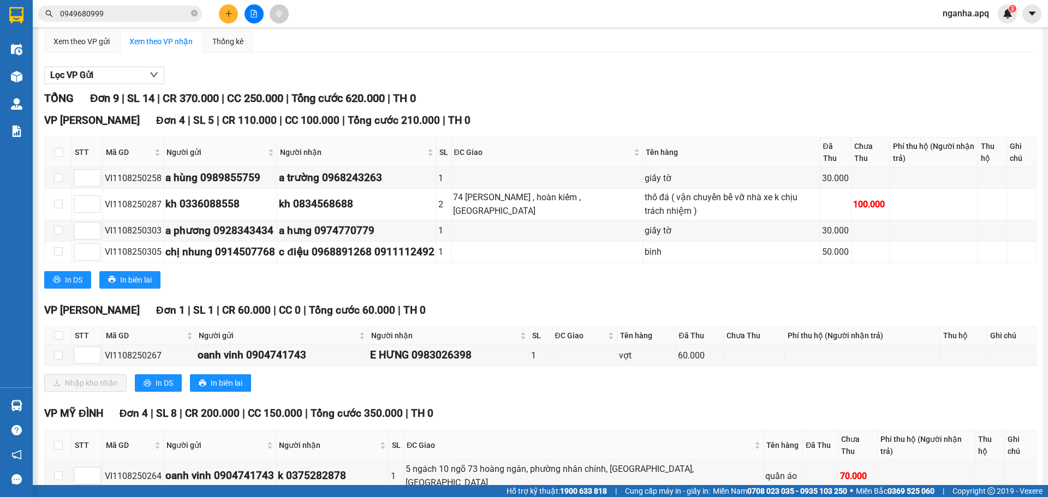
click at [625, 289] on div "VP GIA LÂM Đơn 4 | SL 5 | CR 110.000 | CC 100.000 | Tổng cước 210.000 | TH 0 ST…" at bounding box center [540, 204] width 993 height 184
click at [637, 290] on div "VP GIA LÂM Đơn 4 | SL 5 | CR 110.000 | CC 100.000 | Tổng cước 210.000 | TH 0 ST…" at bounding box center [540, 204] width 993 height 184
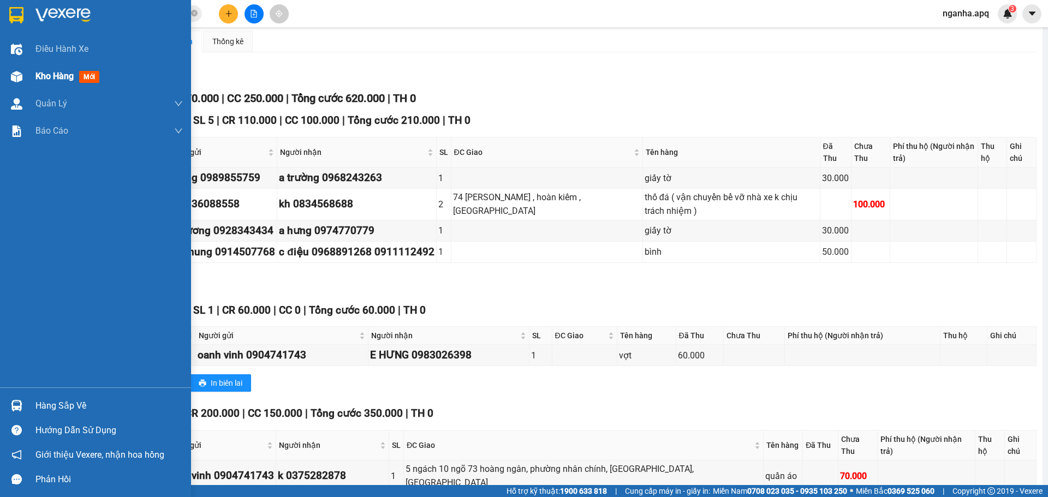
click at [86, 86] on div "Kho hàng mới" at bounding box center [108, 76] width 147 height 27
click at [28, 76] on div "Kho hàng mới" at bounding box center [95, 76] width 191 height 27
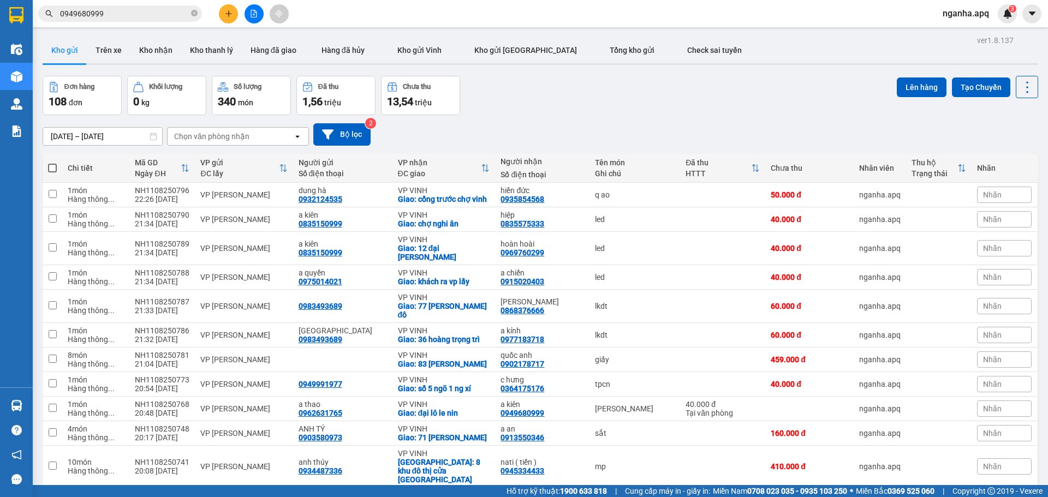
click at [723, 94] on div "Đơn hàng 108 đơn Khối lượng 0 kg Số lượng 340 món Đã thu 1,56 triệu Chưa thu 13…" at bounding box center [541, 95] width 996 height 39
click at [724, 94] on div "Đơn hàng 108 đơn Khối lượng 0 kg Số lượng 340 món Đã thu 1,56 triệu Chưa thu 13…" at bounding box center [541, 95] width 996 height 39
click at [723, 93] on div "Đơn hàng 108 đơn Khối lượng 0 kg Số lượng 340 món Đã thu 1,56 triệu Chưa thu 13…" at bounding box center [541, 95] width 996 height 39
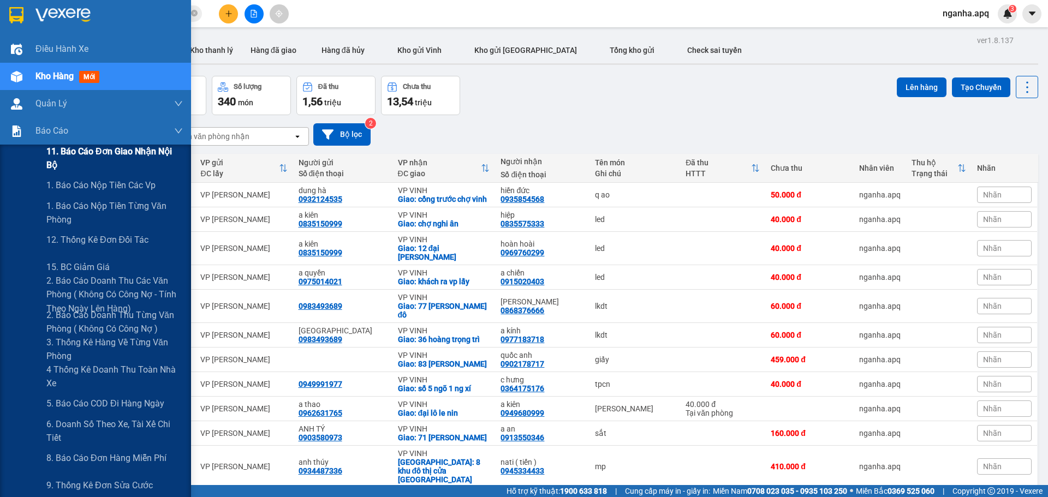
drag, startPoint x: 98, startPoint y: 188, endPoint x: 78, endPoint y: 167, distance: 29.4
click at [98, 188] on span "1. Báo cáo nộp tiền các vp" at bounding box center [100, 186] width 109 height 14
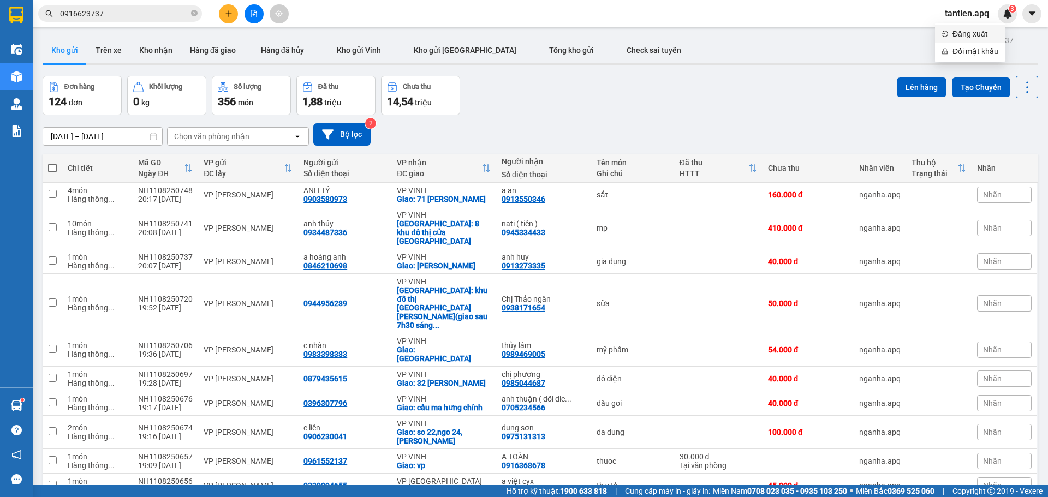
click at [973, 25] on li "Đăng xuất" at bounding box center [970, 33] width 70 height 17
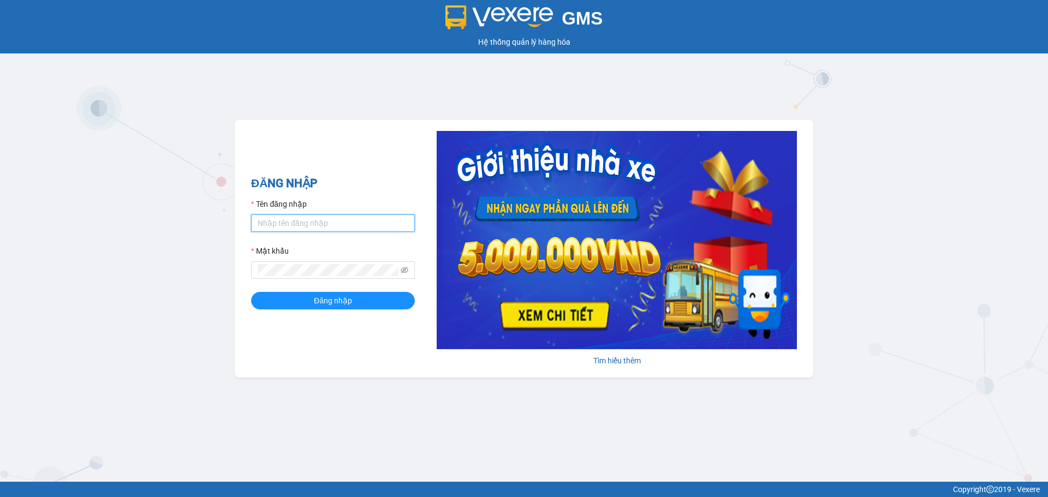
click at [331, 225] on input "Tên đăng nhập" at bounding box center [333, 223] width 164 height 17
type input "tuananh.apq"
click at [251, 292] on button "Đăng nhập" at bounding box center [333, 300] width 164 height 17
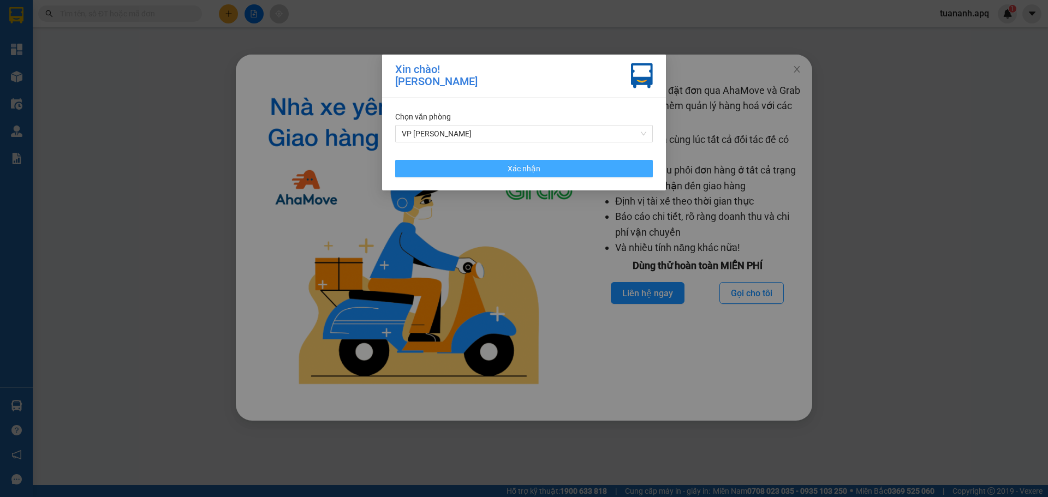
drag, startPoint x: 566, startPoint y: 173, endPoint x: 722, endPoint y: 131, distance: 161.6
click at [566, 172] on button "Xác nhận" at bounding box center [524, 168] width 258 height 17
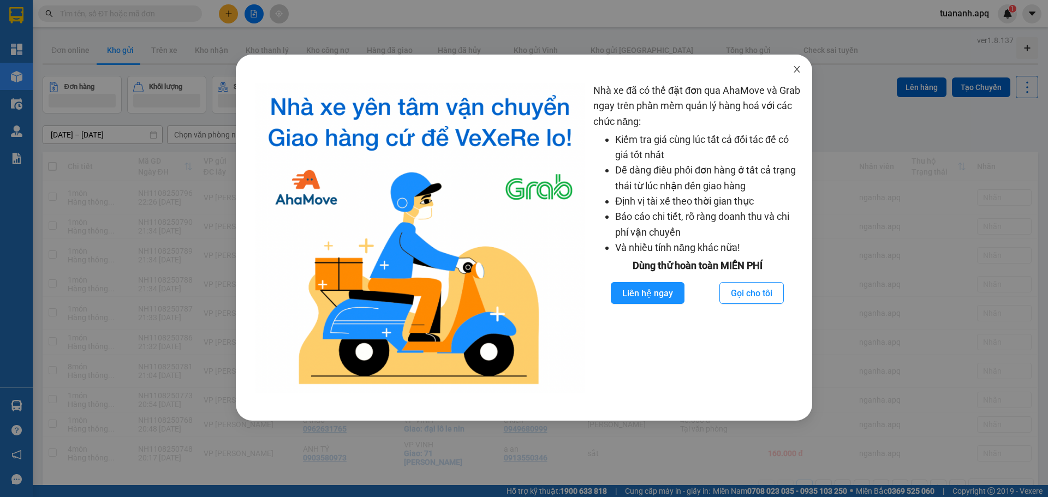
click at [800, 70] on icon "close" at bounding box center [797, 69] width 9 height 9
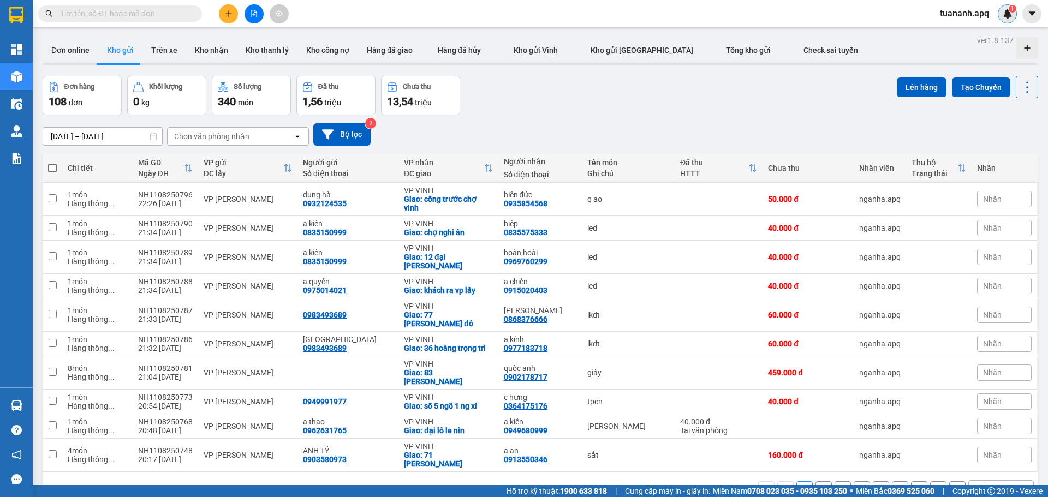
click at [1005, 20] on div "1" at bounding box center [1007, 13] width 19 height 19
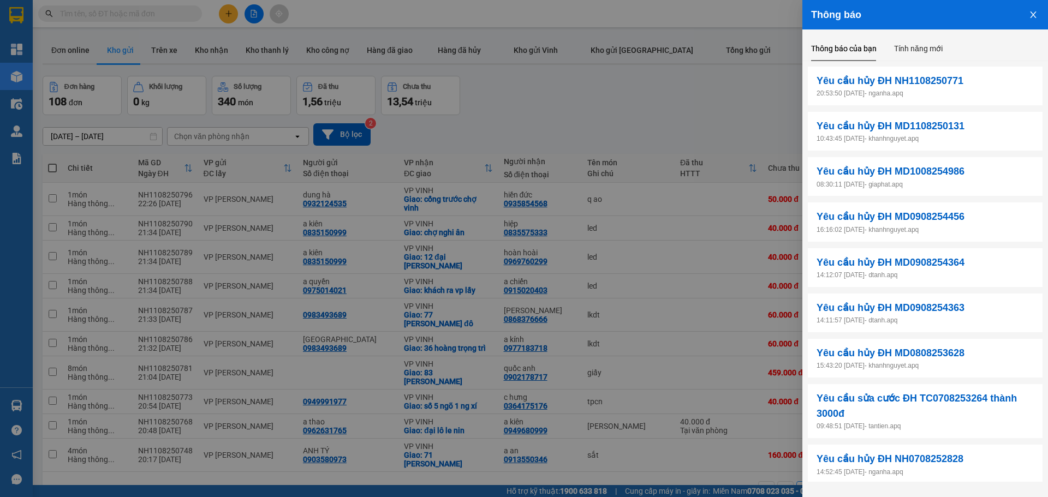
click at [692, 82] on div at bounding box center [524, 248] width 1048 height 497
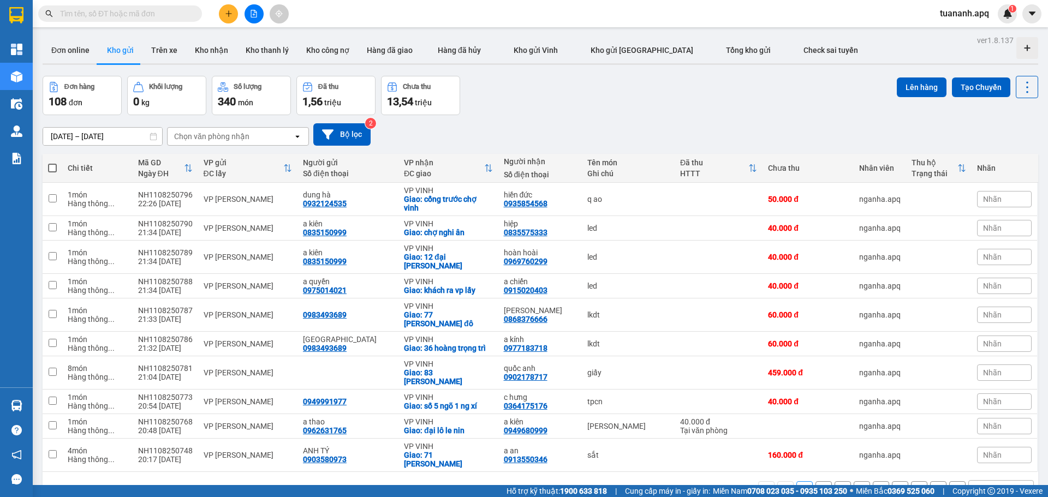
click at [266, 139] on div "Chọn văn phòng nhận" at bounding box center [231, 136] width 126 height 17
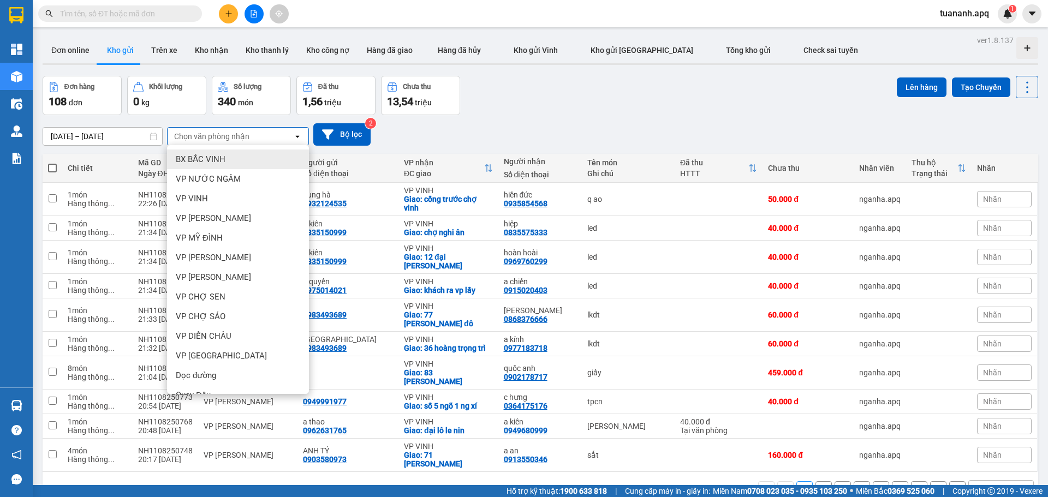
click at [258, 155] on div "BX BẮC VINH" at bounding box center [238, 160] width 142 height 20
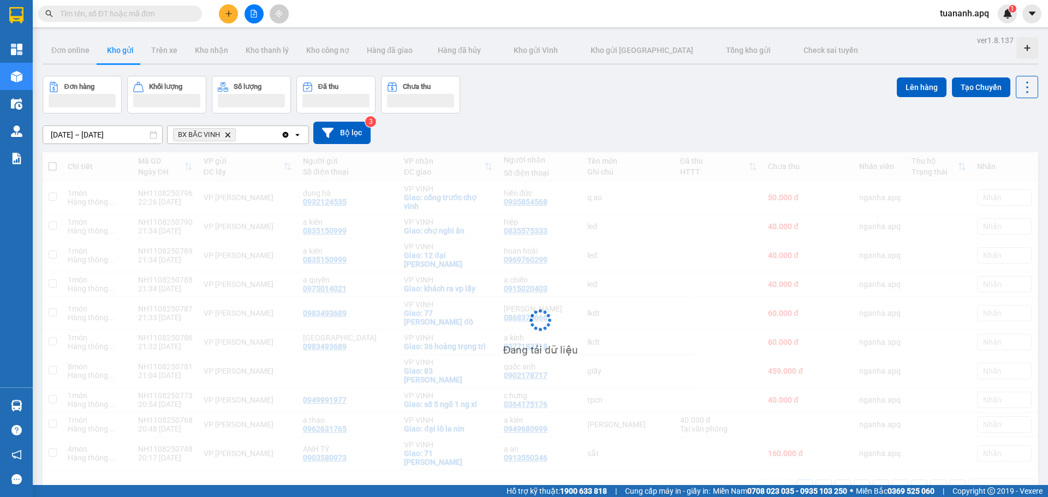
click at [258, 136] on div "BX BẮC VINH Delete" at bounding box center [225, 134] width 114 height 17
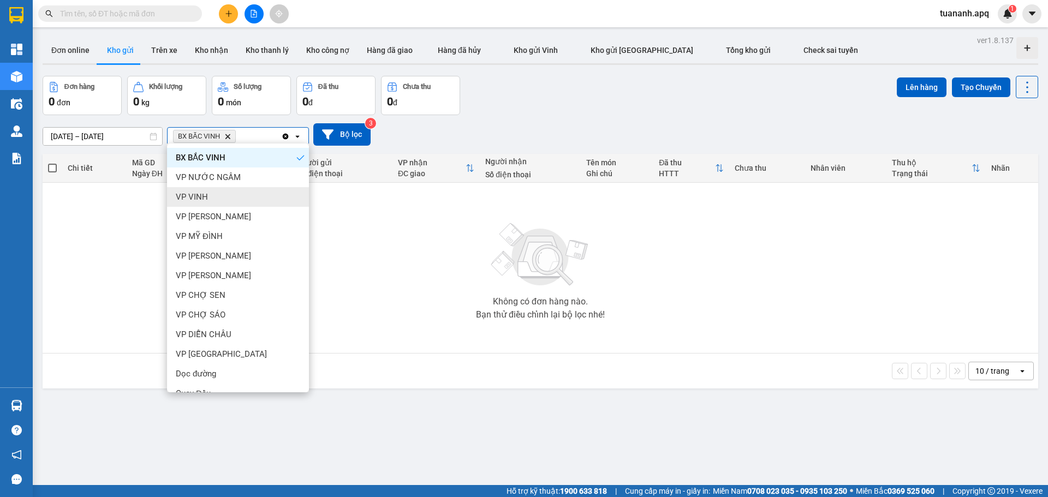
click at [263, 194] on div "VP VINH" at bounding box center [238, 197] width 142 height 20
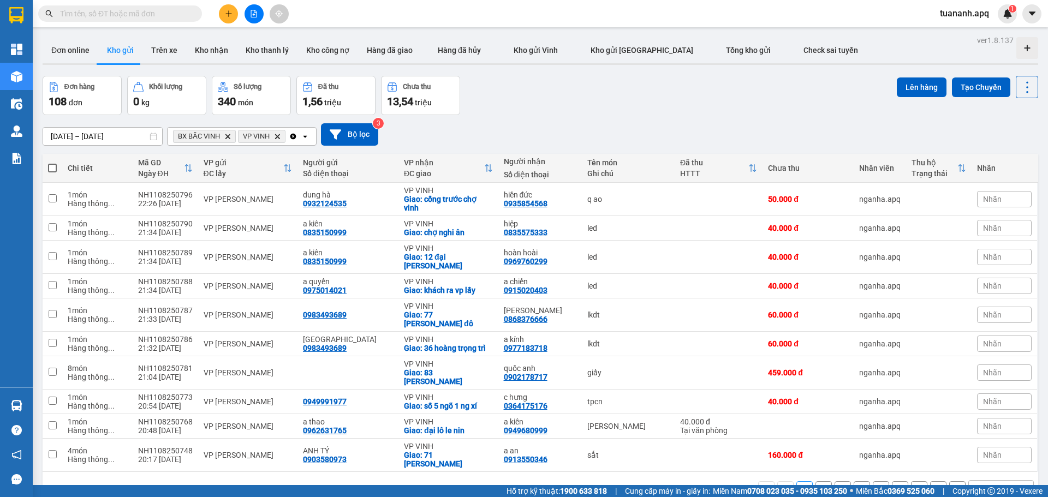
click at [988, 484] on div "10 / trang" at bounding box center [993, 489] width 34 height 11
drag, startPoint x: 988, startPoint y: 446, endPoint x: 988, endPoint y: 417, distance: 28.4
click at [988, 445] on div "100 / trang" at bounding box center [993, 440] width 66 height 20
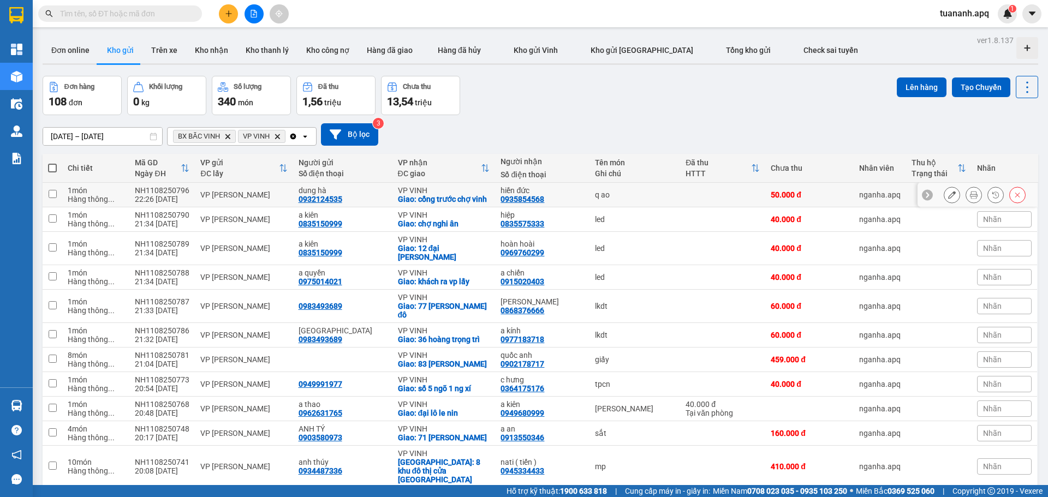
click at [680, 198] on td at bounding box center [722, 195] width 85 height 25
checkbox input "true"
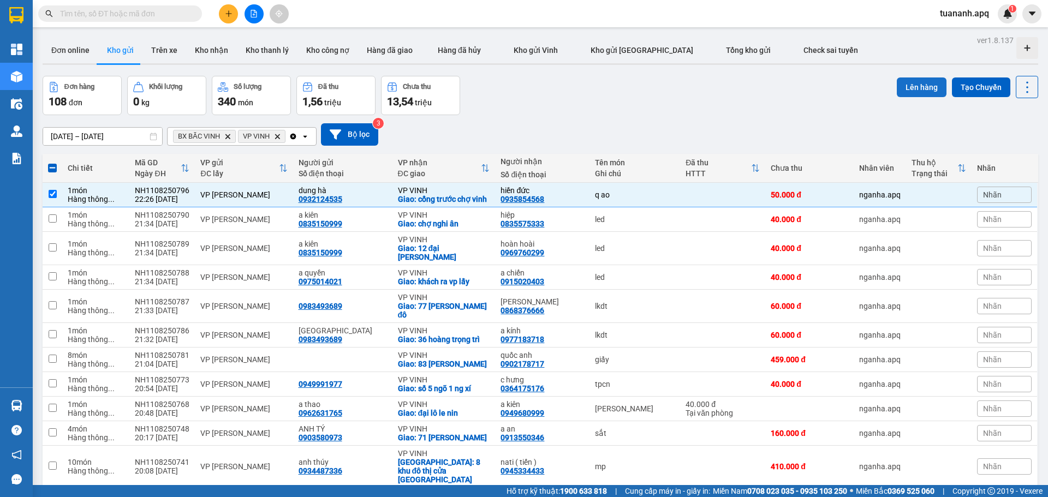
click at [903, 91] on button "Lên hàng" at bounding box center [922, 88] width 50 height 20
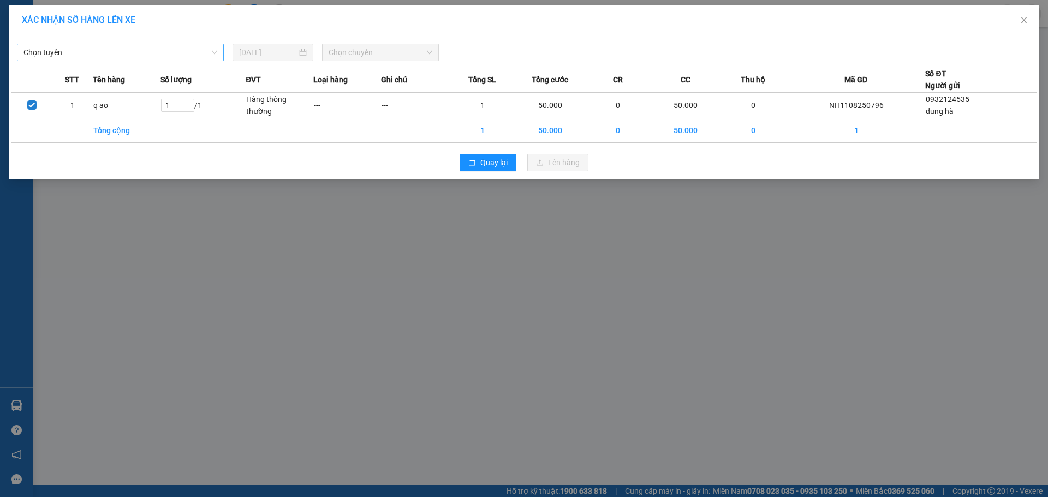
click at [193, 55] on span "Chọn tuyến" at bounding box center [120, 52] width 194 height 16
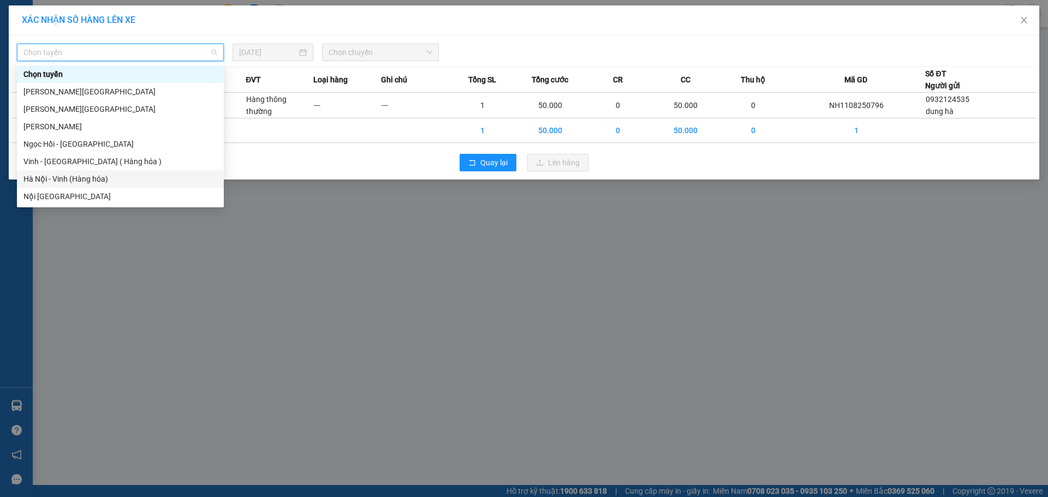
click at [125, 181] on div "Hà Nội - Vinh (Hàng hóa)" at bounding box center [120, 179] width 194 height 12
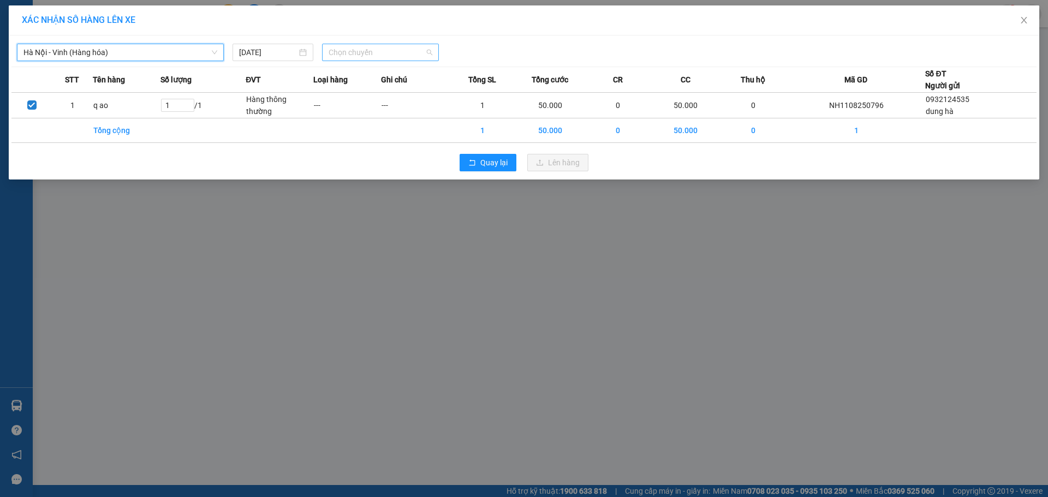
click at [361, 51] on span "Chọn chuyến" at bounding box center [381, 52] width 104 height 16
type input "2330"
click at [397, 96] on div "Thêm chuyến " 23:30 "" at bounding box center [380, 92] width 116 height 19
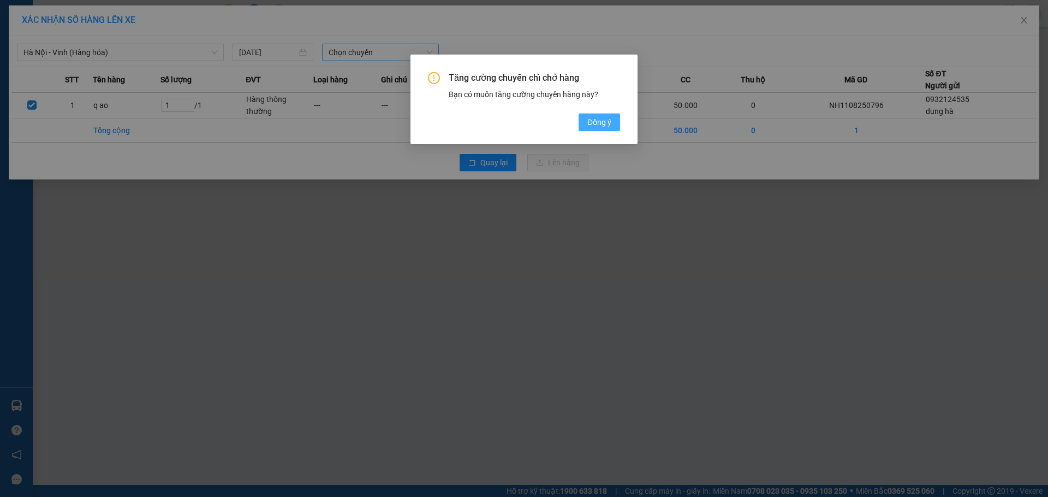
click at [587, 119] on span "Đồng ý" at bounding box center [599, 122] width 24 height 12
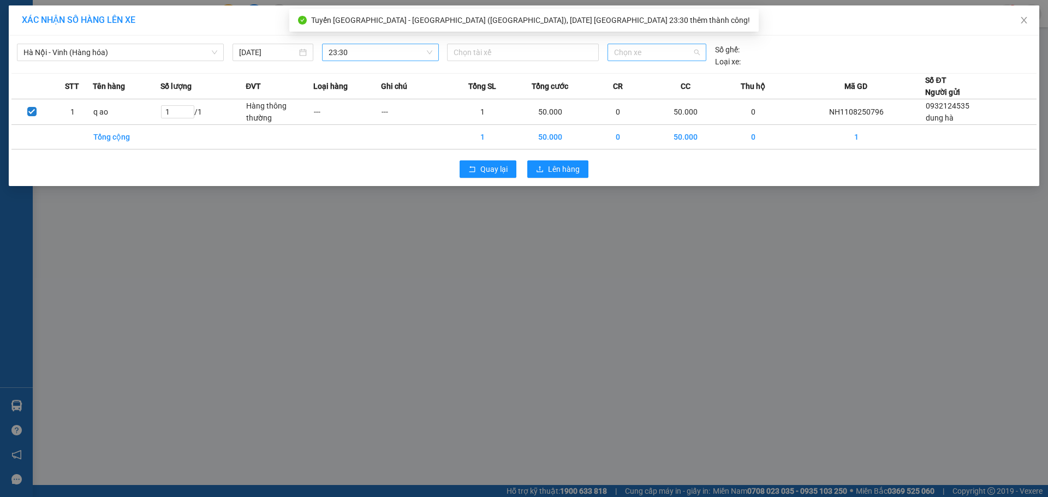
click at [646, 59] on span "Chọn xe" at bounding box center [656, 52] width 85 height 16
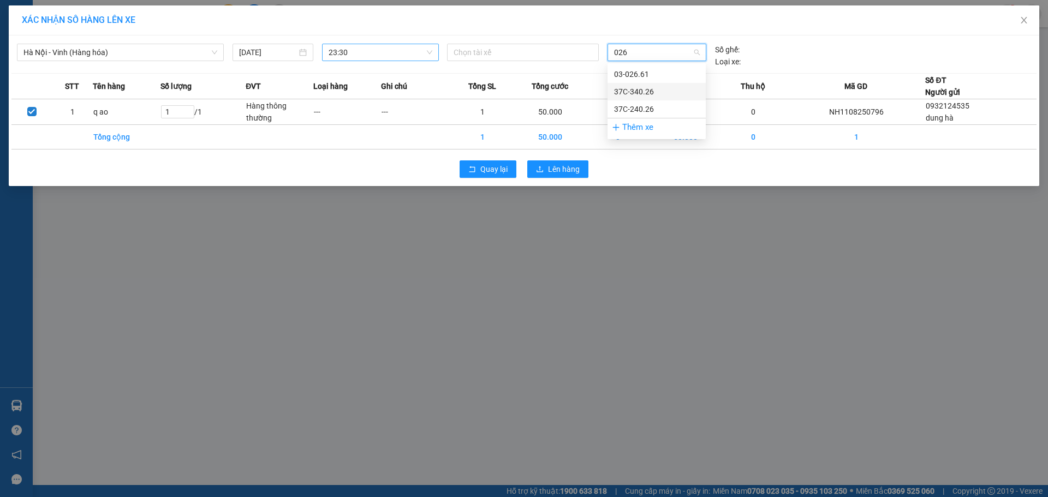
type input "026"
click at [402, 244] on div "XÁC NHẬN SỐ HÀNG LÊN XE Hà Nội - Vinh (Hàng hóa) 11/08/2025 23:30 Chọn tài xế S…" at bounding box center [524, 248] width 1048 height 497
click at [1023, 19] on span at bounding box center [1032, 13] width 19 height 19
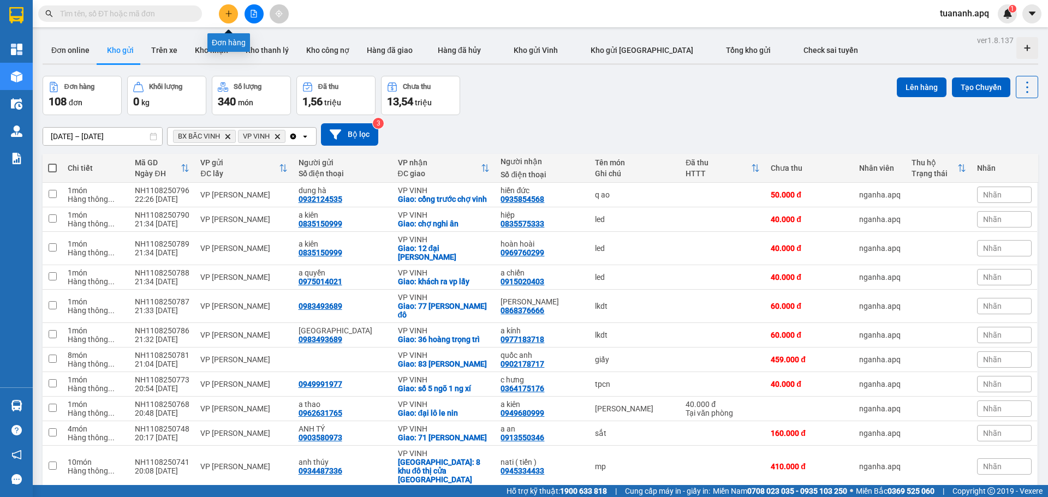
click at [234, 20] on button at bounding box center [228, 13] width 19 height 19
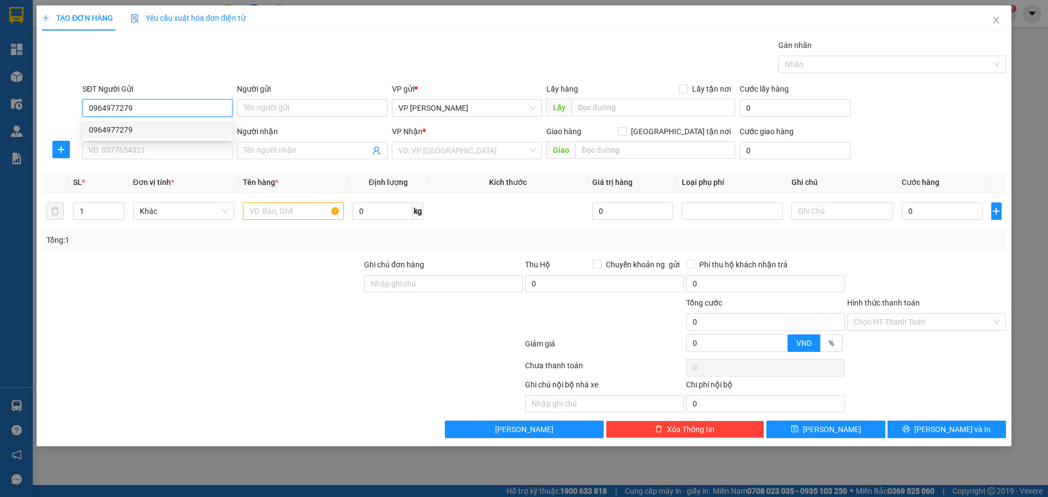
click at [139, 130] on div "0964977279" at bounding box center [157, 130] width 137 height 12
type input "0964977279"
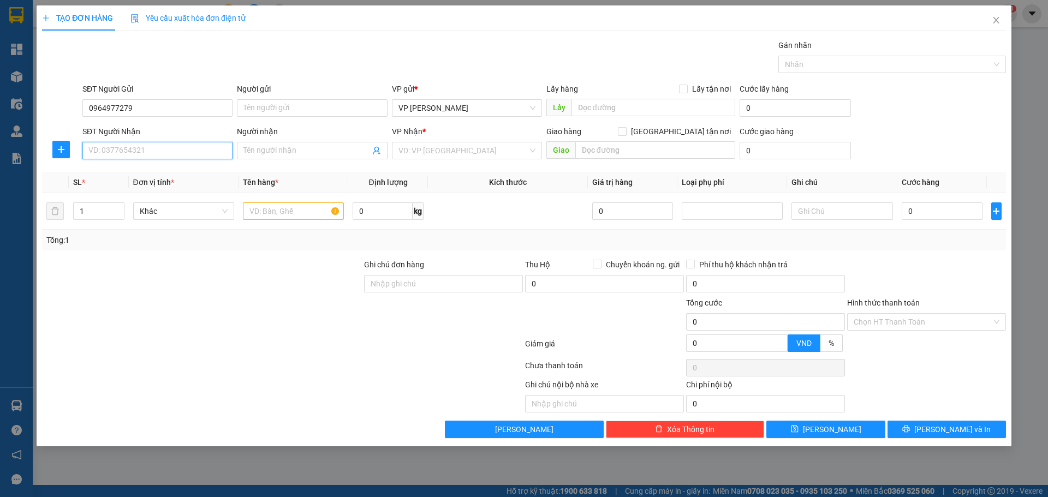
click at [149, 153] on input "SĐT Người Nhận" at bounding box center [157, 150] width 150 height 17
click at [150, 169] on div "0971768119 - thoa dũng hd10" at bounding box center [157, 173] width 137 height 12
type input "0971768119"
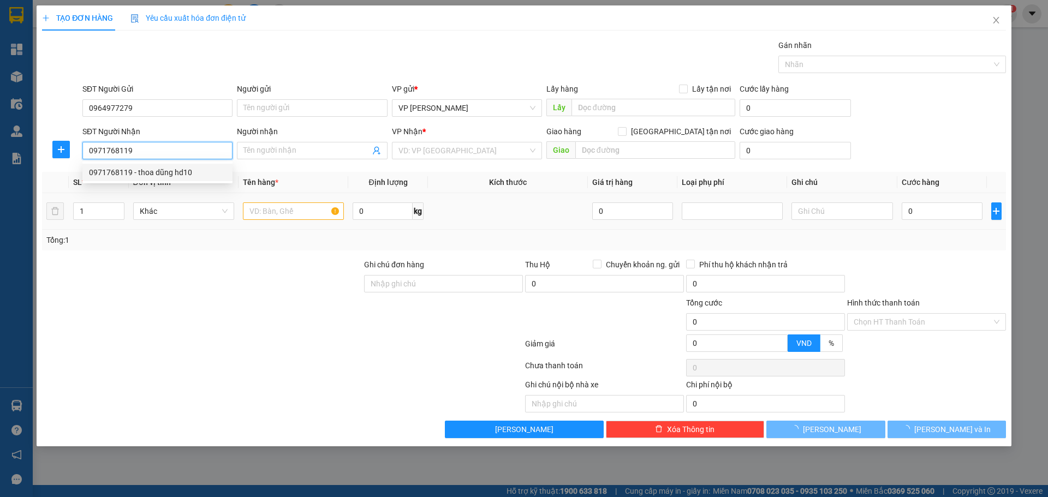
type input "thoa dũng hd10"
checkbox input "true"
type input "88 đinh công tráng"
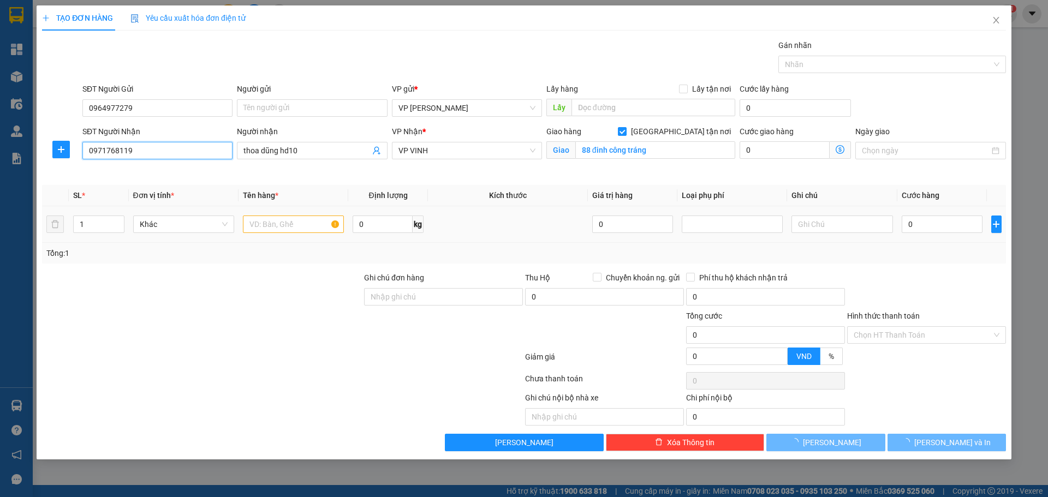
type input "10"
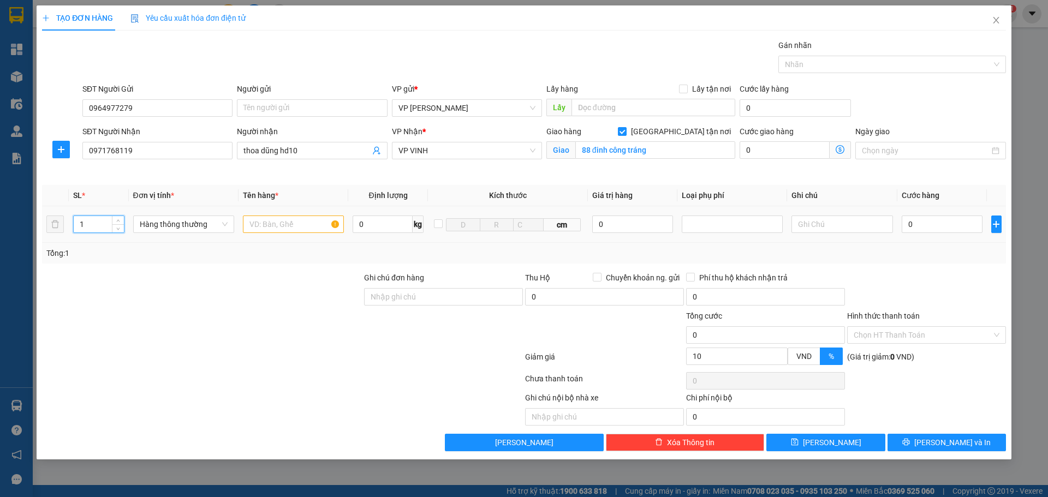
drag, startPoint x: 104, startPoint y: 226, endPoint x: 67, endPoint y: 226, distance: 37.1
click at [67, 226] on tr "1 Hàng thông thường 0 kg cm 0 0" at bounding box center [524, 224] width 964 height 37
type input "3"
click at [264, 226] on input "text" at bounding box center [293, 224] width 101 height 17
type input "hoa quả"
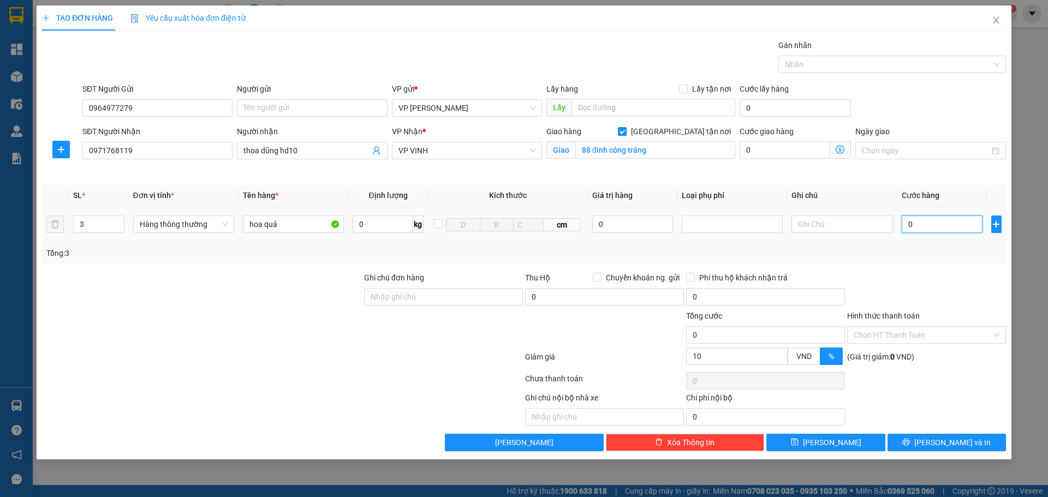
click at [930, 228] on input "0" at bounding box center [942, 224] width 81 height 17
type input "1"
type input "12"
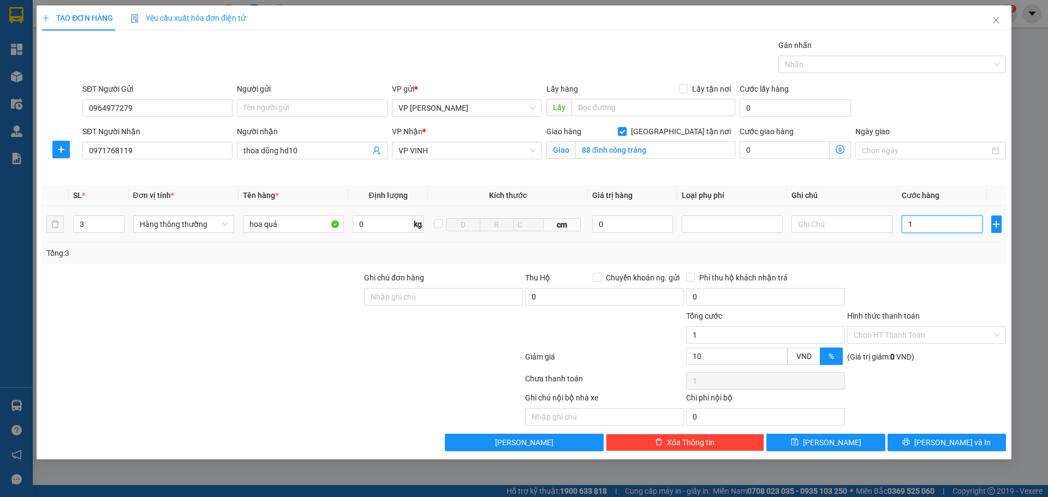
type input "12"
type input "120"
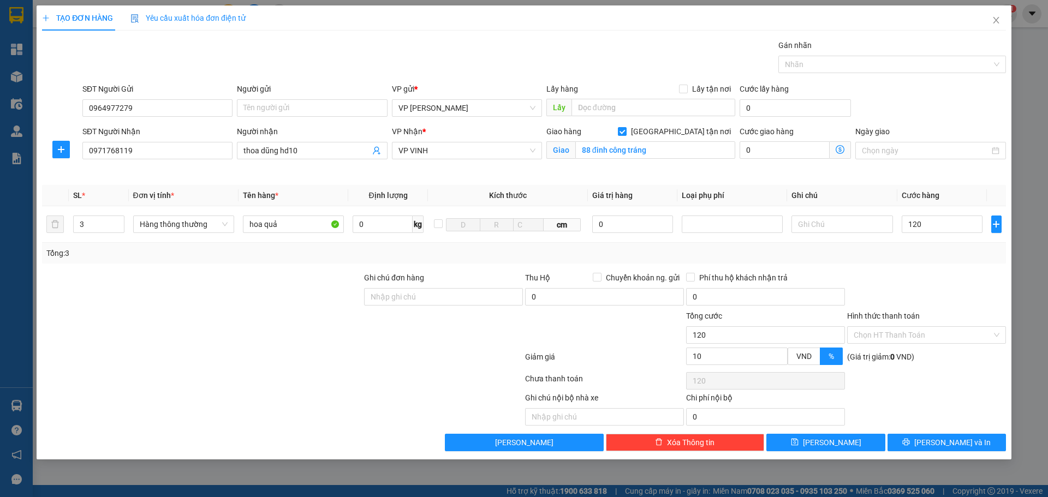
type input "120.000"
type input "108.000"
click at [927, 275] on div at bounding box center [926, 291] width 161 height 38
click at [910, 441] on icon "printer" at bounding box center [906, 442] width 7 height 7
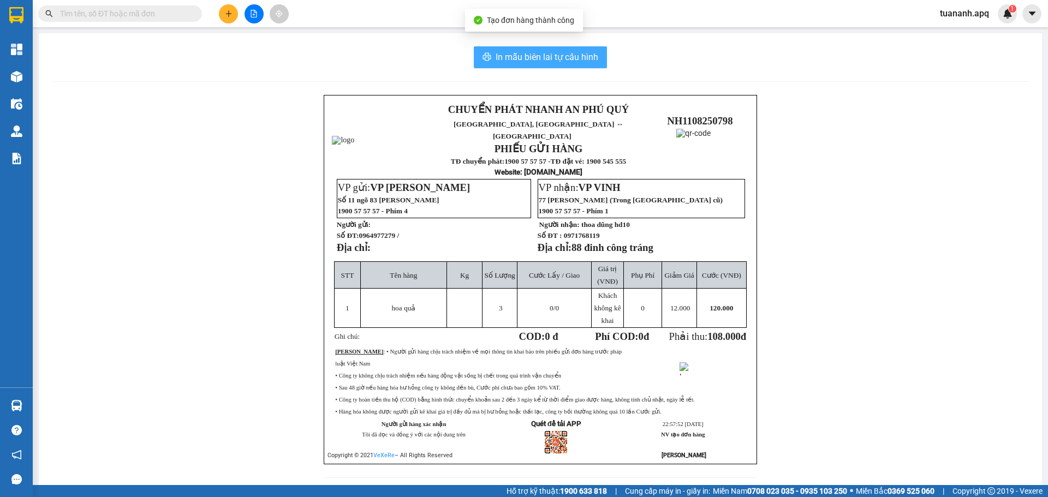
click at [525, 54] on span "In mẫu biên lai tự cấu hình" at bounding box center [547, 57] width 103 height 14
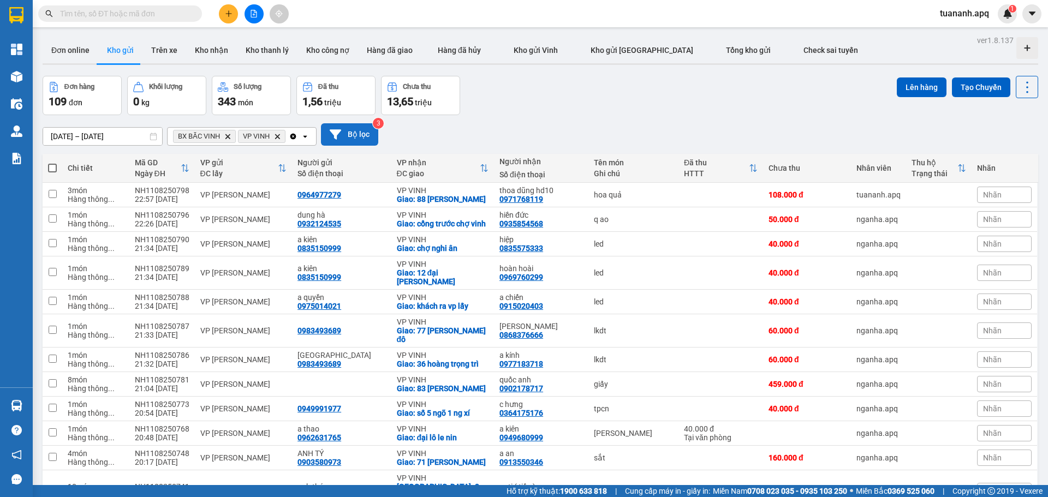
click at [358, 139] on button "Bộ lọc" at bounding box center [349, 134] width 57 height 22
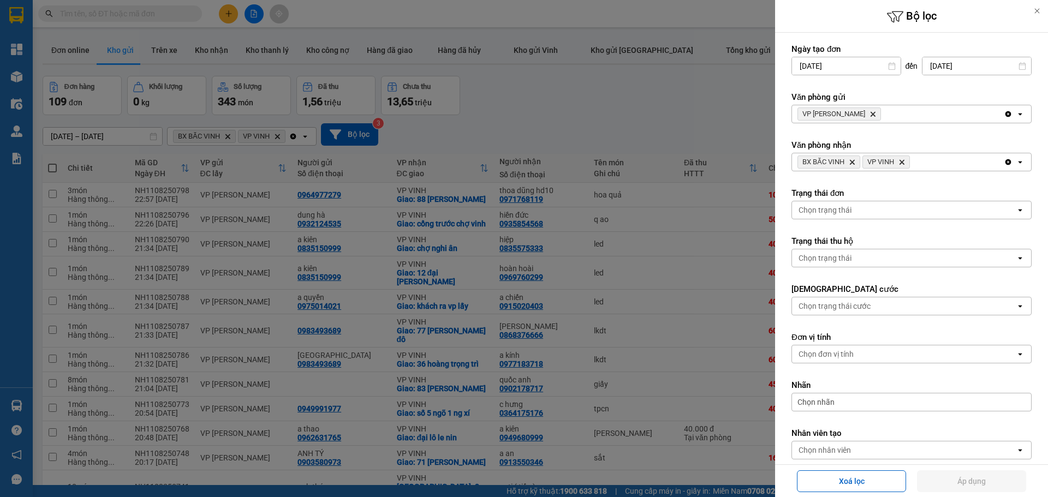
click at [929, 116] on div "VP NGỌC HỒI Delete" at bounding box center [898, 113] width 212 height 17
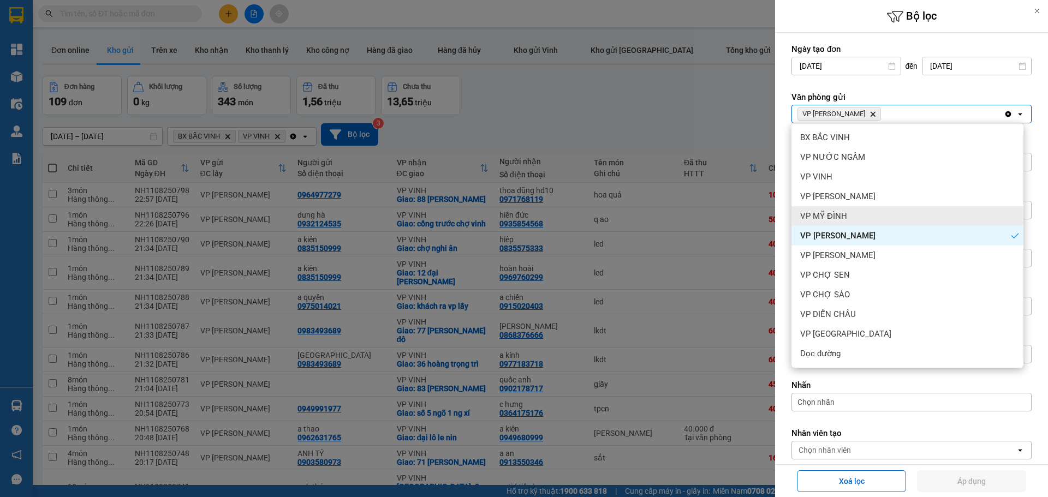
drag, startPoint x: 892, startPoint y: 213, endPoint x: 892, endPoint y: 208, distance: 5.5
click at [891, 213] on div "VP MỸ ĐÌNH" at bounding box center [908, 216] width 232 height 20
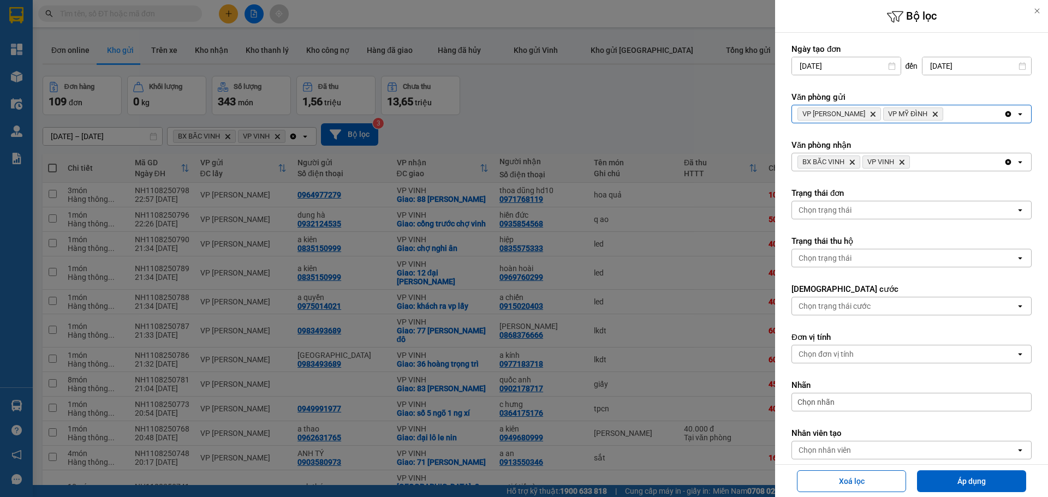
click at [934, 105] on div "VP NGỌC HỒI Delete VP MỸ ĐÌNH Delete Clear all open" at bounding box center [912, 114] width 240 height 19
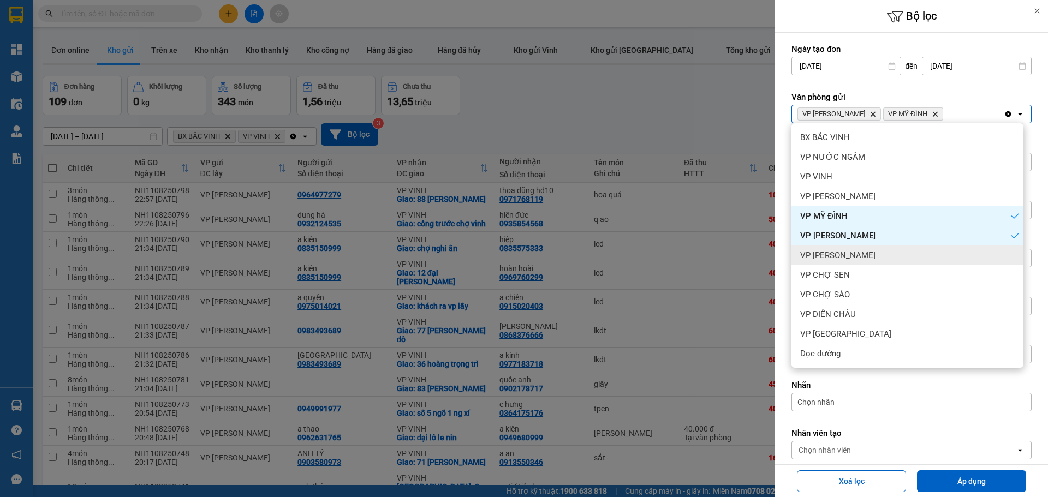
click at [892, 251] on div "VP GIA LÂM" at bounding box center [908, 256] width 232 height 20
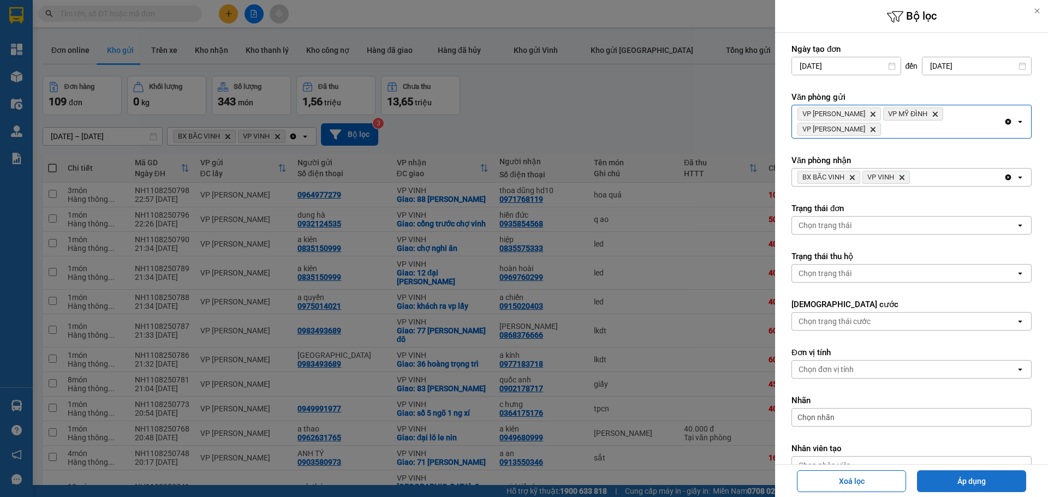
click at [943, 479] on button "Áp dụng" at bounding box center [971, 482] width 109 height 22
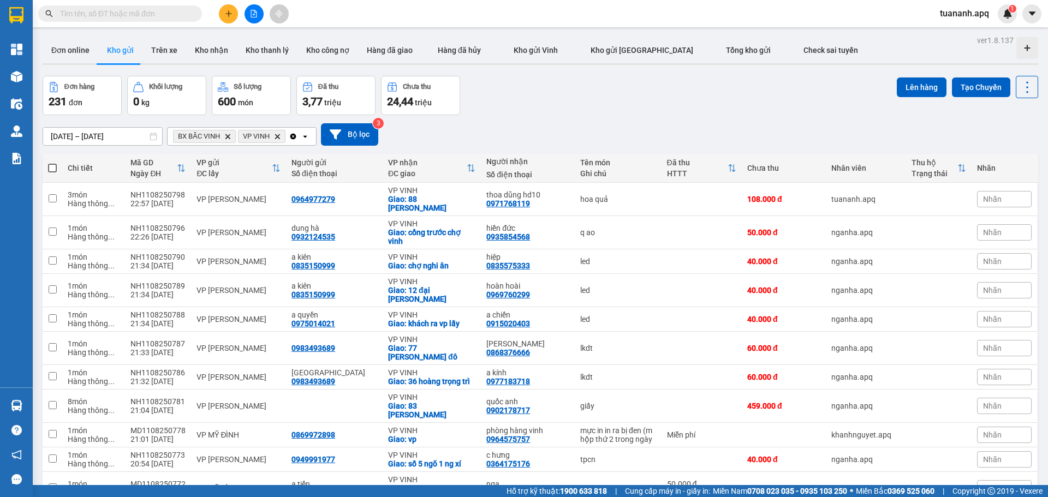
click at [55, 167] on span at bounding box center [52, 168] width 9 height 9
click at [52, 163] on input "checkbox" at bounding box center [52, 163] width 0 height 0
checkbox input "true"
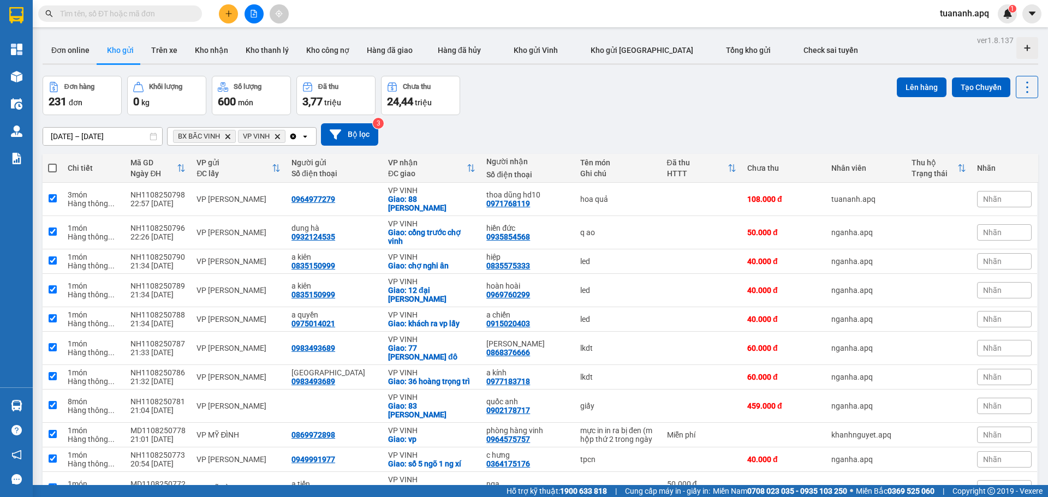
checkbox input "true"
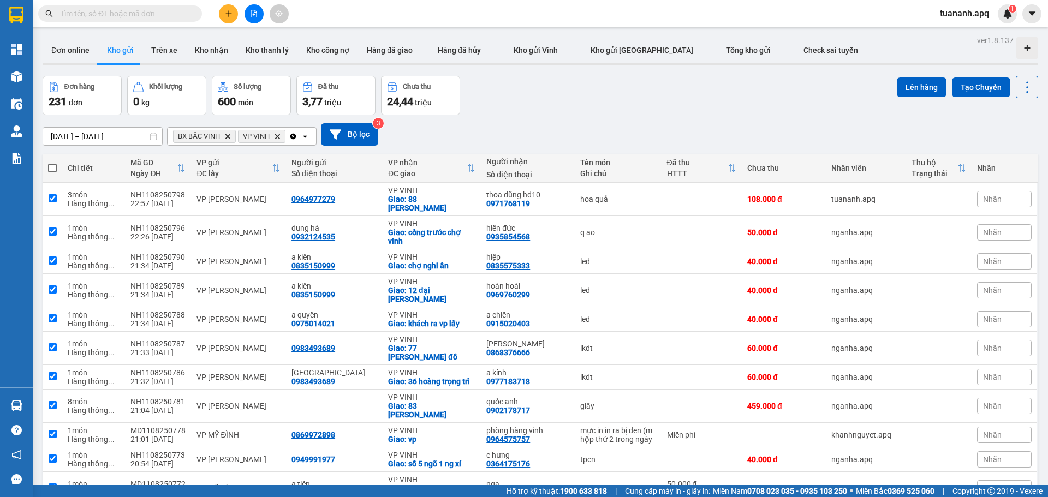
checkbox input "true"
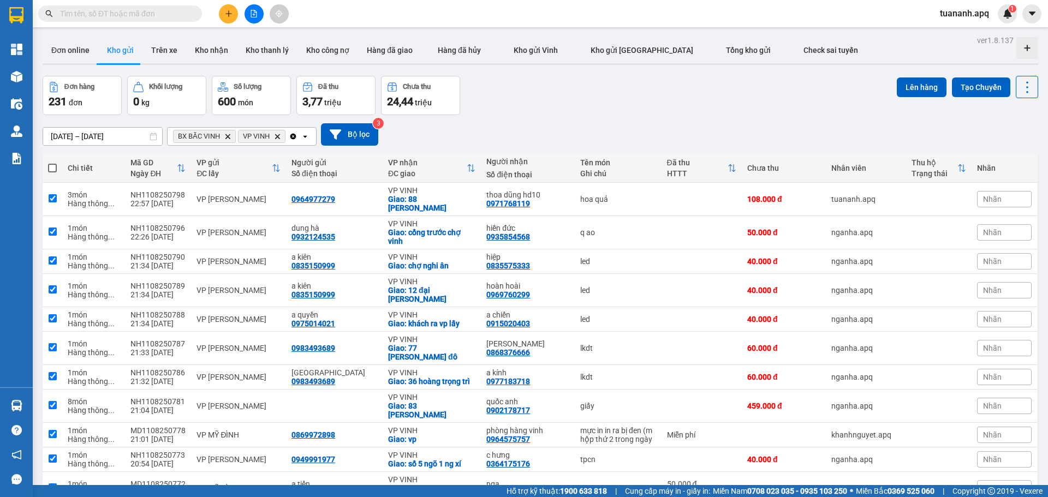
checkbox input "true"
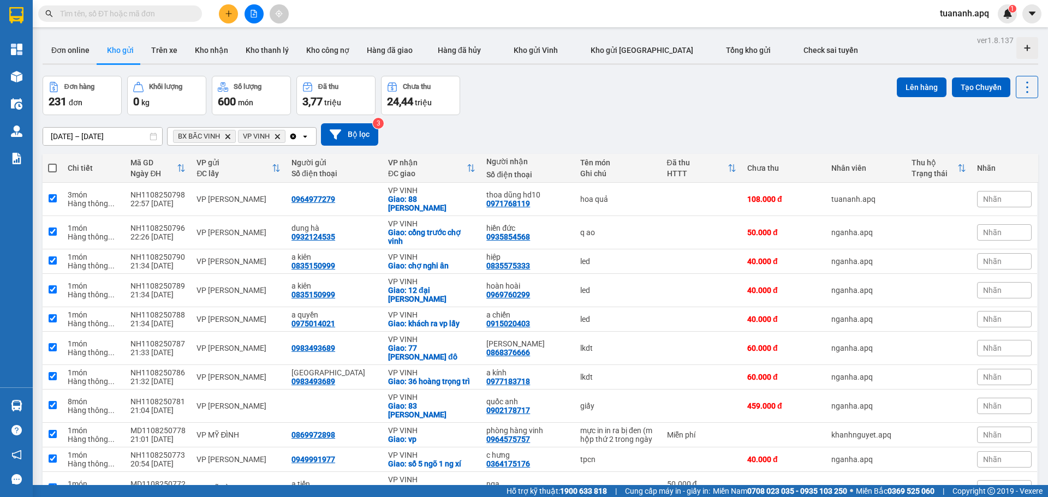
checkbox input "true"
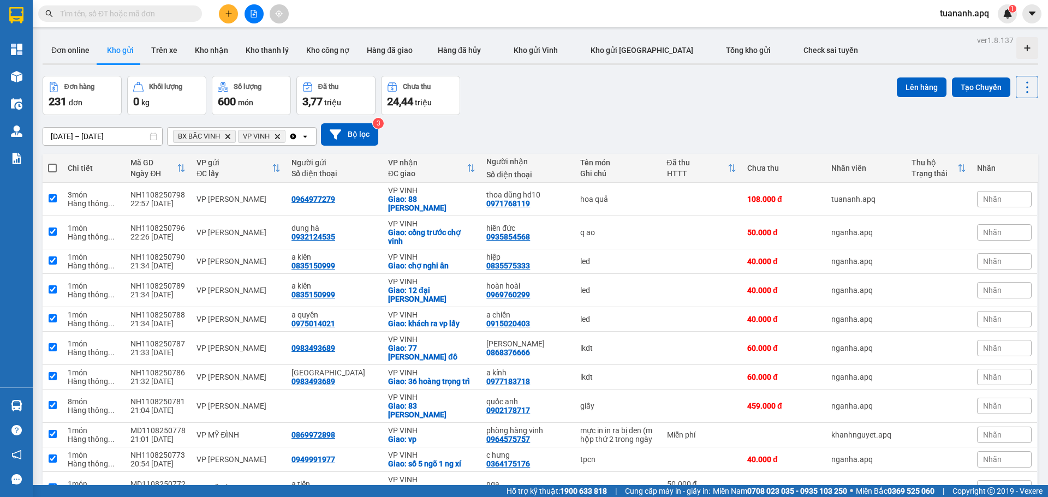
checkbox input "true"
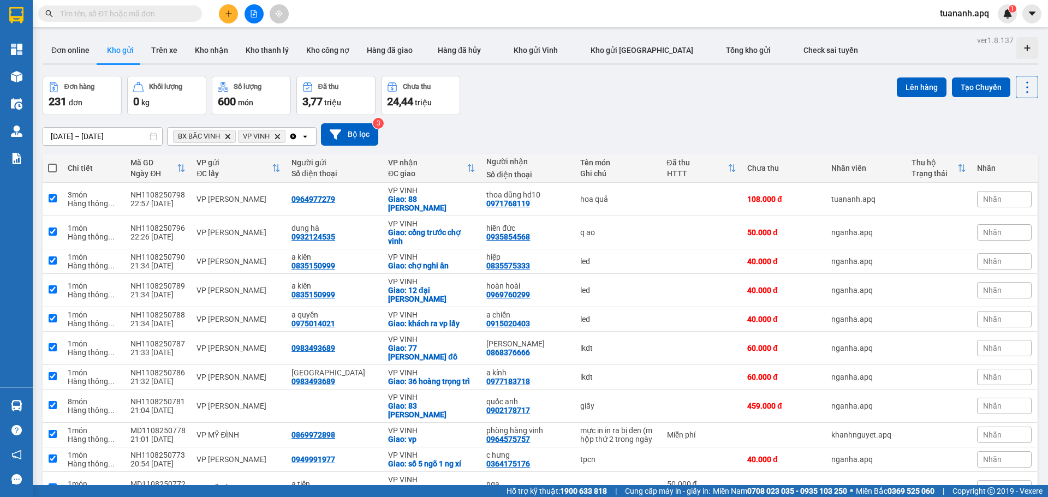
checkbox input "true"
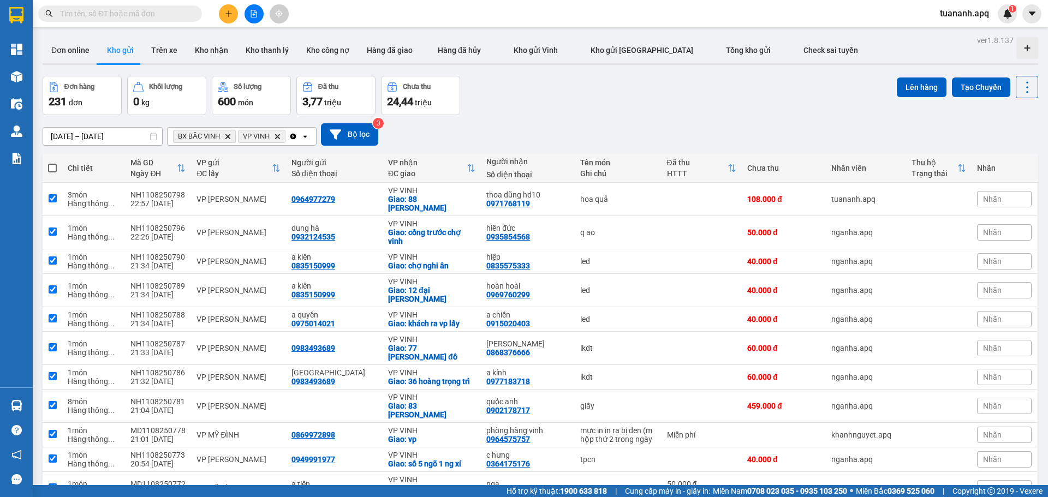
checkbox input "true"
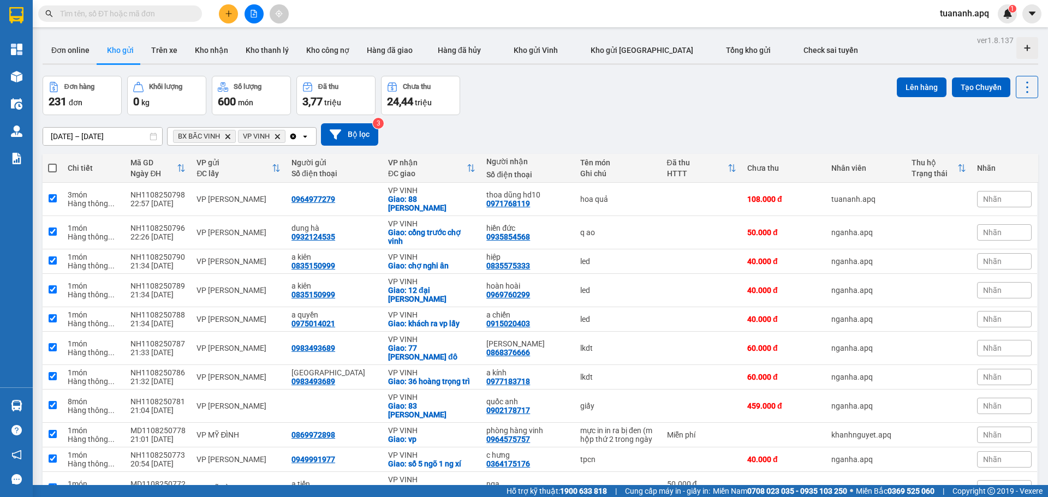
checkbox input "true"
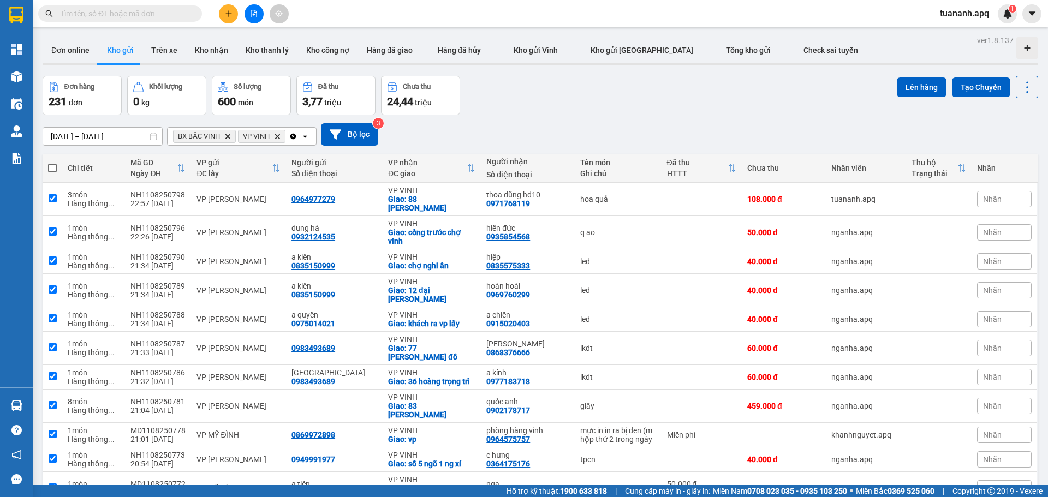
checkbox input "true"
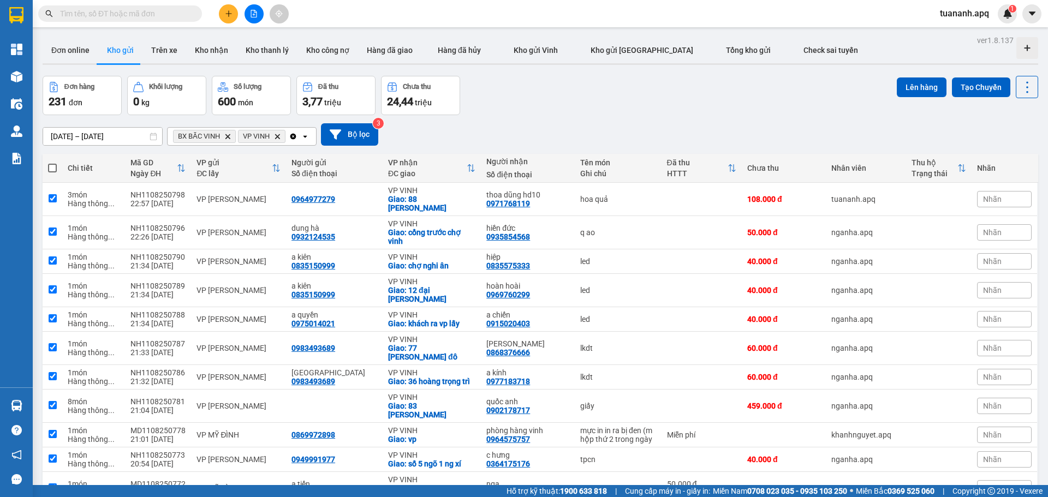
checkbox input "true"
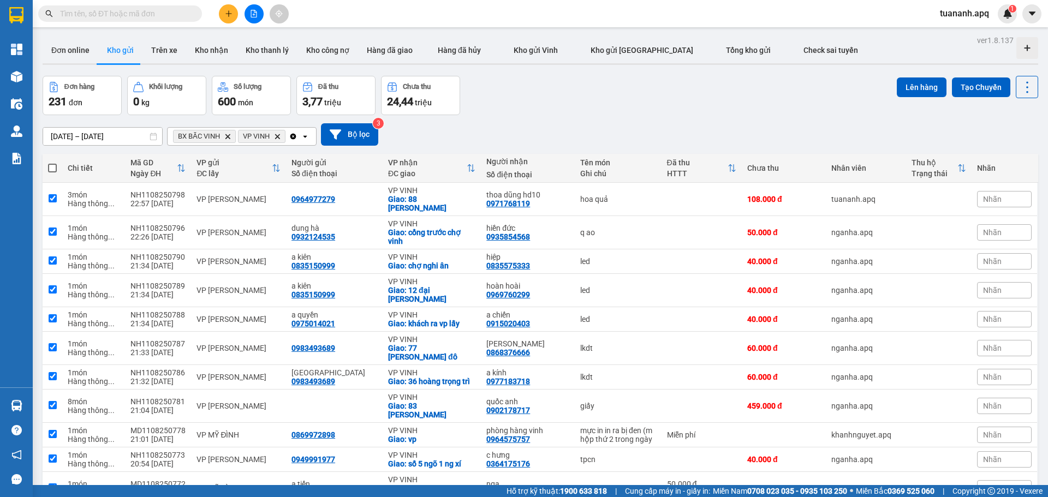
checkbox input "true"
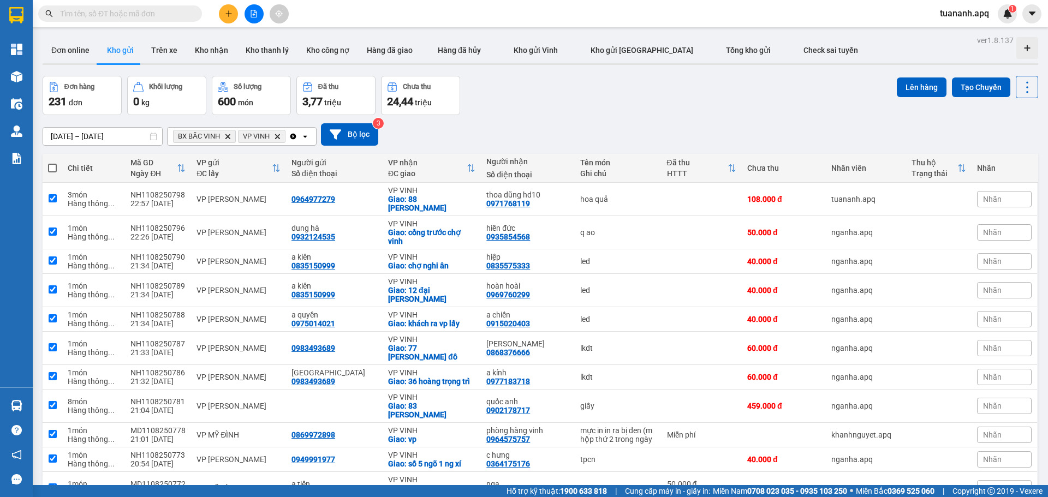
checkbox input "true"
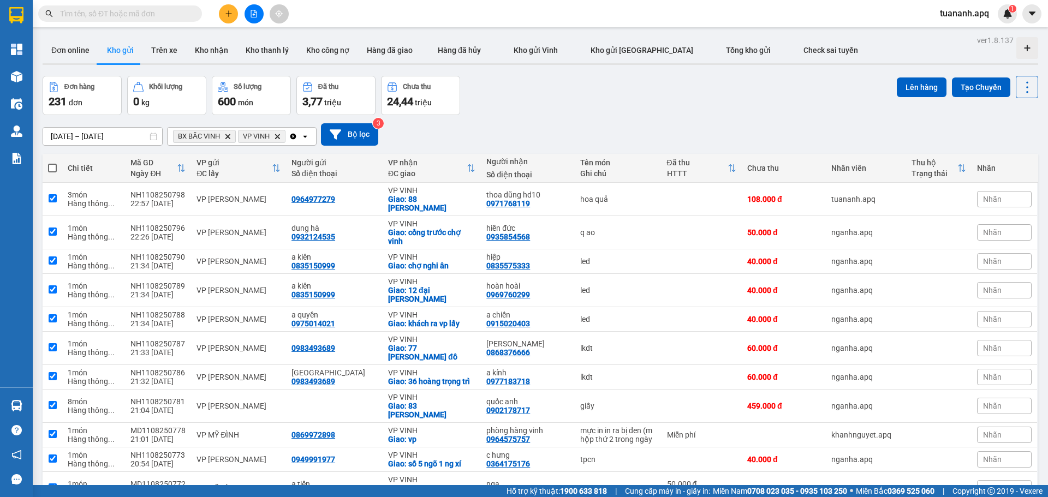
checkbox input "true"
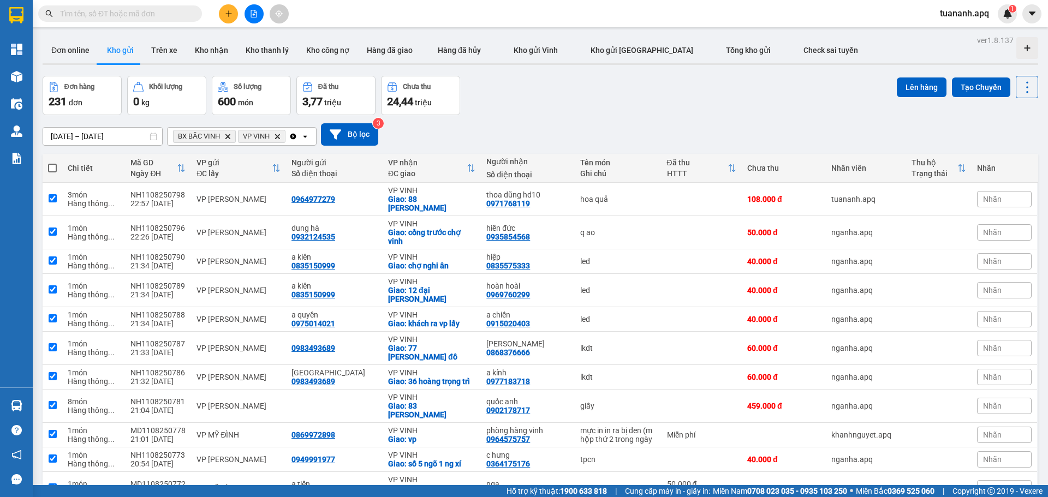
checkbox input "true"
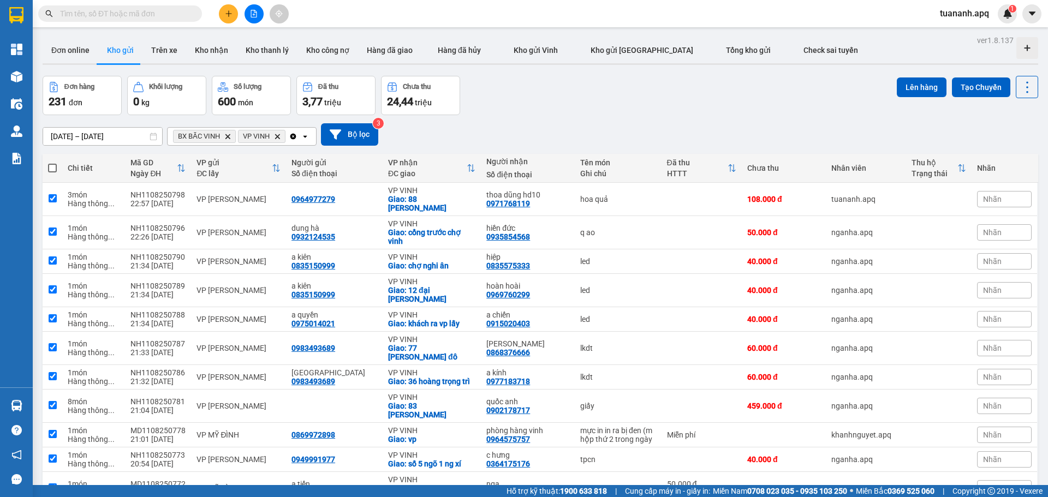
checkbox input "true"
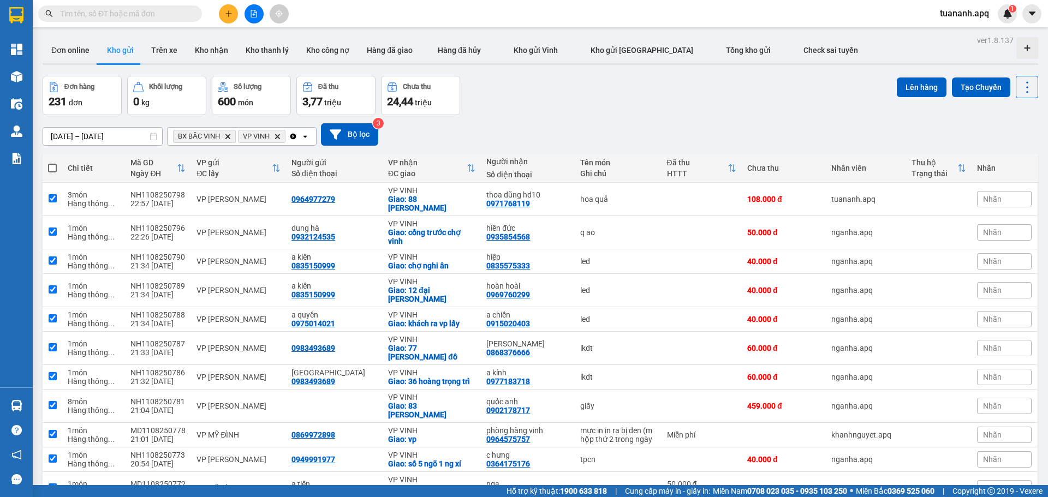
checkbox input "true"
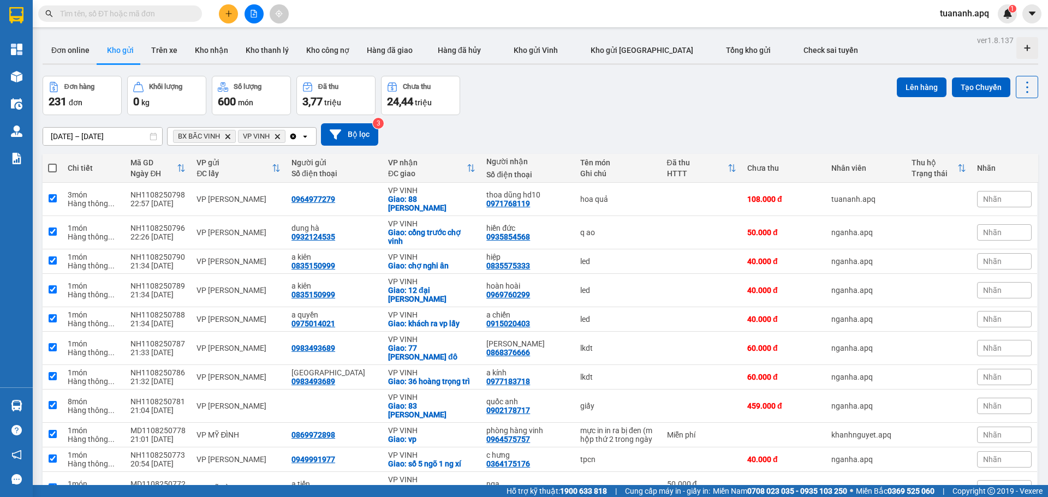
checkbox input "true"
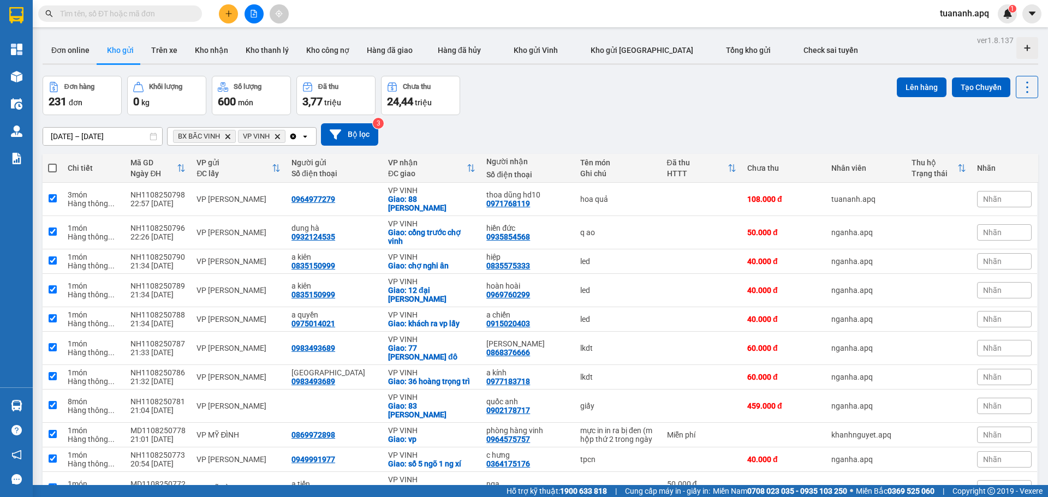
checkbox input "true"
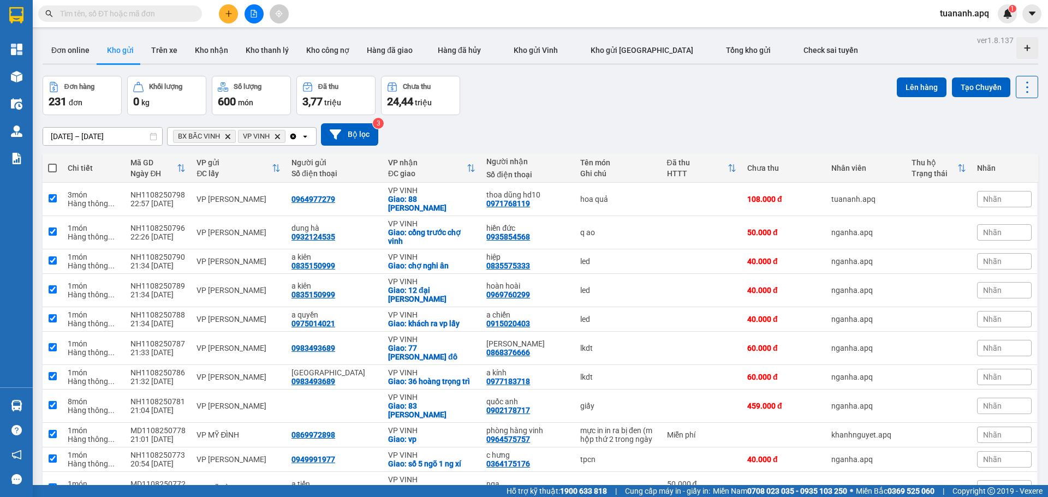
checkbox input "true"
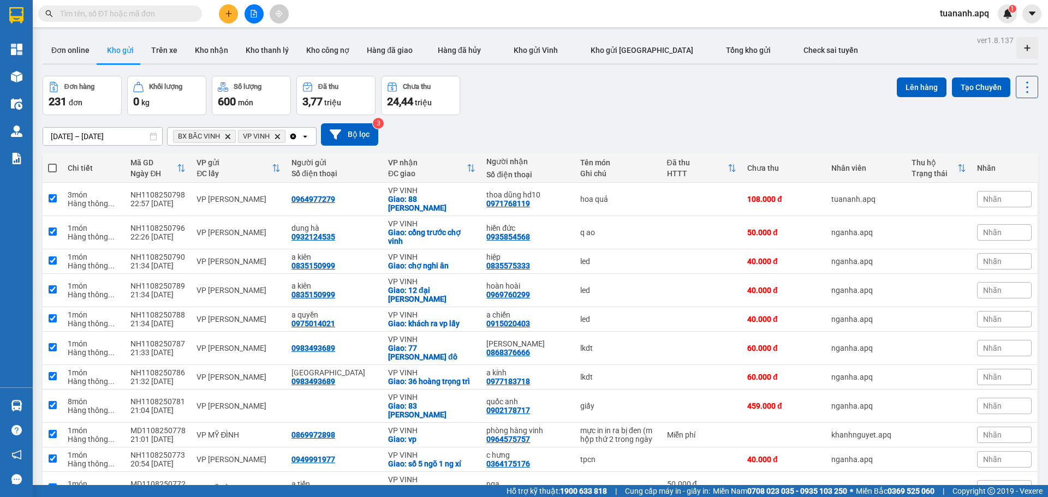
checkbox input "true"
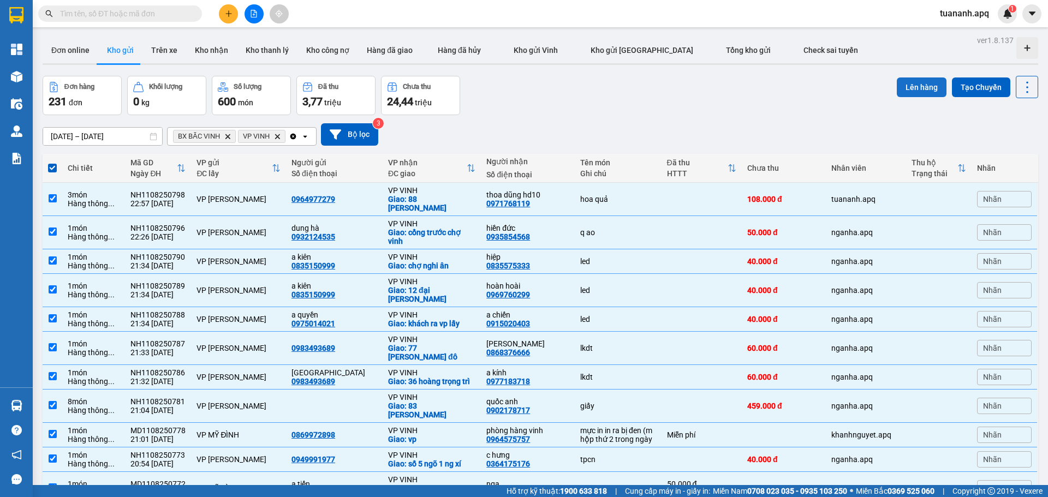
click at [920, 85] on button "Lên hàng" at bounding box center [922, 88] width 50 height 20
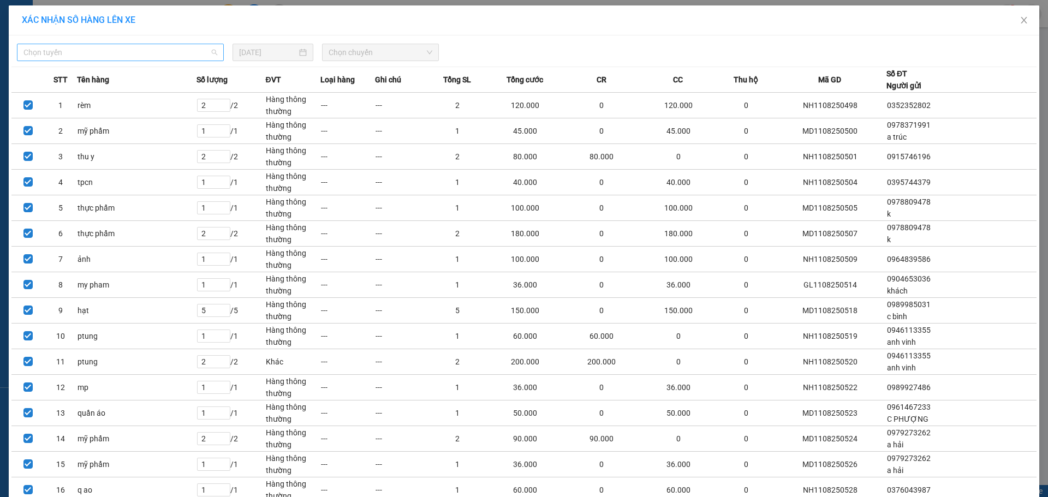
click at [194, 45] on span "Chọn tuyến" at bounding box center [120, 52] width 194 height 16
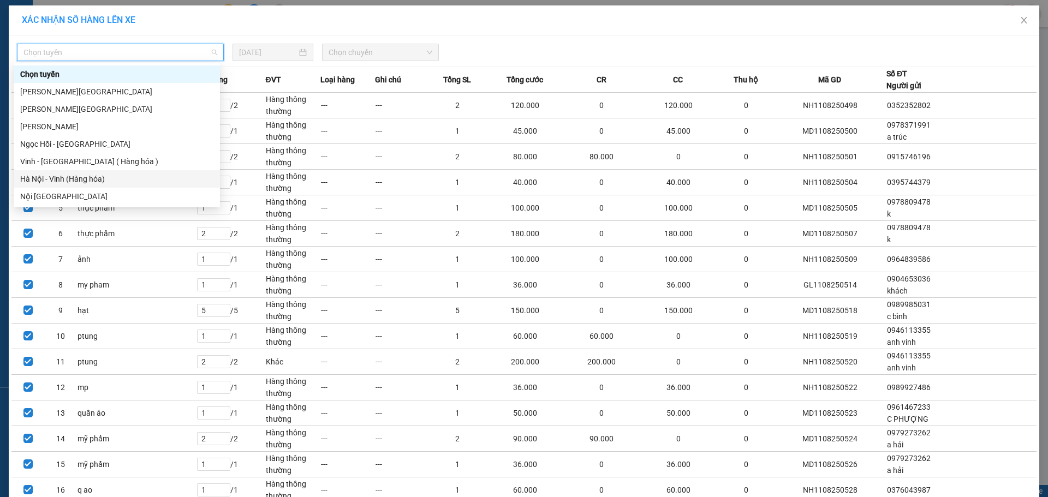
click at [131, 187] on div "Hà Nội - Vinh (Hàng hóa)" at bounding box center [117, 178] width 206 height 17
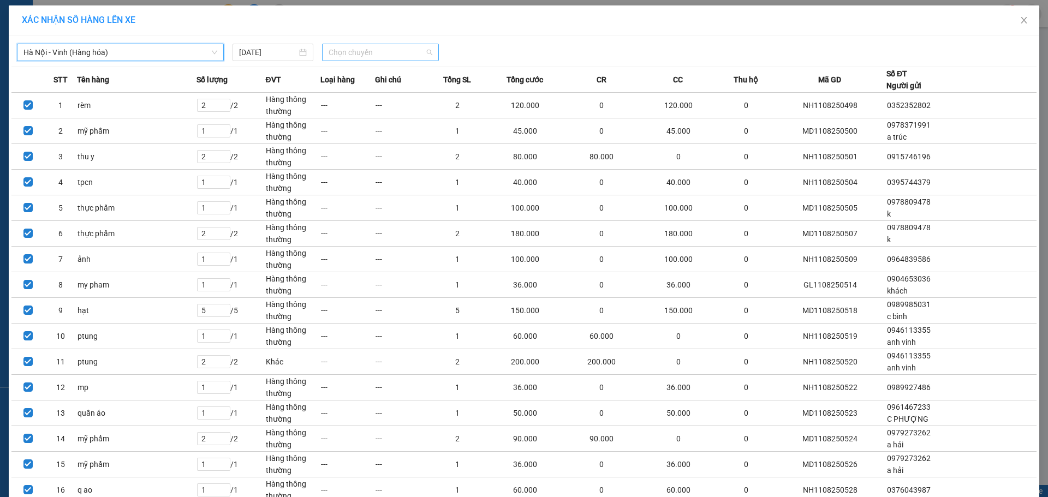
click at [363, 55] on span "Chọn chuyến" at bounding box center [381, 52] width 104 height 16
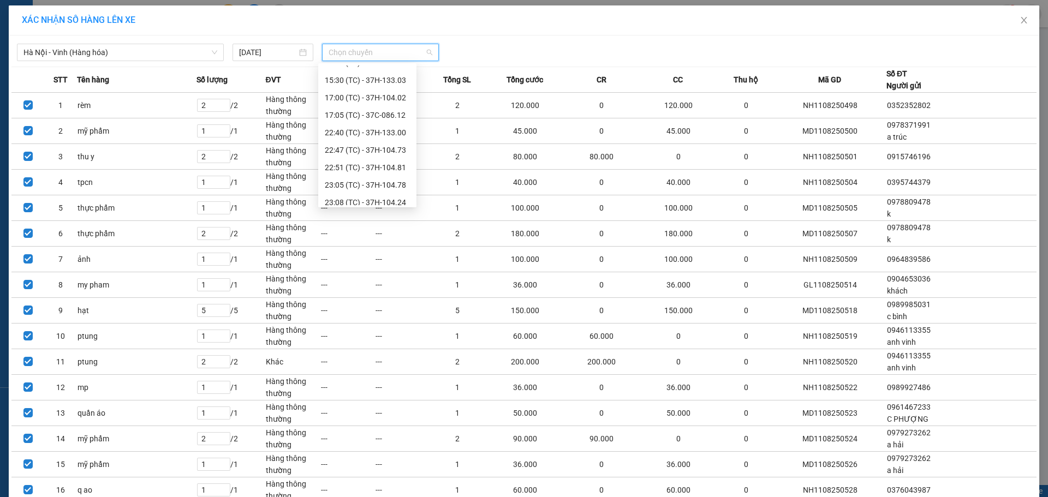
scroll to position [192, 0]
click at [379, 200] on div "23:30 (TC)" at bounding box center [367, 197] width 85 height 12
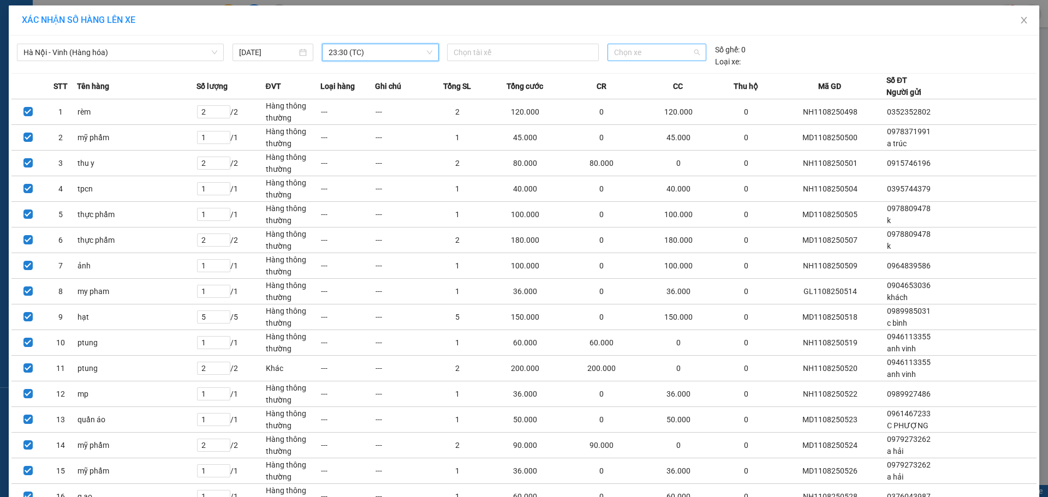
click at [663, 56] on span "Chọn xe" at bounding box center [656, 52] width 85 height 16
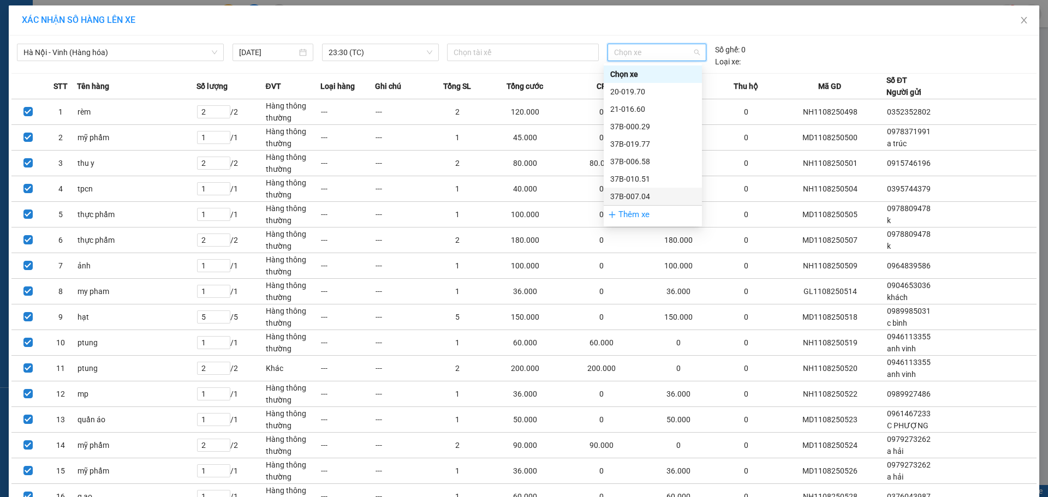
click at [630, 214] on div "Thêm xe" at bounding box center [653, 214] width 98 height 19
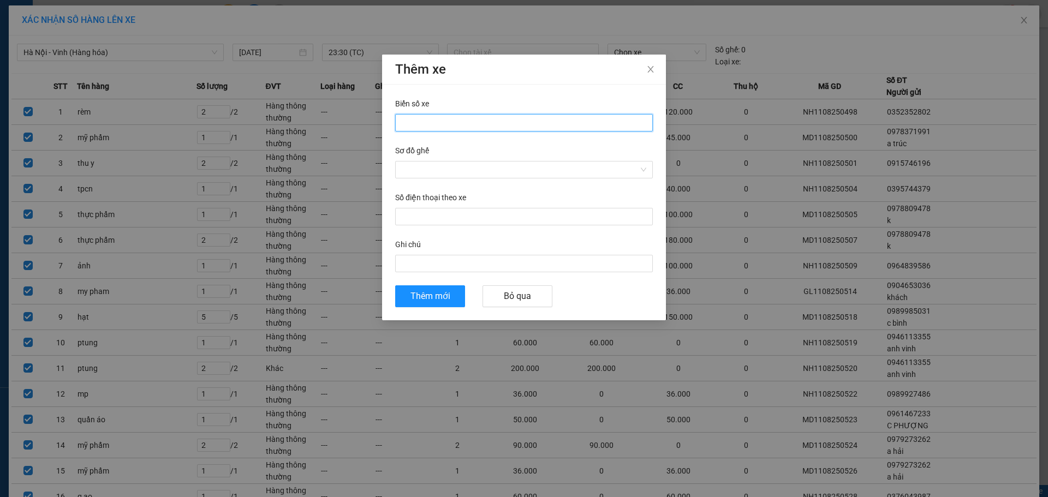
click at [553, 116] on input "Biển số xe" at bounding box center [524, 122] width 258 height 17
type input "37H-026.06"
click at [515, 173] on input "Sơ đồ ghế" at bounding box center [520, 170] width 237 height 16
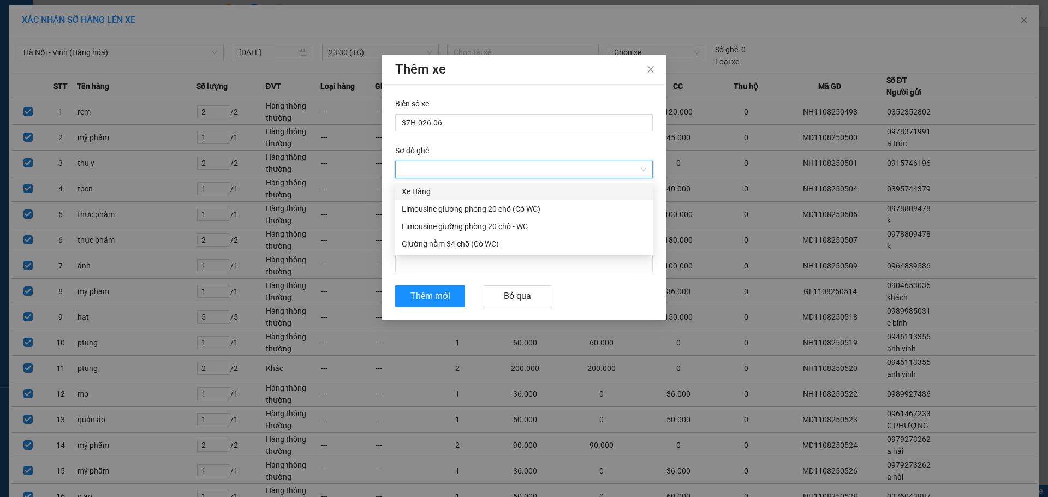
click at [475, 196] on div "Xe Hàng" at bounding box center [524, 192] width 245 height 12
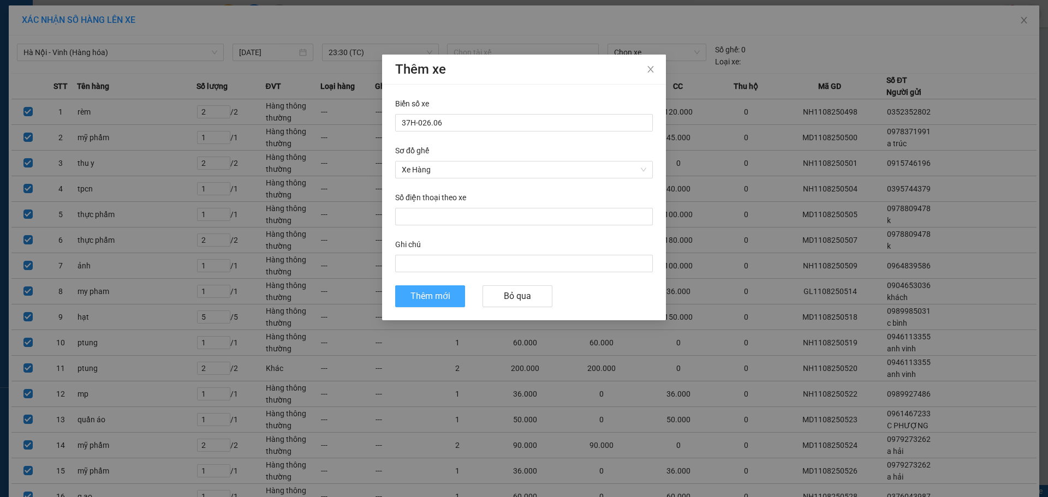
click at [461, 298] on button "Thêm mới" at bounding box center [430, 297] width 70 height 22
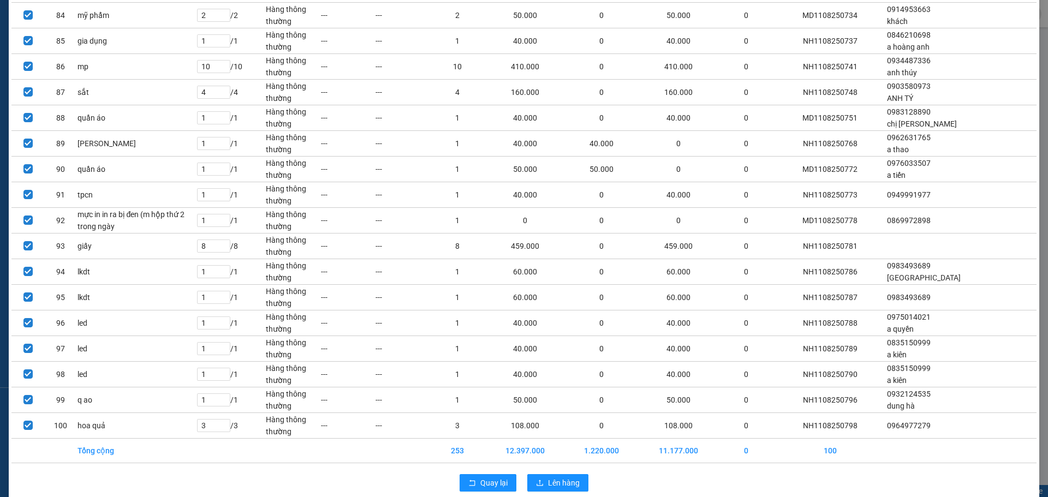
scroll to position [2254, 0]
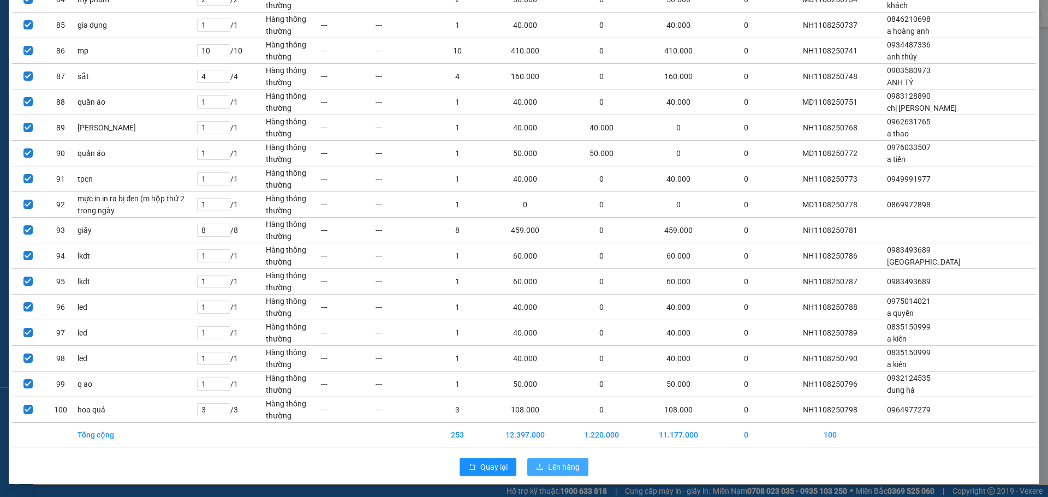
click at [537, 465] on icon "upload" at bounding box center [540, 468] width 8 height 8
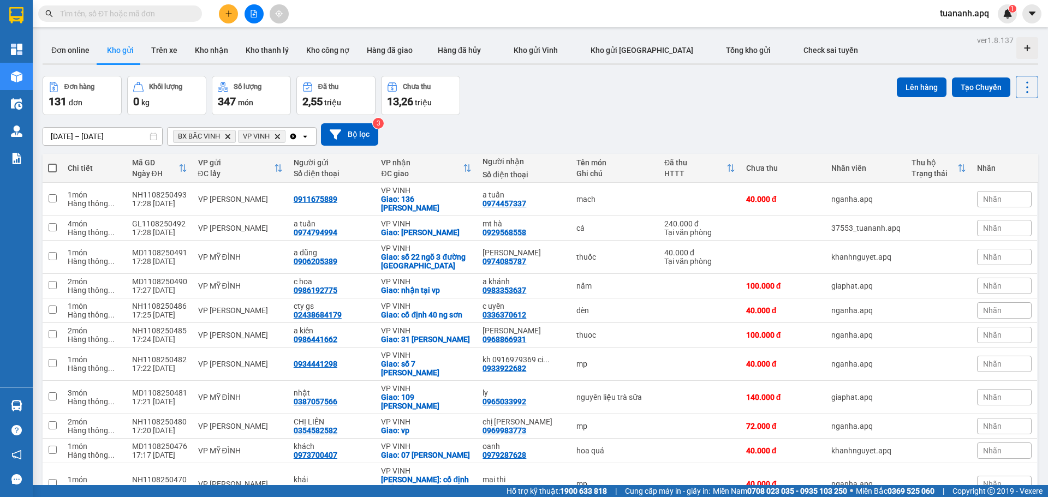
click at [56, 171] on span at bounding box center [52, 168] width 9 height 9
click at [52, 163] on input "checkbox" at bounding box center [52, 163] width 0 height 0
checkbox input "true"
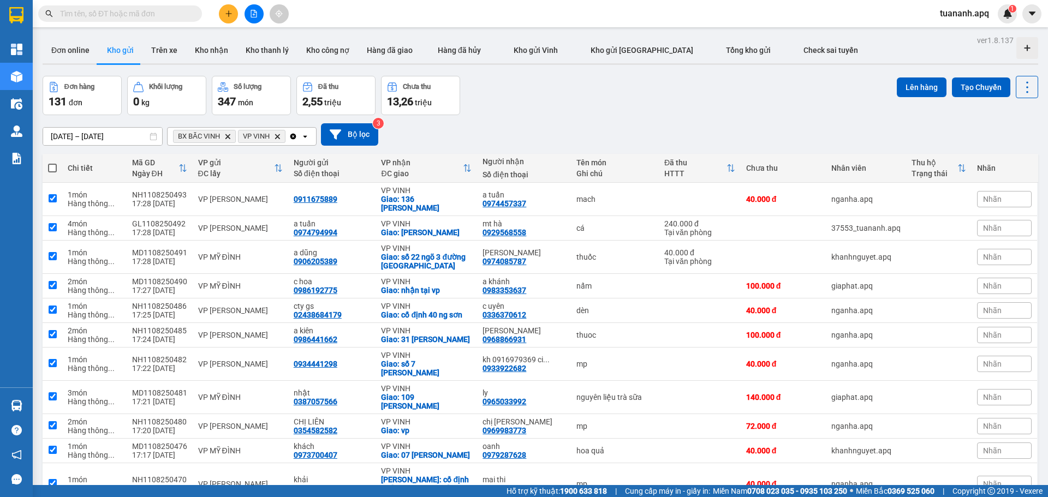
checkbox input "true"
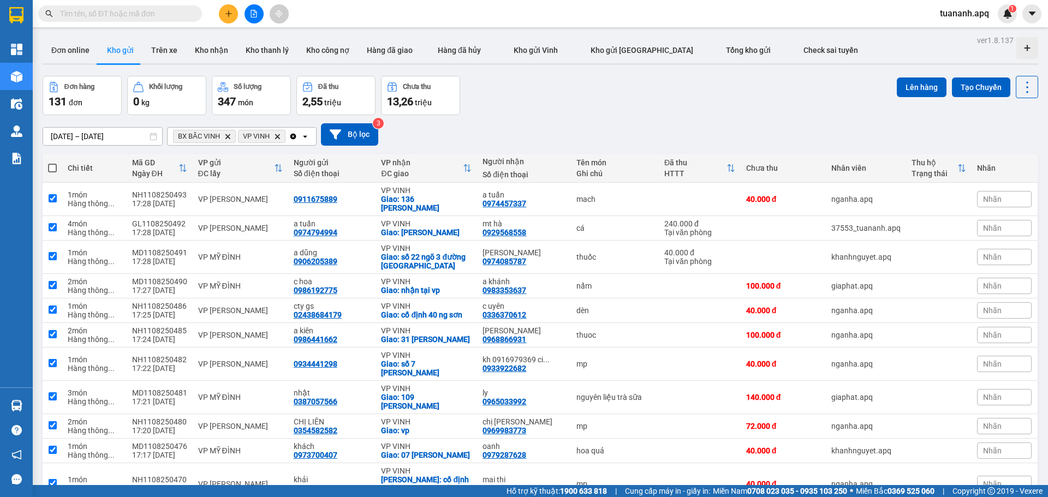
checkbox input "true"
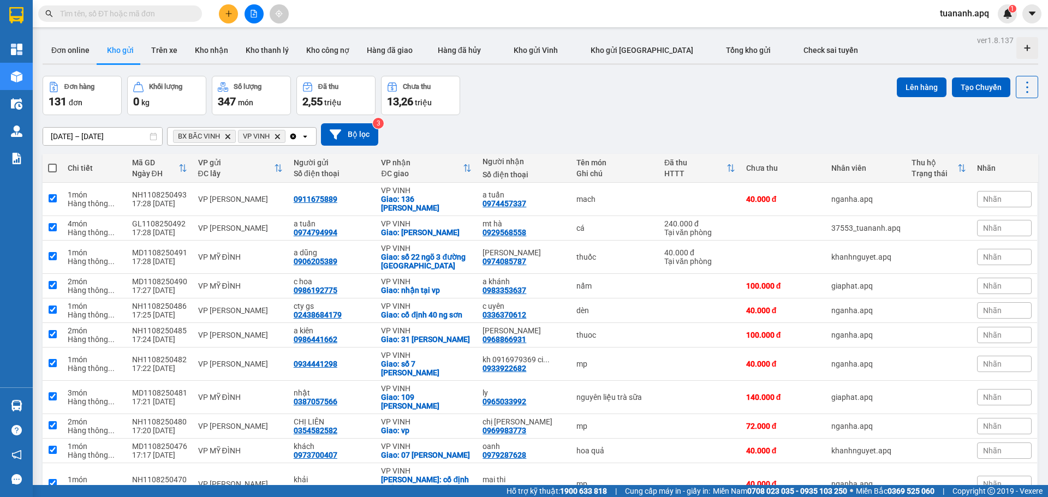
checkbox input "true"
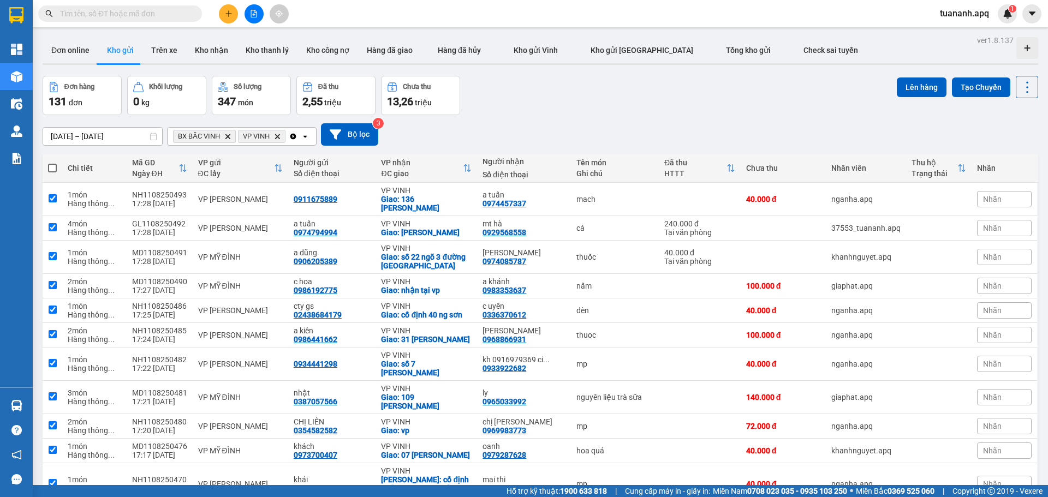
checkbox input "true"
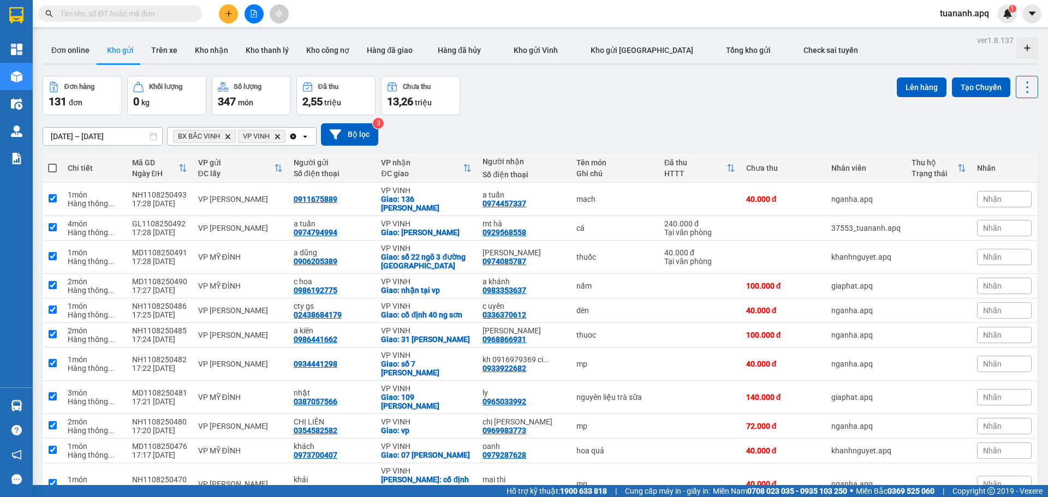
checkbox input "true"
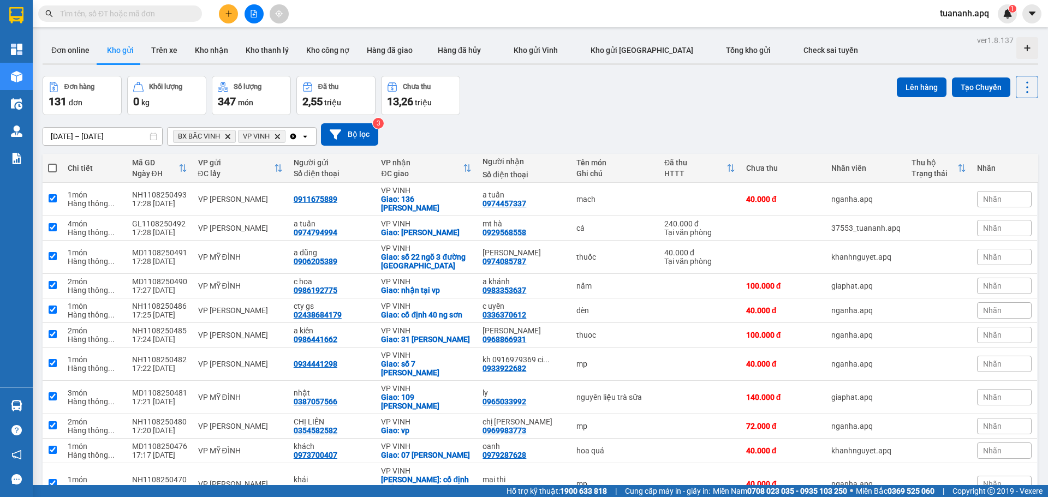
checkbox input "true"
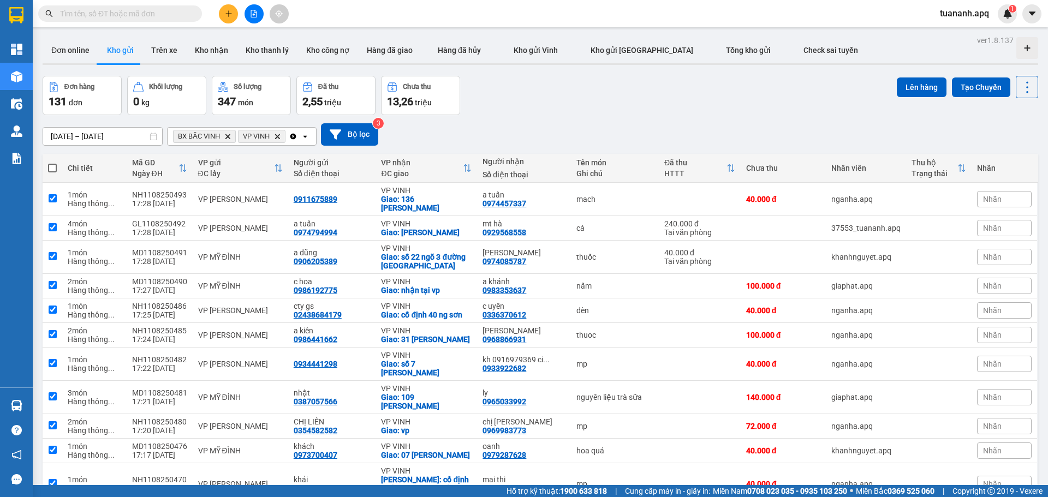
checkbox input "true"
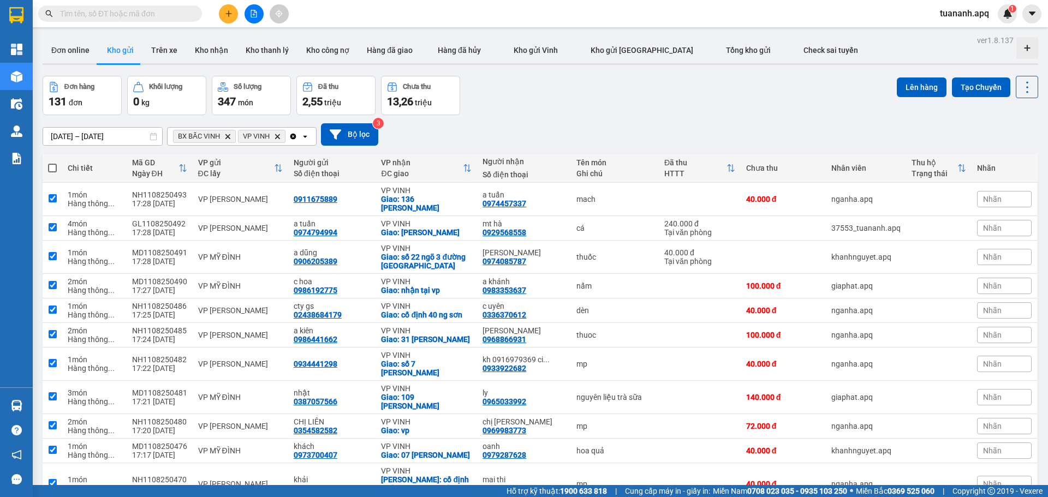
checkbox input "true"
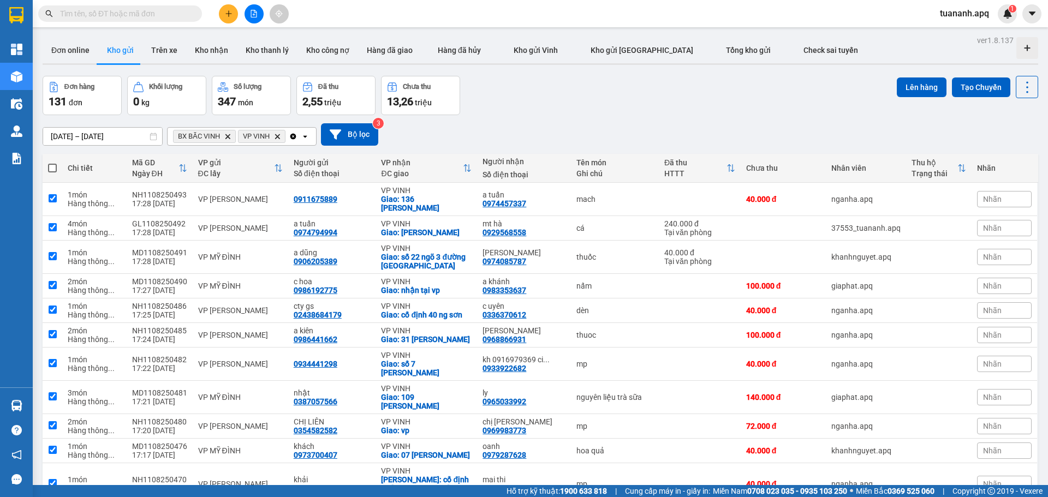
checkbox input "true"
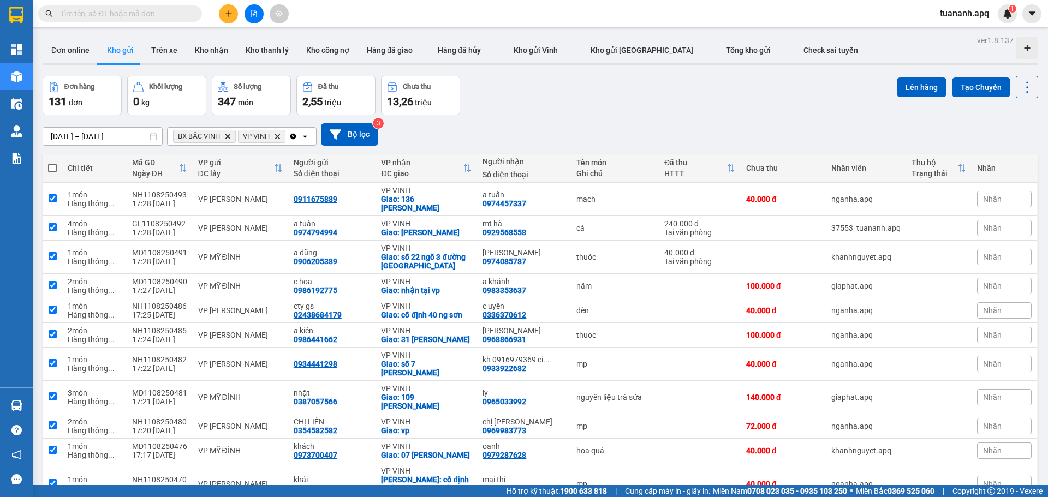
checkbox input "true"
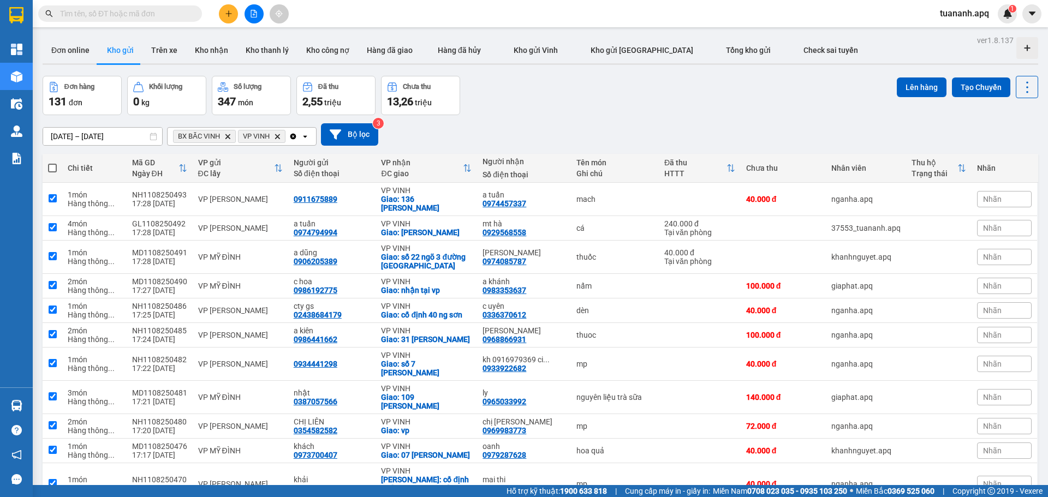
checkbox input "true"
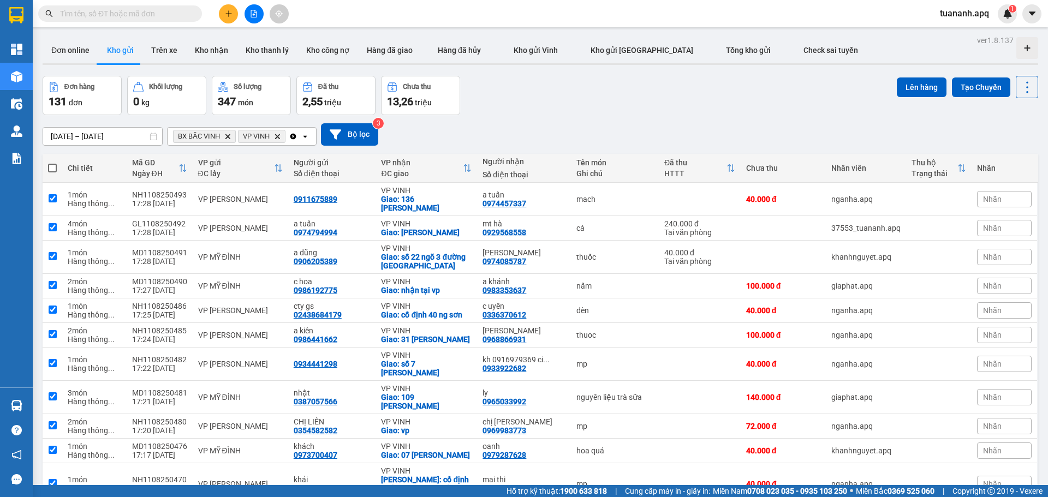
checkbox input "true"
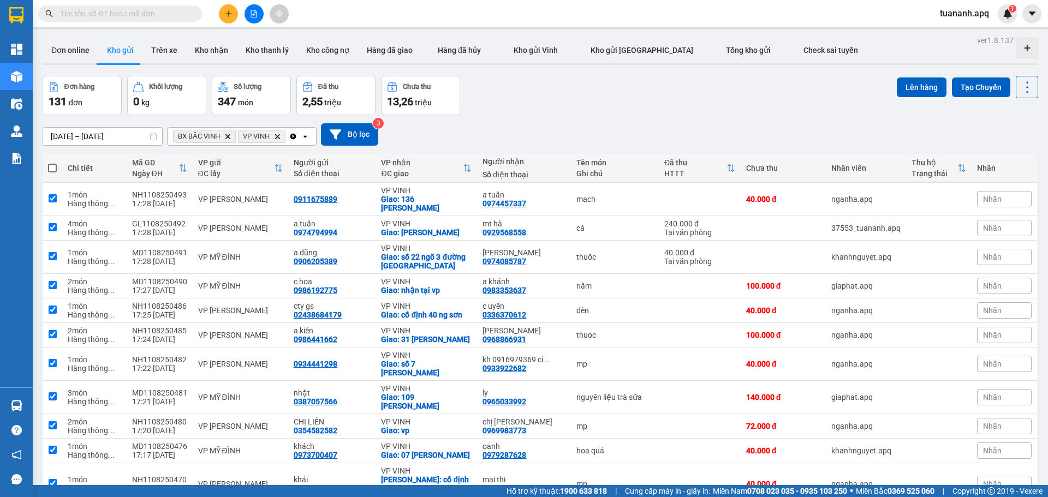
checkbox input "true"
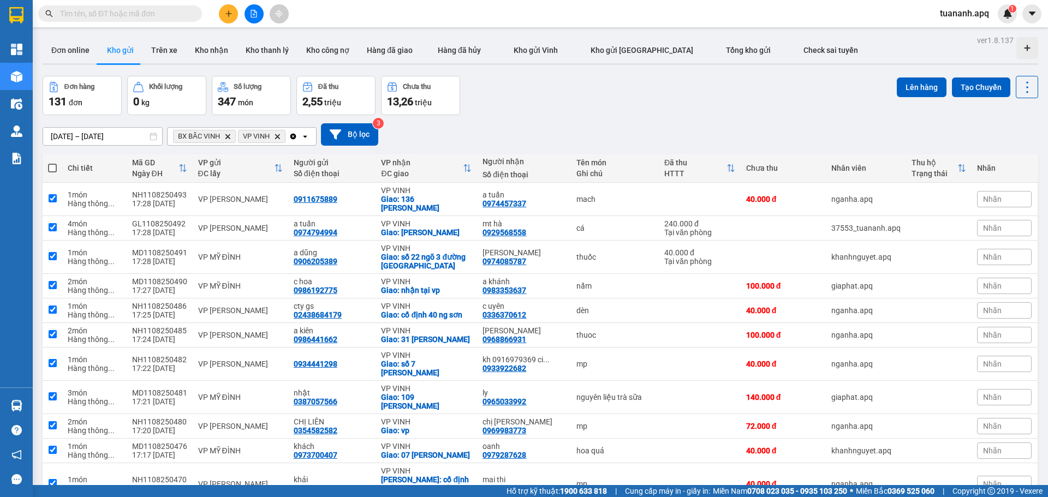
checkbox input "true"
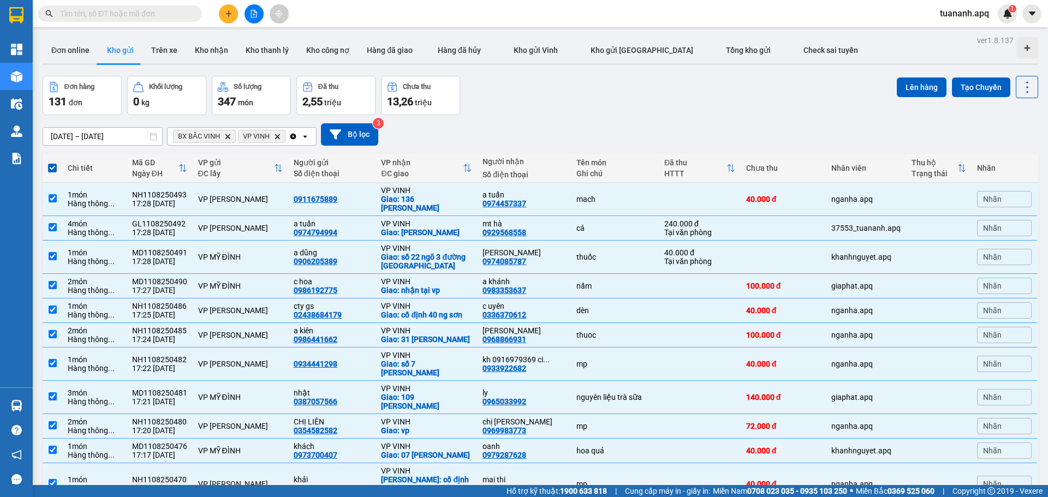
drag, startPoint x: 924, startPoint y: 90, endPoint x: 918, endPoint y: 74, distance: 16.4
click at [924, 89] on button "Lên hàng" at bounding box center [922, 88] width 50 height 20
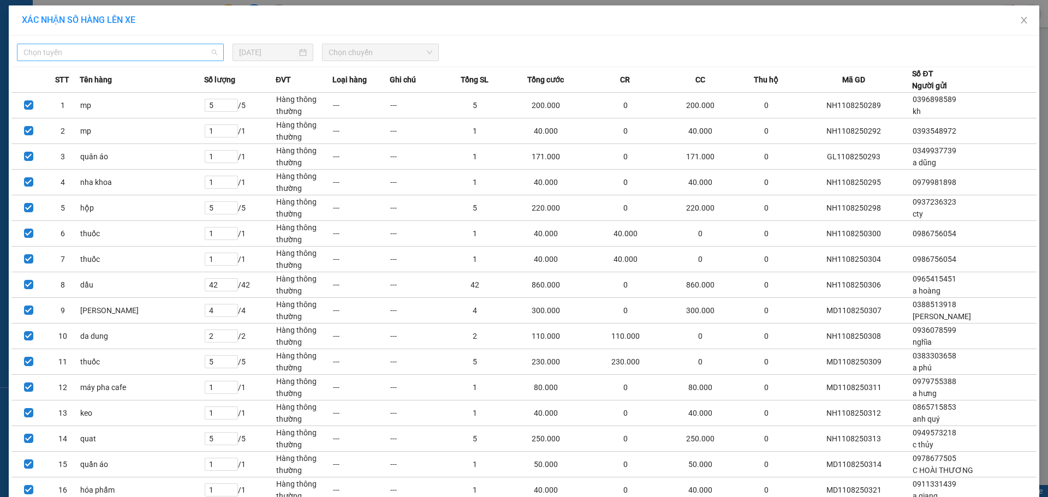
click at [171, 56] on span "Chọn tuyến" at bounding box center [120, 52] width 194 height 16
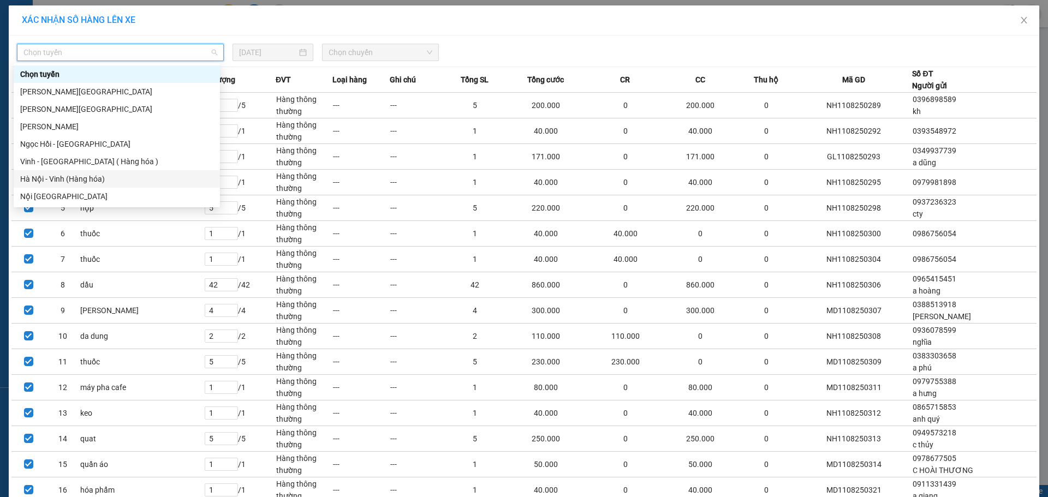
click at [143, 187] on div "Hà Nội - Vinh (Hàng hóa)" at bounding box center [117, 178] width 206 height 17
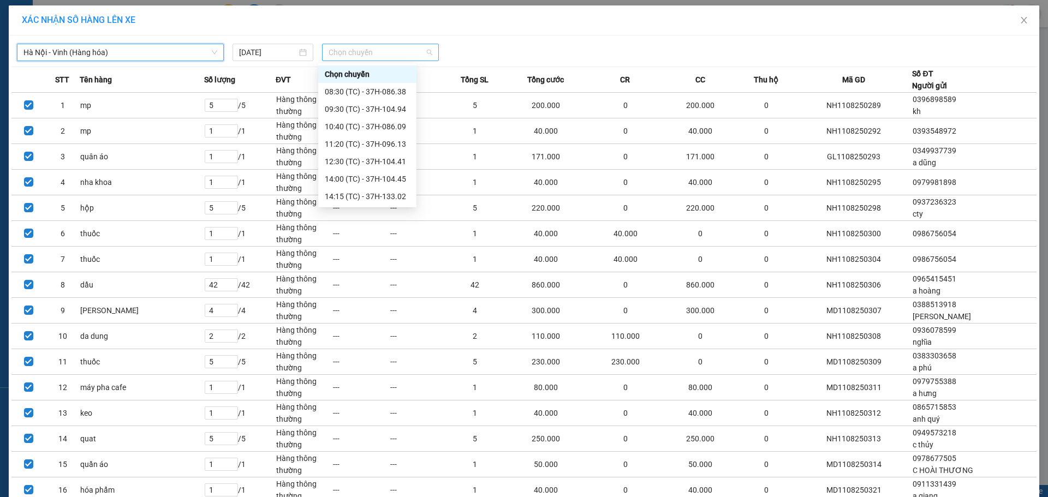
click at [375, 56] on span "Chọn chuyến" at bounding box center [381, 52] width 104 height 16
click at [379, 194] on div "23:30 (TC) - 37H-026.06" at bounding box center [367, 197] width 85 height 12
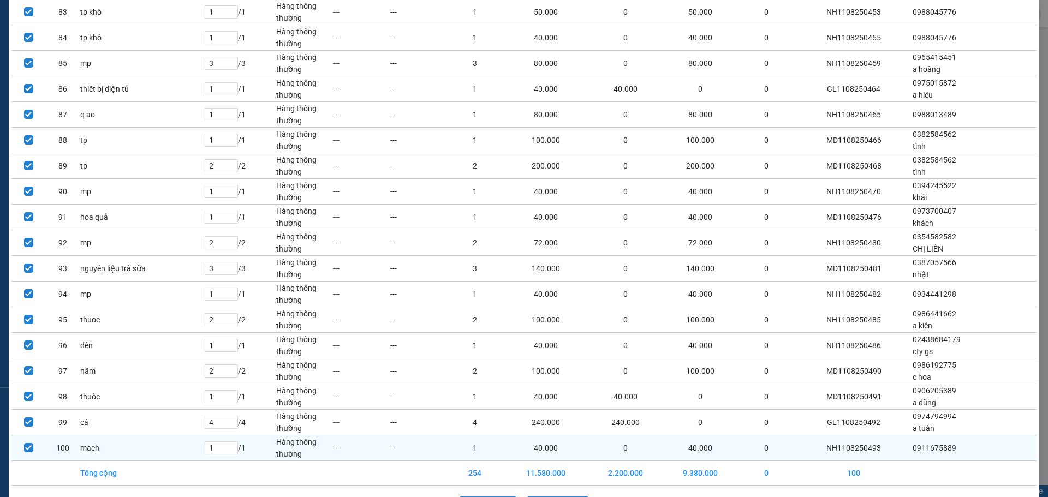
scroll to position [2242, 0]
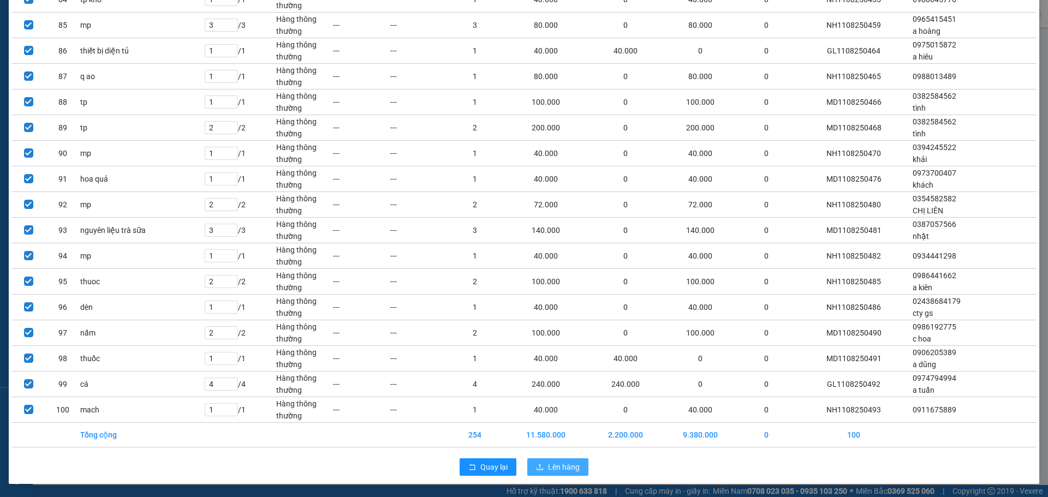
click at [573, 465] on span "Lên hàng" at bounding box center [564, 467] width 32 height 12
click at [549, 465] on span "Lên hàng" at bounding box center [564, 467] width 32 height 12
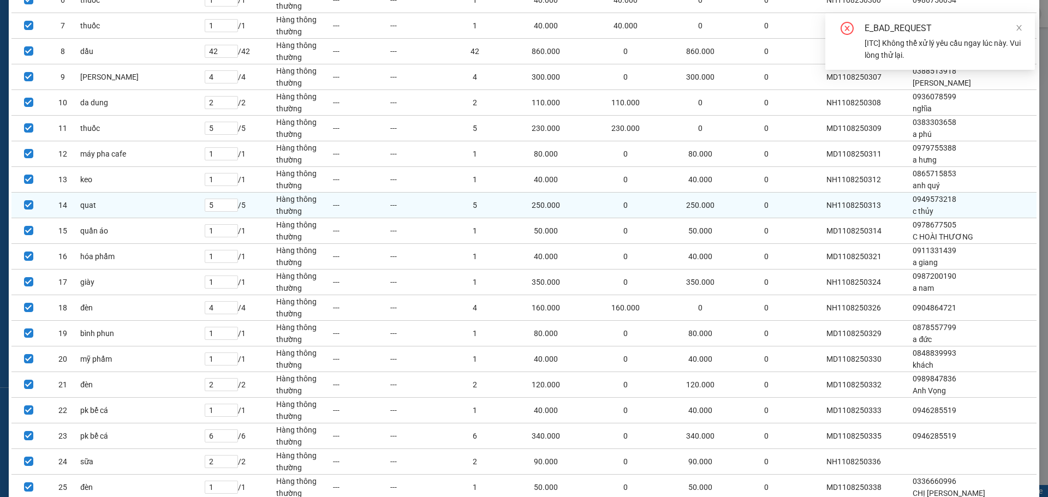
scroll to position [0, 0]
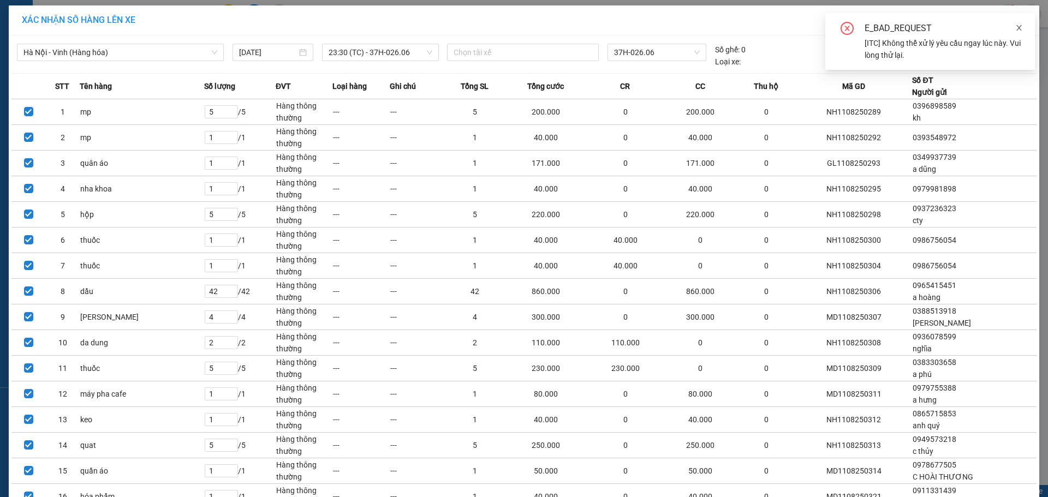
click at [1018, 26] on icon "close" at bounding box center [1020, 28] width 8 height 8
click at [1020, 20] on icon "close" at bounding box center [1024, 20] width 9 height 9
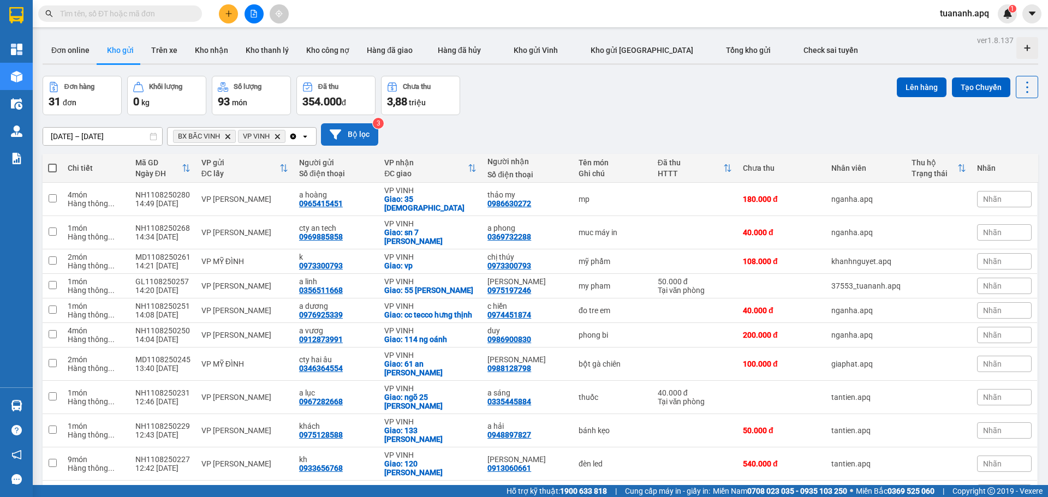
click at [358, 125] on button "Bộ lọc" at bounding box center [349, 134] width 57 height 22
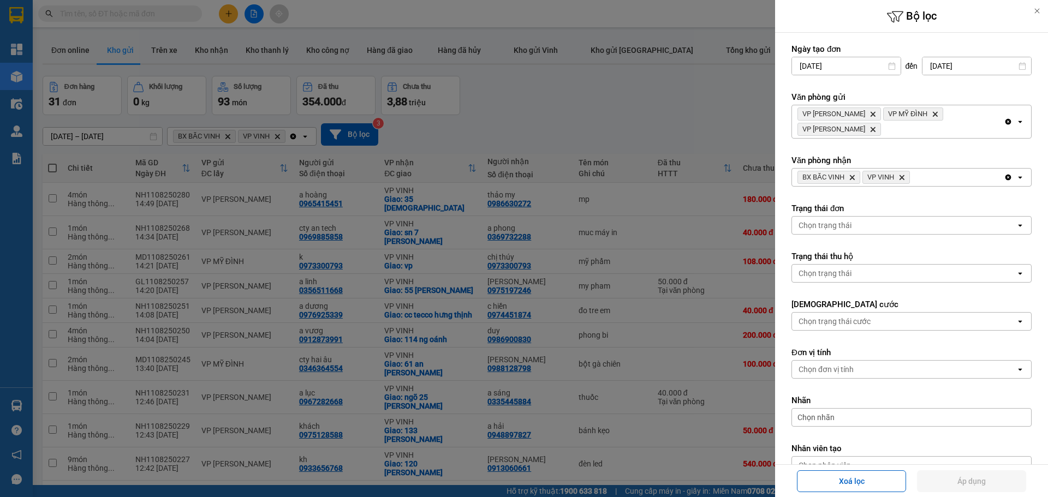
click at [655, 127] on div at bounding box center [524, 248] width 1048 height 497
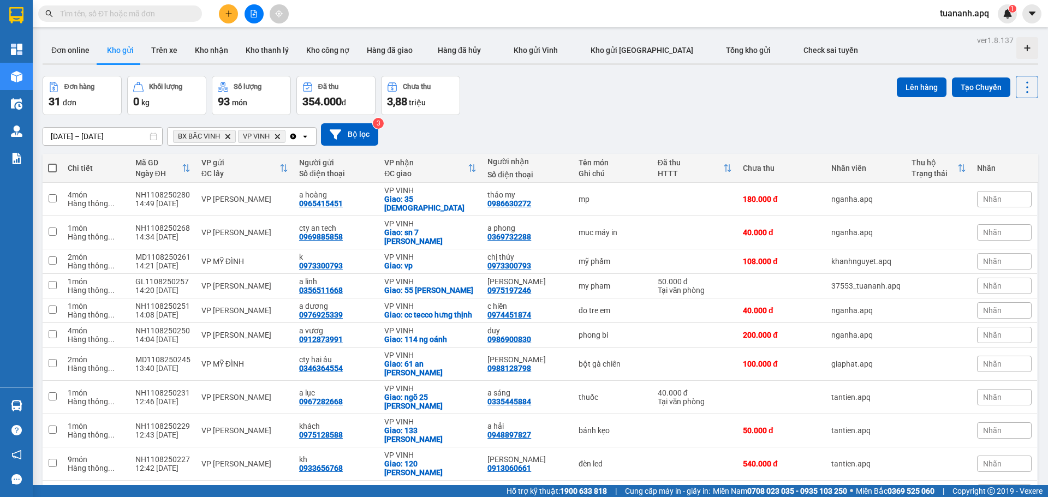
drag, startPoint x: 53, startPoint y: 165, endPoint x: 317, endPoint y: 152, distance: 264.1
click at [53, 165] on span at bounding box center [52, 168] width 9 height 9
click at [52, 163] on input "checkbox" at bounding box center [52, 163] width 0 height 0
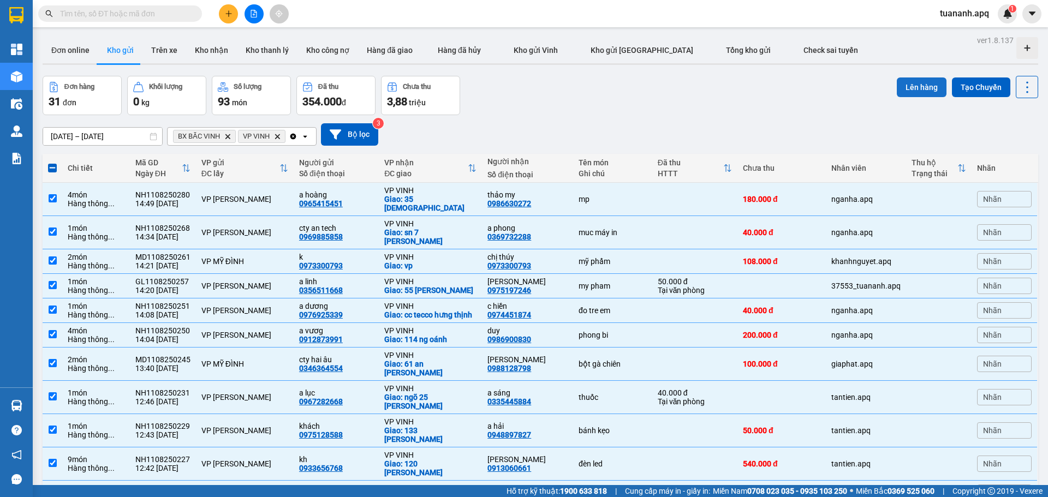
click at [897, 87] on button "Lên hàng" at bounding box center [922, 88] width 50 height 20
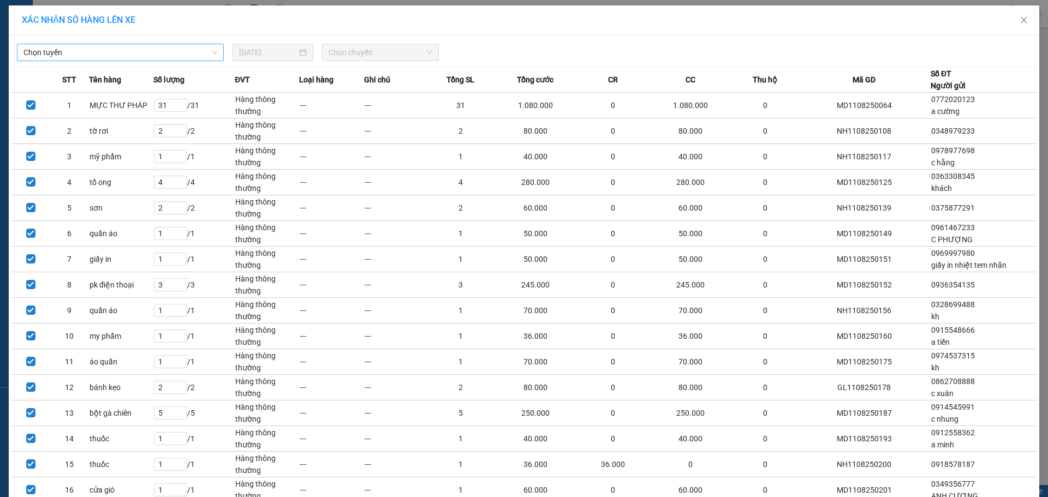
click at [175, 60] on span "Chọn tuyến" at bounding box center [120, 52] width 194 height 16
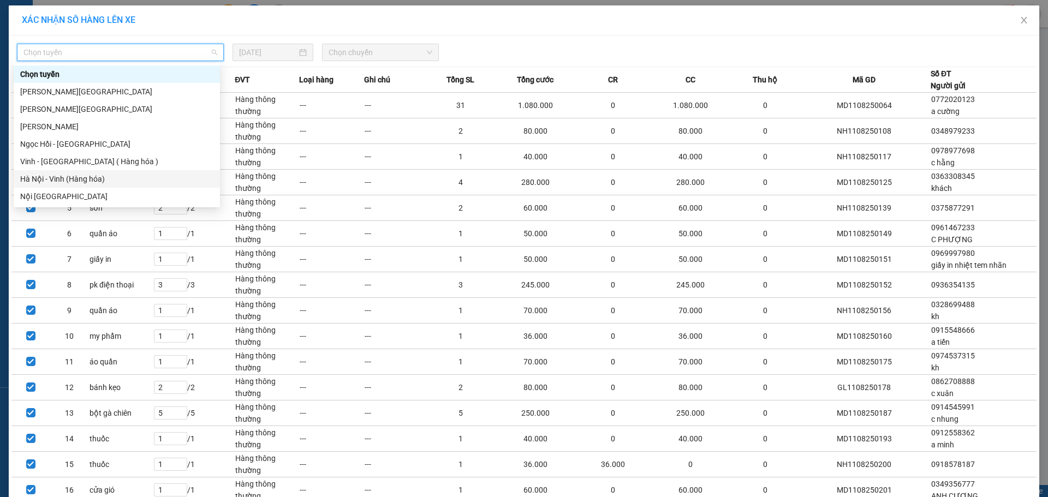
click at [142, 173] on div "Hà Nội - Vinh (Hàng hóa)" at bounding box center [116, 179] width 193 height 12
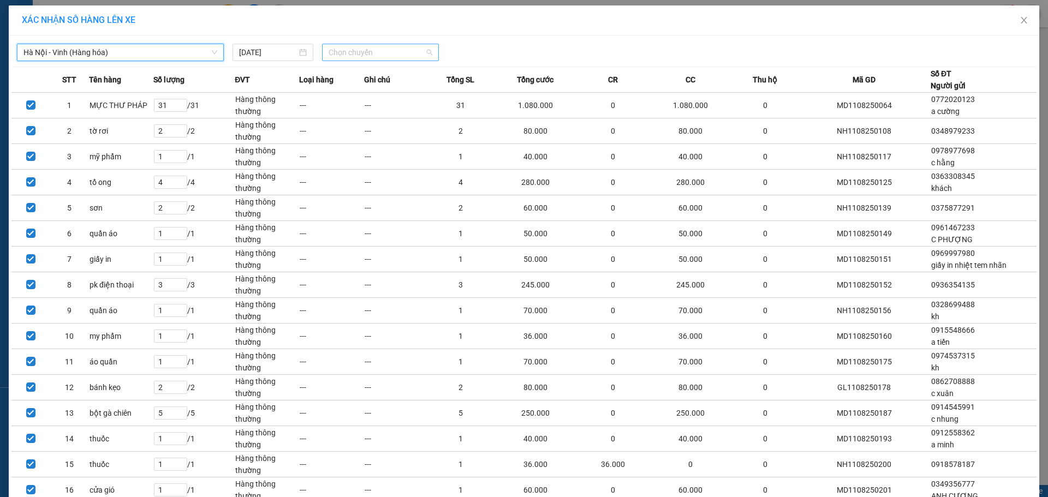
click at [384, 56] on span "Chọn chuyến" at bounding box center [381, 52] width 104 height 16
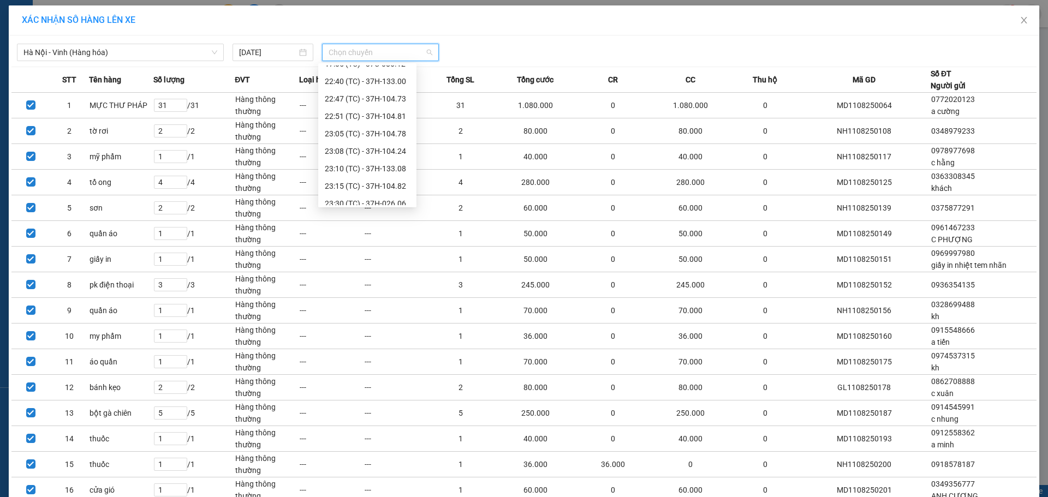
scroll to position [192, 0]
click at [378, 198] on div "23:30 (TC) - 37H-026.06" at bounding box center [367, 197] width 85 height 12
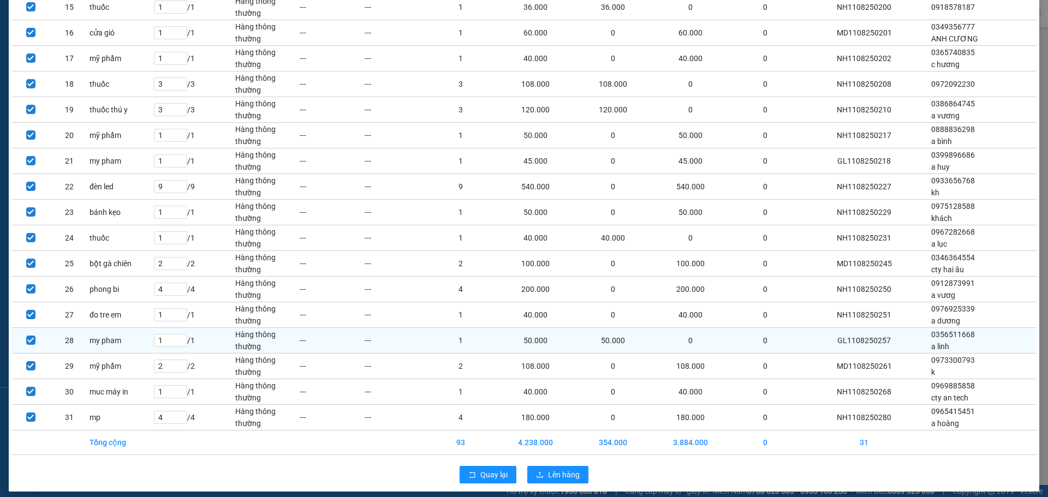
scroll to position [472, 0]
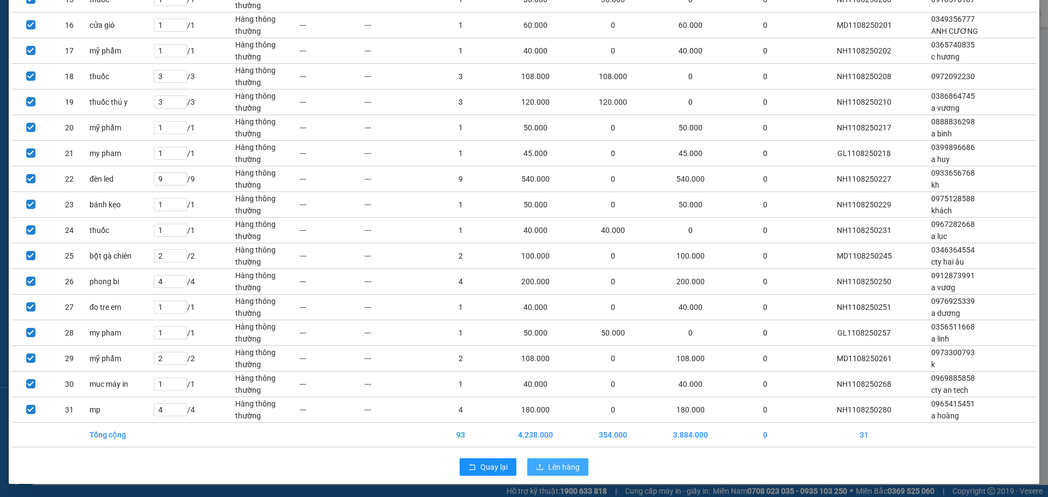
click at [548, 472] on span "Lên hàng" at bounding box center [564, 467] width 32 height 12
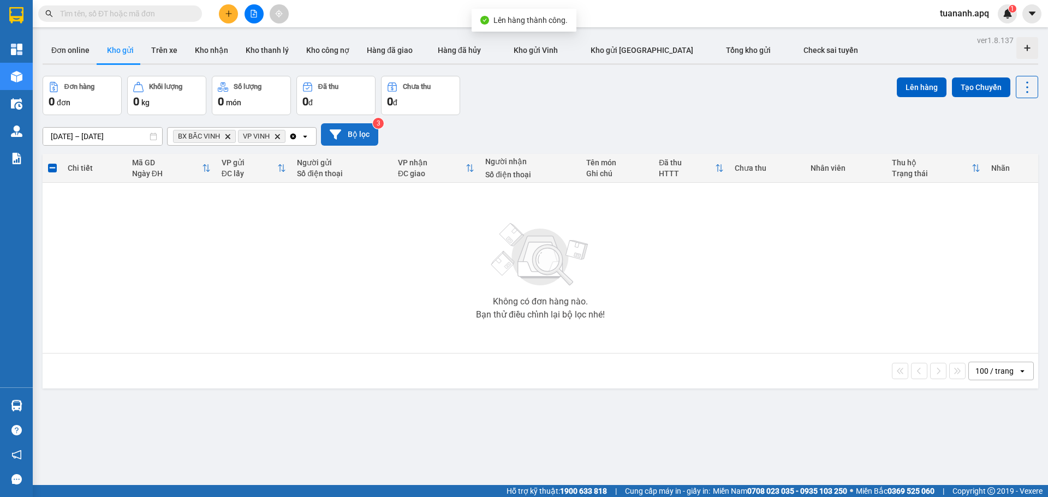
click at [369, 130] on button "Bộ lọc" at bounding box center [349, 134] width 57 height 22
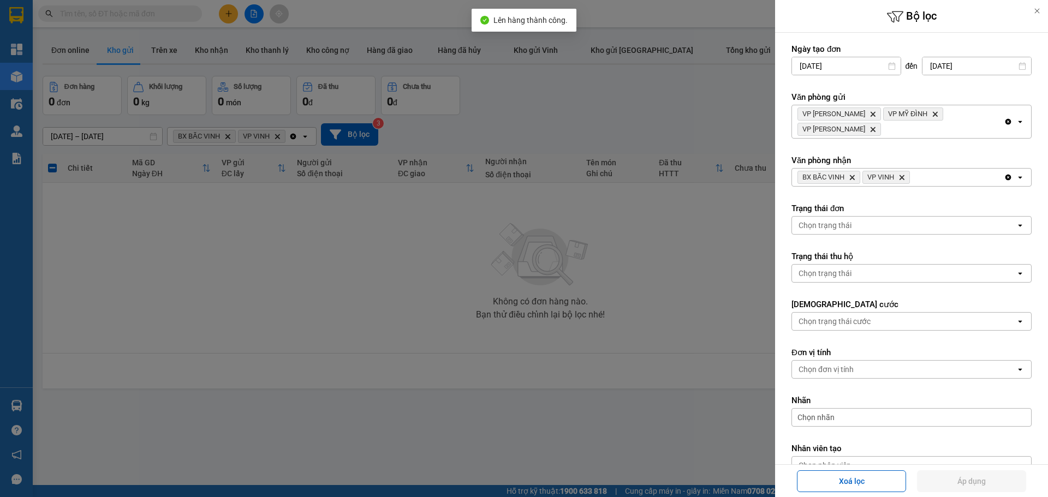
click at [864, 117] on div "VP NGỌC HỒI Delete VP MỸ ĐÌNH Delete VP GIA LÂM Delete" at bounding box center [898, 121] width 212 height 33
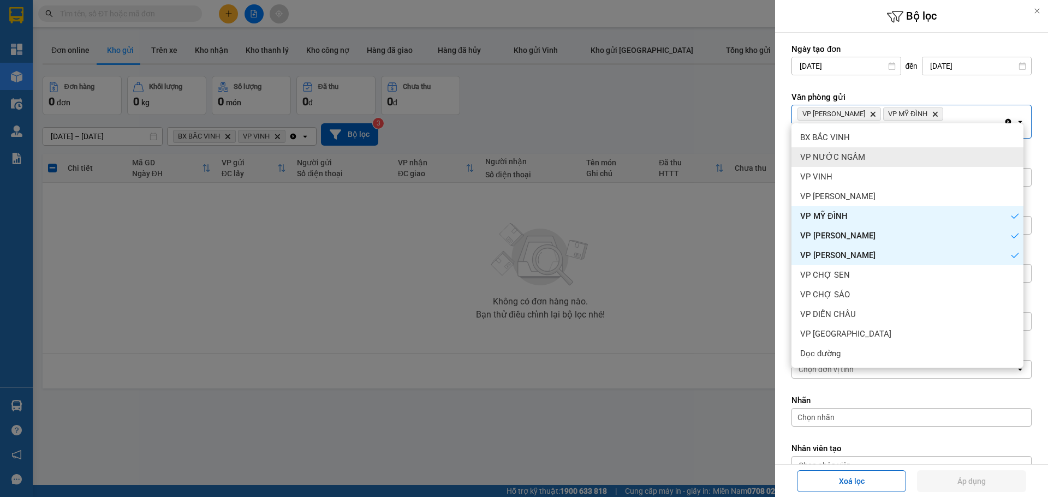
click at [858, 157] on span "VP NƯỚC NGẦM" at bounding box center [832, 157] width 65 height 11
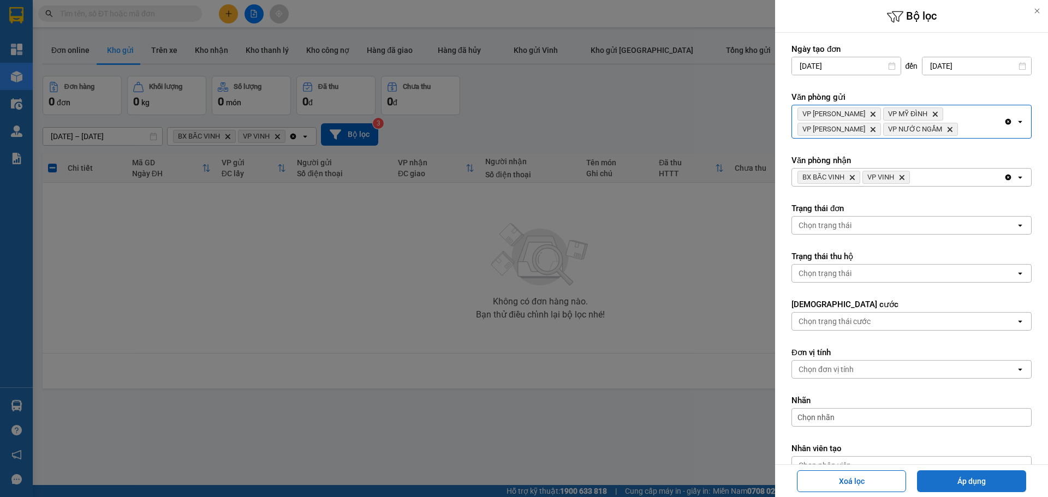
click at [929, 474] on button "Áp dụng" at bounding box center [971, 482] width 109 height 22
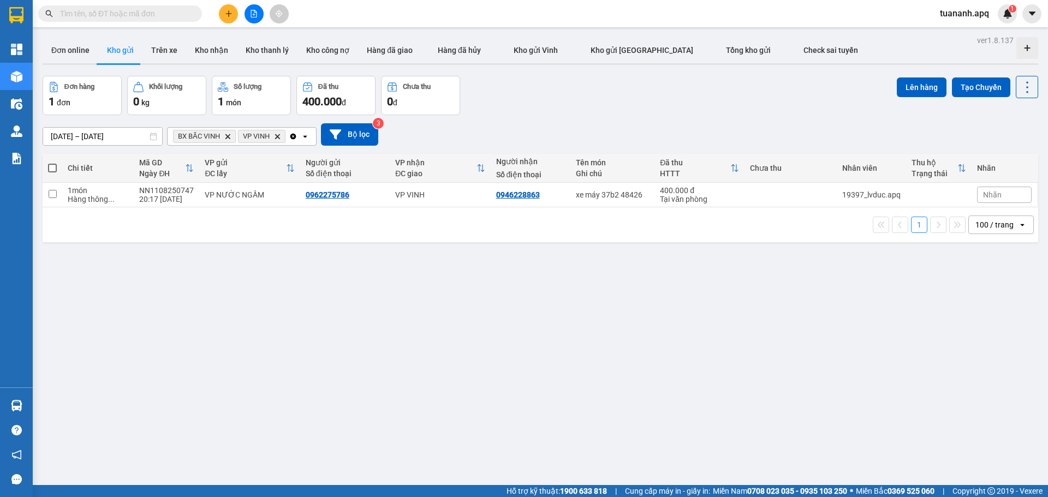
click at [278, 135] on icon "Delete" at bounding box center [277, 136] width 7 height 7
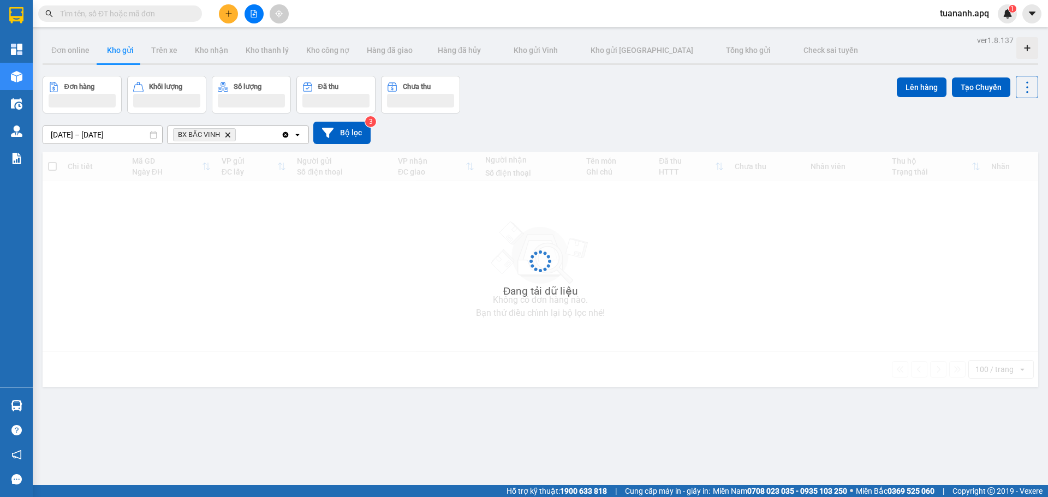
click at [231, 136] on icon "Delete" at bounding box center [227, 135] width 7 height 7
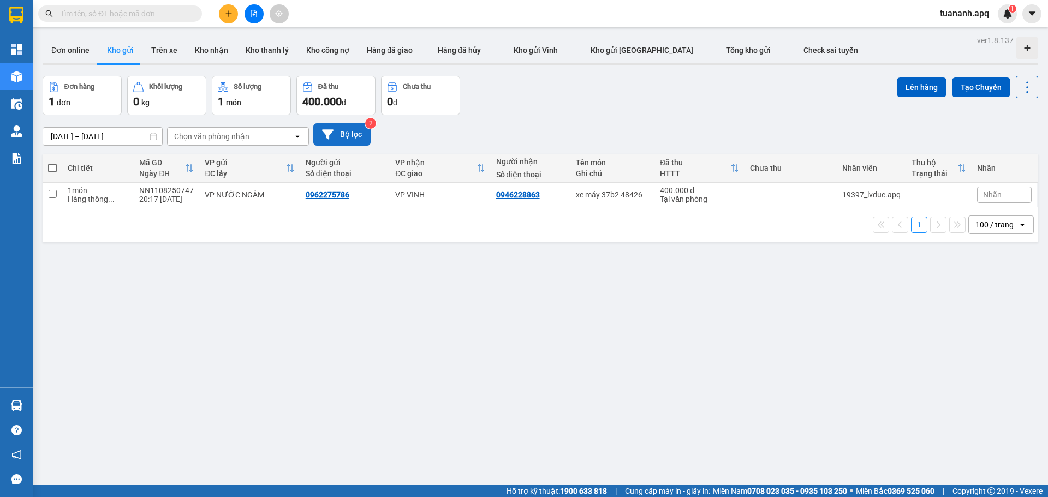
click at [345, 133] on button "Bộ lọc" at bounding box center [341, 134] width 57 height 22
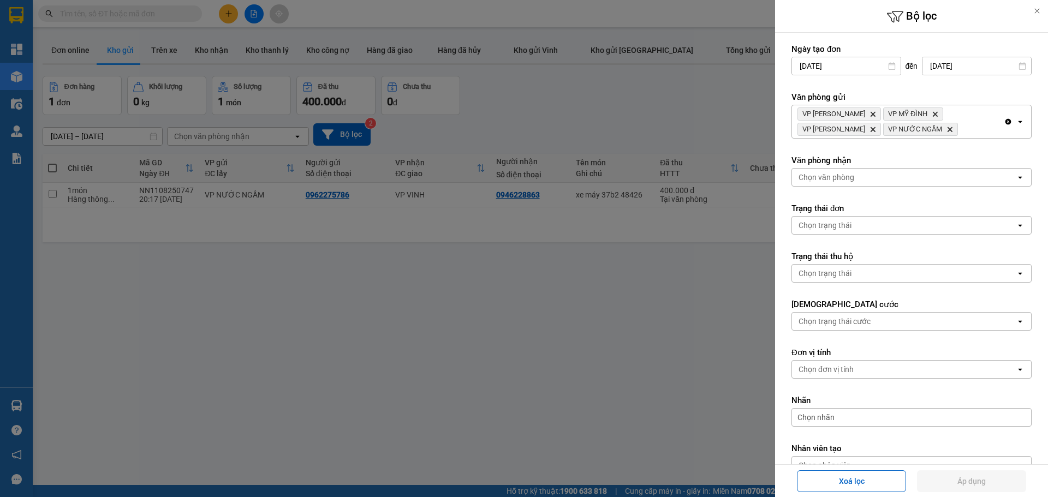
click at [632, 94] on div at bounding box center [524, 248] width 1048 height 497
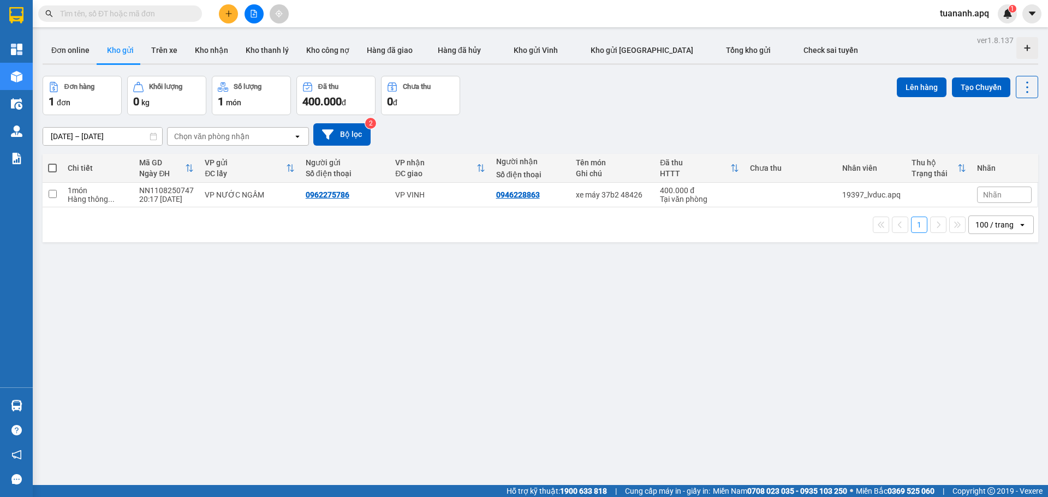
click at [976, 13] on span "tuananh.apq" at bounding box center [964, 14] width 67 height 14
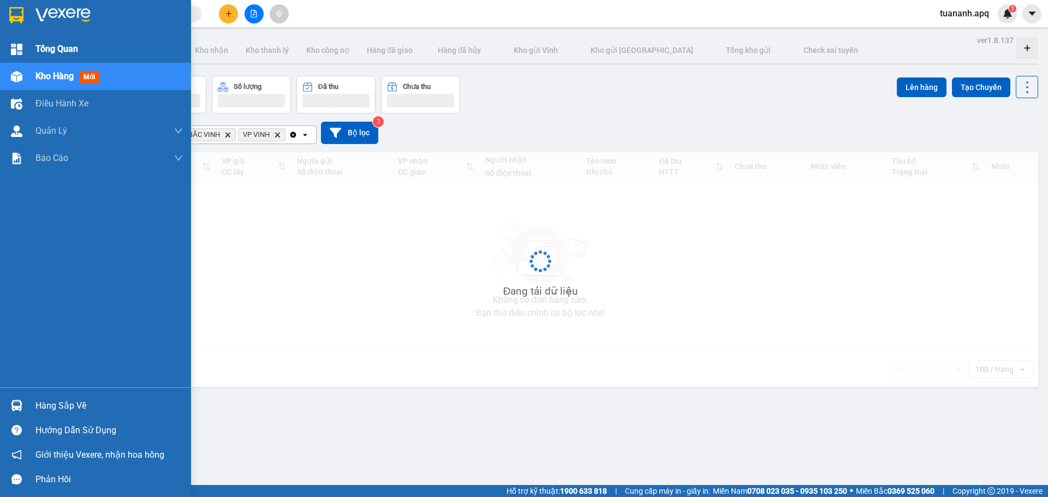
click at [15, 47] on img at bounding box center [16, 49] width 11 height 11
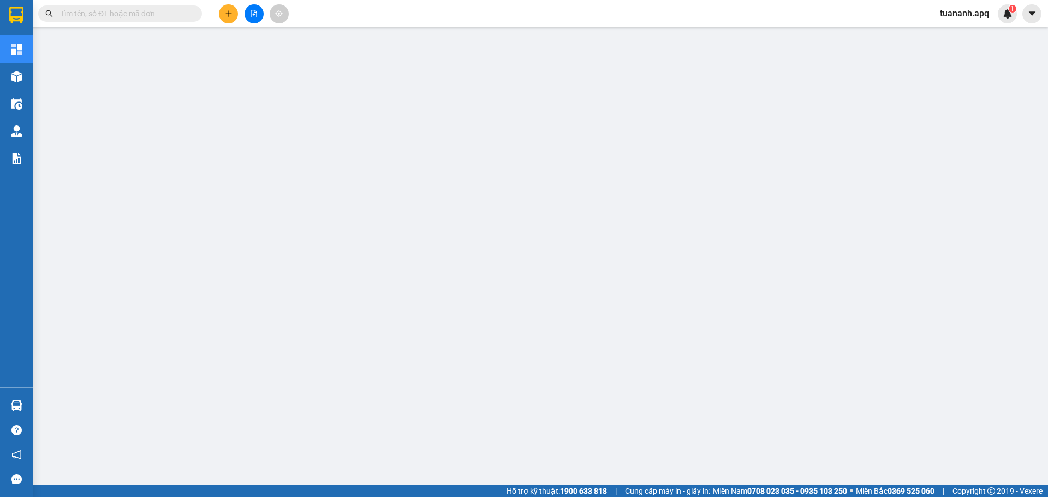
click at [966, 9] on span "tuananh.apq" at bounding box center [964, 14] width 67 height 14
click at [960, 39] on span "Đăng xuất" at bounding box center [971, 34] width 46 height 12
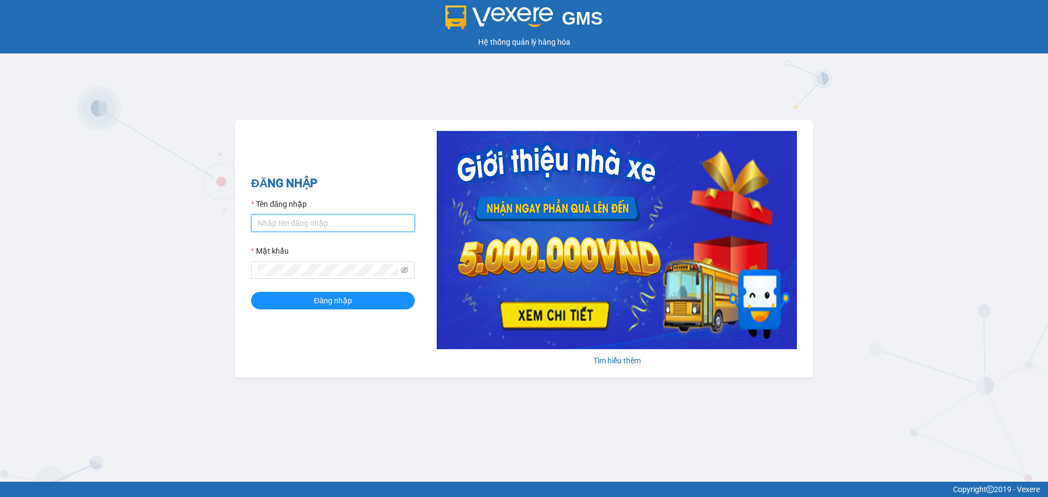
click at [297, 217] on input "Tên đăng nhập" at bounding box center [333, 223] width 164 height 17
type input "tuananh.apq"
click at [251, 292] on button "Đăng nhập" at bounding box center [333, 300] width 164 height 17
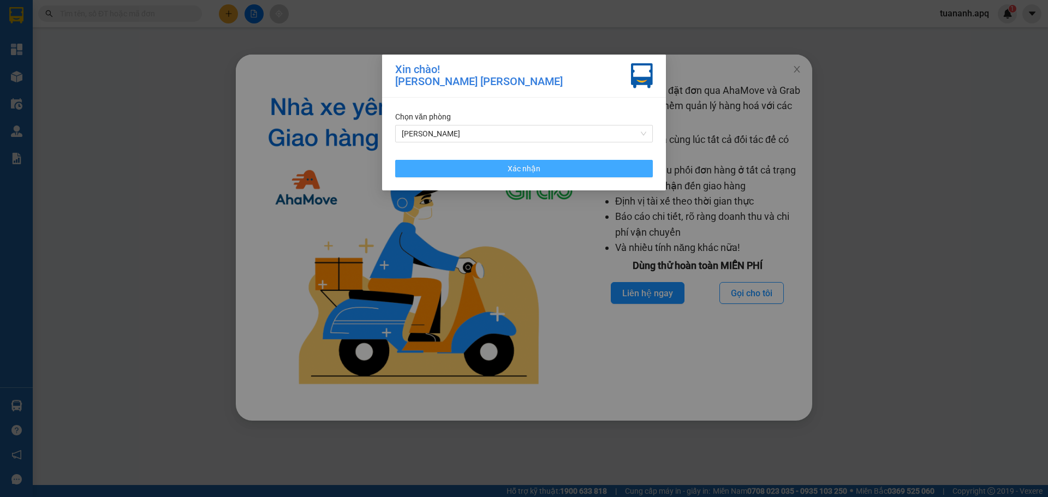
click at [609, 172] on button "Xác nhận" at bounding box center [524, 168] width 258 height 17
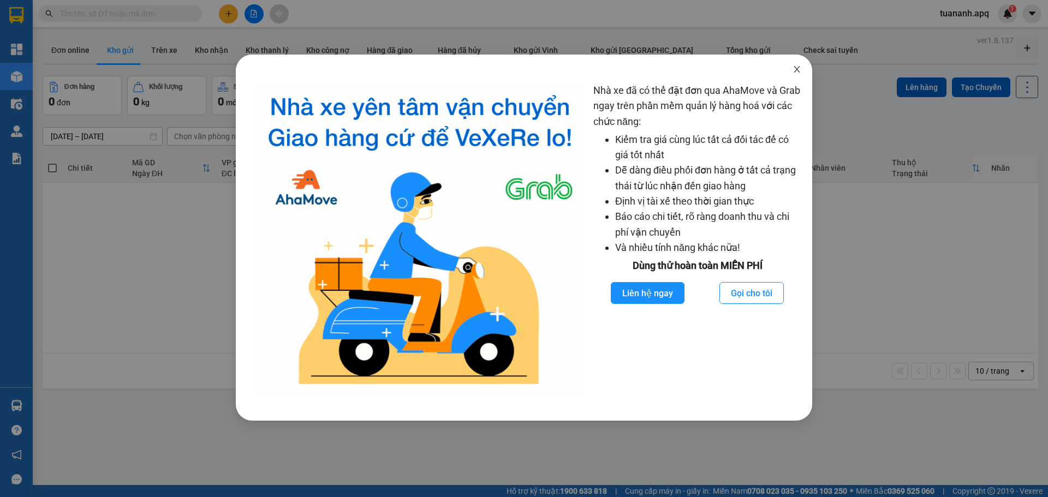
click at [798, 70] on icon "close" at bounding box center [797, 69] width 6 height 7
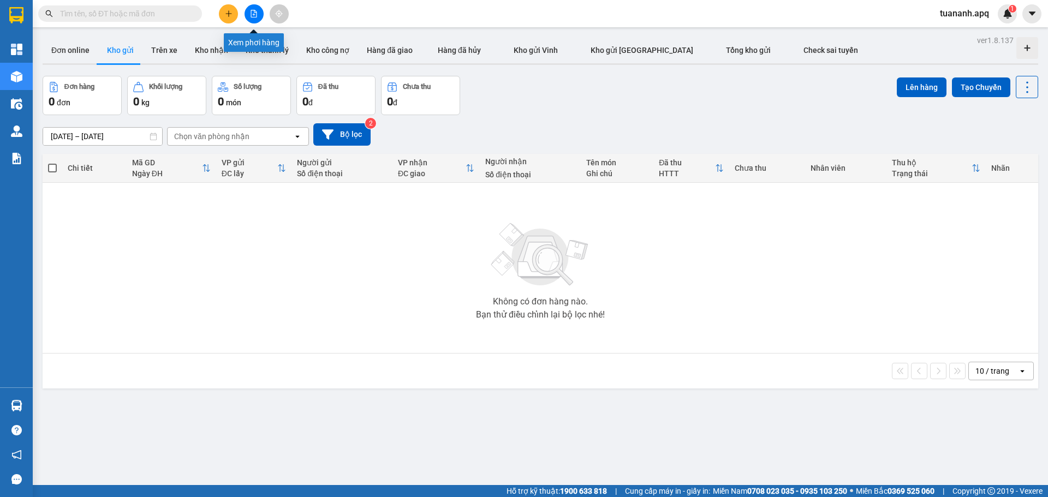
click at [250, 14] on button at bounding box center [254, 13] width 19 height 19
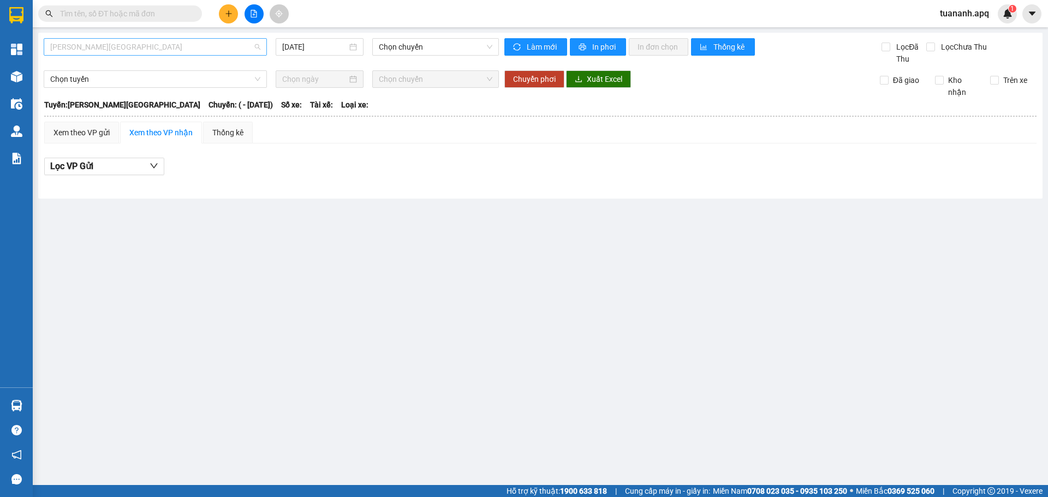
click at [133, 40] on span "[PERSON_NAME][GEOGRAPHIC_DATA]" at bounding box center [155, 47] width 210 height 16
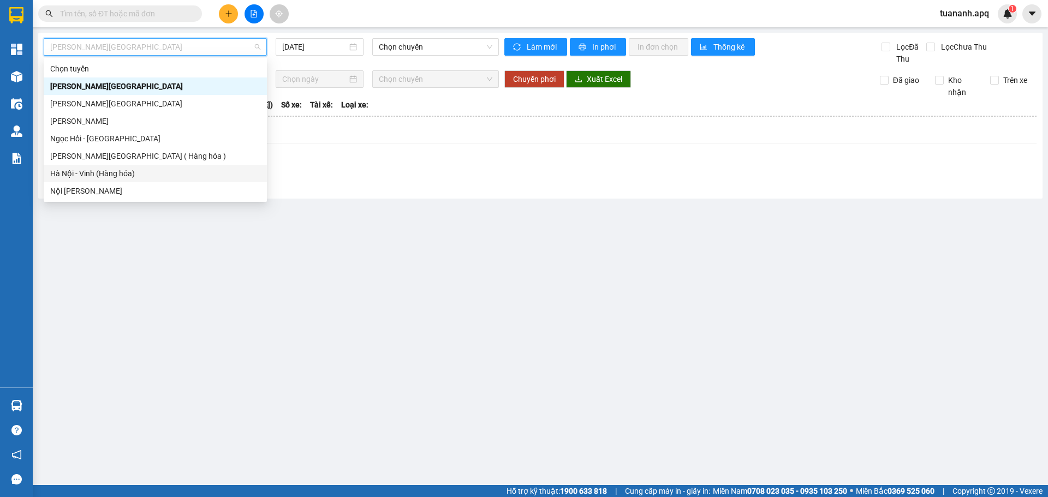
click at [117, 175] on div "Hà Nội - Vinh (Hàng hóa)" at bounding box center [155, 174] width 210 height 12
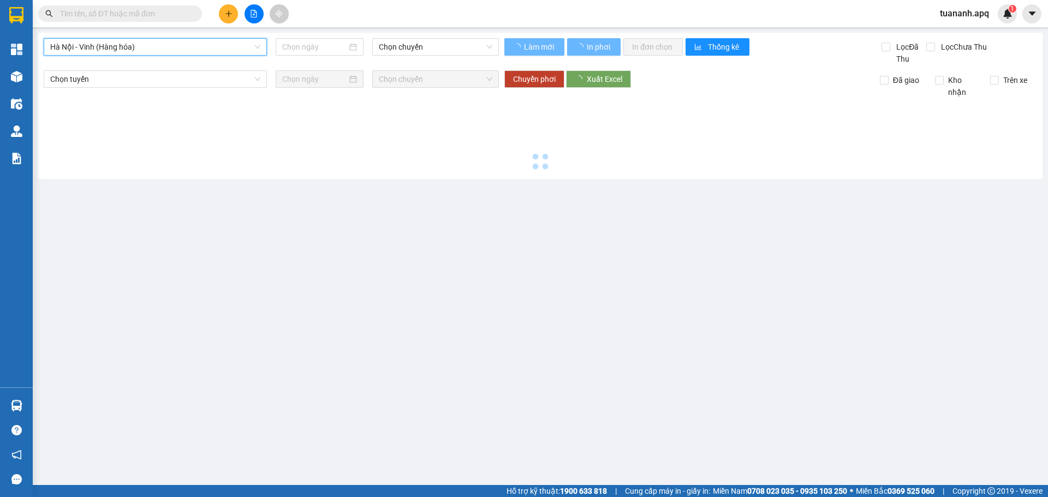
type input "[DATE]"
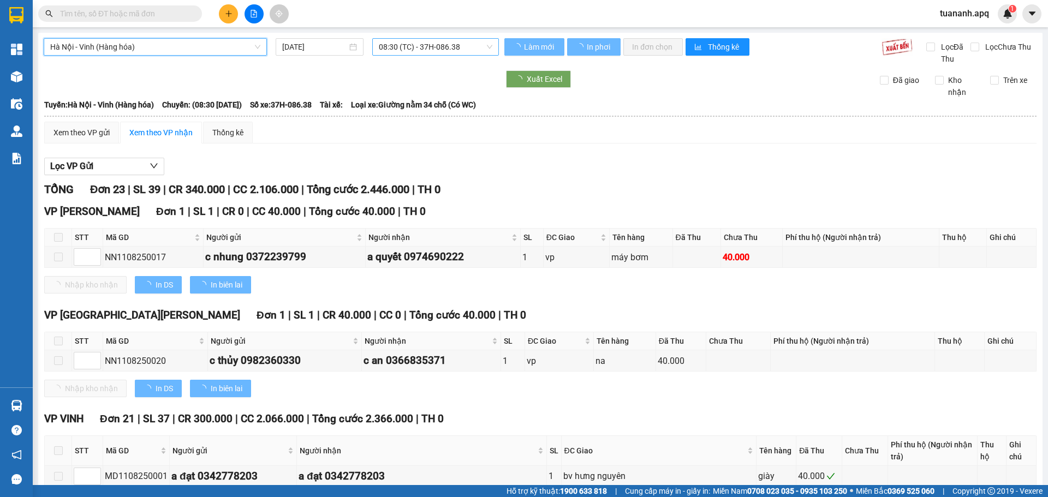
click at [445, 48] on span "08:30 (TC) - 37H-086.38" at bounding box center [436, 47] width 114 height 16
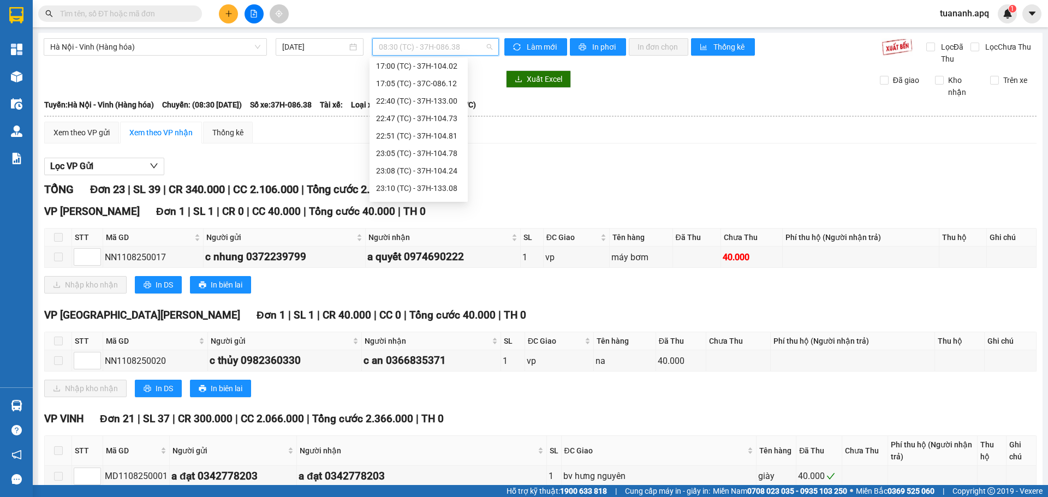
scroll to position [192, 0]
click at [443, 191] on div "23:30 (TC) - 37H-026.06" at bounding box center [418, 191] width 85 height 12
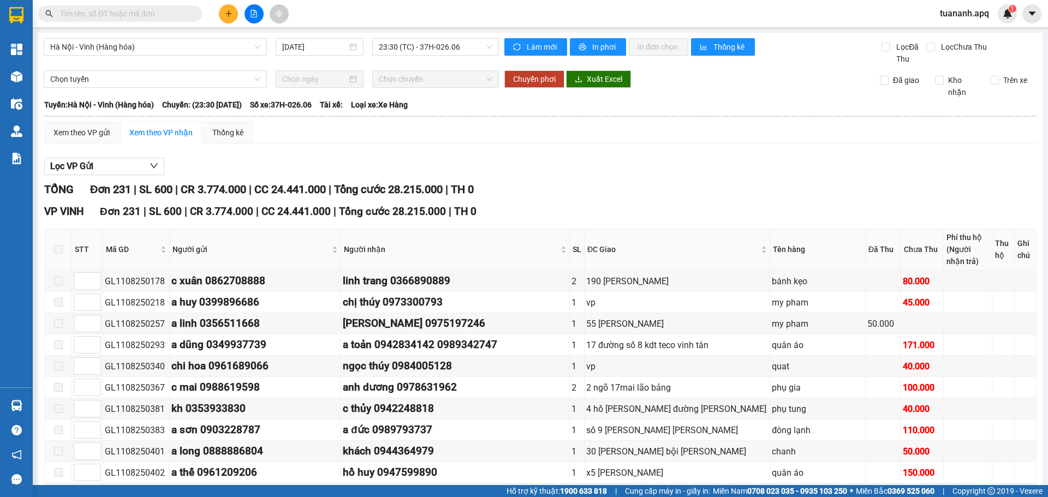
click at [954, 13] on span "tuananh.apq" at bounding box center [964, 14] width 67 height 14
click at [965, 30] on span "Đăng xuất" at bounding box center [971, 34] width 46 height 12
